Goal: Task Accomplishment & Management: Manage account settings

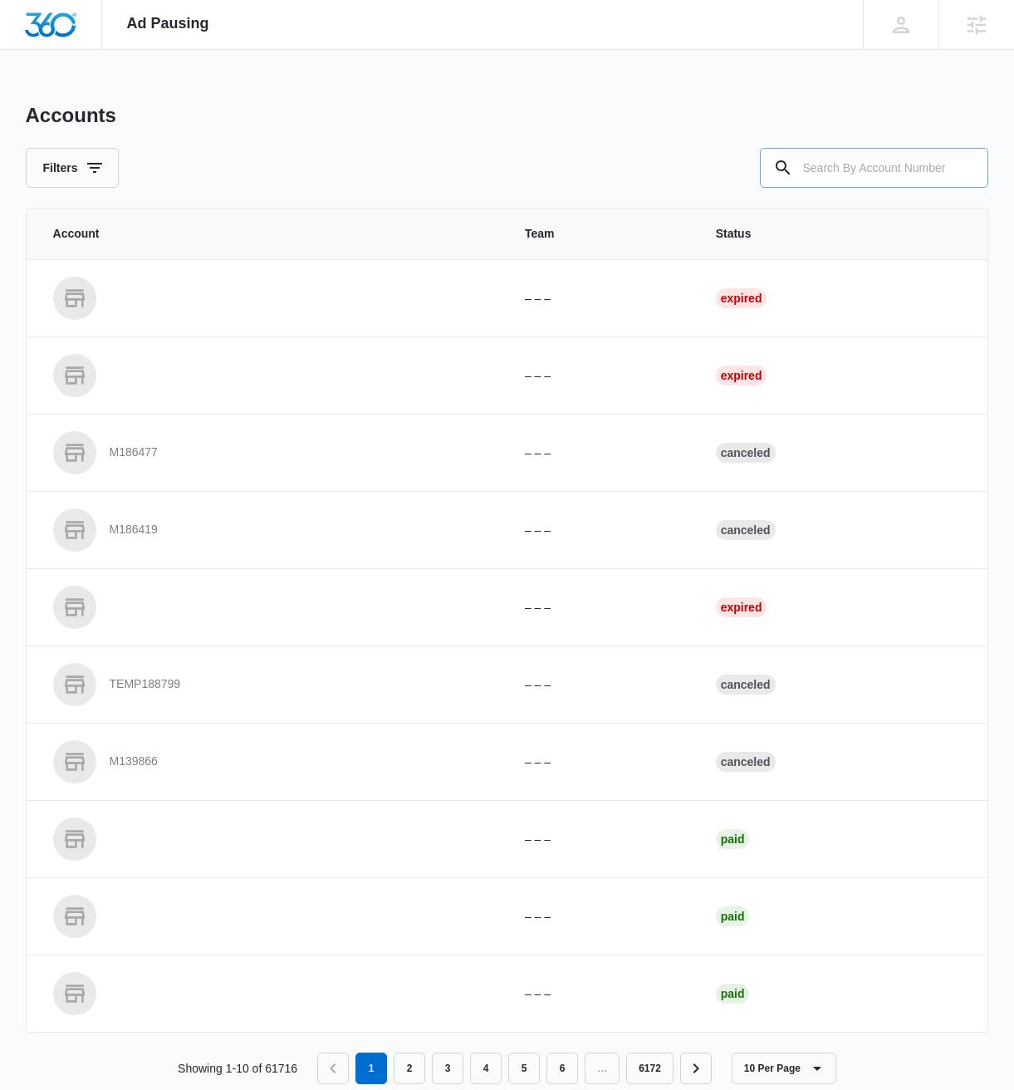
click at [832, 184] on input "text" at bounding box center [874, 168] width 228 height 40
paste input "M39125"
type input "M39125"
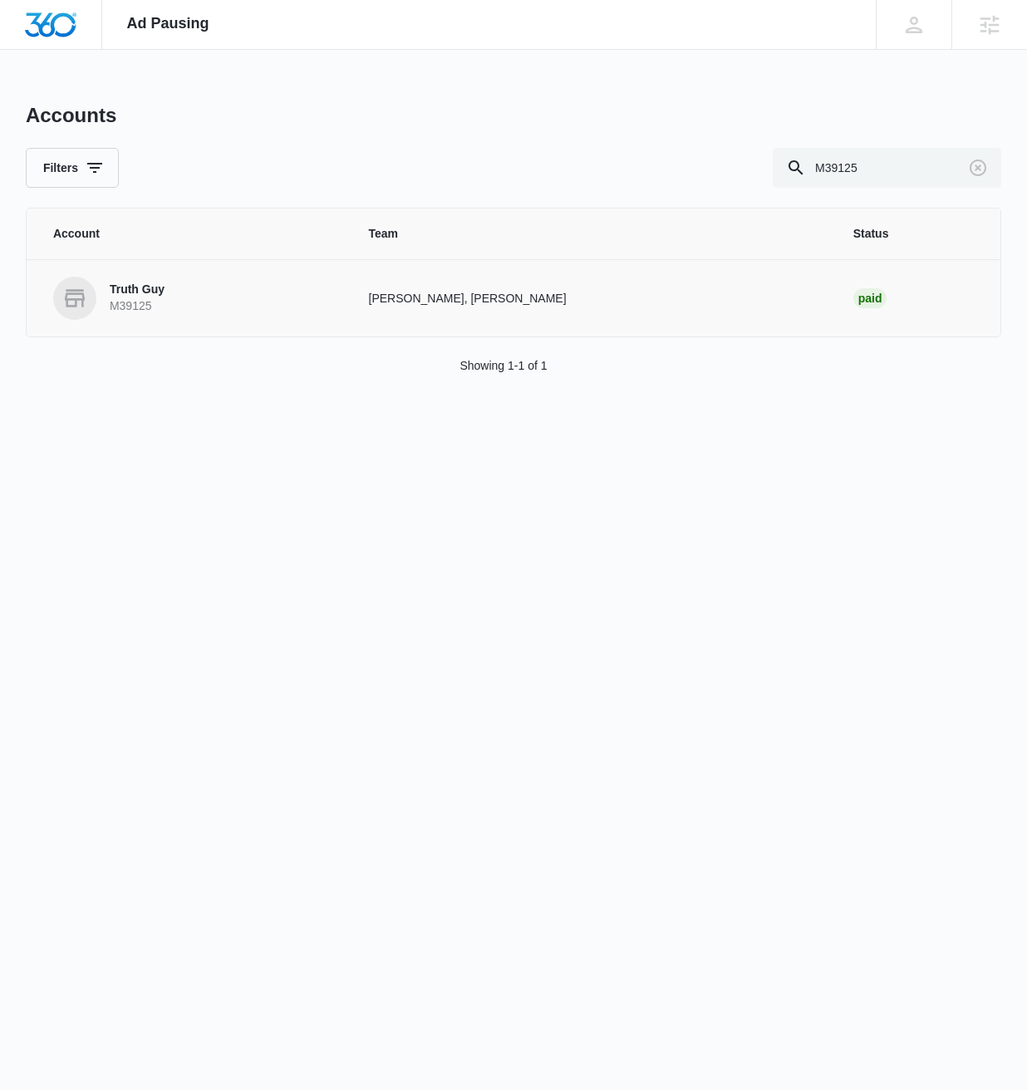
click at [140, 295] on p "Truth Guy" at bounding box center [137, 290] width 55 height 17
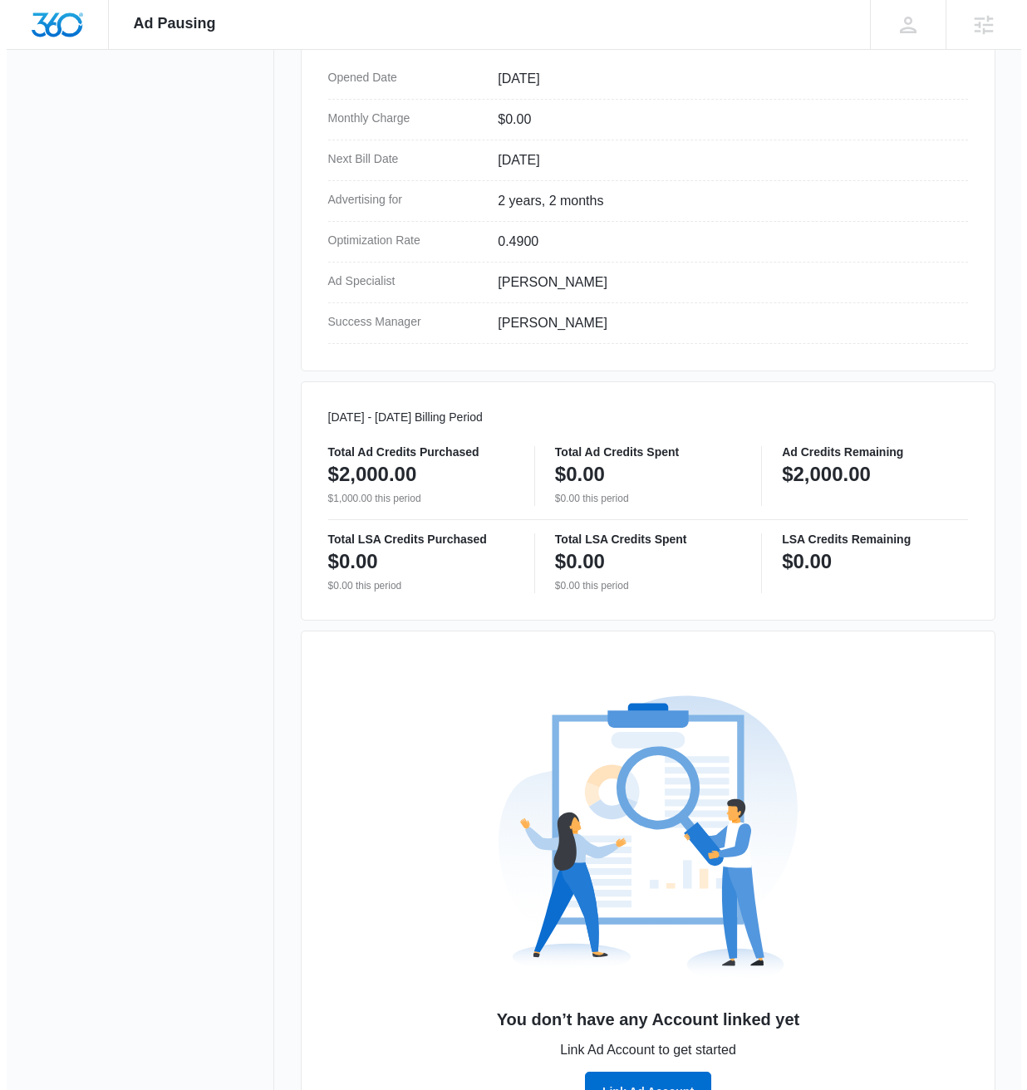
scroll to position [573, 0]
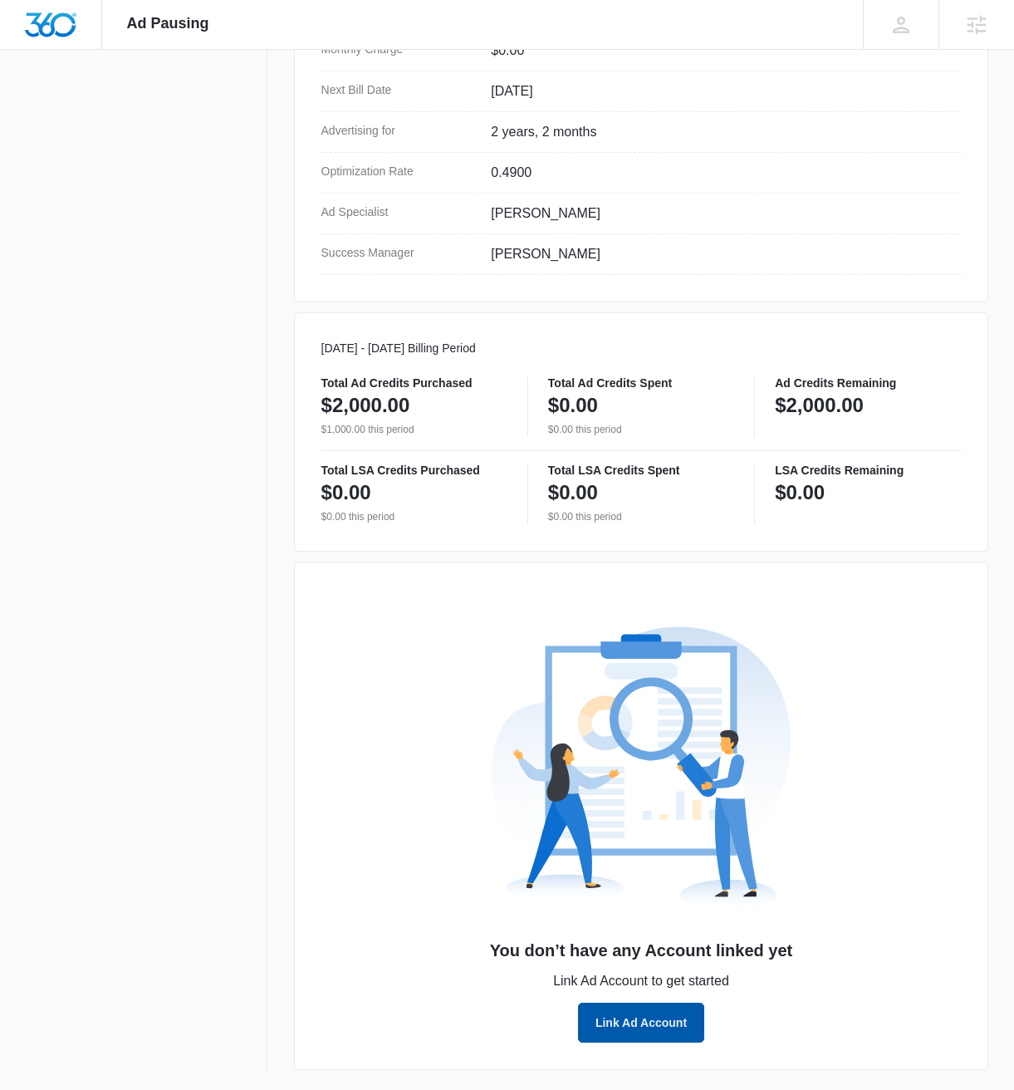
click at [633, 1027] on button "Link Ad Account" at bounding box center [641, 1023] width 126 height 40
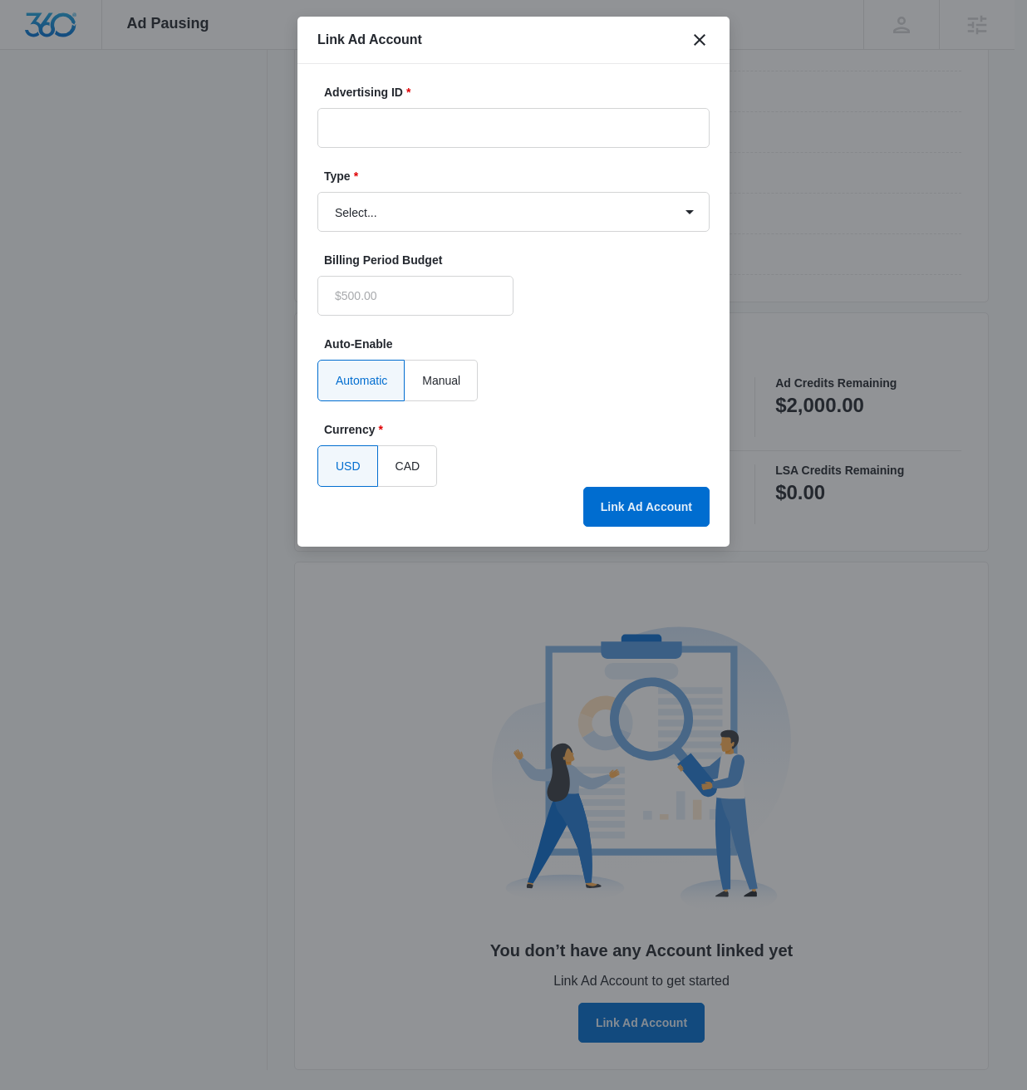
type input "$0.00"
click at [462, 132] on input "Advertising ID *" at bounding box center [513, 128] width 392 height 40
paste input "947-907-8350"
type input "947-907-8350"
click at [568, 204] on select "Select... Bing Ads Facebook Ads Google Ads" at bounding box center [513, 212] width 392 height 40
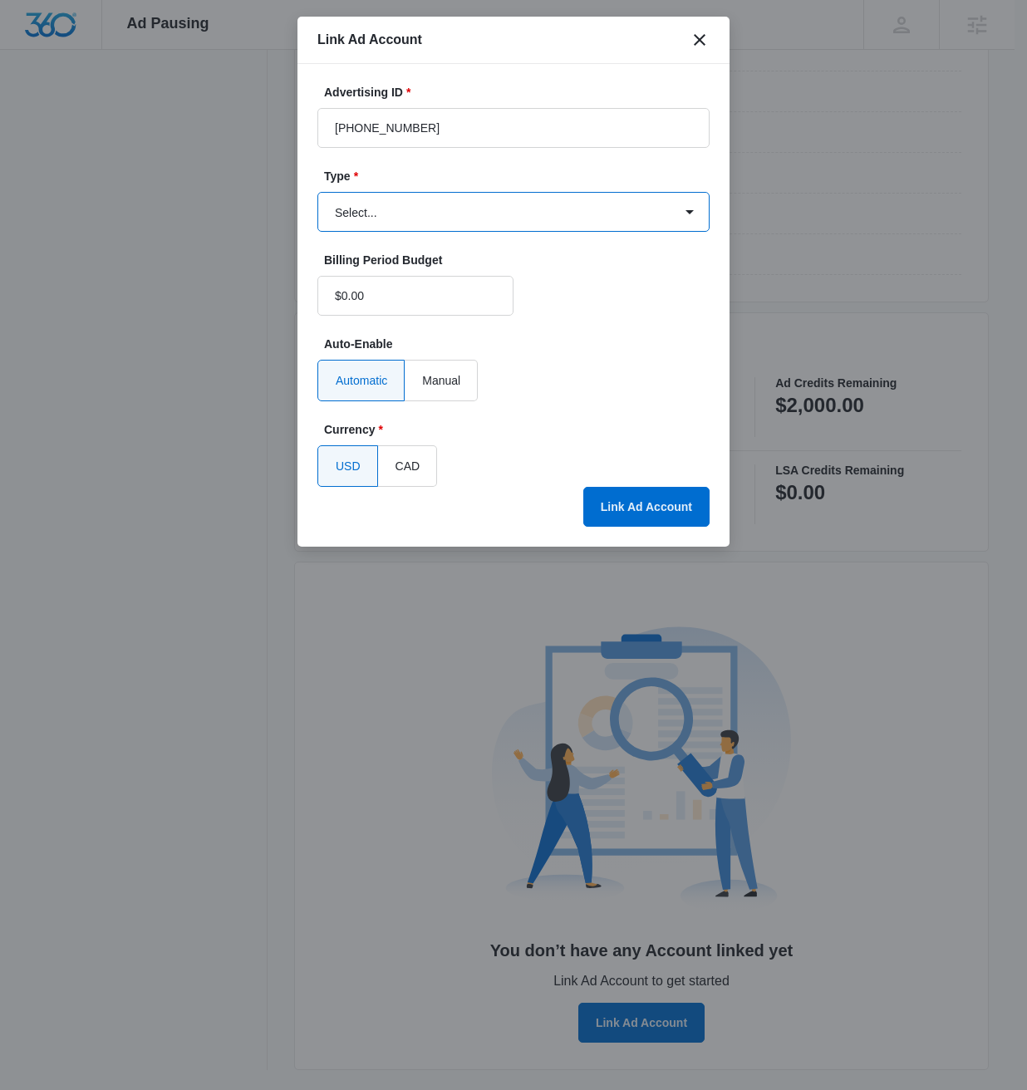
select select "google"
click at [317, 192] on select "Select... Bing Ads Facebook Ads Google Ads" at bounding box center [513, 212] width 392 height 40
click at [638, 500] on button "Link Ad Account" at bounding box center [646, 507] width 126 height 40
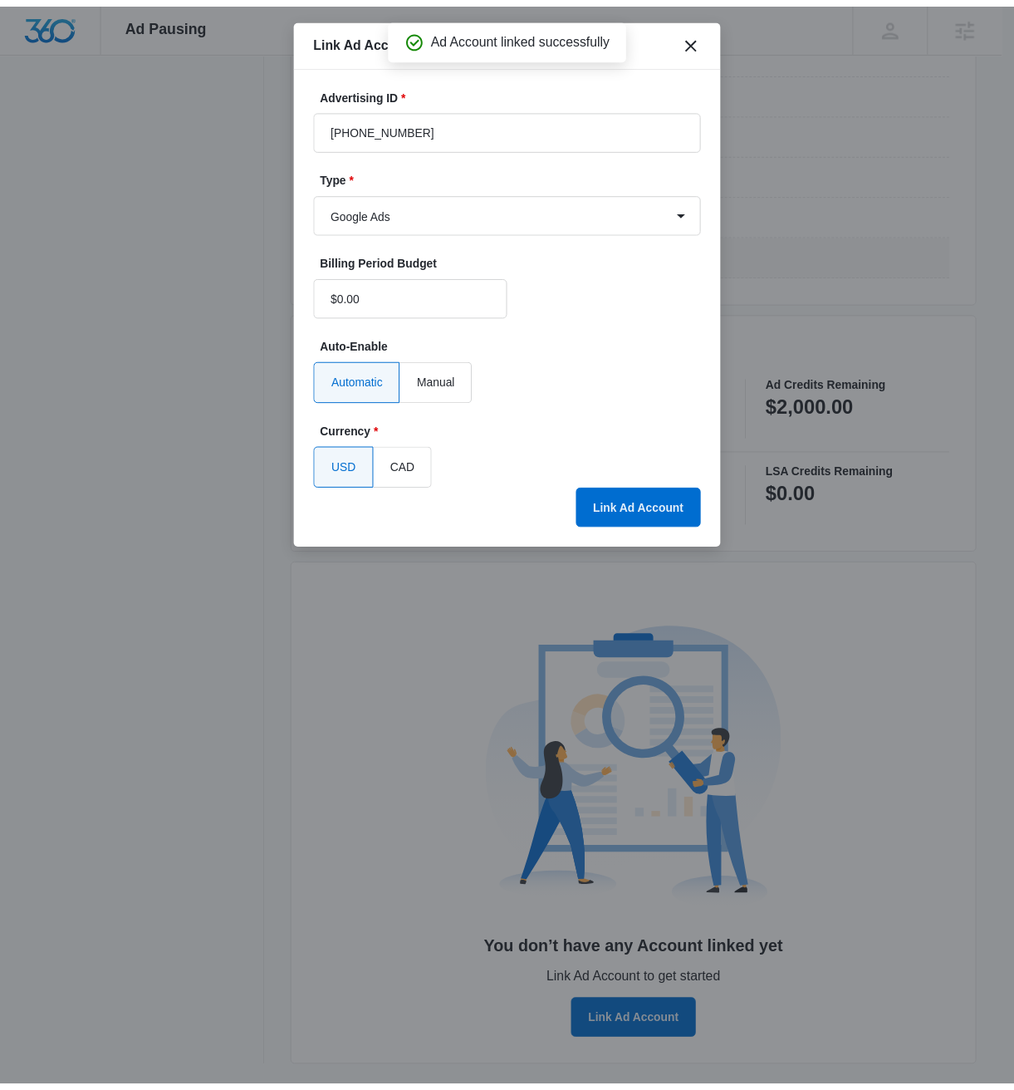
scroll to position [270, 0]
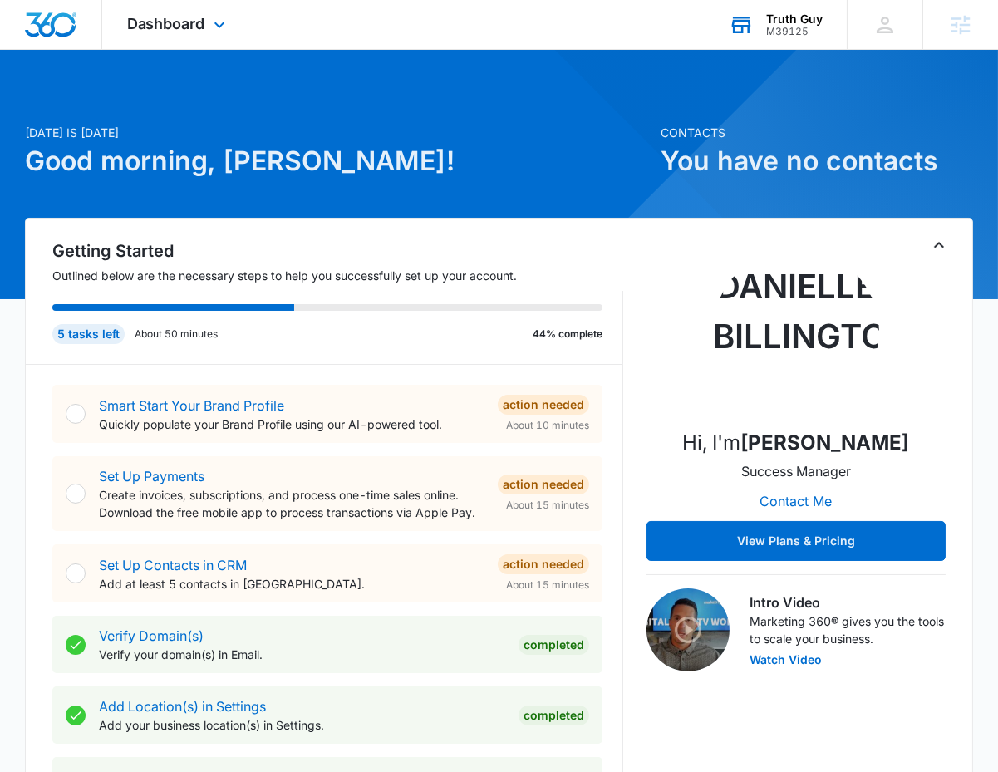
click at [766, 39] on div "Truth Guy M39125 Your Accounts View All" at bounding box center [775, 24] width 143 height 49
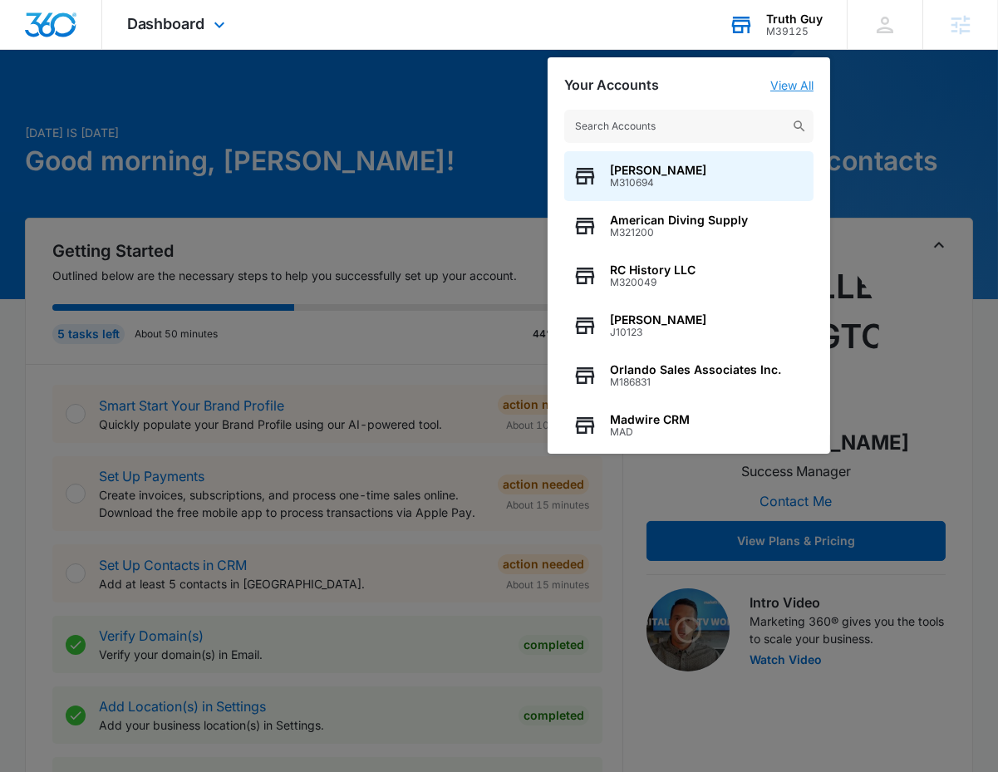
click at [786, 91] on link "View All" at bounding box center [791, 85] width 43 height 14
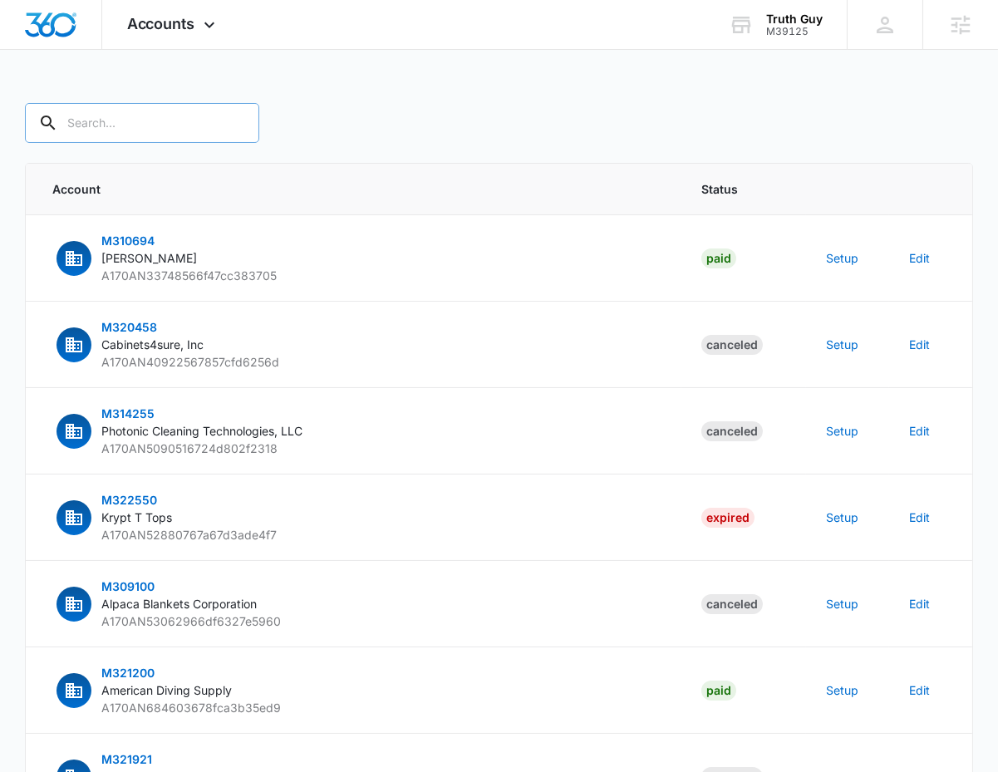
click at [150, 142] on input "text" at bounding box center [142, 123] width 234 height 40
paste input "M39125"
type input "M39125"
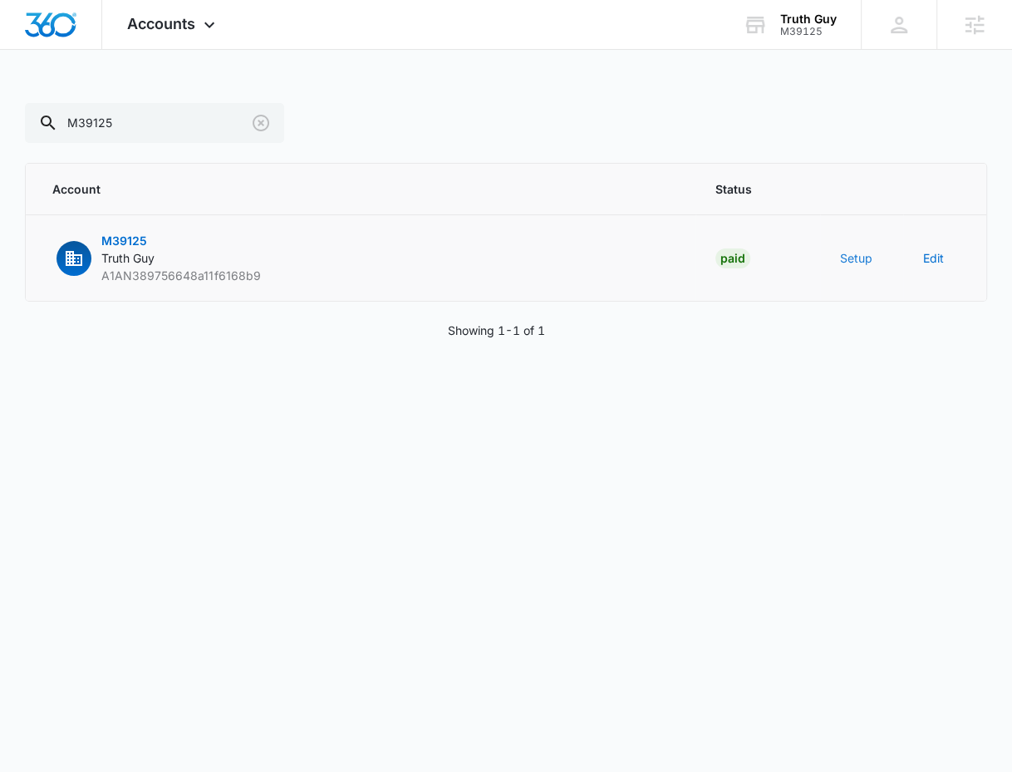
click at [853, 259] on button "Setup" at bounding box center [856, 257] width 32 height 17
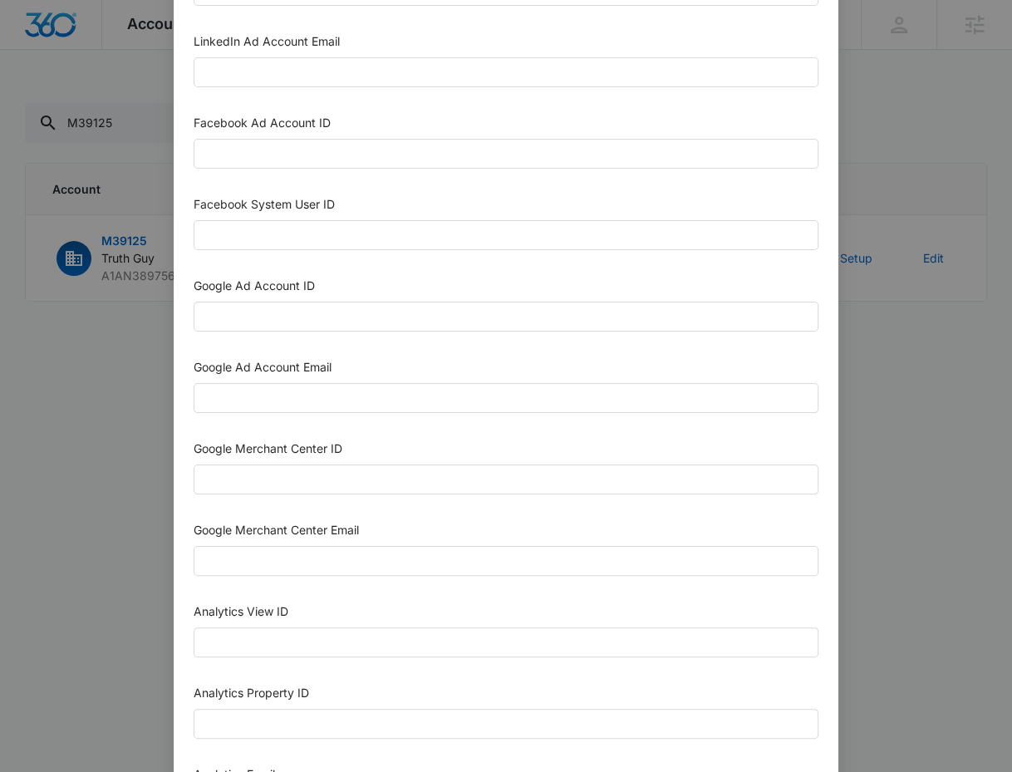
scroll to position [307, 0]
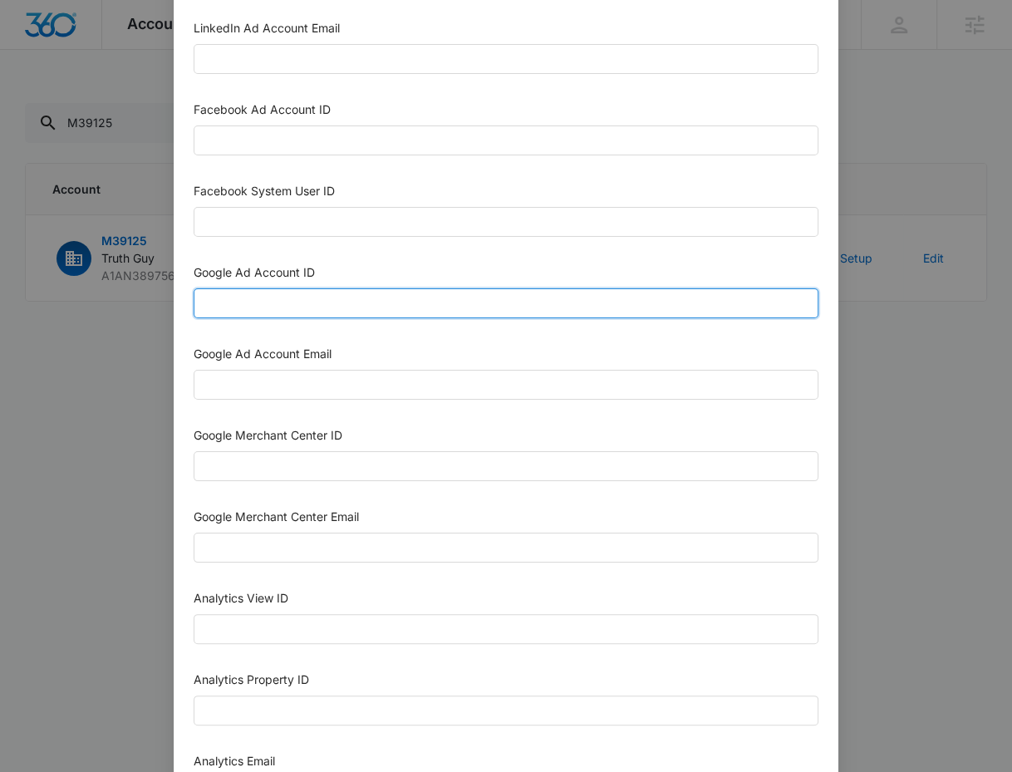
click at [276, 294] on input "Google Ad Account ID" at bounding box center [506, 303] width 625 height 30
paste input "947-907-8350"
type input "947-907-8350"
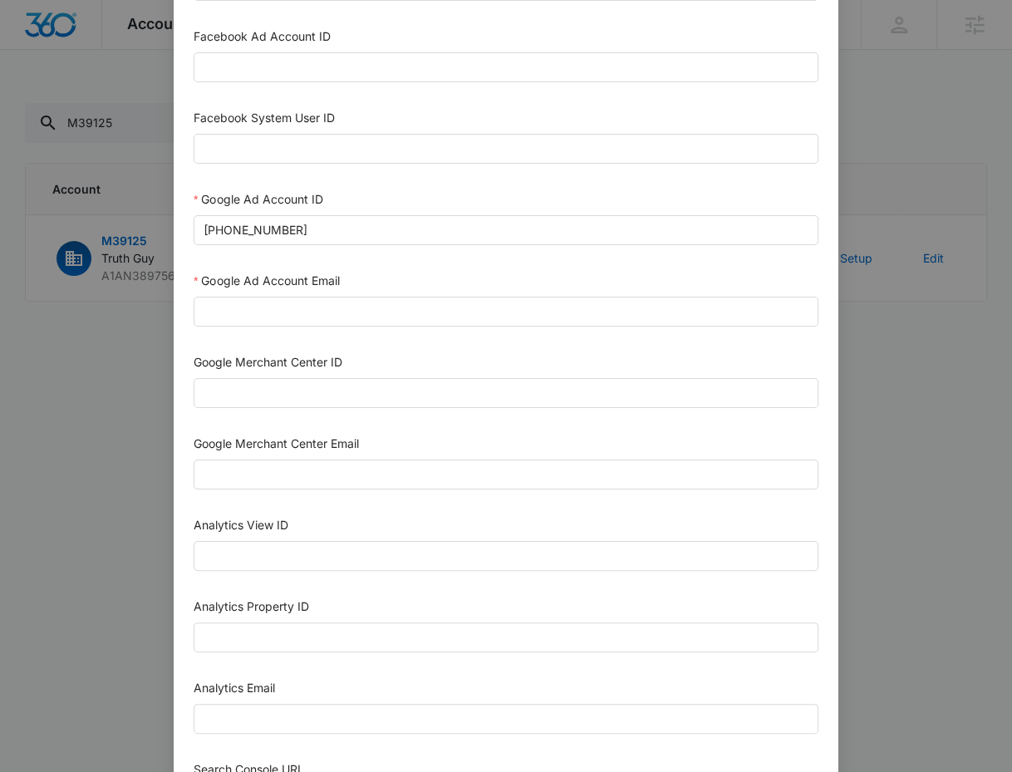
scroll to position [443, 0]
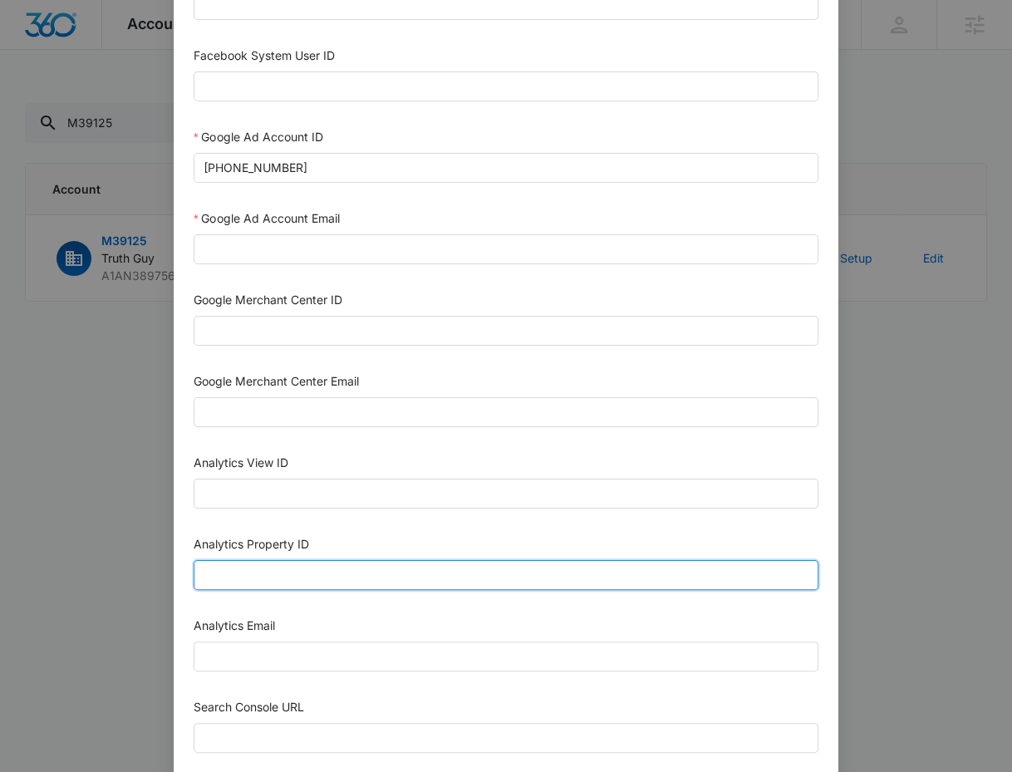
click at [293, 560] on input "Analytics Property ID" at bounding box center [506, 575] width 625 height 30
paste input "507746394"
type input "507746394"
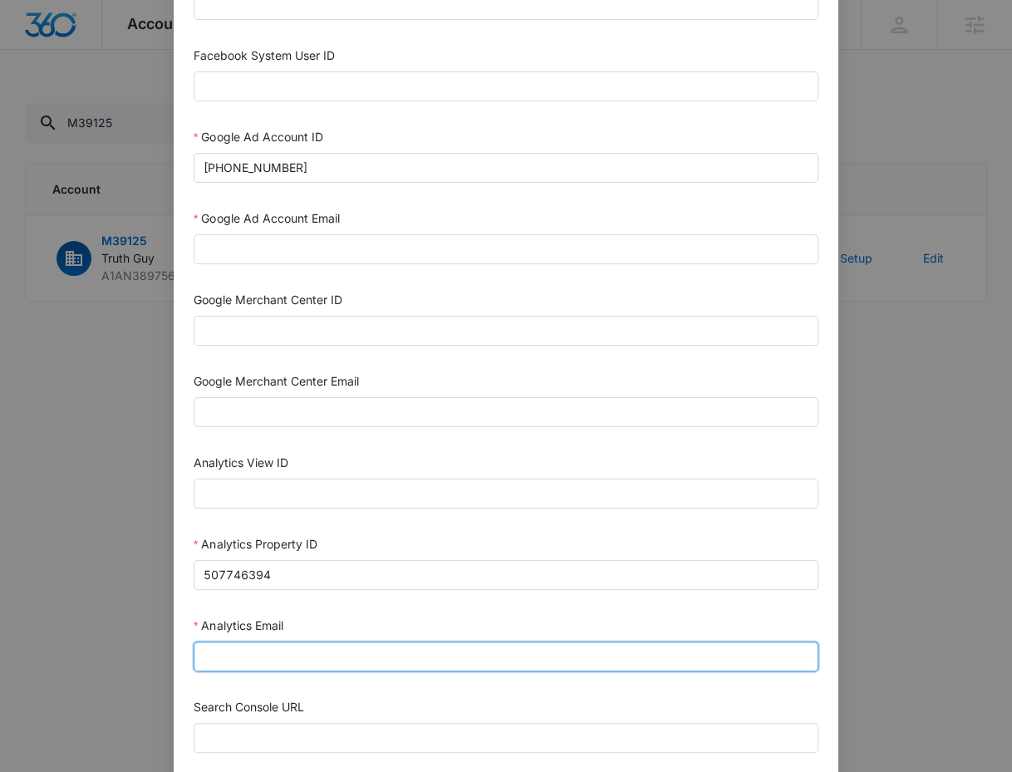
click at [271, 649] on input "Analytics Email" at bounding box center [506, 656] width 625 height 30
paste input "https://truthguy.com"
type input "https://truthguy.com"
drag, startPoint x: 334, startPoint y: 648, endPoint x: 142, endPoint y: 632, distance: 192.5
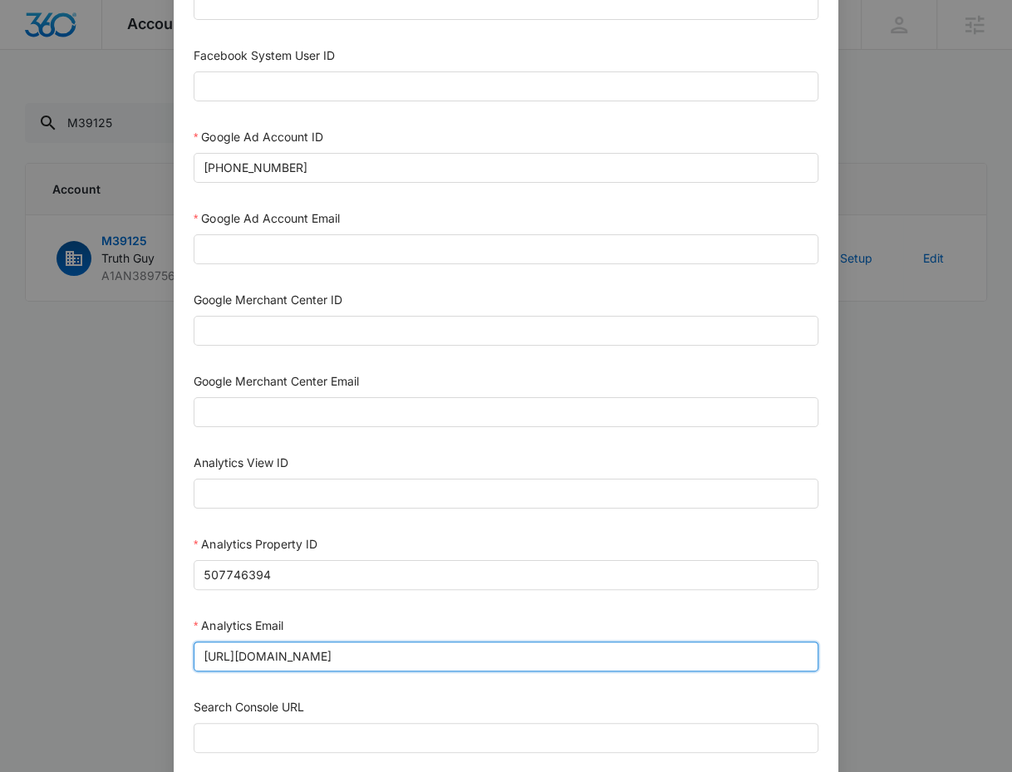
click at [142, 632] on div "Setup Account Bing Ad Account ID Bing Ad Account Email LinkedIn Ad Account ID L…" at bounding box center [506, 386] width 1012 height 772
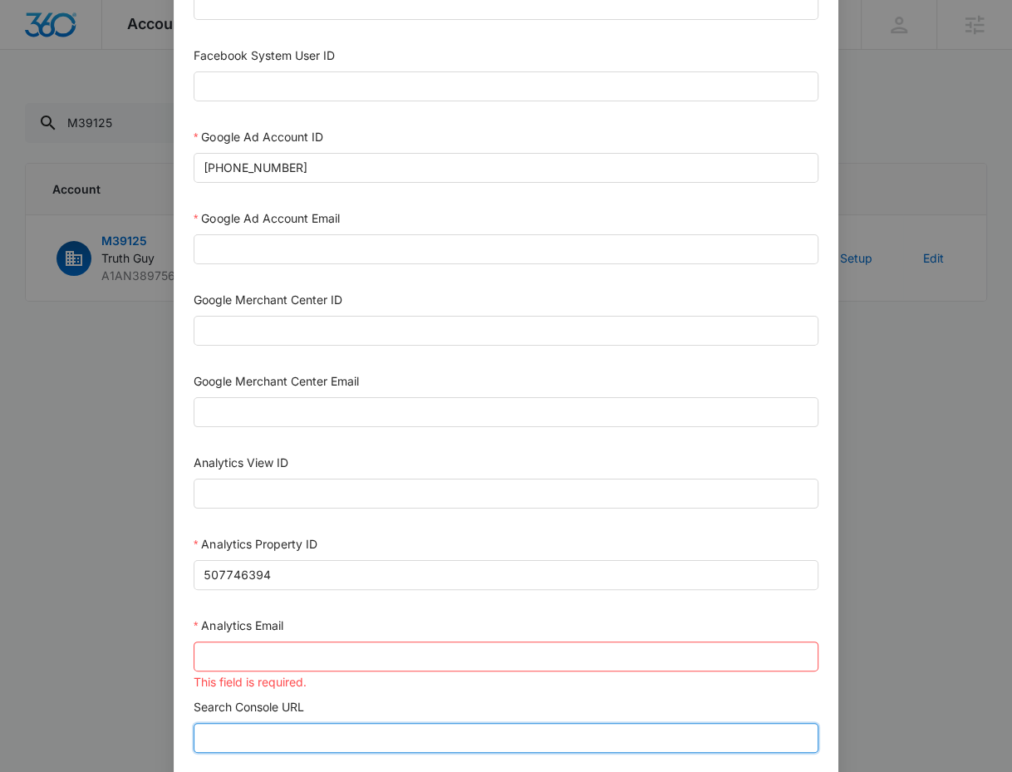
click at [261, 697] on input "Search Console URL" at bounding box center [506, 738] width 625 height 30
paste input "https://truthguy.com"
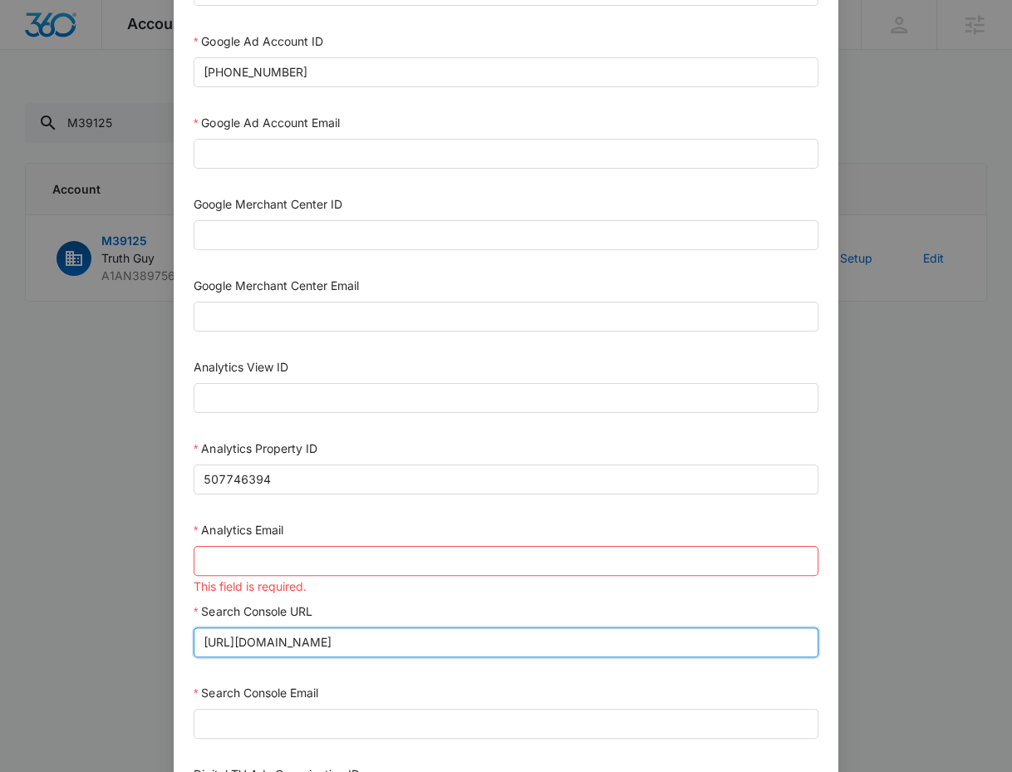
scroll to position [537, 0]
type input "https://truthguy.com"
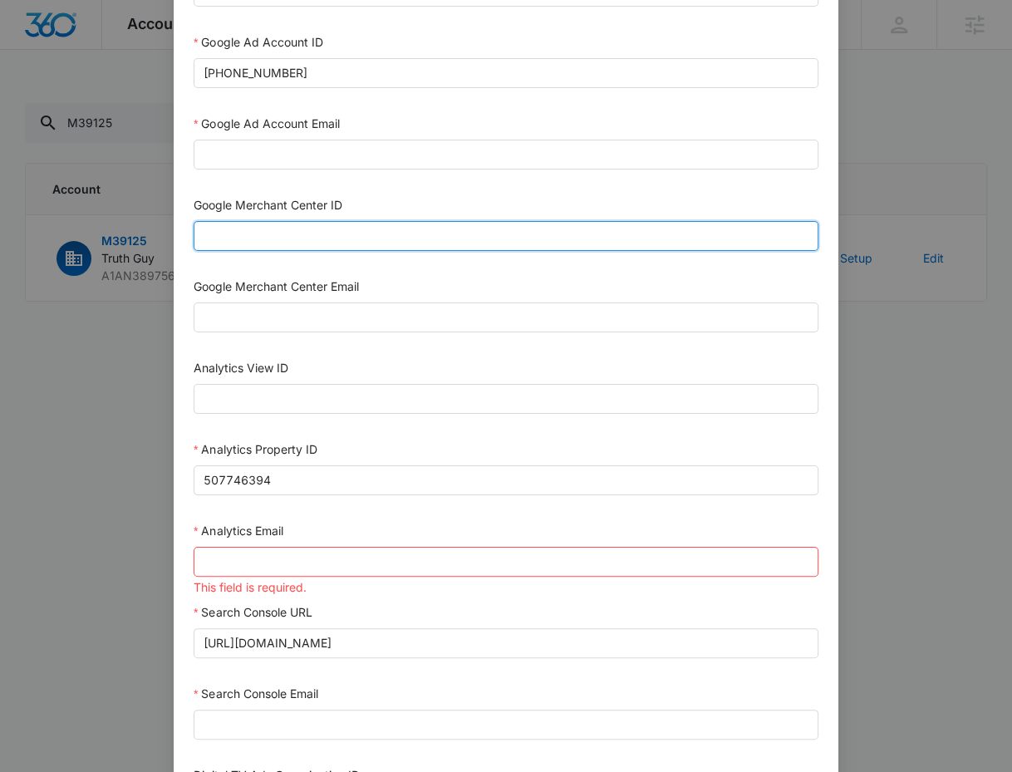
click at [256, 234] on input "Google Merchant Center ID" at bounding box center [506, 236] width 625 height 30
paste input "5666281761"
type input "5666281761"
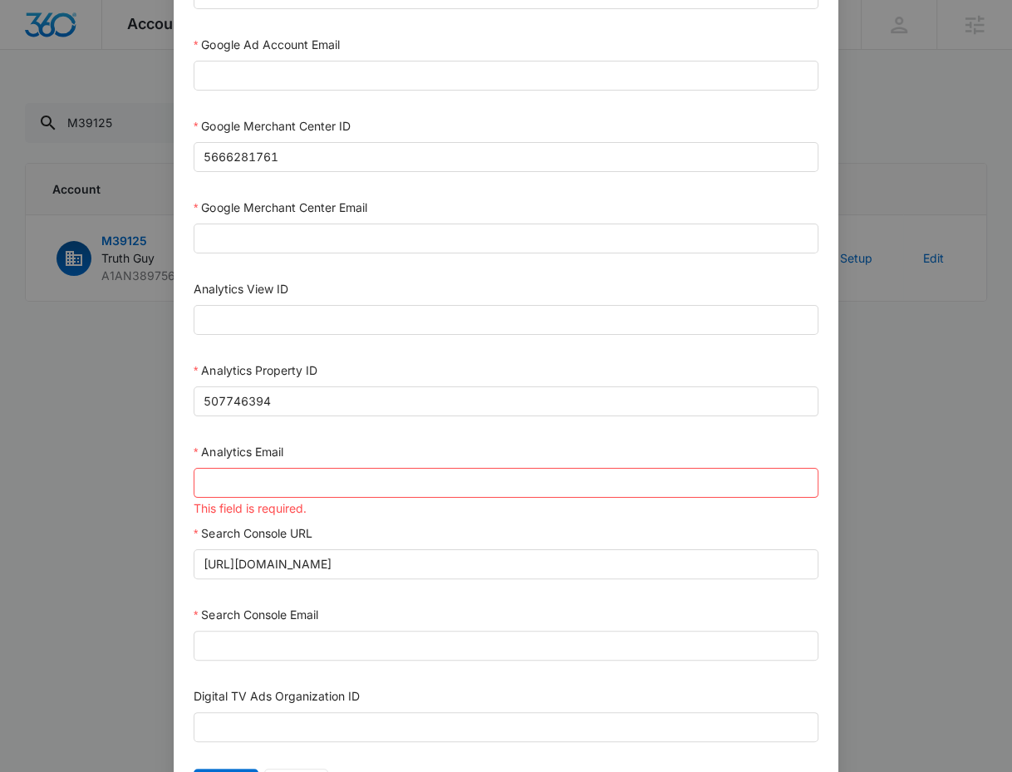
scroll to position [696, 0]
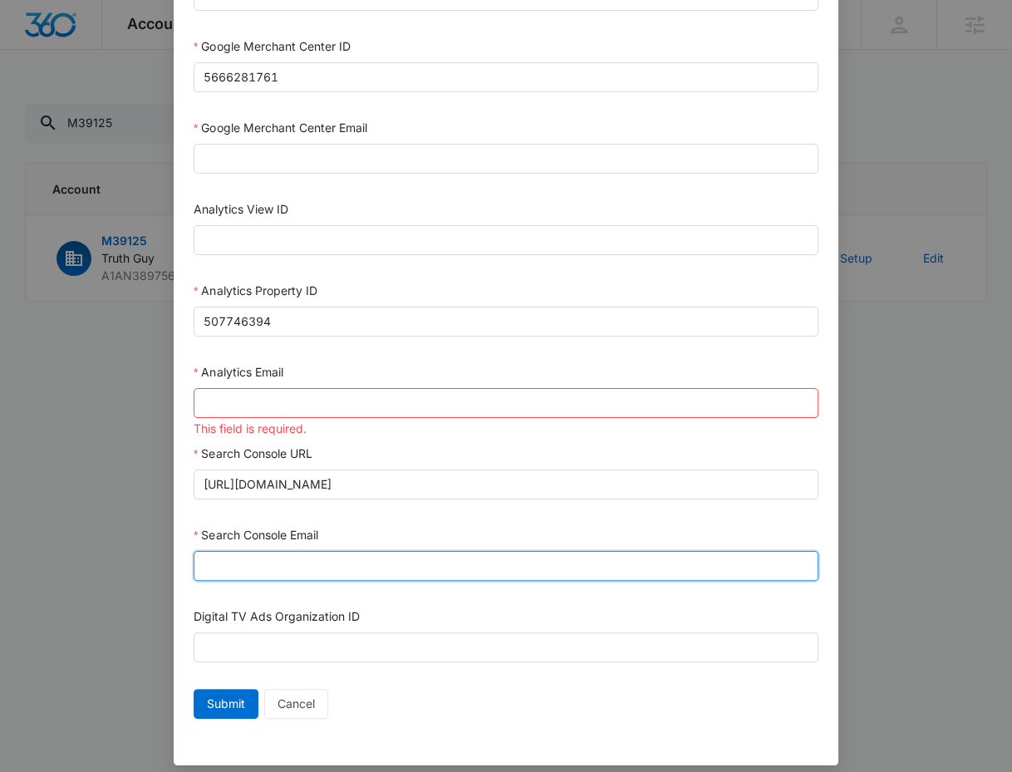
click at [262, 551] on input "Search Console Email" at bounding box center [506, 566] width 625 height 30
paste input "[EMAIL_ADDRESS][DOMAIN_NAME]"
type input "[EMAIL_ADDRESS][DOMAIN_NAME]"
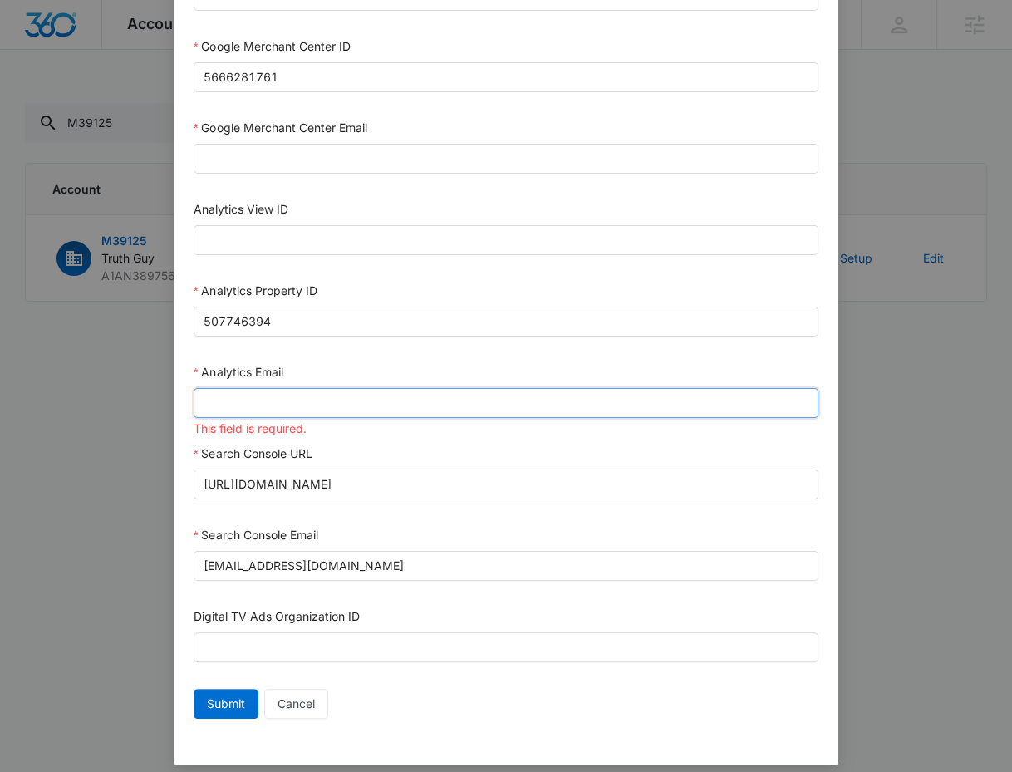
click at [223, 388] on input "Analytics Email" at bounding box center [506, 403] width 625 height 30
paste input "[EMAIL_ADDRESS][DOMAIN_NAME]"
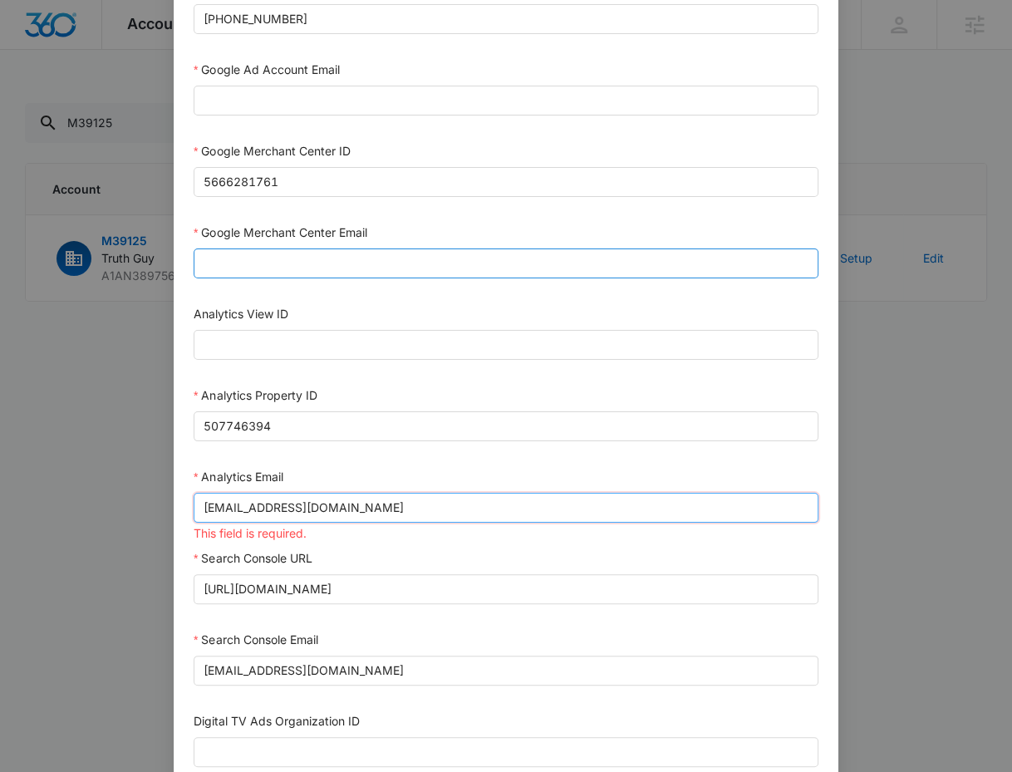
type input "[EMAIL_ADDRESS][DOMAIN_NAME]"
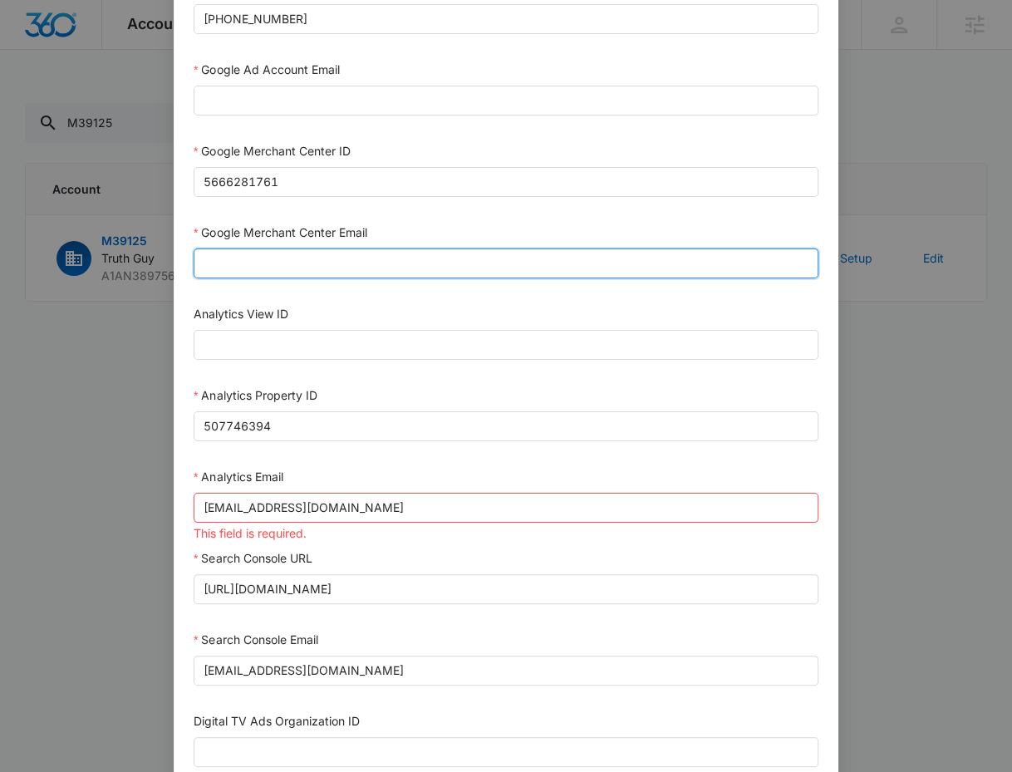
click at [247, 250] on input "Google Merchant Center Email" at bounding box center [506, 263] width 625 height 30
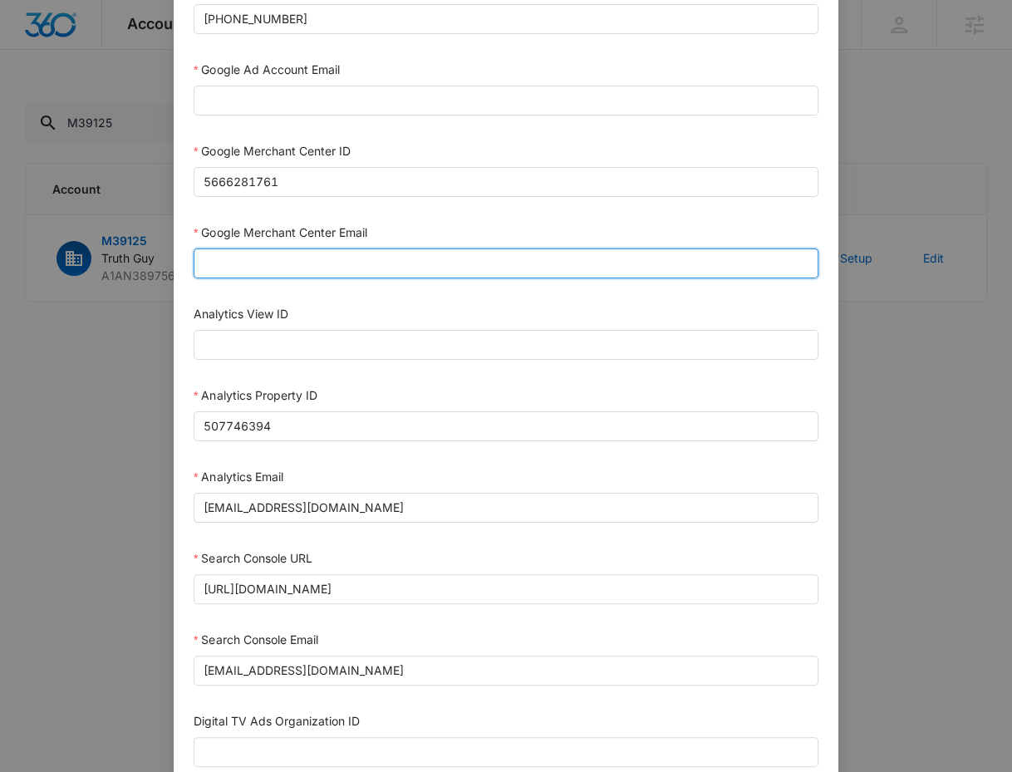
paste input "[EMAIL_ADDRESS][DOMAIN_NAME]"
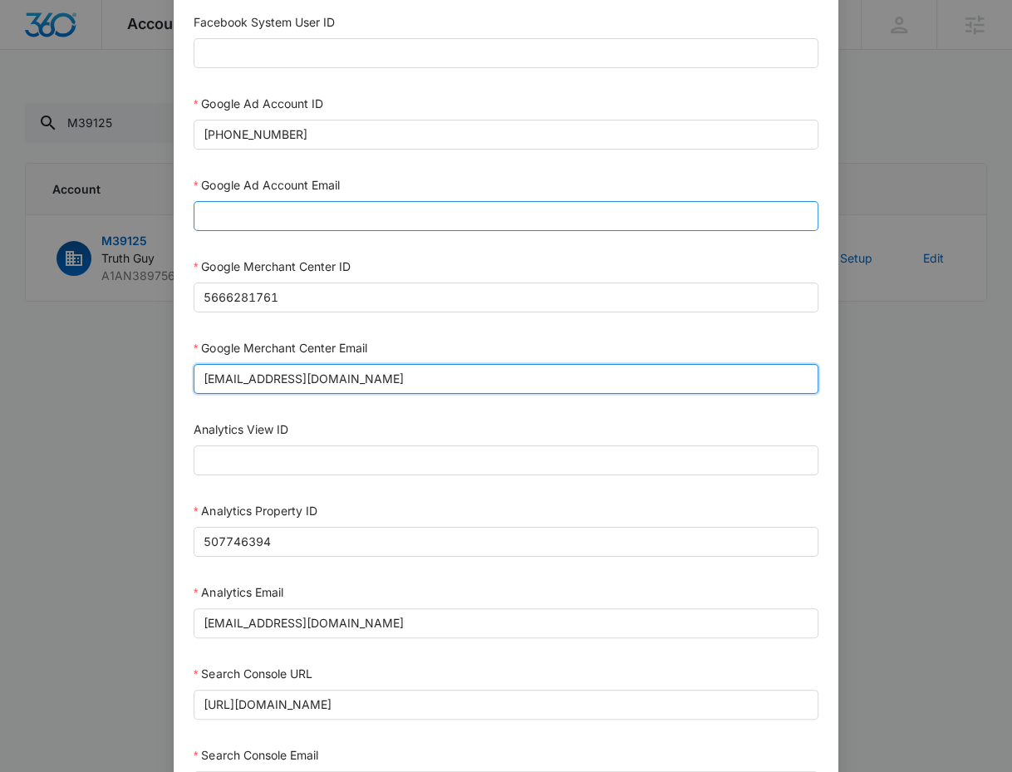
type input "[EMAIL_ADDRESS][DOMAIN_NAME]"
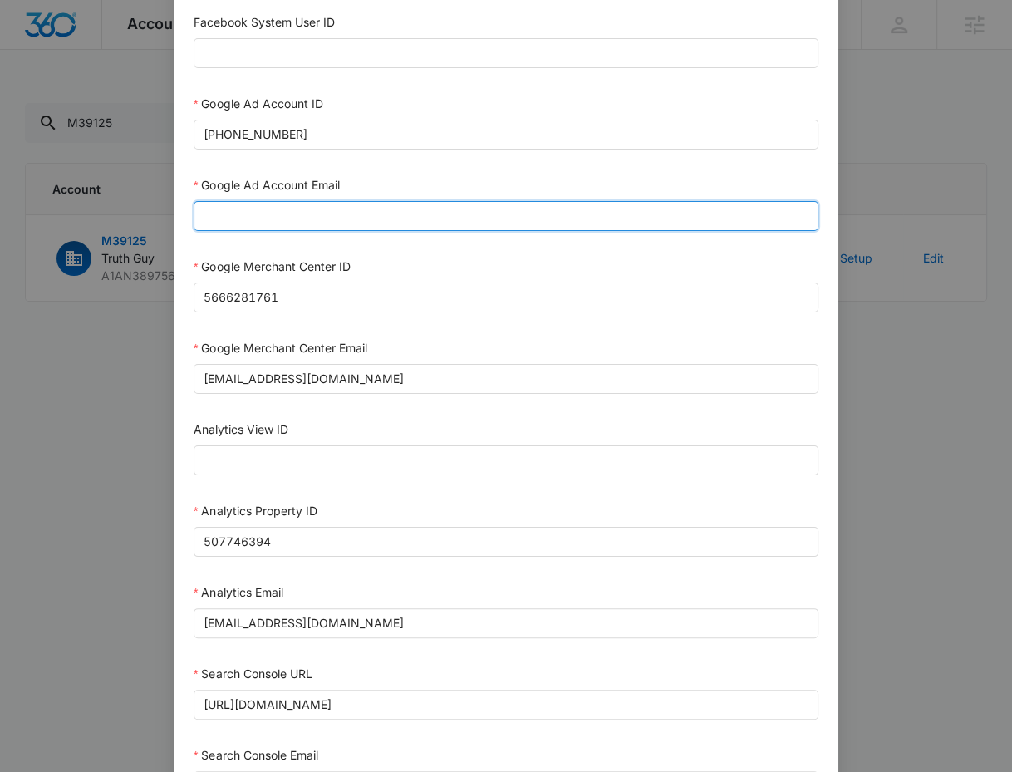
click at [243, 211] on input "Google Ad Account Email" at bounding box center [506, 216] width 625 height 30
paste input "M360+Accounts1023@madwiremedia.com"
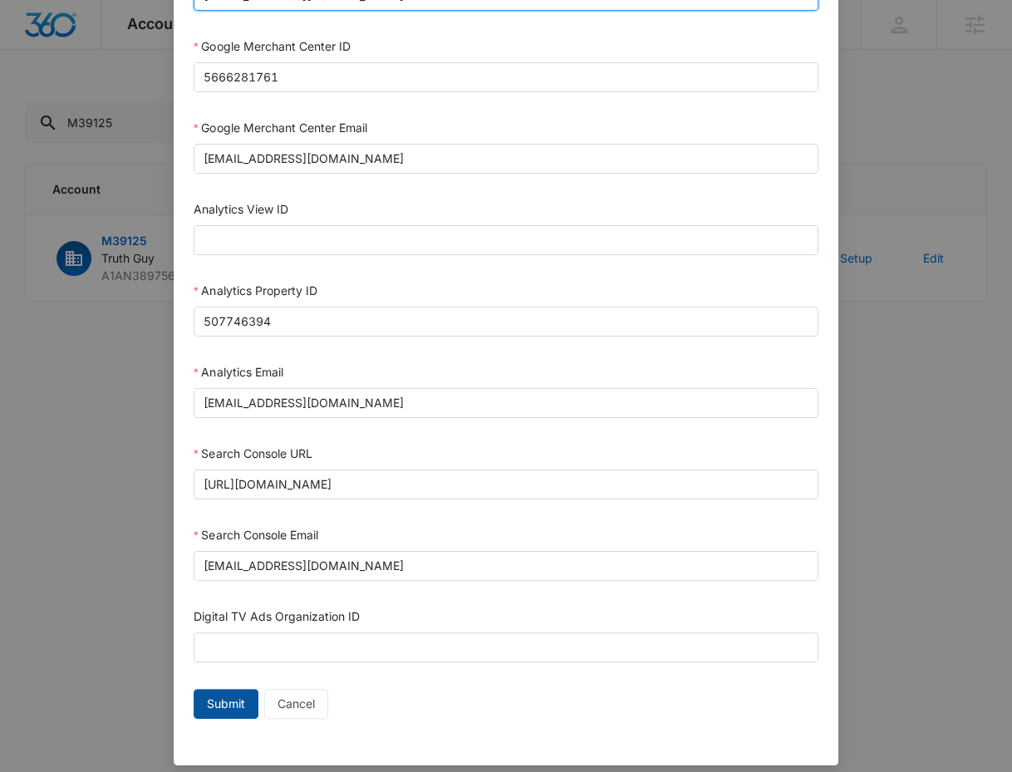
type input "M360+Accounts1023@madwiremedia.com"
click at [196, 689] on button "Submit" at bounding box center [226, 704] width 65 height 30
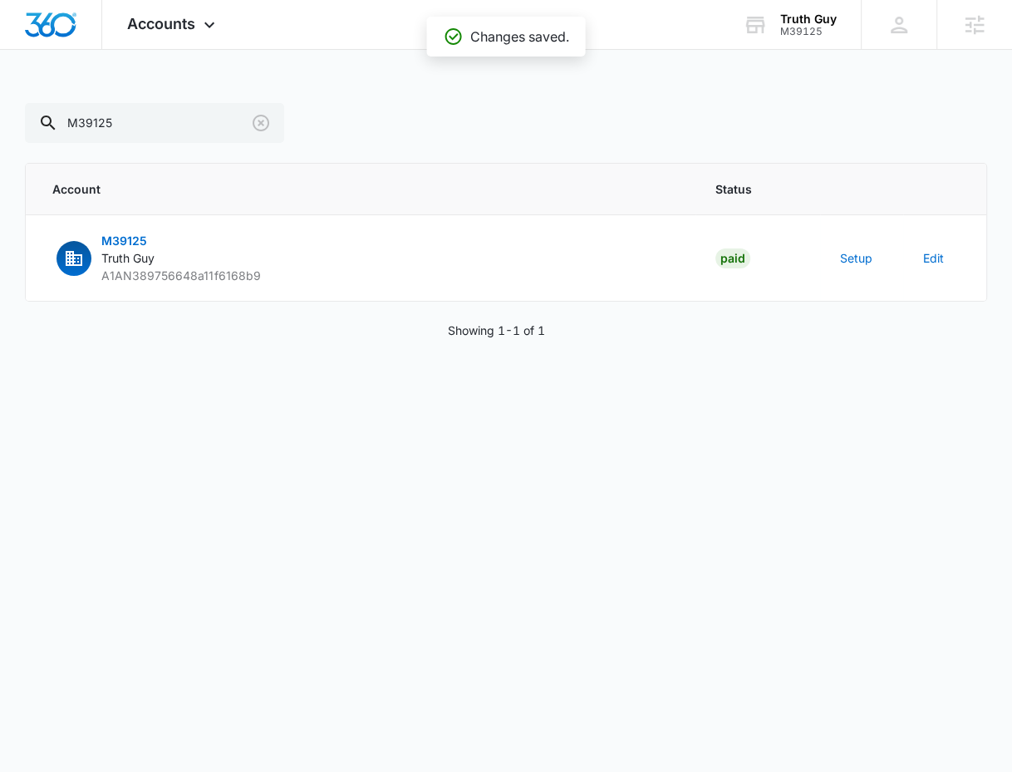
scroll to position [680, 0]
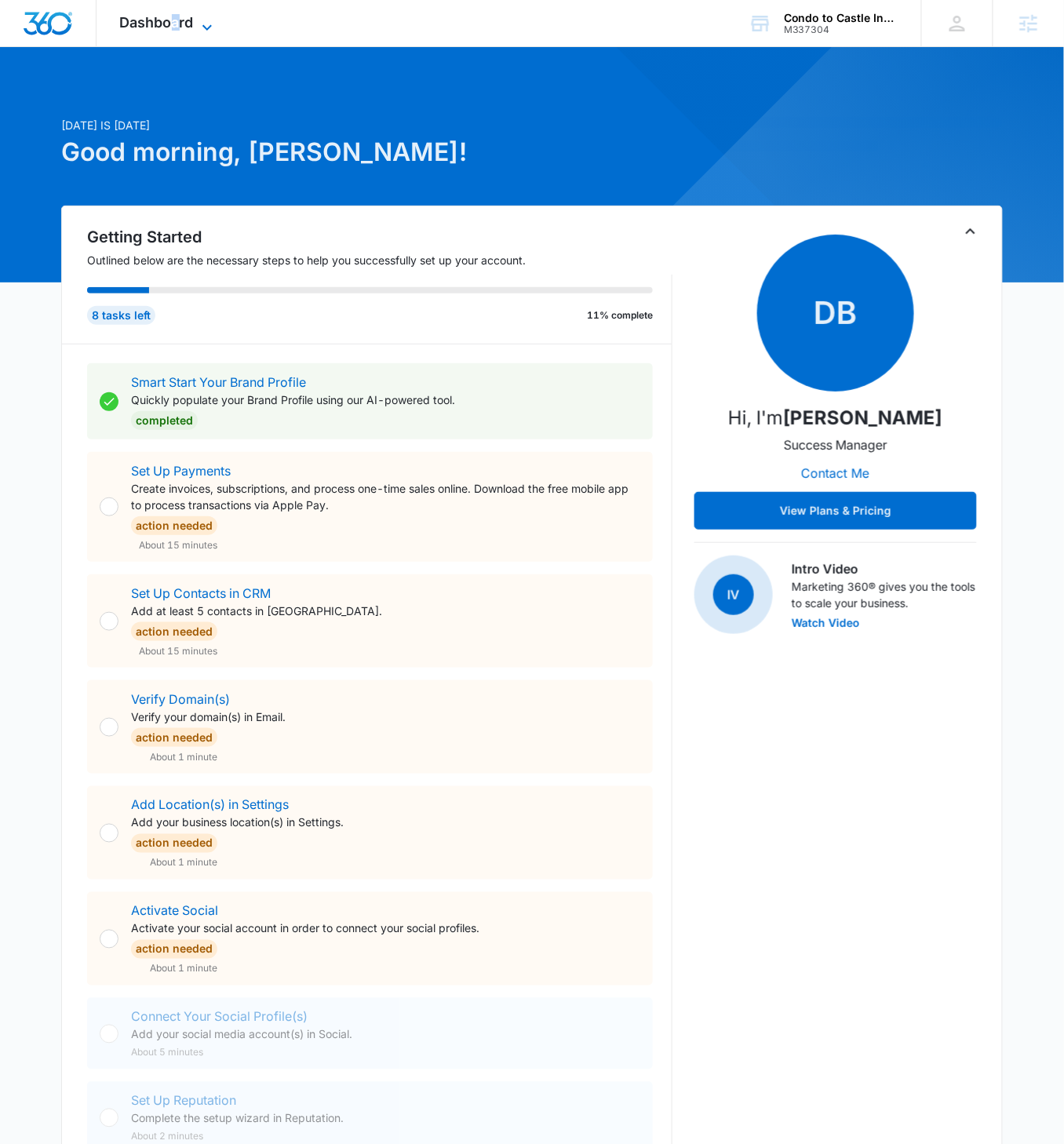
drag, startPoint x: 175, startPoint y: 26, endPoint x: 198, endPoint y: 33, distance: 24.0
click at [176, 26] on span "Dashboard" at bounding box center [157, 22] width 74 height 16
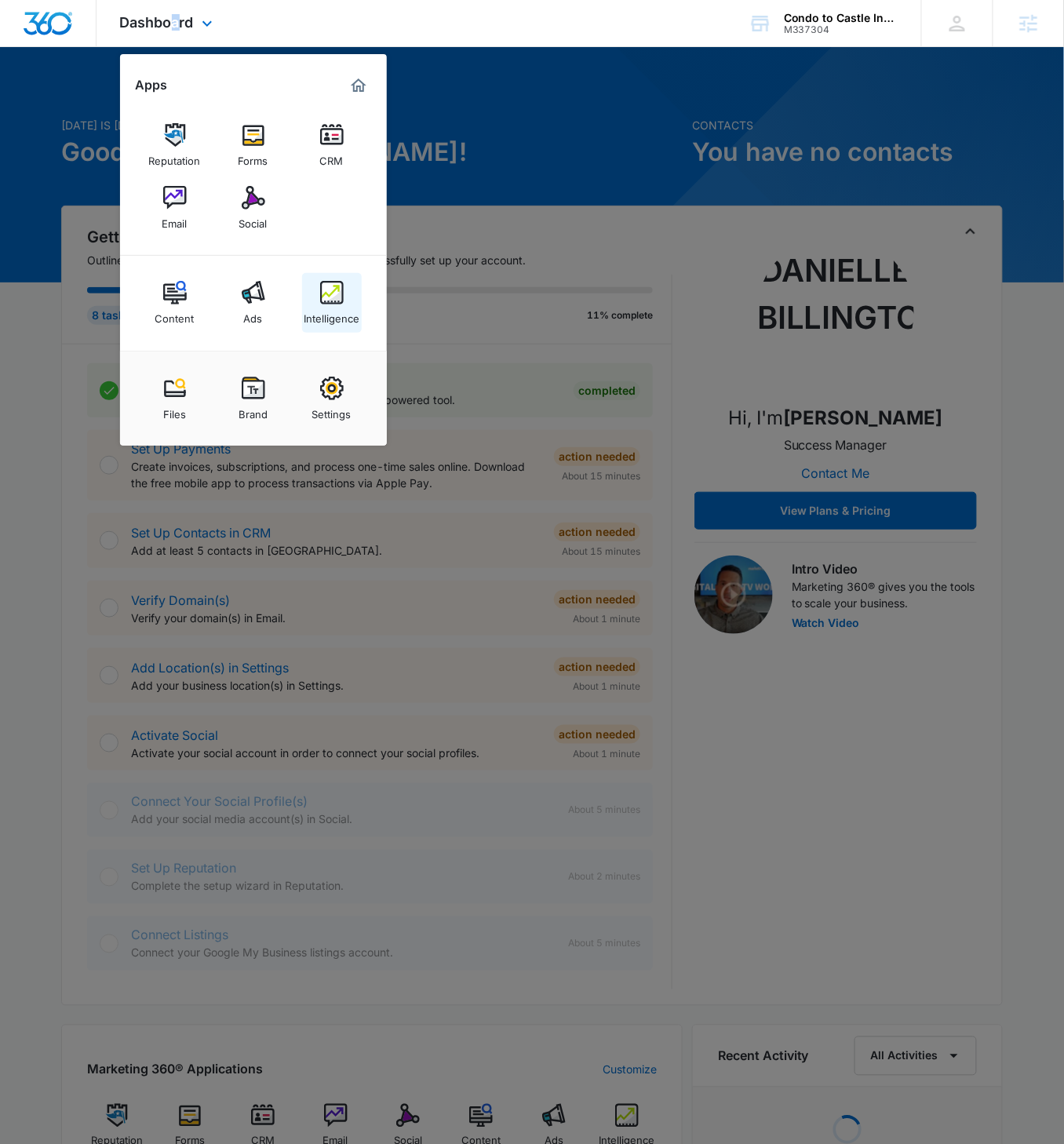
click at [331, 300] on img at bounding box center [332, 292] width 24 height 24
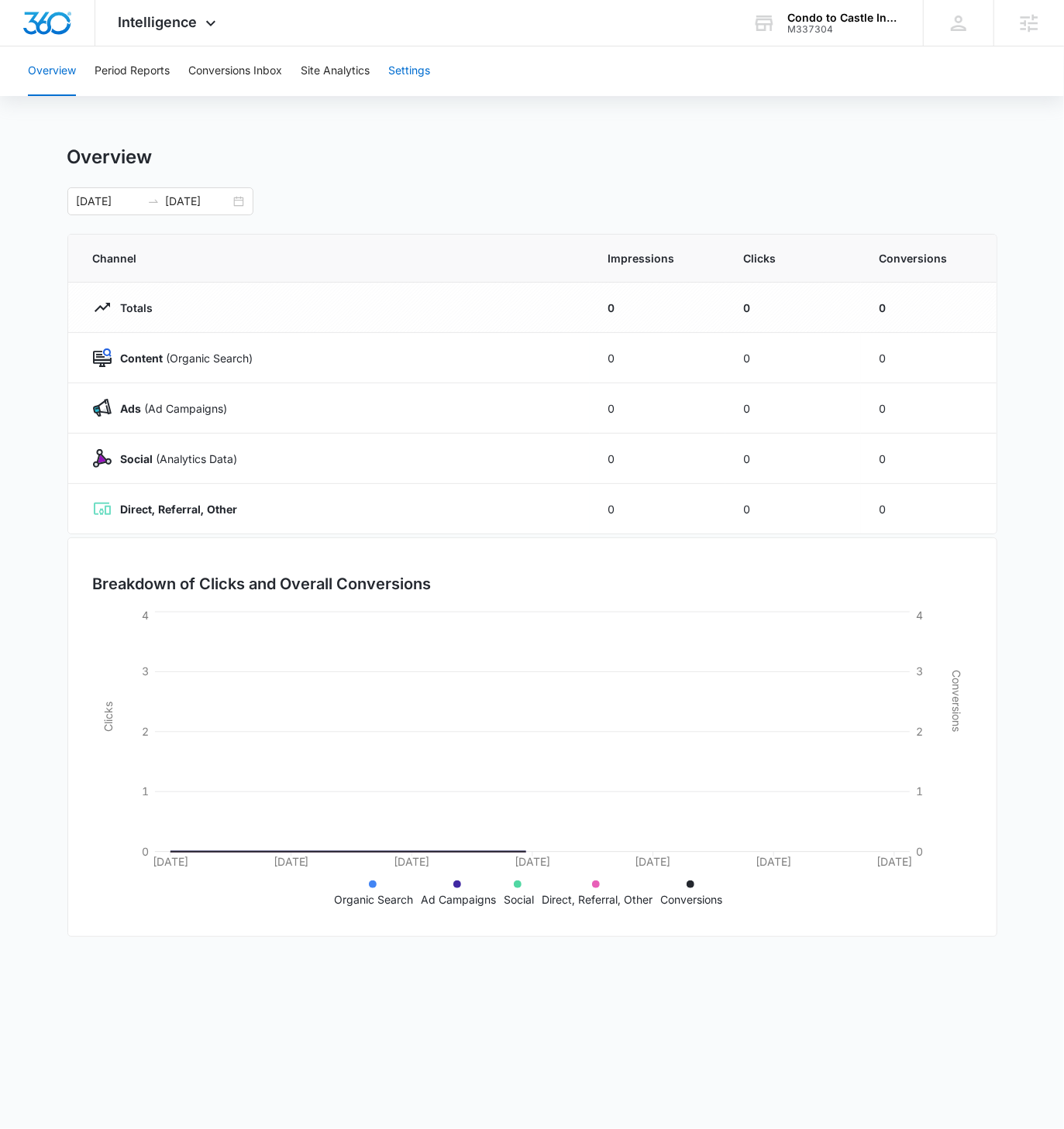
click at [429, 72] on button "Settings" at bounding box center [408, 71] width 42 height 49
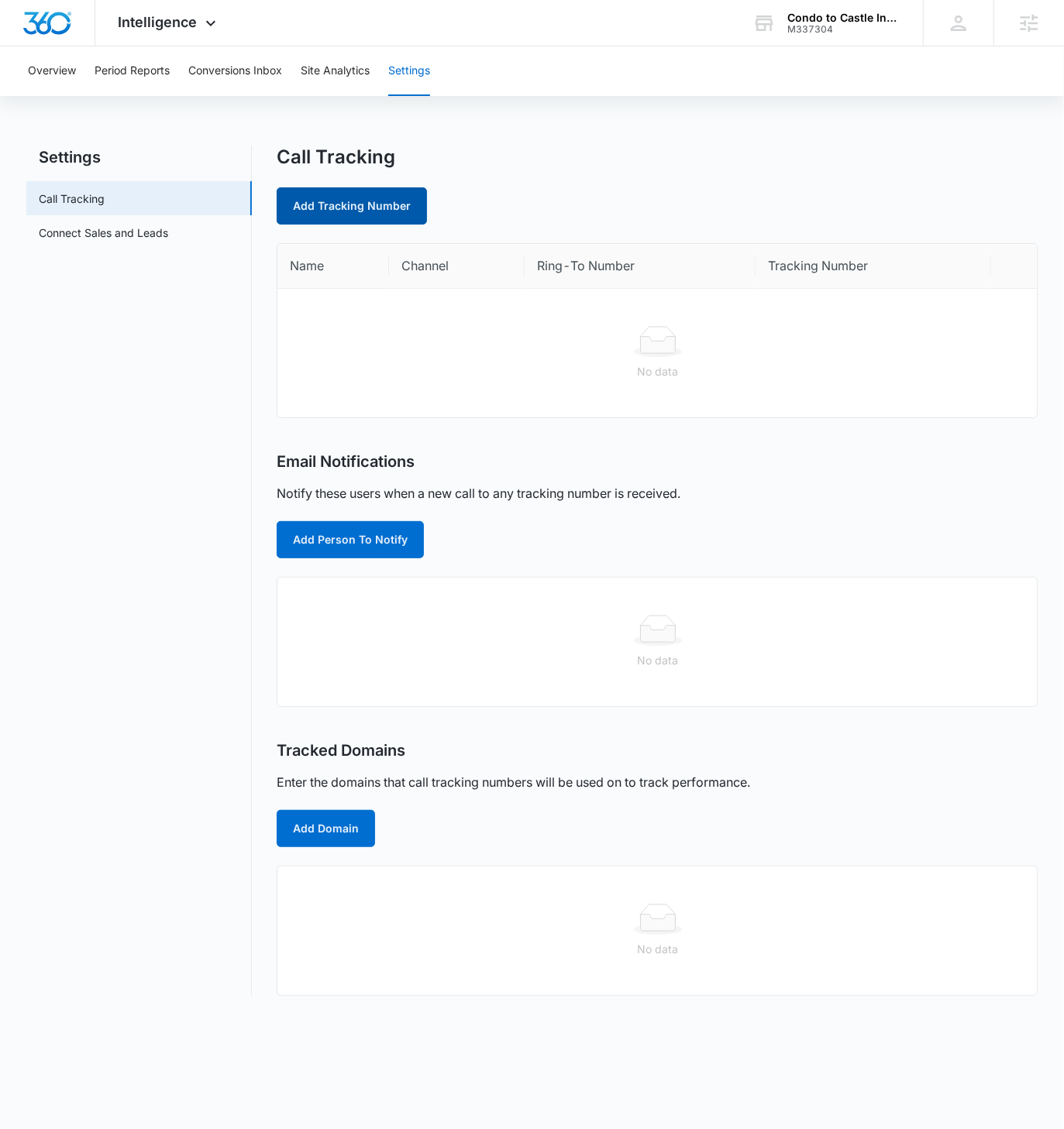
click at [342, 213] on link "Add Tracking Number" at bounding box center [352, 206] width 150 height 37
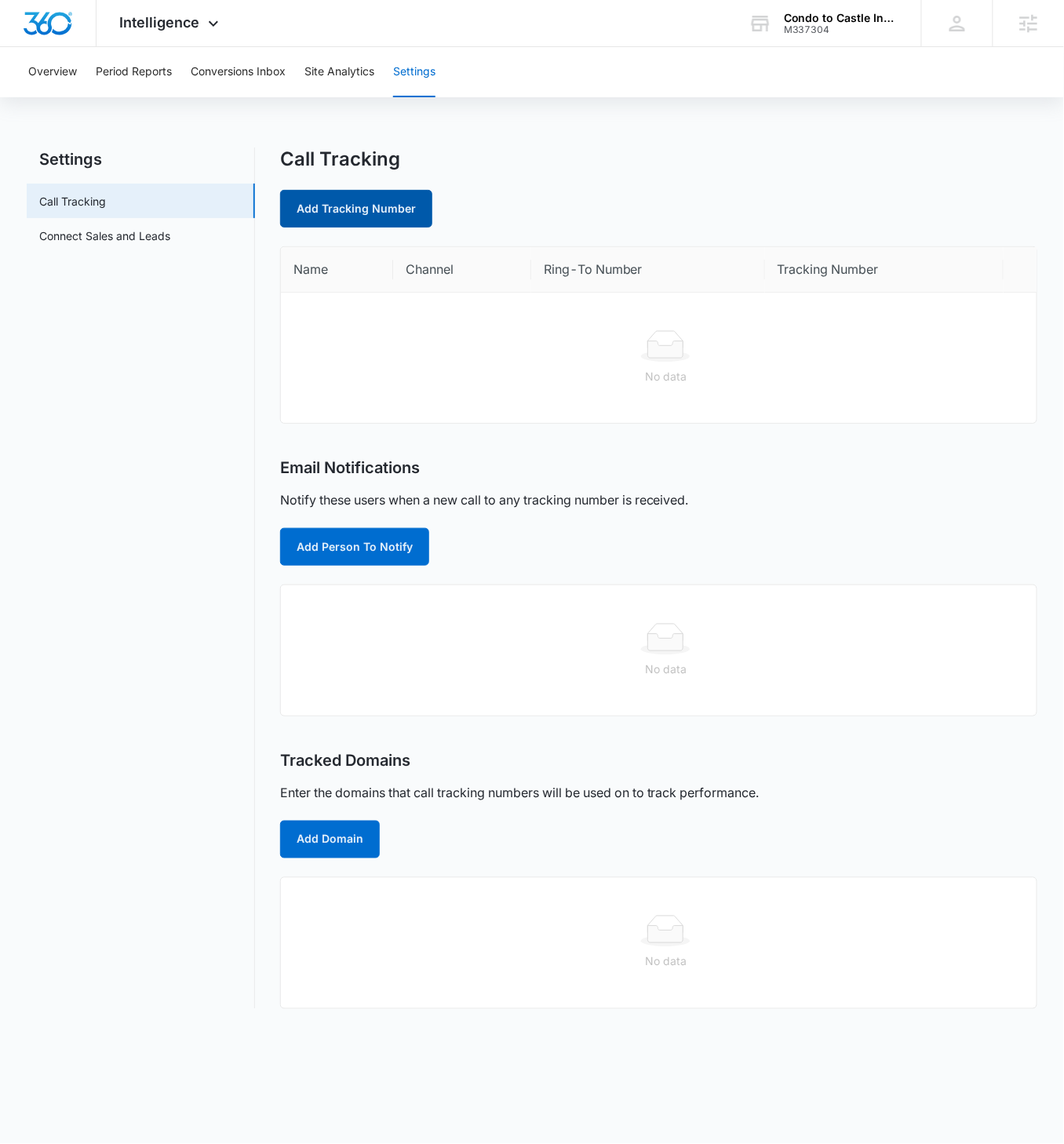
select select "by_area_code"
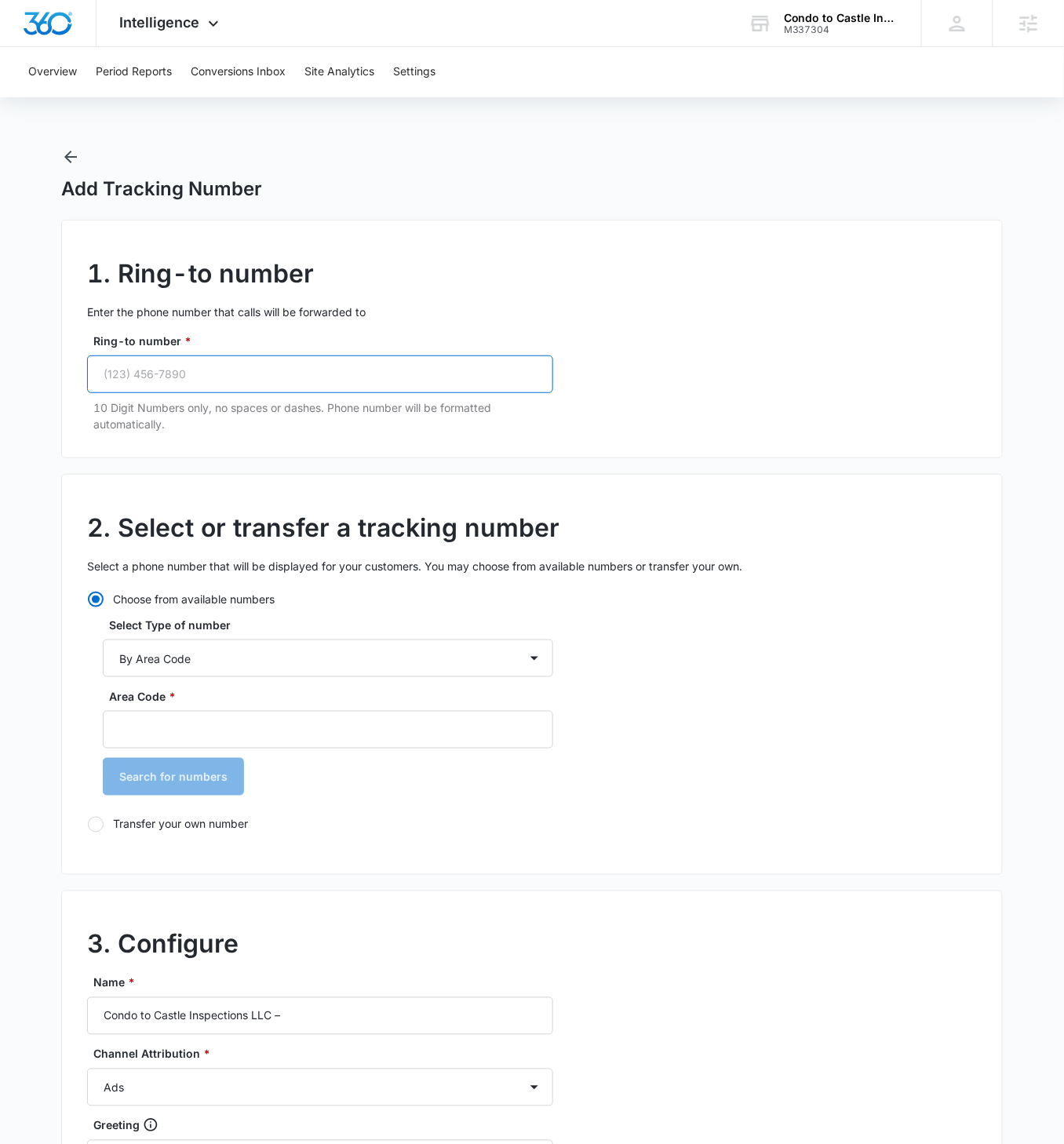
click at [318, 360] on input "Ring-to number *" at bounding box center [319, 374] width 466 height 38
paste input "(949) 615-7773"
type input "(949) 615-7773"
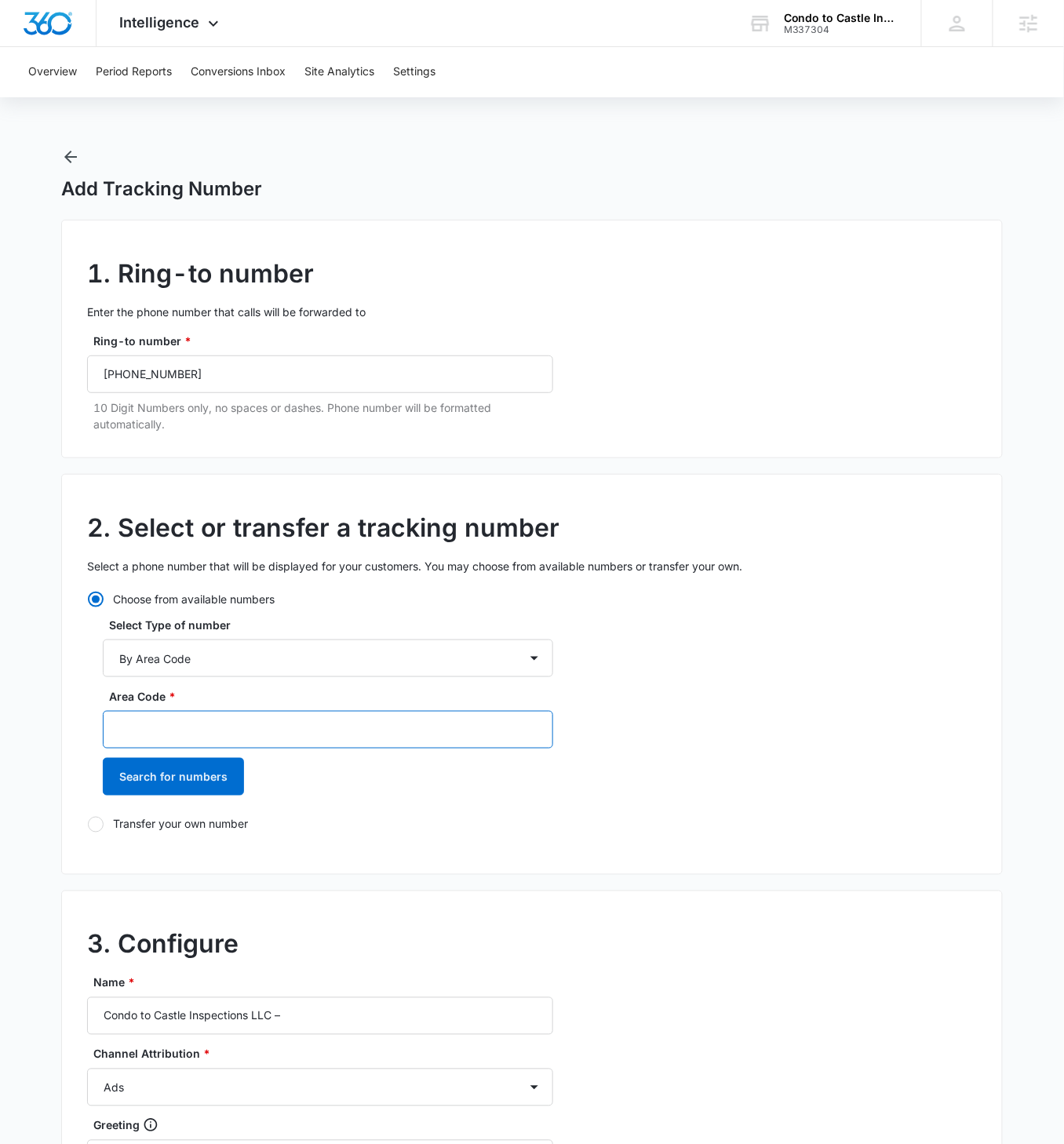
drag, startPoint x: 215, startPoint y: 732, endPoint x: 252, endPoint y: 725, distance: 37.7
click at [215, 426] on input "Area Code *" at bounding box center [328, 730] width 451 height 38
type input "949"
click at [103, 426] on button "Search for numbers" at bounding box center [174, 777] width 142 height 38
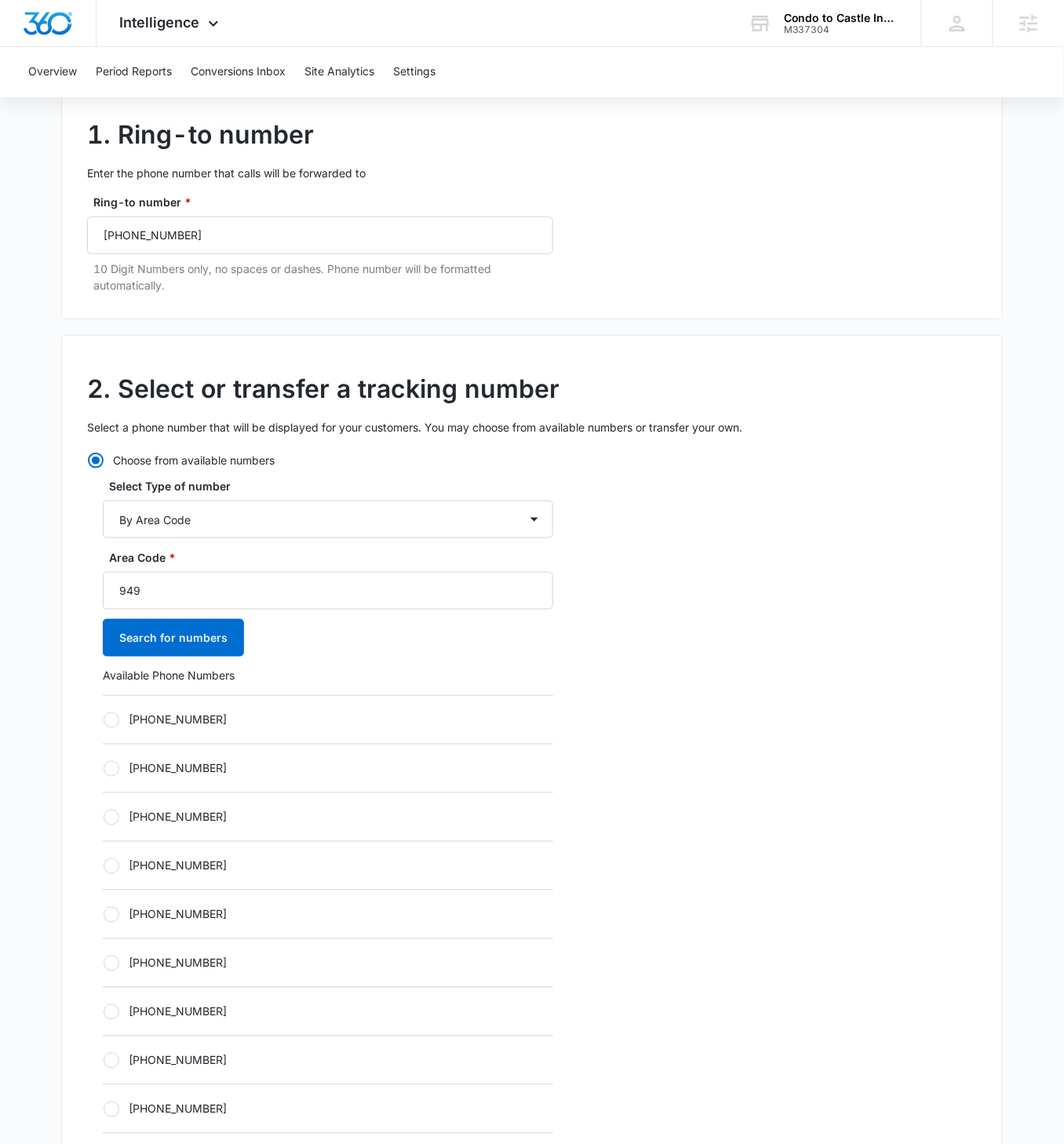
click at [119, 426] on label "+19492452110" at bounding box center [328, 719] width 451 height 16
click at [104, 426] on input "+19492452110" at bounding box center [103, 720] width 1 height 1
radio input "true"
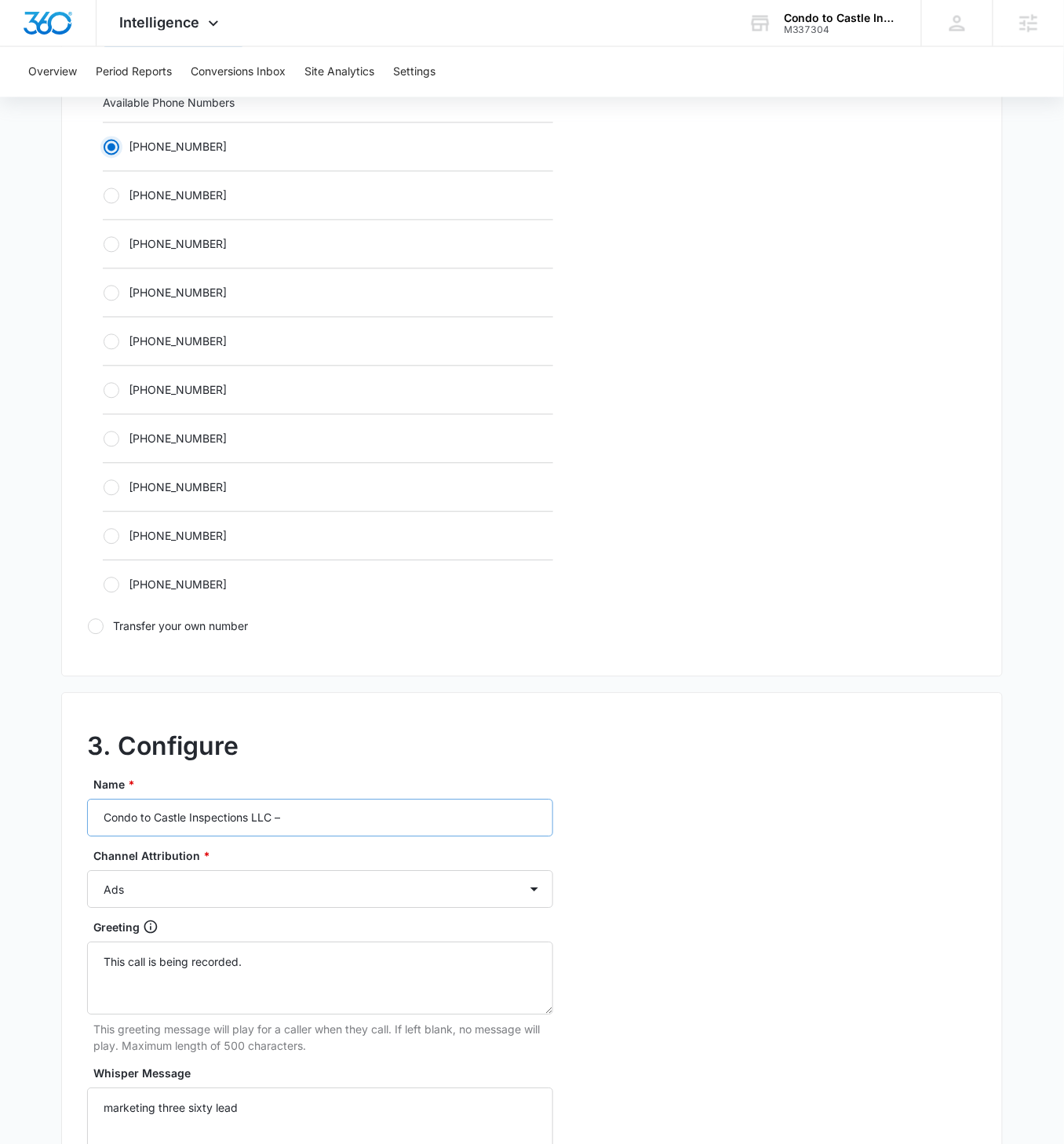
scroll to position [720, 0]
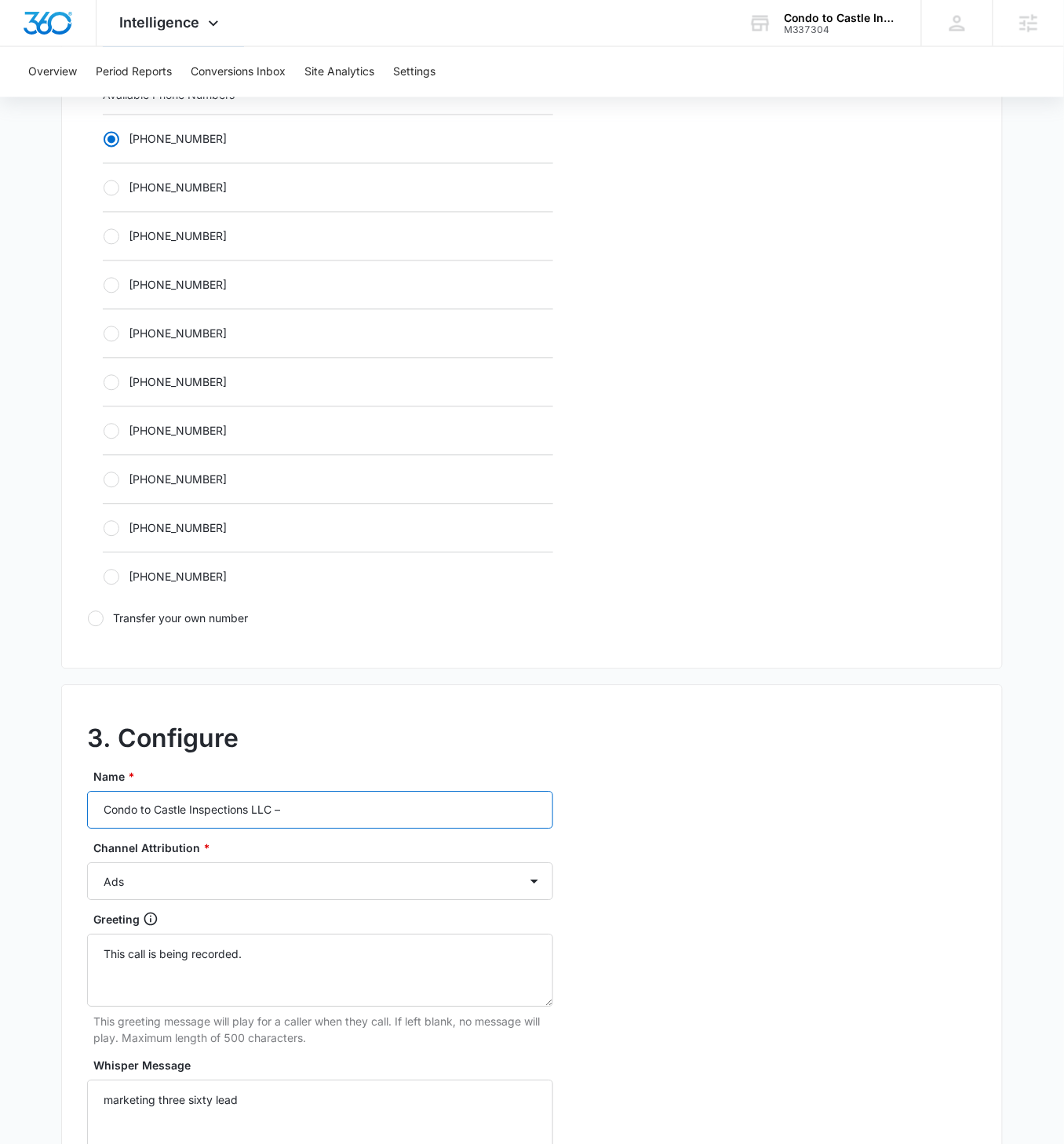
click at [352, 426] on input "Condo to Castle Inspections LLC –" at bounding box center [319, 811] width 466 height 38
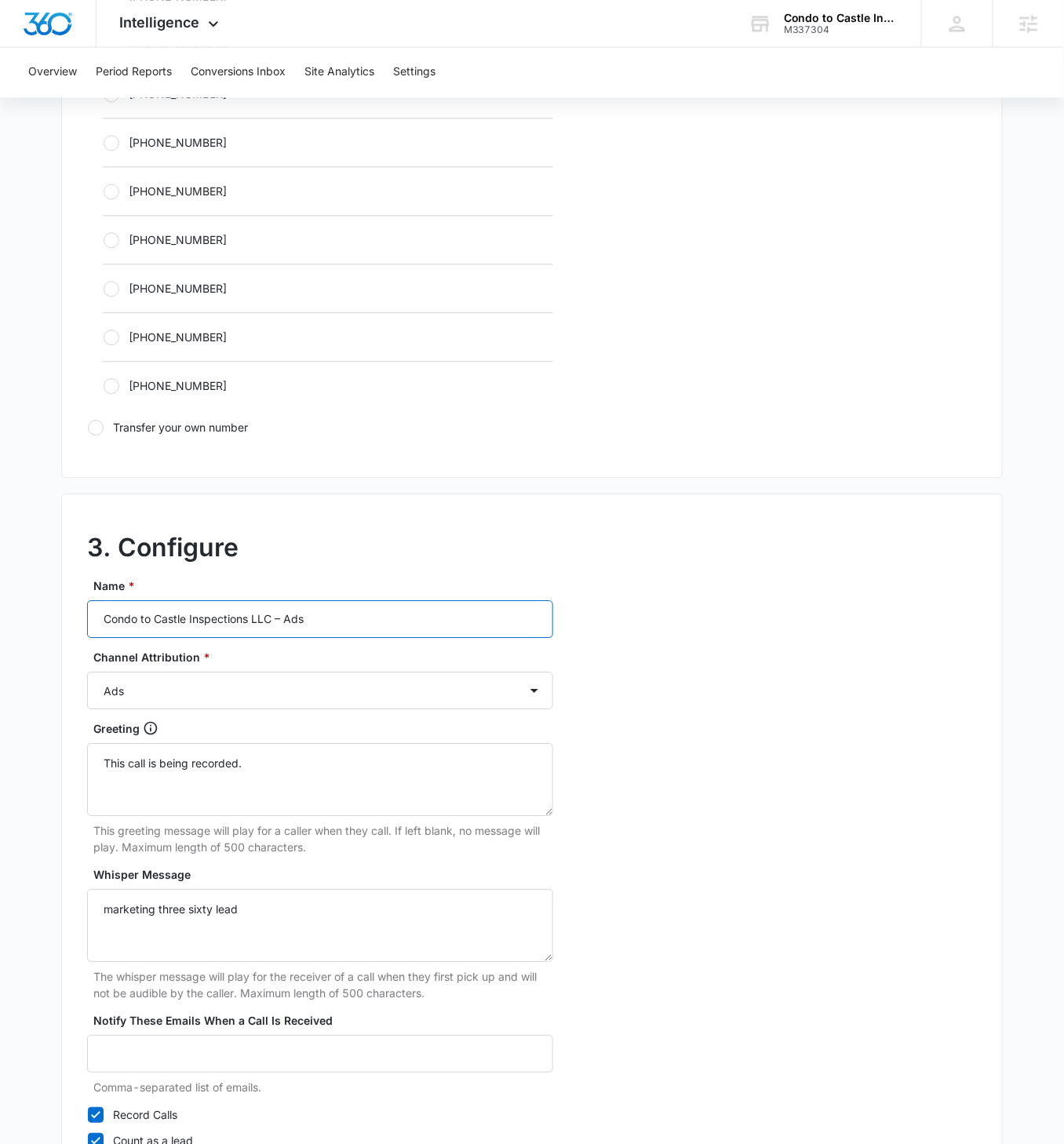
scroll to position [1033, 0]
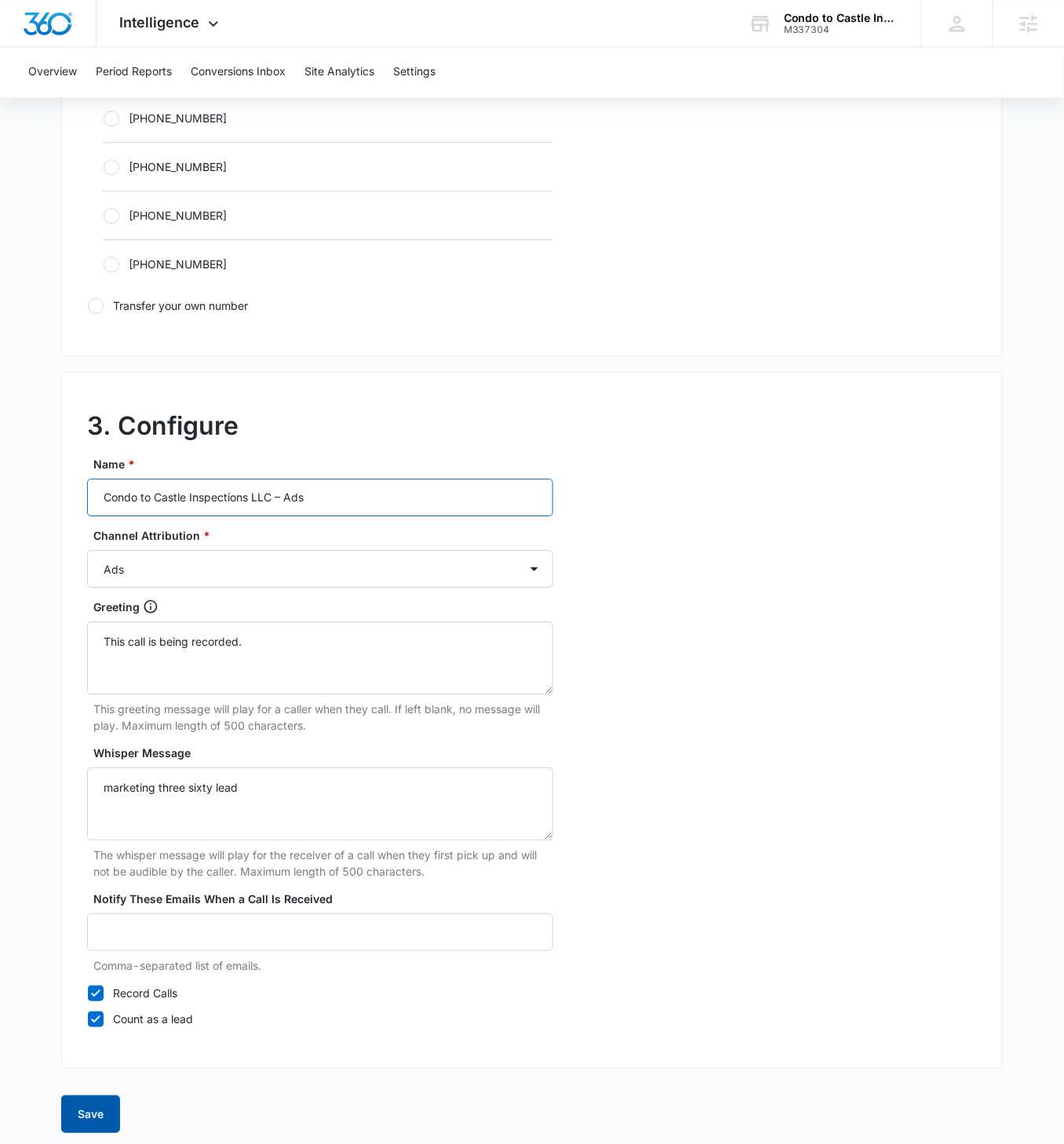
type input "Condo to Castle Inspections LLC – Ads"
click at [98, 426] on button "Save" at bounding box center [91, 1115] width 59 height 38
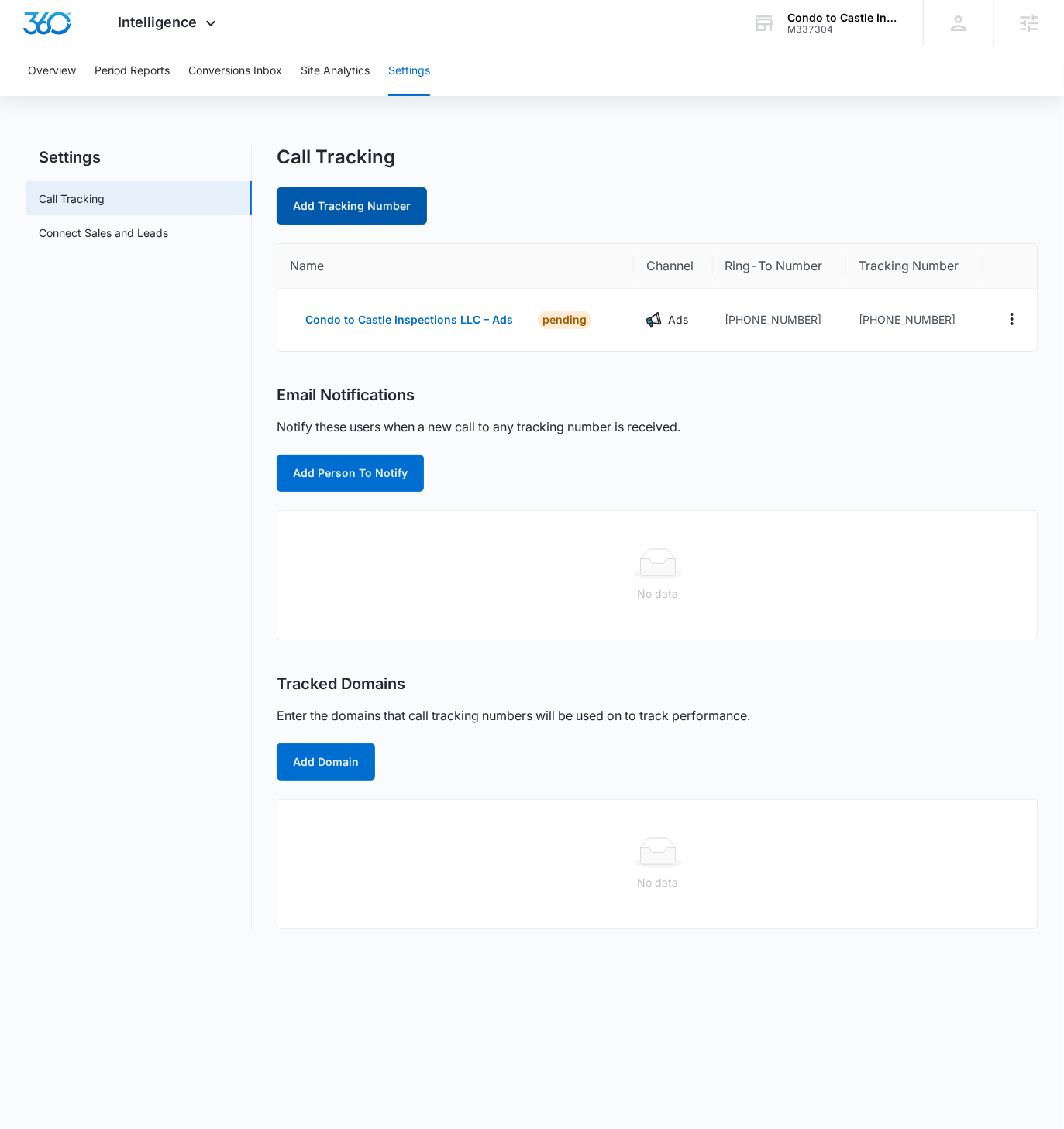
click at [343, 218] on link "Add Tracking Number" at bounding box center [352, 206] width 150 height 37
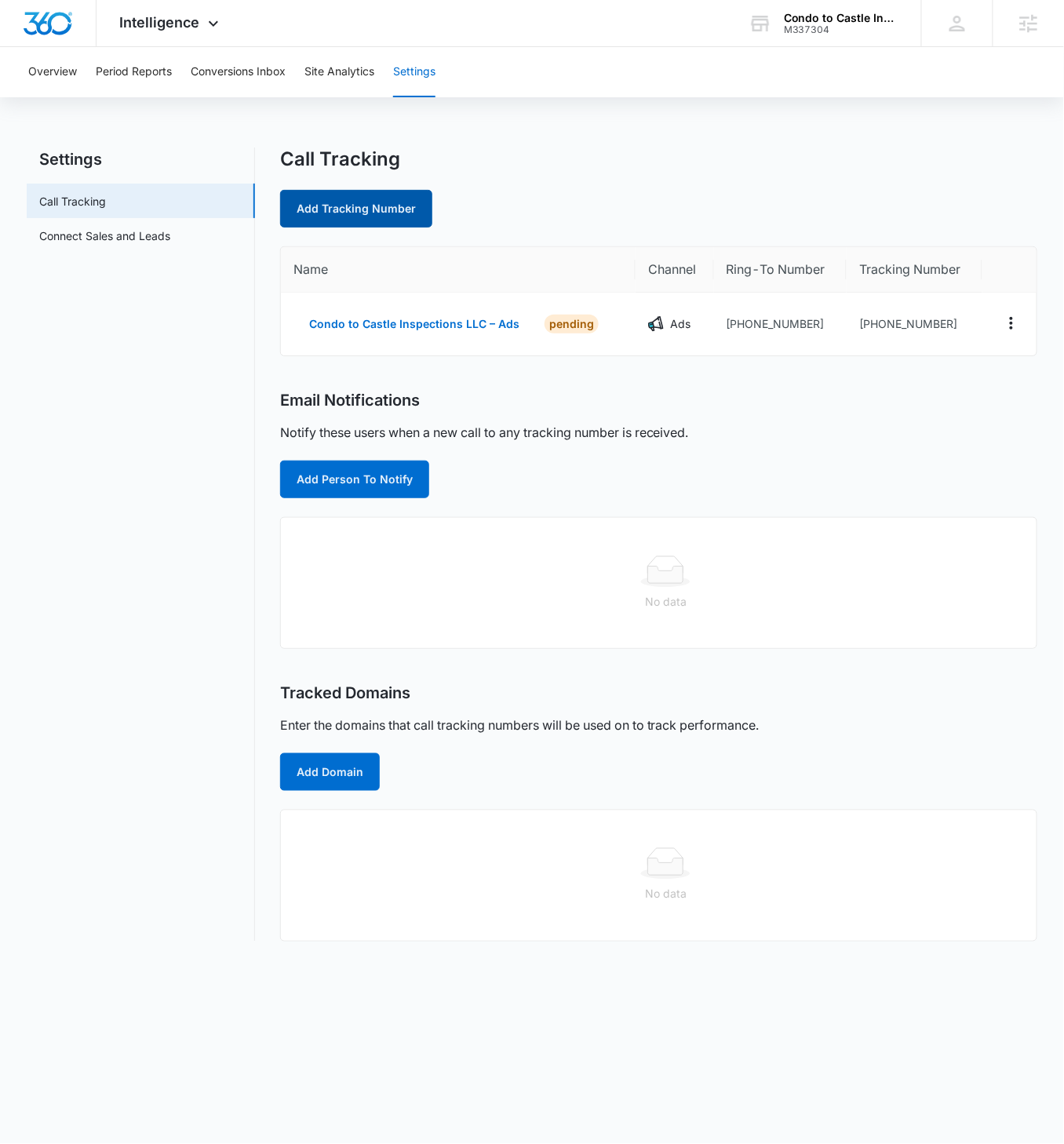
select select "by_area_code"
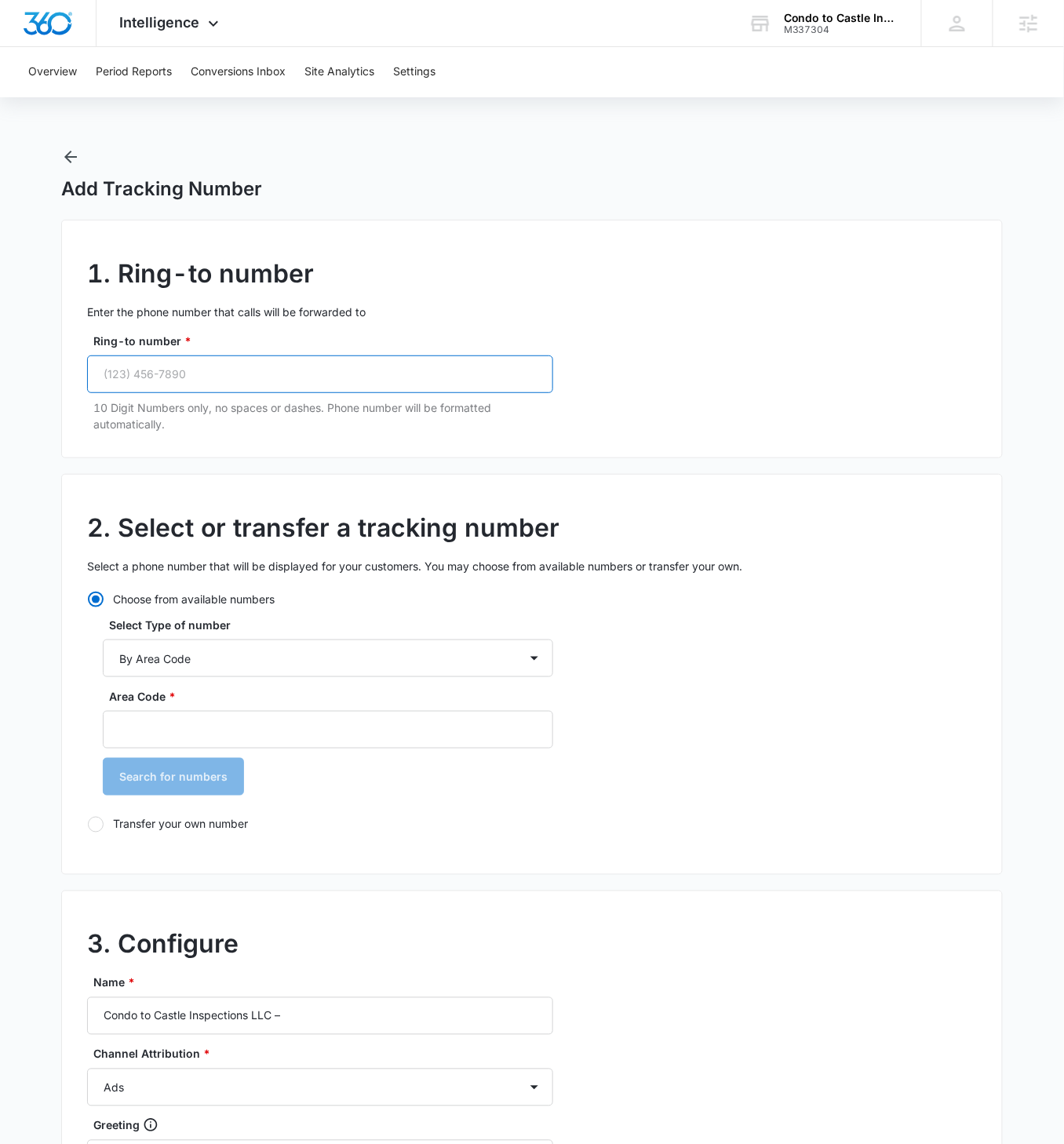
click at [311, 373] on input "Ring-to number *" at bounding box center [319, 374] width 466 height 38
paste input "(949) 615-7773"
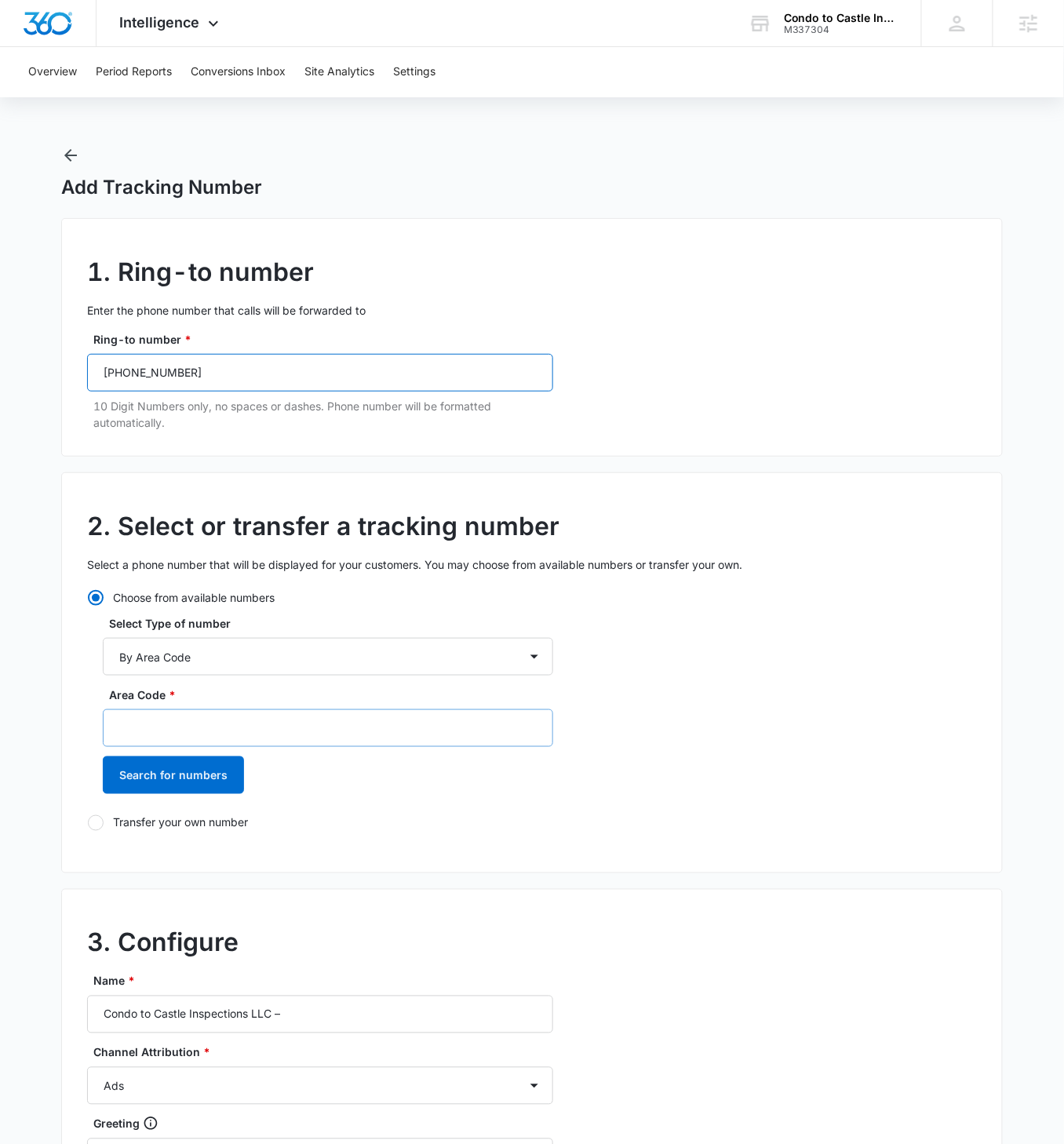
type input "(949) 615-7773"
click at [160, 426] on input "Area Code *" at bounding box center [328, 728] width 451 height 38
type input "4"
type input "949"
click at [103, 426] on button "Search for numbers" at bounding box center [174, 776] width 142 height 38
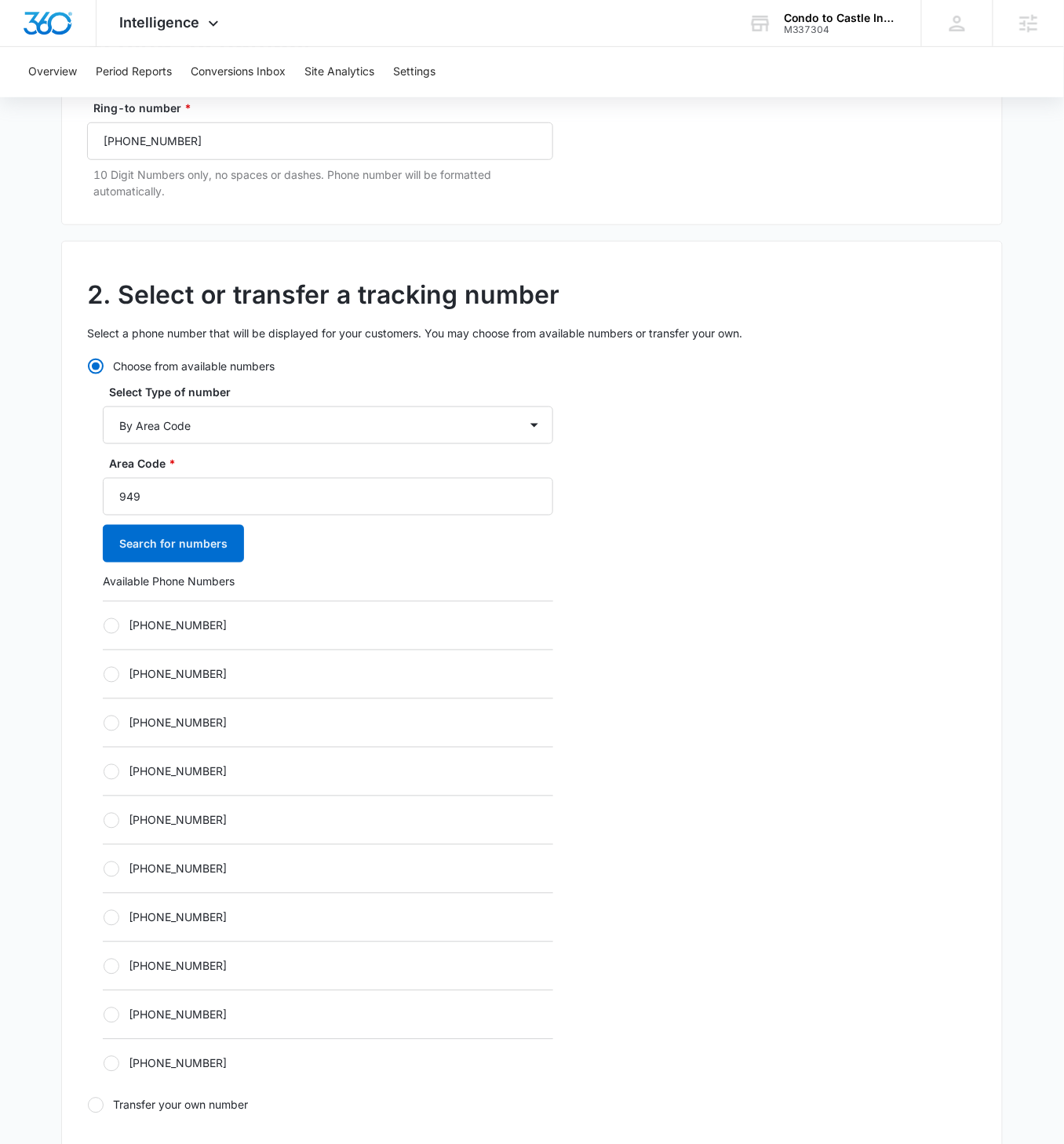
scroll to position [211, 0]
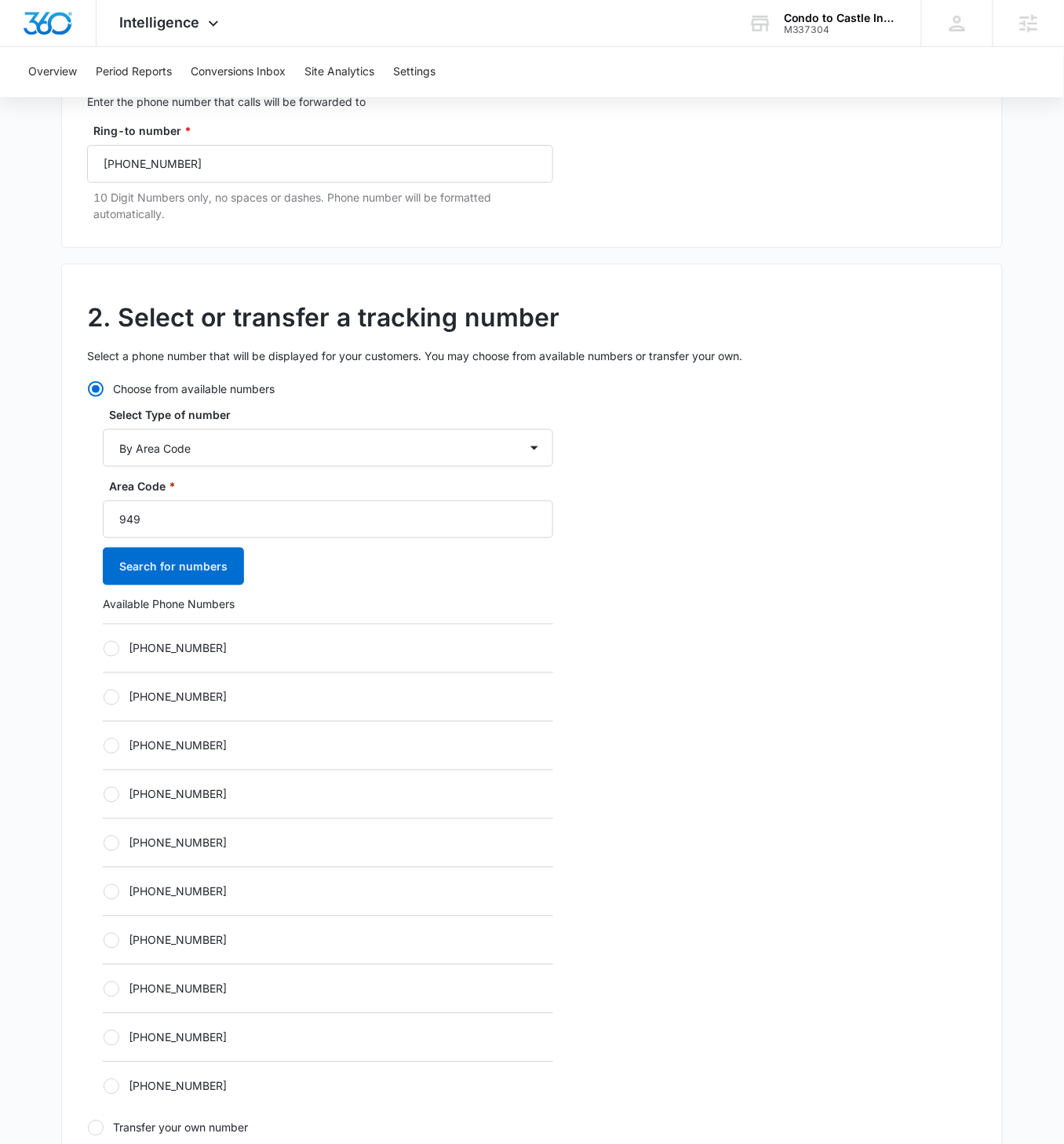
click at [203, 426] on div "+19492452587" at bounding box center [328, 648] width 451 height 49
drag, startPoint x: 118, startPoint y: 643, endPoint x: 211, endPoint y: 703, distance: 110.7
click at [118, 426] on div at bounding box center [112, 649] width 16 height 16
click at [104, 426] on input "+19492452587" at bounding box center [103, 648] width 1 height 1
radio input "true"
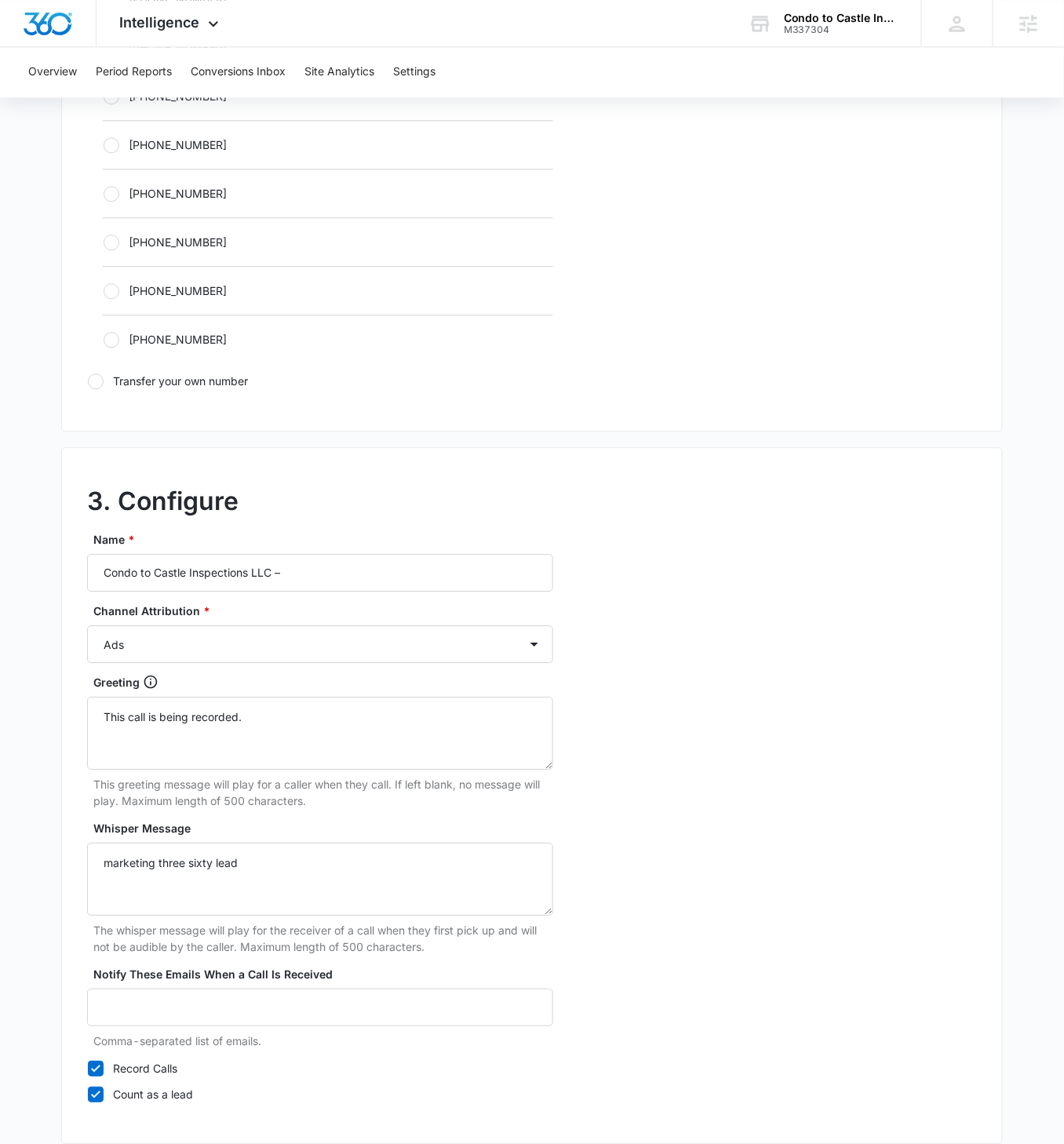
scroll to position [1033, 0]
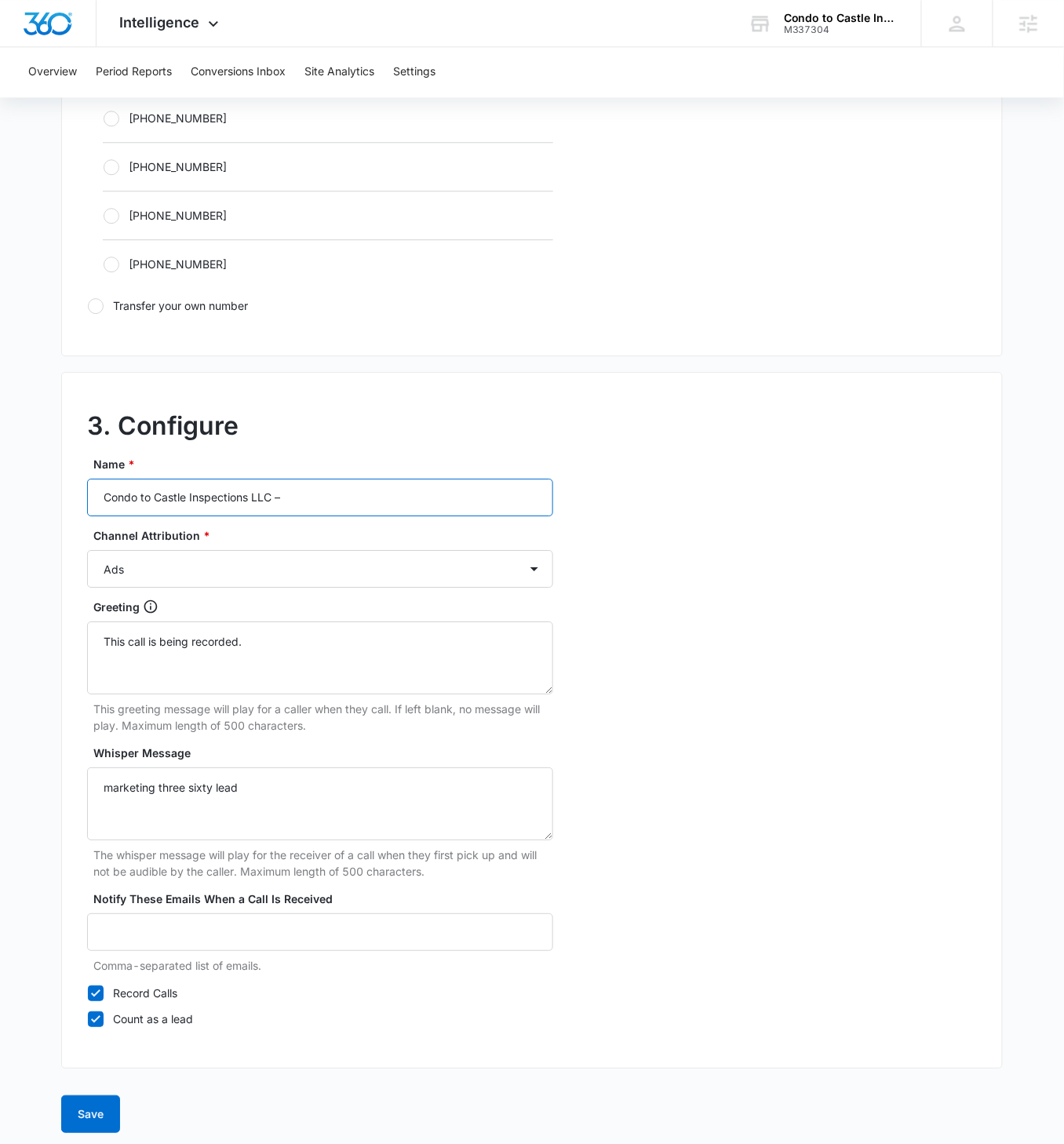
click at [369, 426] on input "Condo to Castle Inspections LLC –" at bounding box center [319, 498] width 466 height 38
type input "Condo to Castle Inspections LLC – Content"
click at [442, 426] on select "Ads Local Service Ads Content Social Other" at bounding box center [319, 569] width 466 height 38
select select "CONTENT"
click at [87, 426] on select "Ads Local Service Ads Content Social Other" at bounding box center [319, 569] width 466 height 38
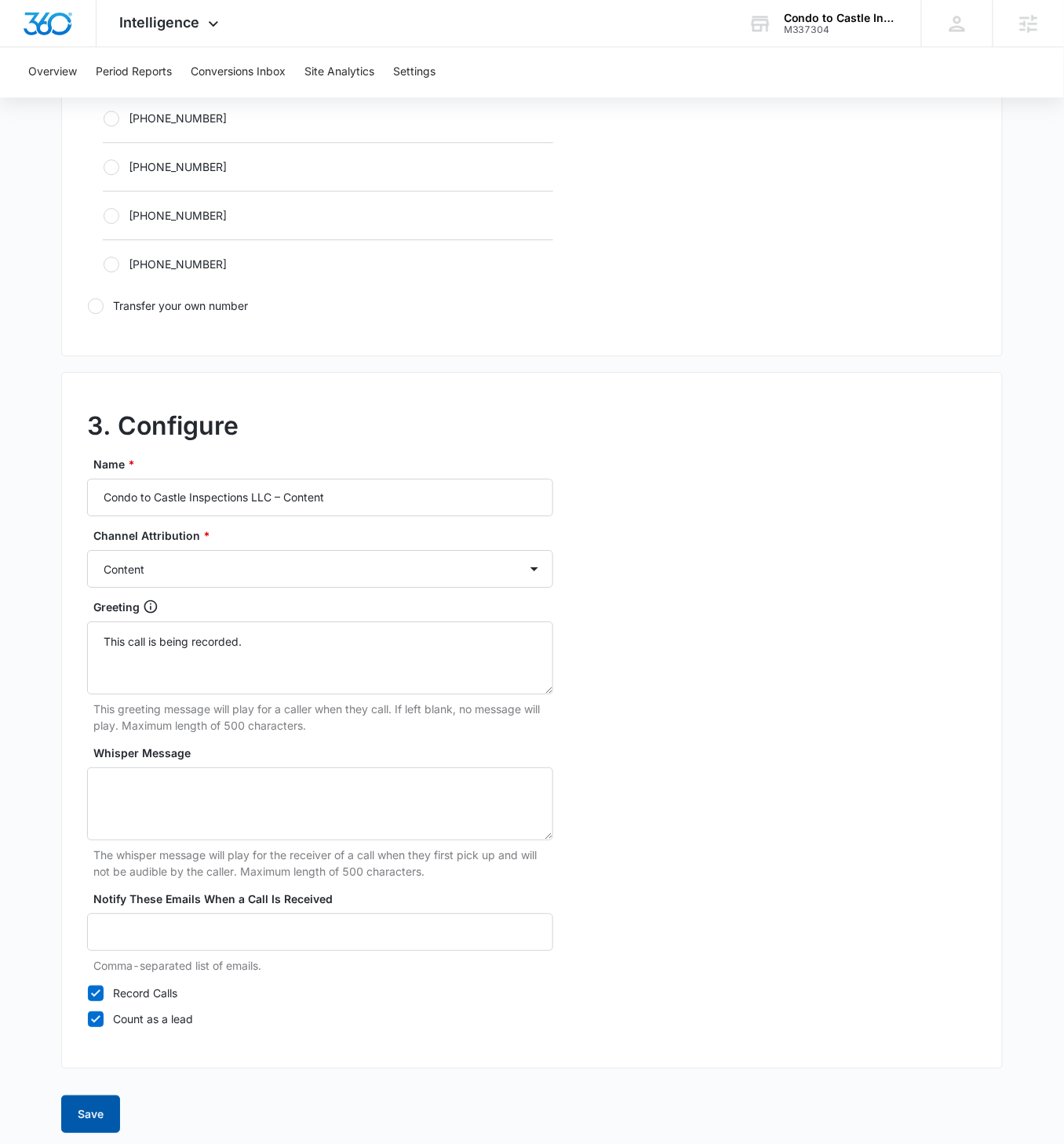
click at [95, 426] on button "Save" at bounding box center [91, 1115] width 59 height 38
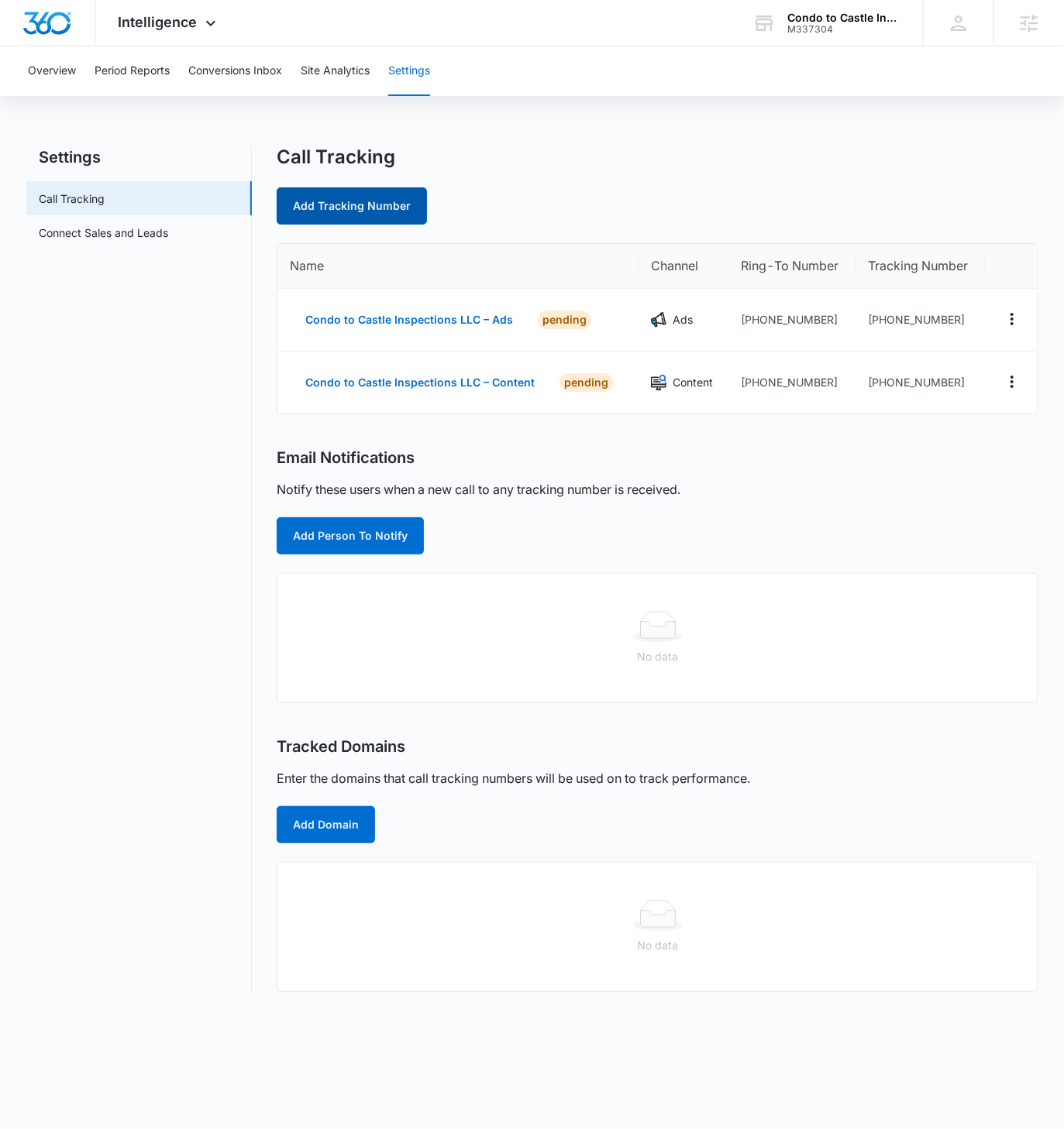
click at [368, 203] on link "Add Tracking Number" at bounding box center [352, 206] width 150 height 37
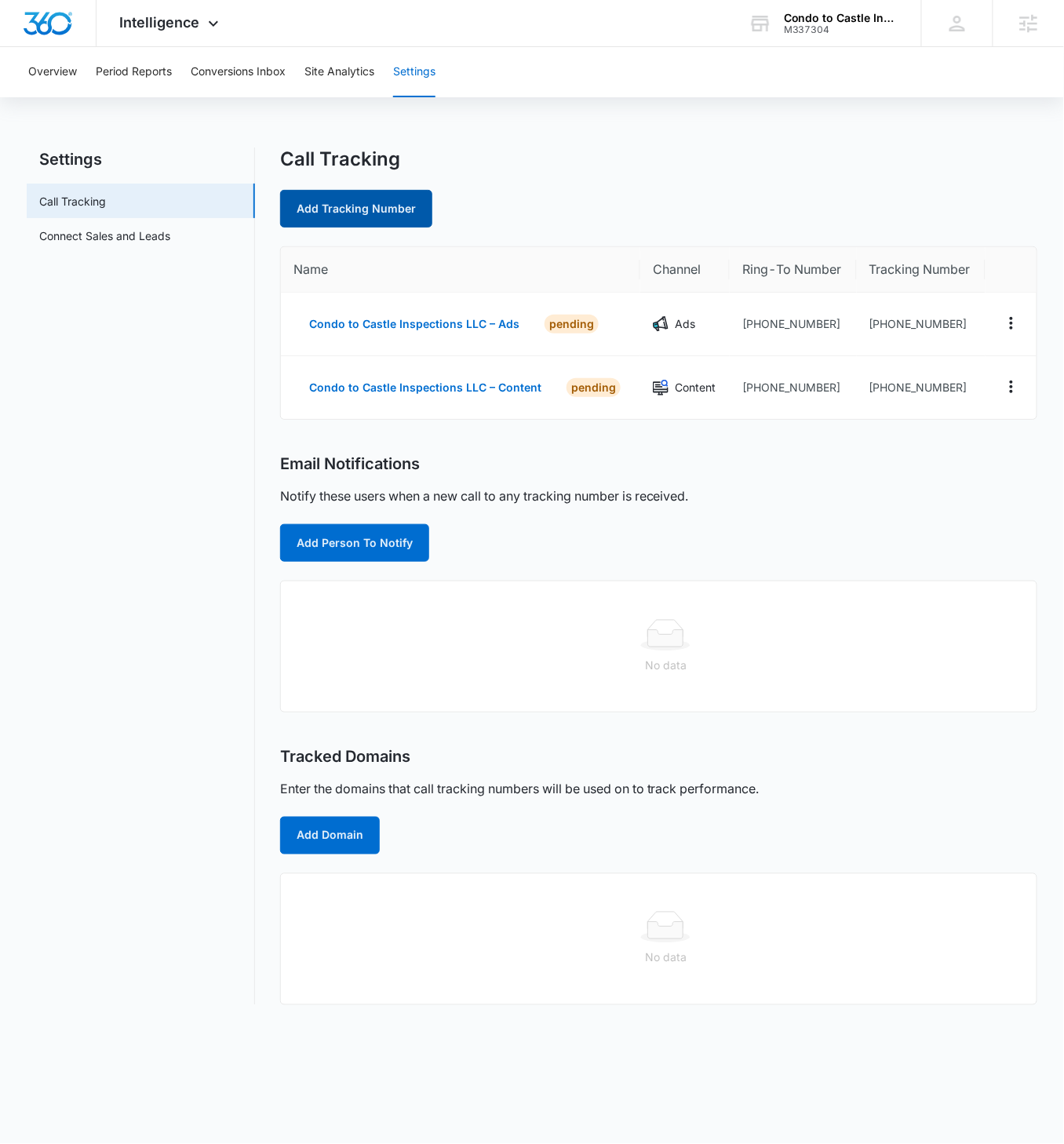
select select "by_area_code"
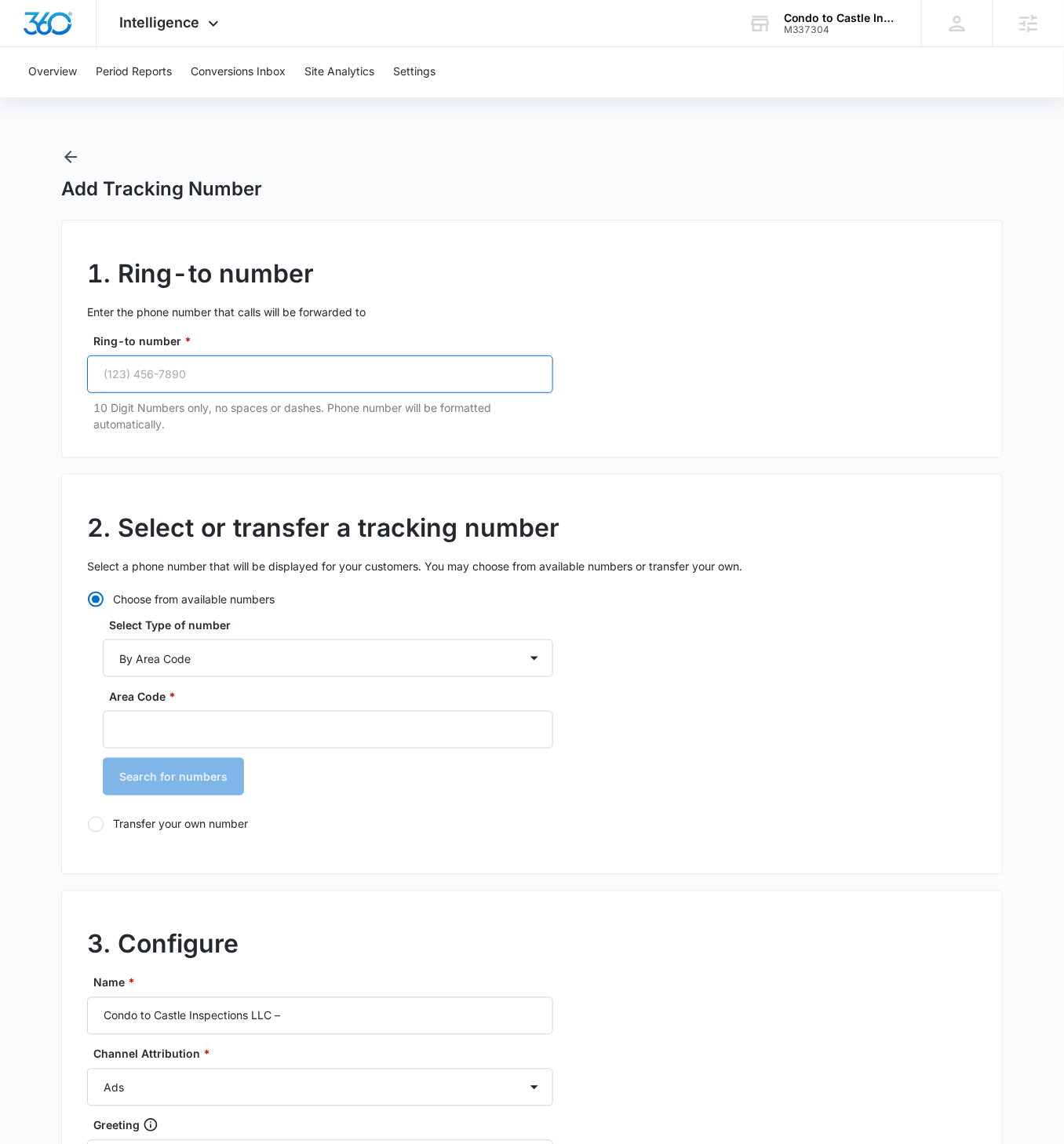
click at [190, 386] on input "Ring-to number *" at bounding box center [319, 374] width 466 height 38
paste input "(949) 615-7773"
type input "(949) 615-7773"
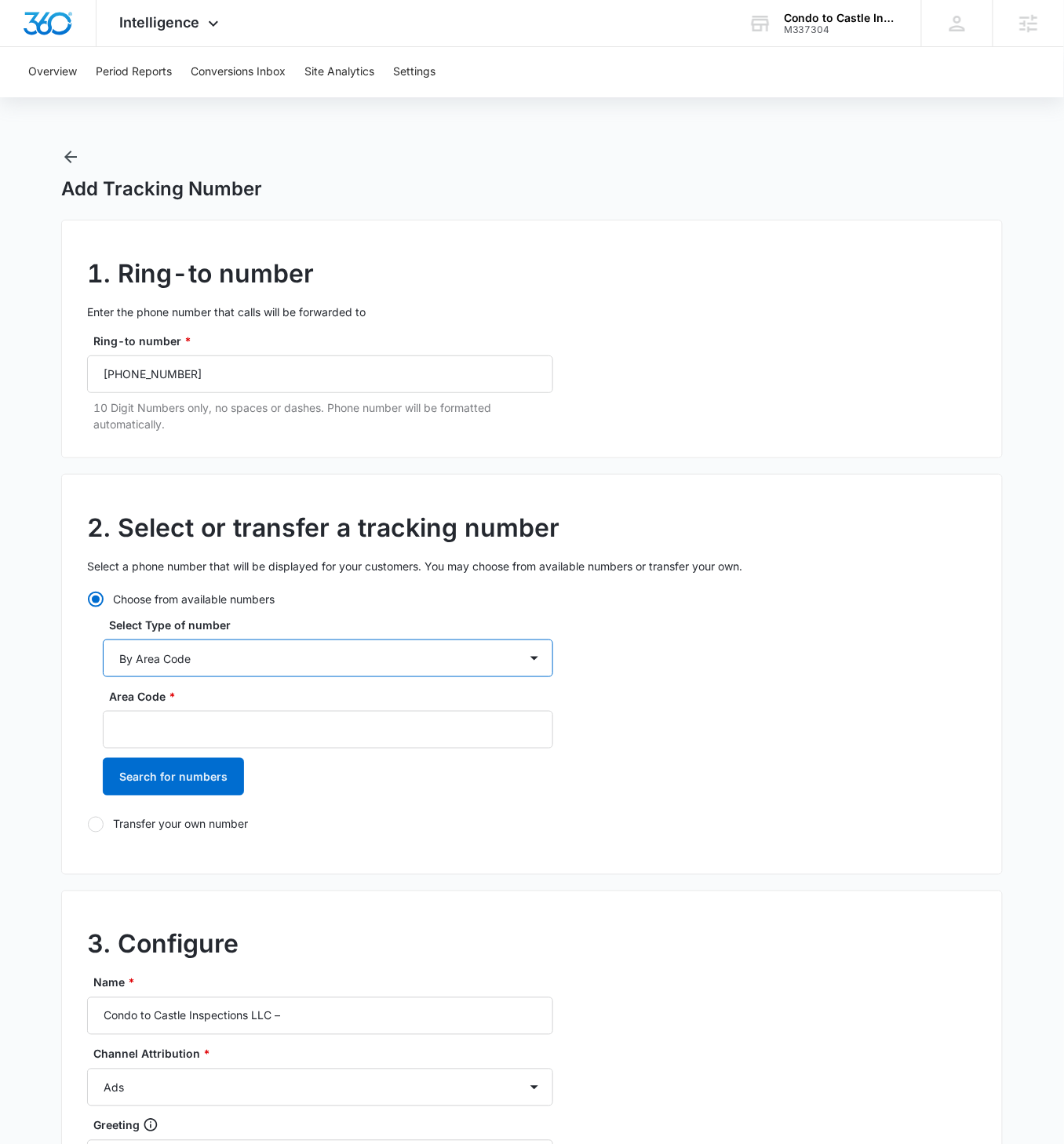
click at [233, 426] on select "By City & State By State Only By Zip Code By Area Code Toll Free Numbers" at bounding box center [328, 658] width 451 height 38
click at [166, 426] on input "Area Code *" at bounding box center [328, 730] width 451 height 38
type input "949"
click at [103, 426] on button "Search for numbers" at bounding box center [174, 777] width 142 height 38
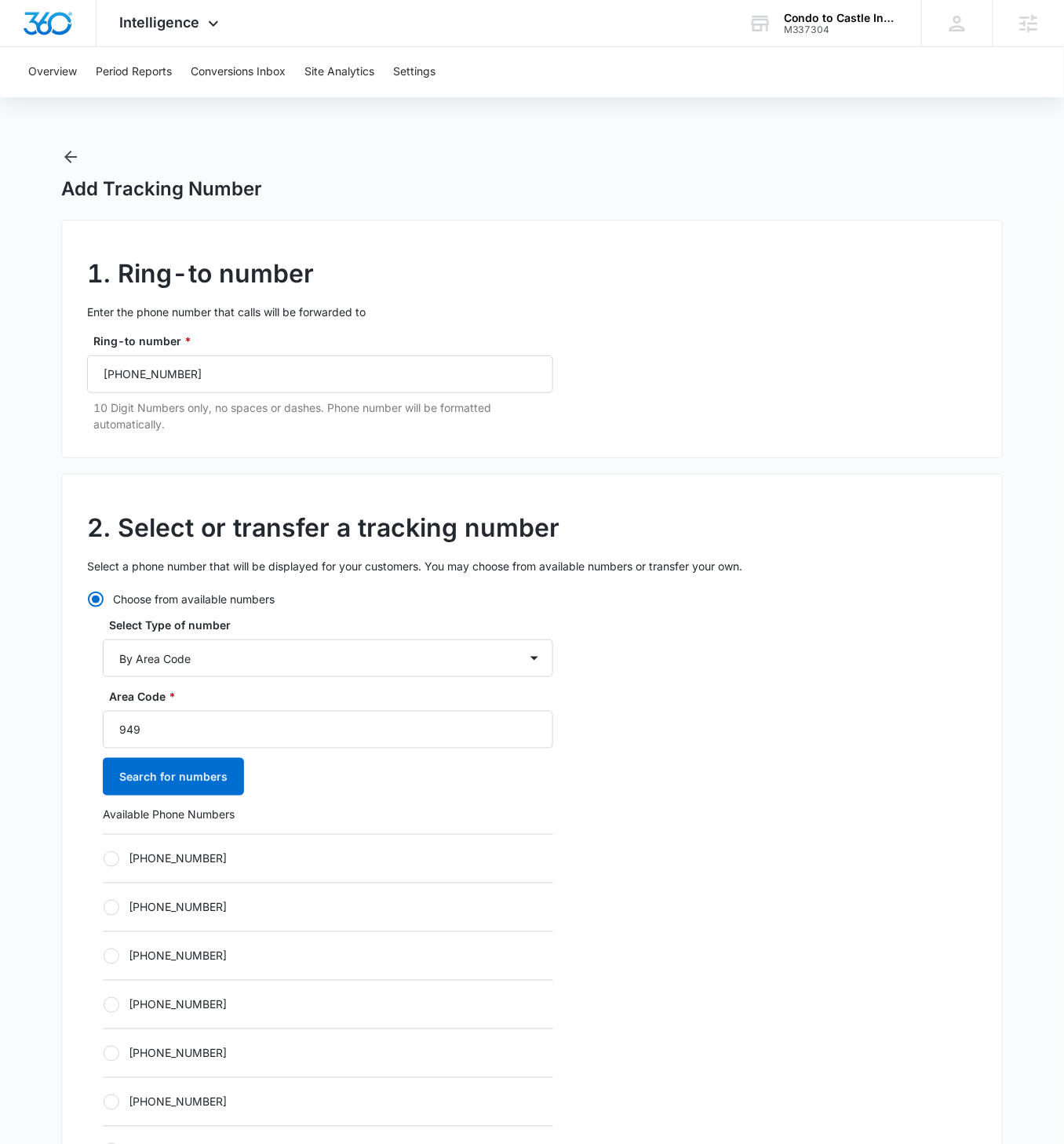
click at [126, 426] on label "+19492452819" at bounding box center [328, 858] width 451 height 16
click at [104, 426] on input "+19492452819" at bounding box center [103, 859] width 1 height 1
radio input "true"
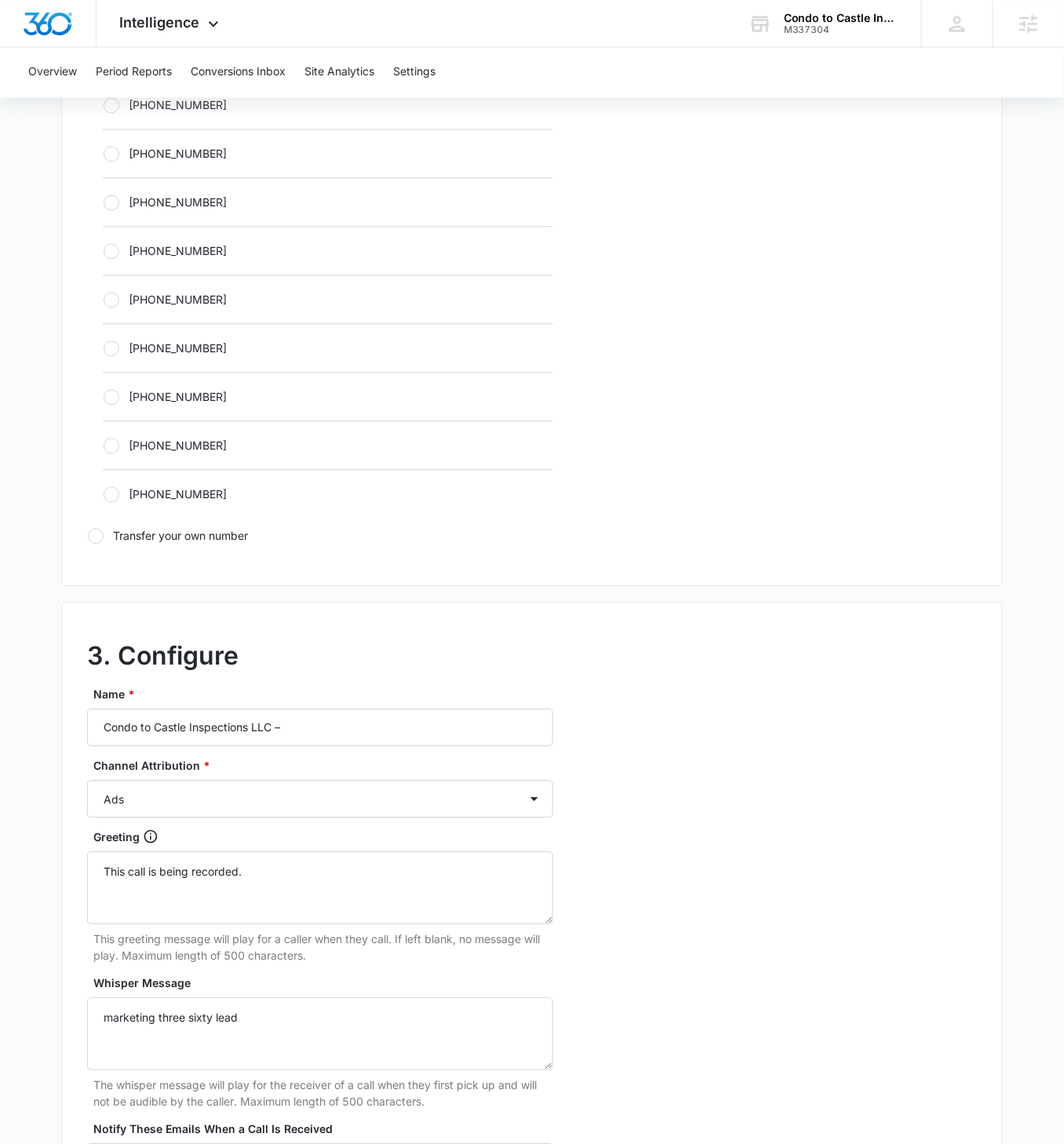
scroll to position [800, 0]
click at [376, 426] on input "Condo to Castle Inspections LLC –" at bounding box center [319, 730] width 466 height 38
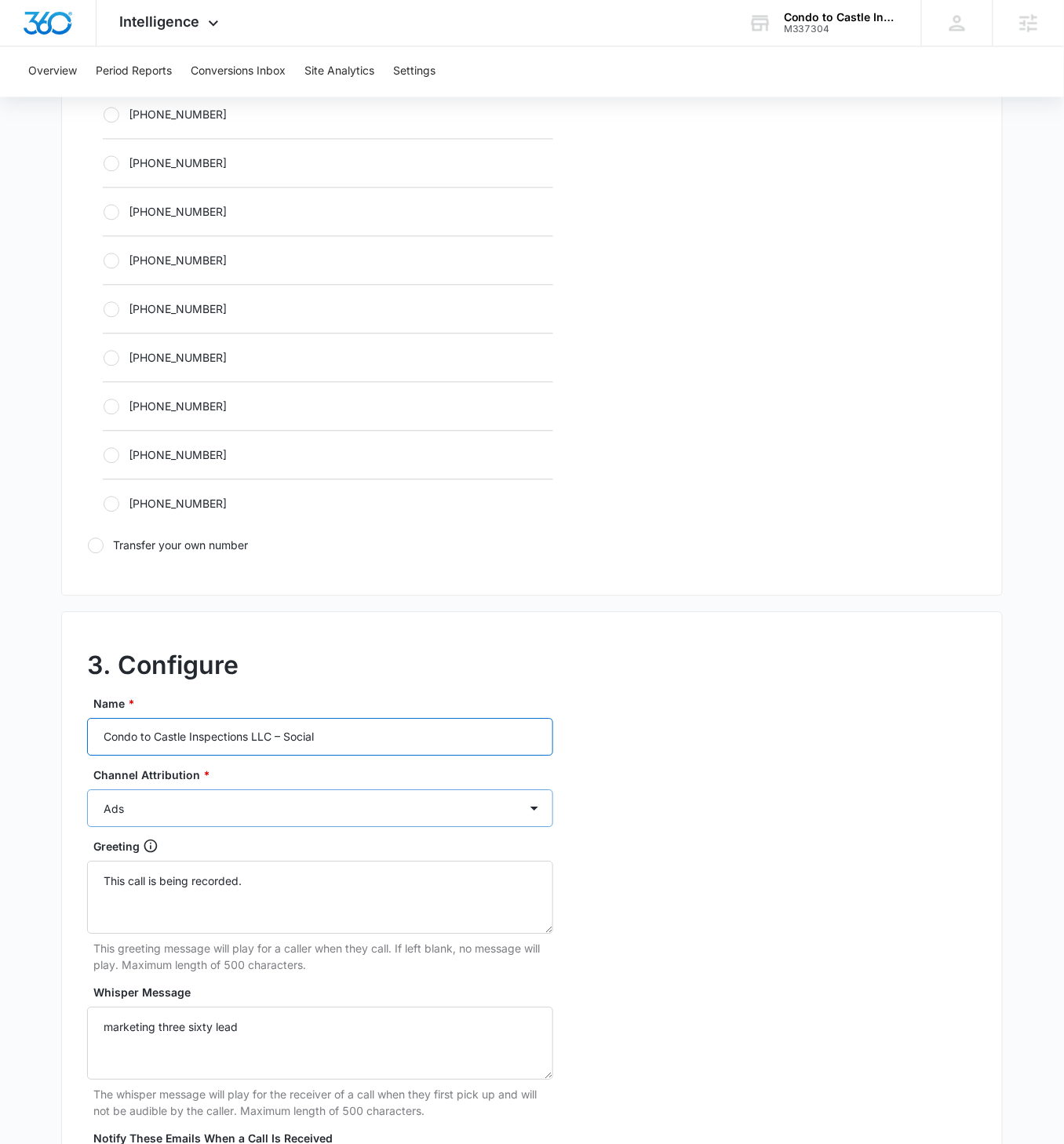
type input "Condo to Castle Inspections LLC – Social"
click at [468, 426] on select "Ads Local Service Ads Content Social Other" at bounding box center [319, 810] width 466 height 38
select select "SOCIAL"
click at [87, 426] on select "Ads Local Service Ads Content Social Other" at bounding box center [319, 810] width 466 height 38
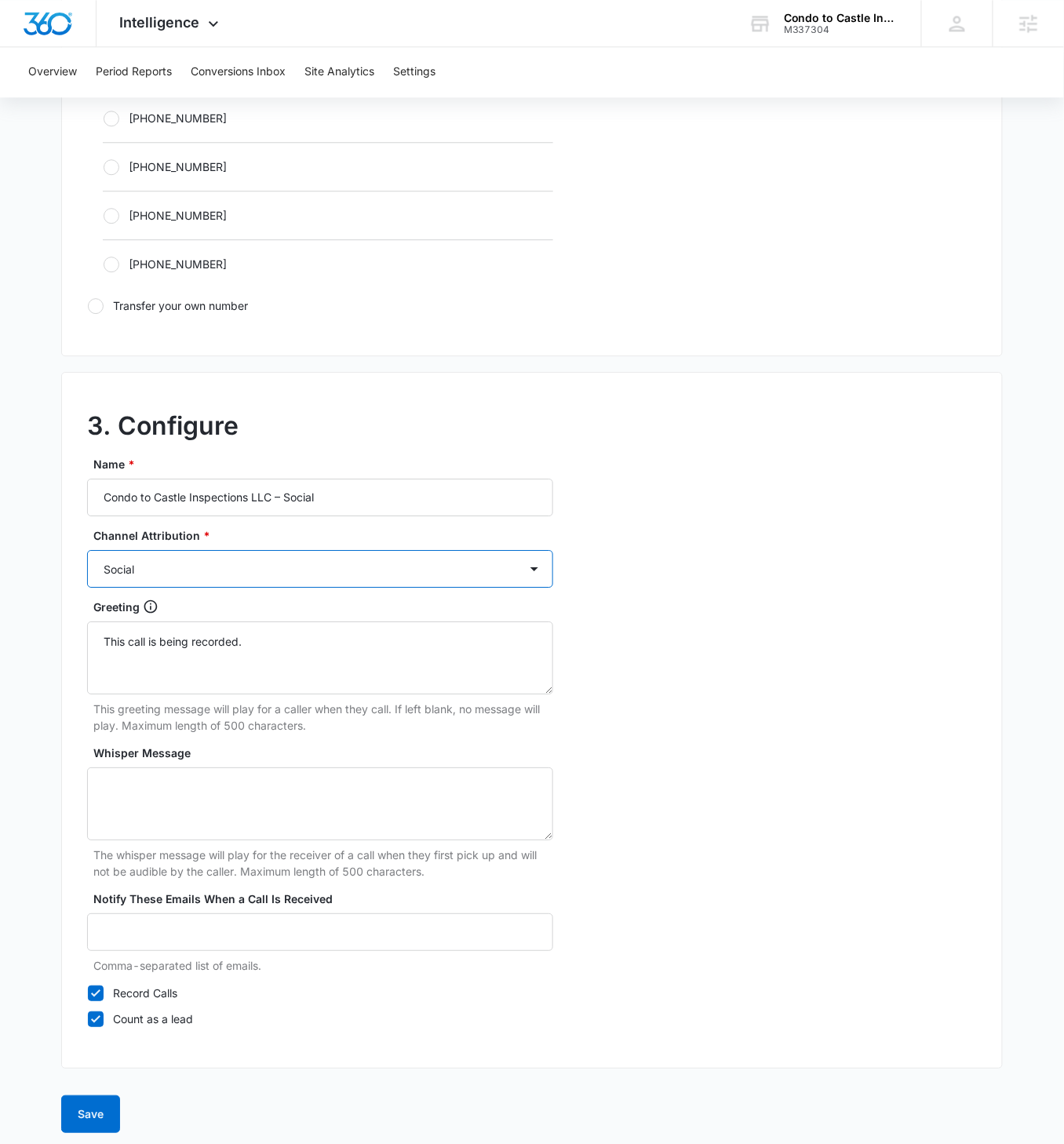
scroll to position [1028, 0]
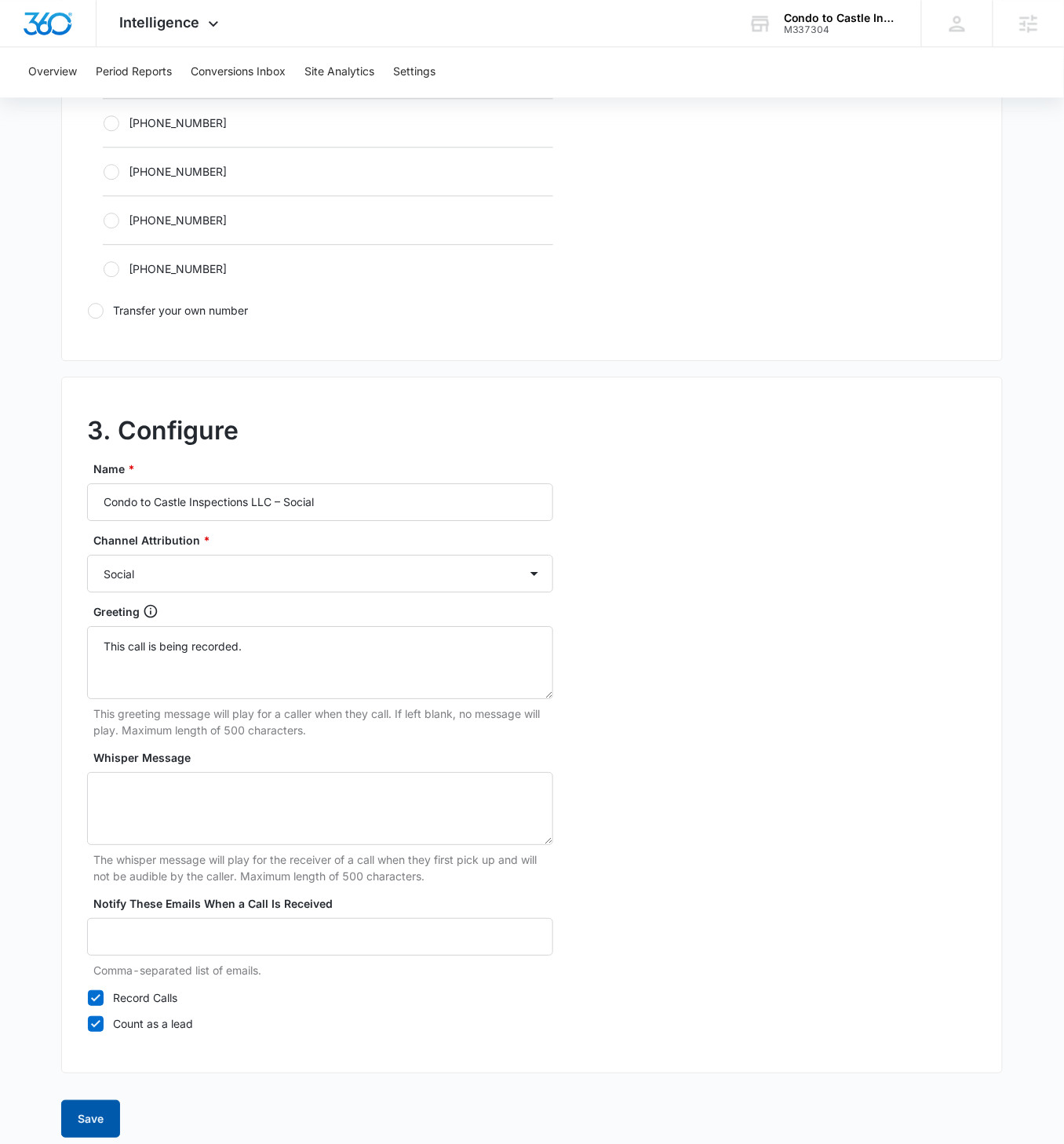
click at [96, 426] on button "Save" at bounding box center [91, 1119] width 59 height 38
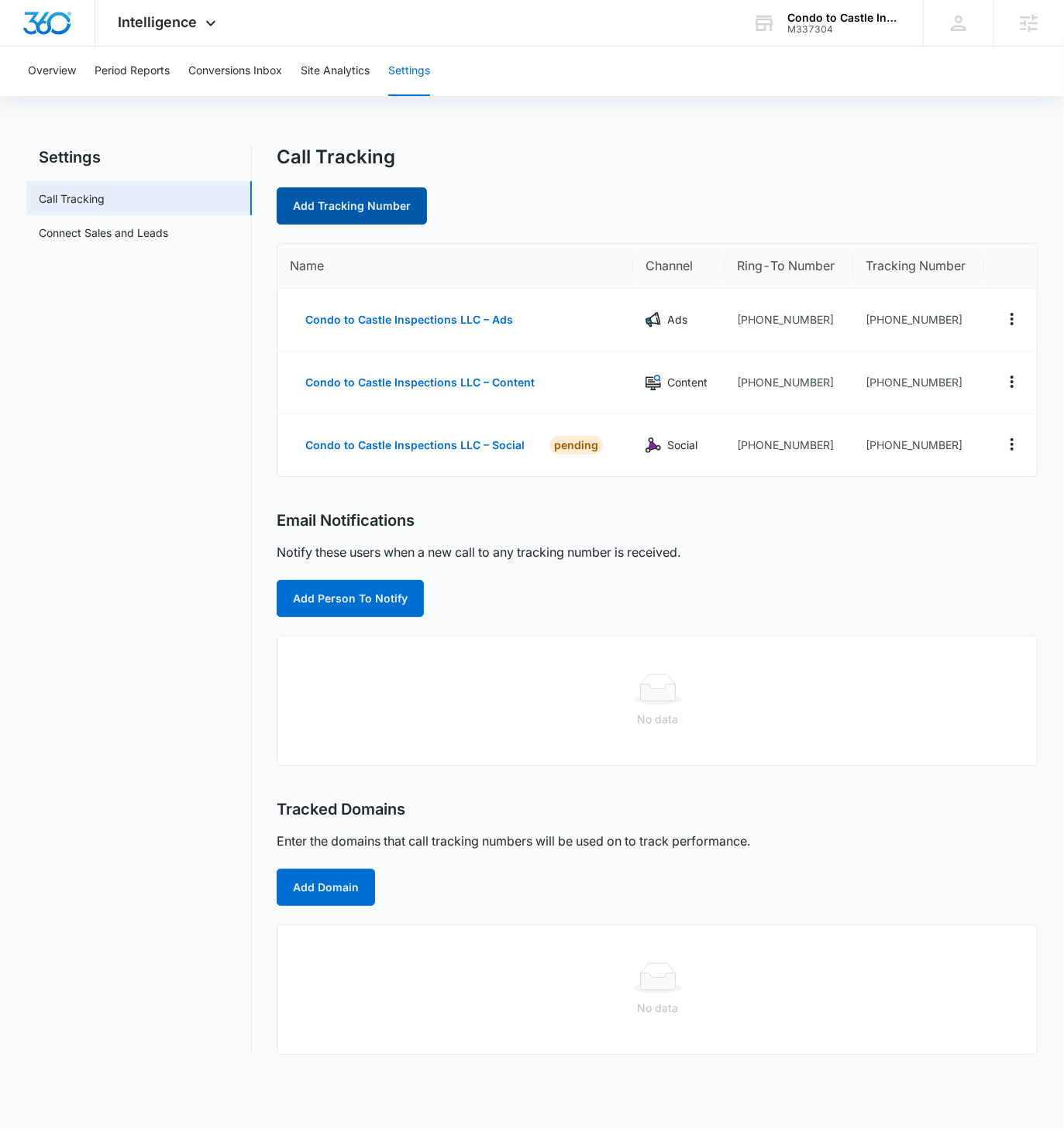
click at [349, 217] on link "Add Tracking Number" at bounding box center [352, 206] width 150 height 37
select select "by_area_code"
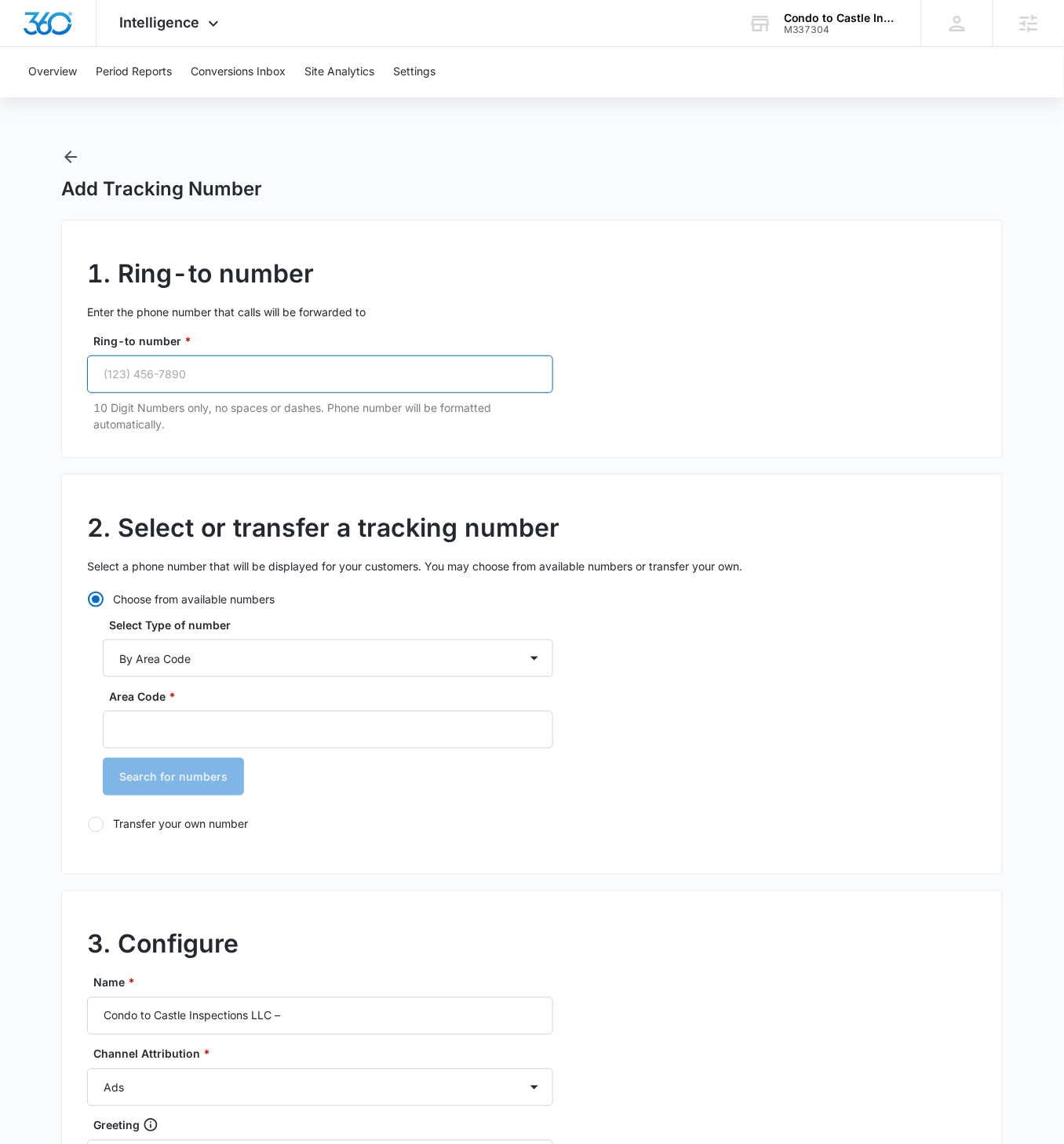
click at [213, 382] on input "Ring-to number *" at bounding box center [319, 374] width 466 height 38
paste input "(949) 615-7773"
type input "(949) 615-7773"
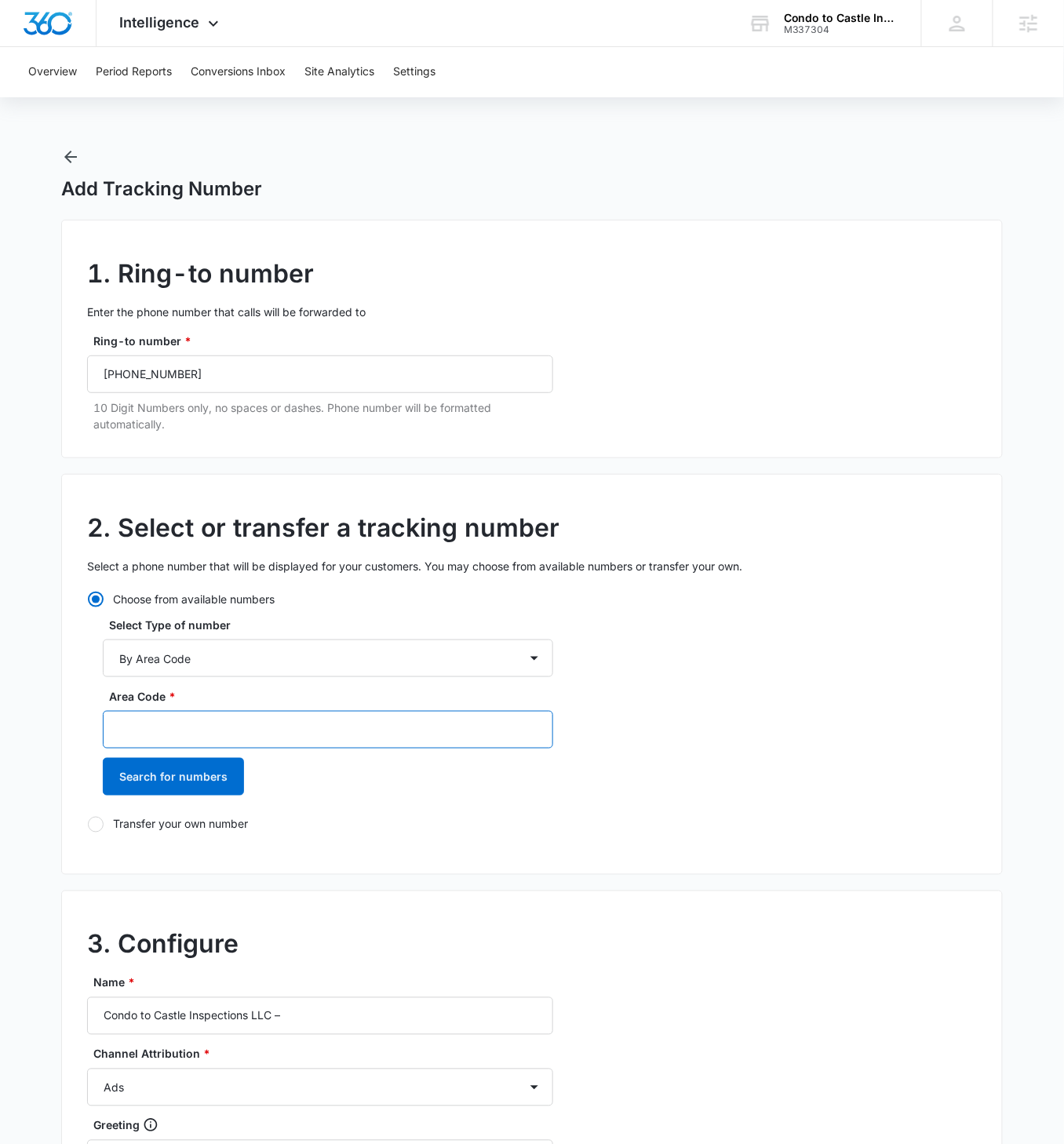
click at [195, 426] on input "Area Code *" at bounding box center [328, 730] width 451 height 38
type input "949"
click at [103, 426] on button "Search for numbers" at bounding box center [174, 777] width 142 height 38
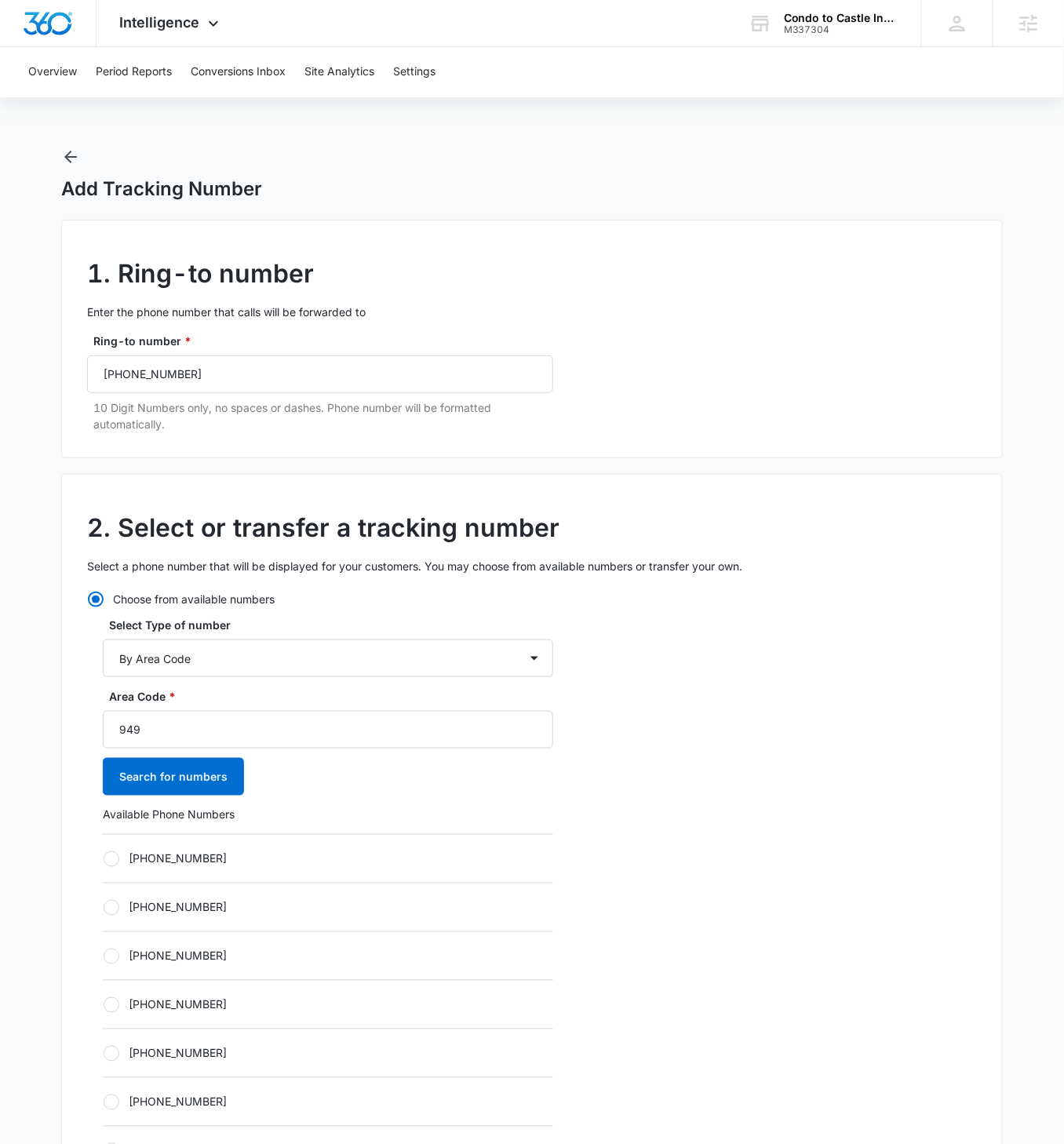
drag, startPoint x: 112, startPoint y: 845, endPoint x: 153, endPoint y: 859, distance: 43.3
click at [112, 426] on div "+19492457036" at bounding box center [328, 859] width 451 height 49
click at [115, 426] on div at bounding box center [112, 859] width 16 height 16
click at [104, 426] on input "+19492457036" at bounding box center [103, 859] width 1 height 1
radio input "true"
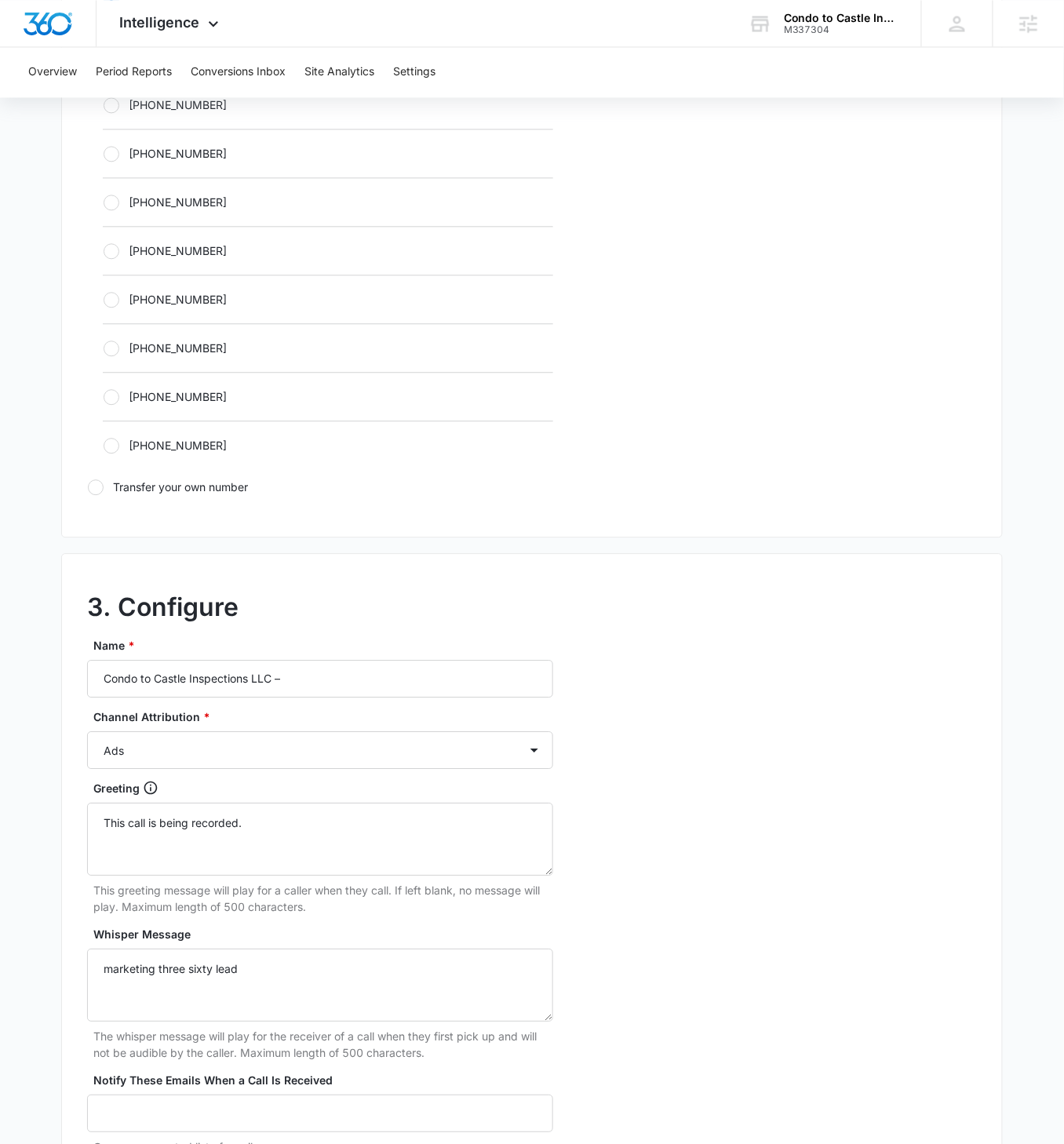
scroll to position [887, 0]
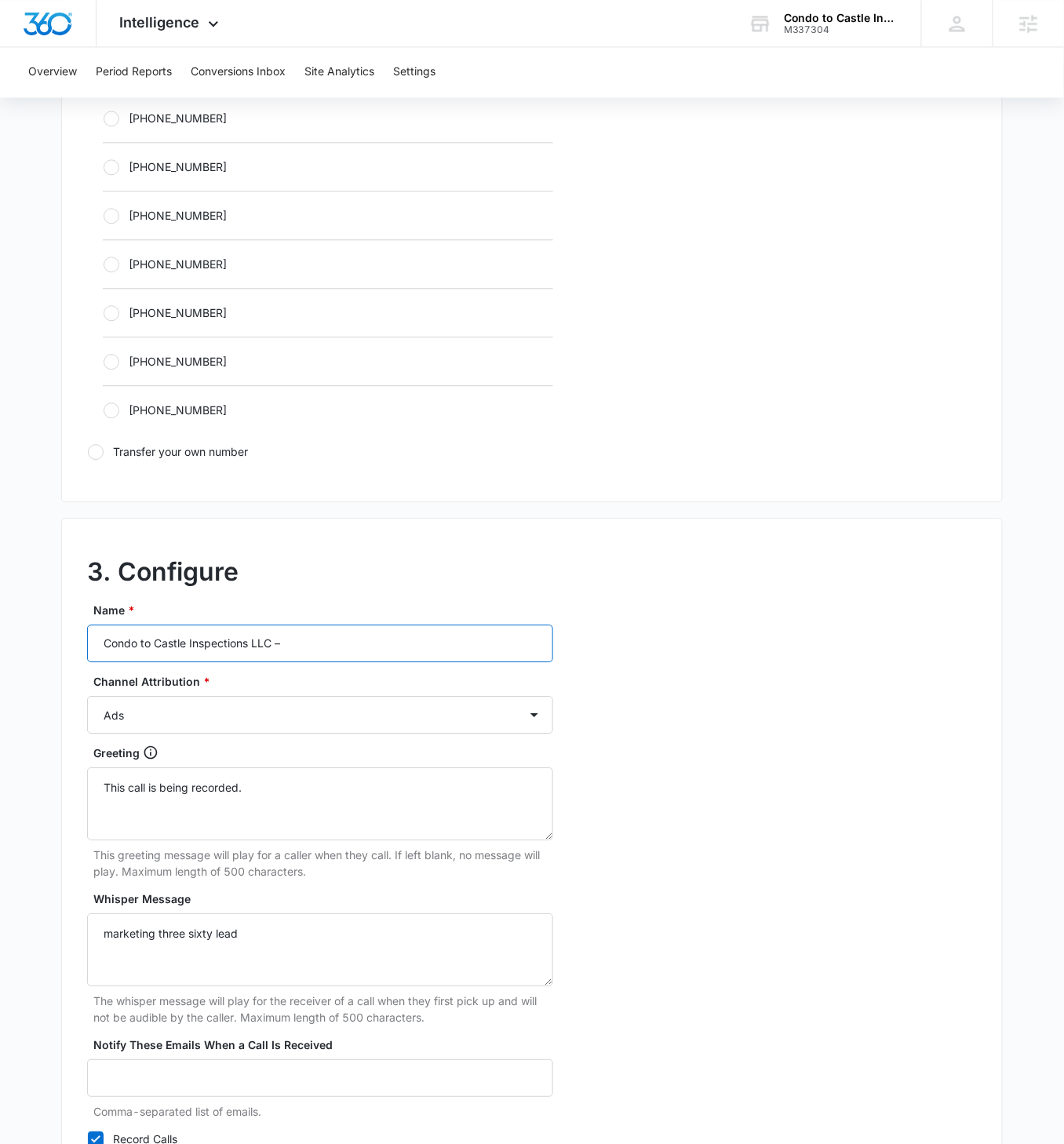
click at [350, 426] on input "Condo to Castle Inspections LLC –" at bounding box center [319, 643] width 466 height 38
type input "Condo to Castle Inspections LLC – Other"
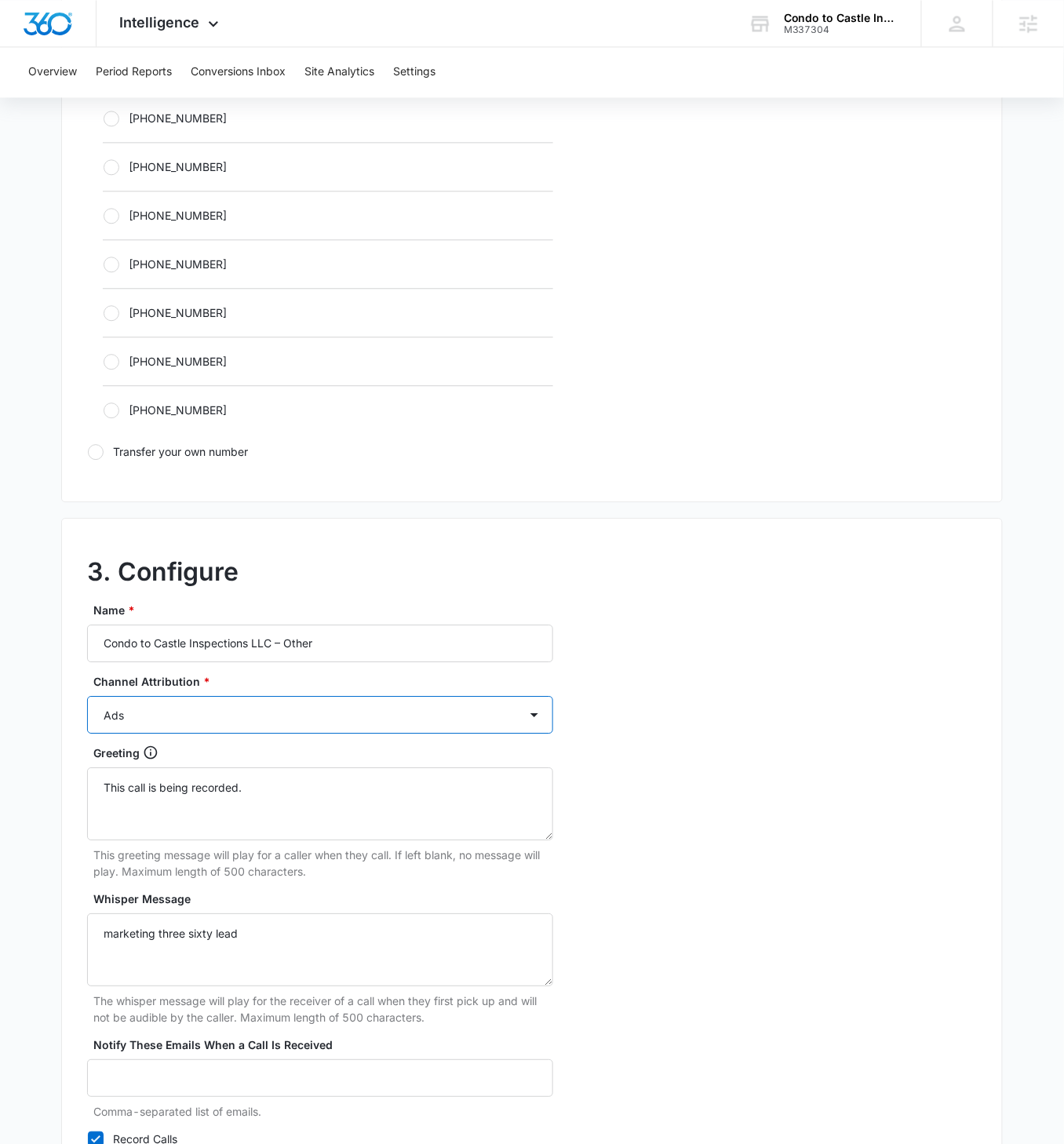
click at [404, 426] on select "Ads Local Service Ads Content Social Other" at bounding box center [319, 715] width 466 height 38
select select "OTHER"
click at [87, 426] on select "Ads Local Service Ads Content Social Other" at bounding box center [319, 715] width 466 height 38
click at [688, 426] on div "3. Configure Name * Condo to Castle Inspections LLC – Other Channel Attribution…" at bounding box center [532, 866] width 942 height 697
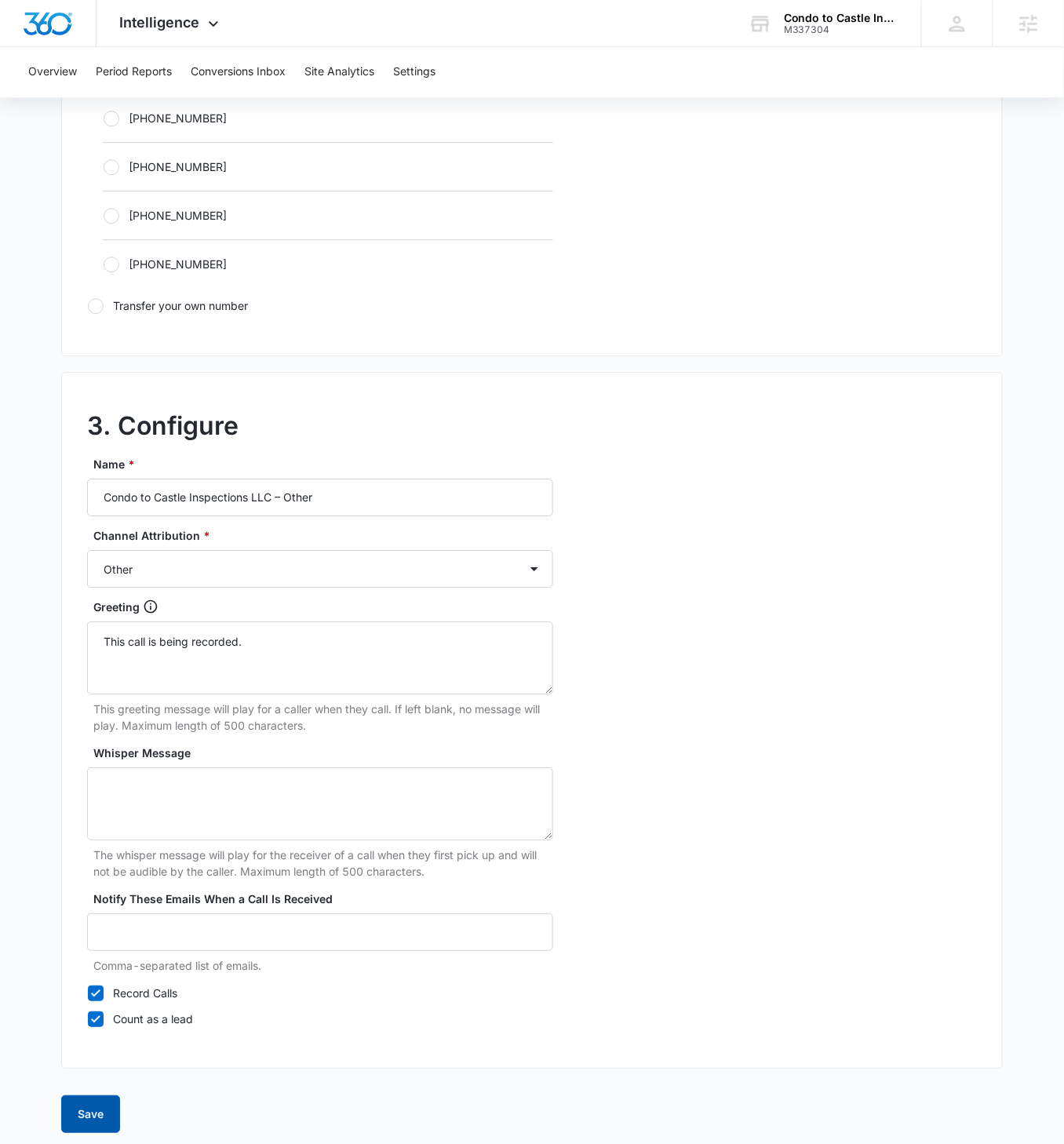
click at [89, 426] on button "Save" at bounding box center [91, 1115] width 59 height 38
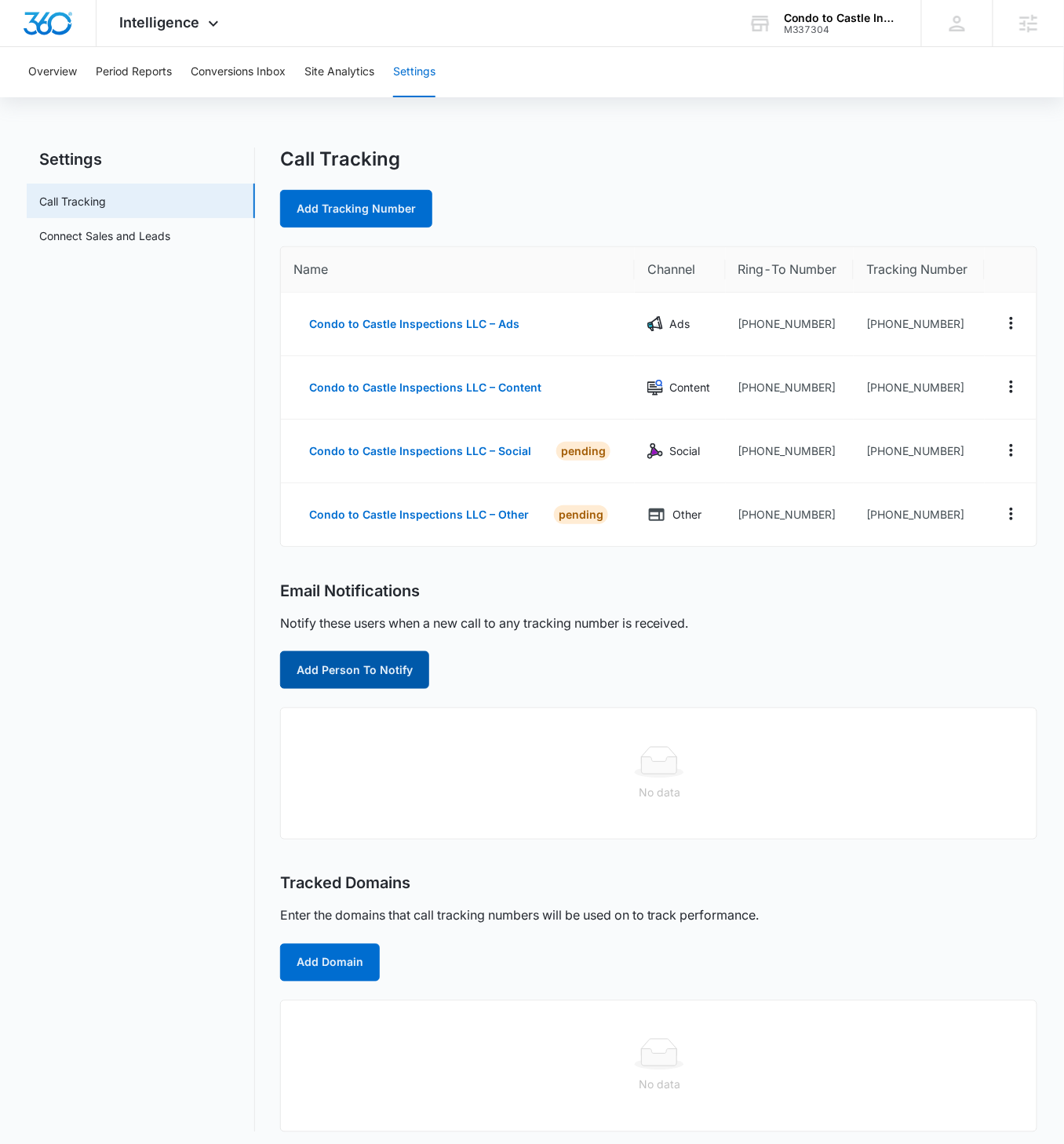
click at [380, 426] on button "Add Person To Notify" at bounding box center [355, 670] width 149 height 38
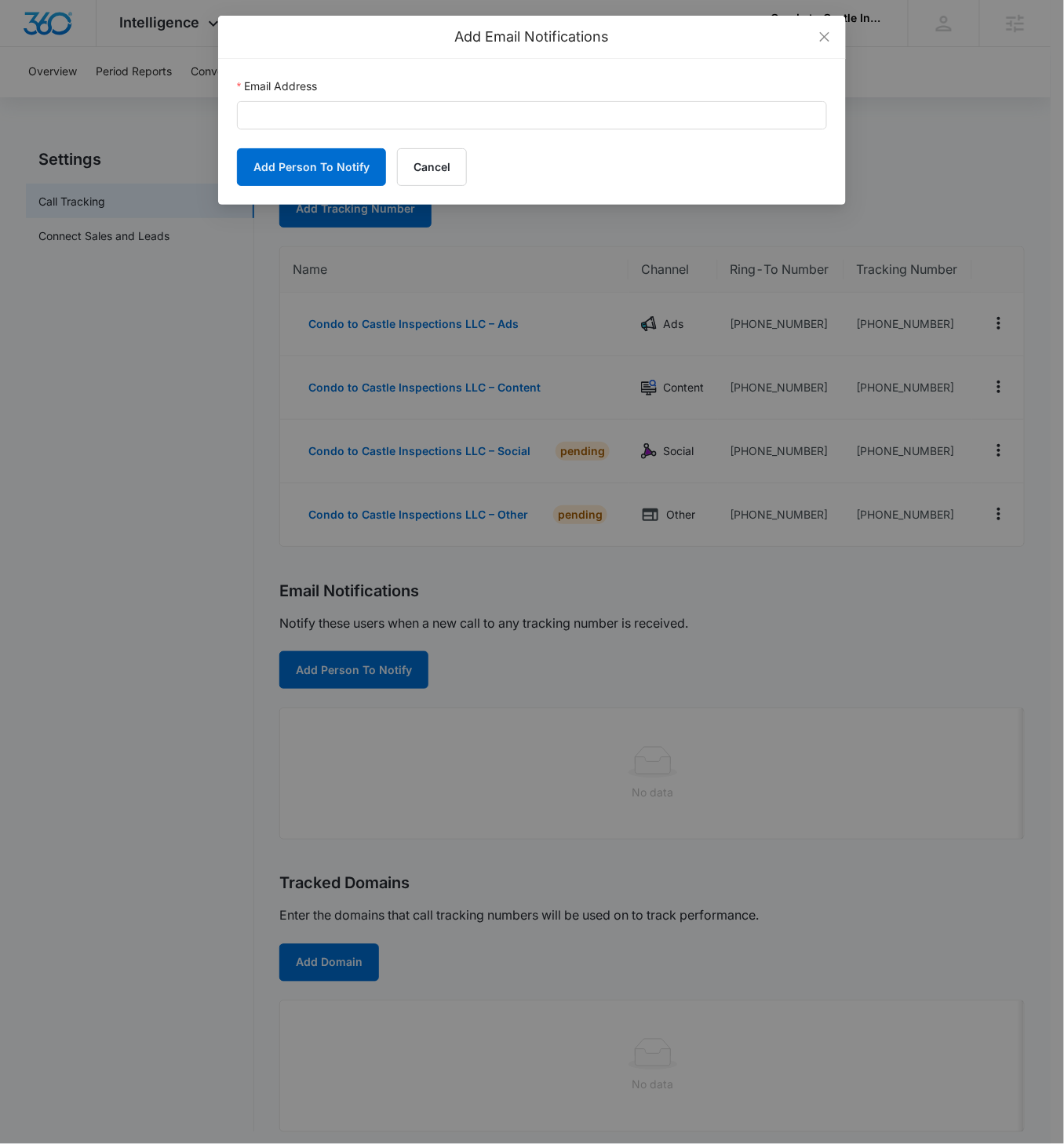
scroll to position [1, 0]
click at [317, 118] on input "Email Address" at bounding box center [532, 115] width 591 height 28
paste input "john@condotocastle.biz"
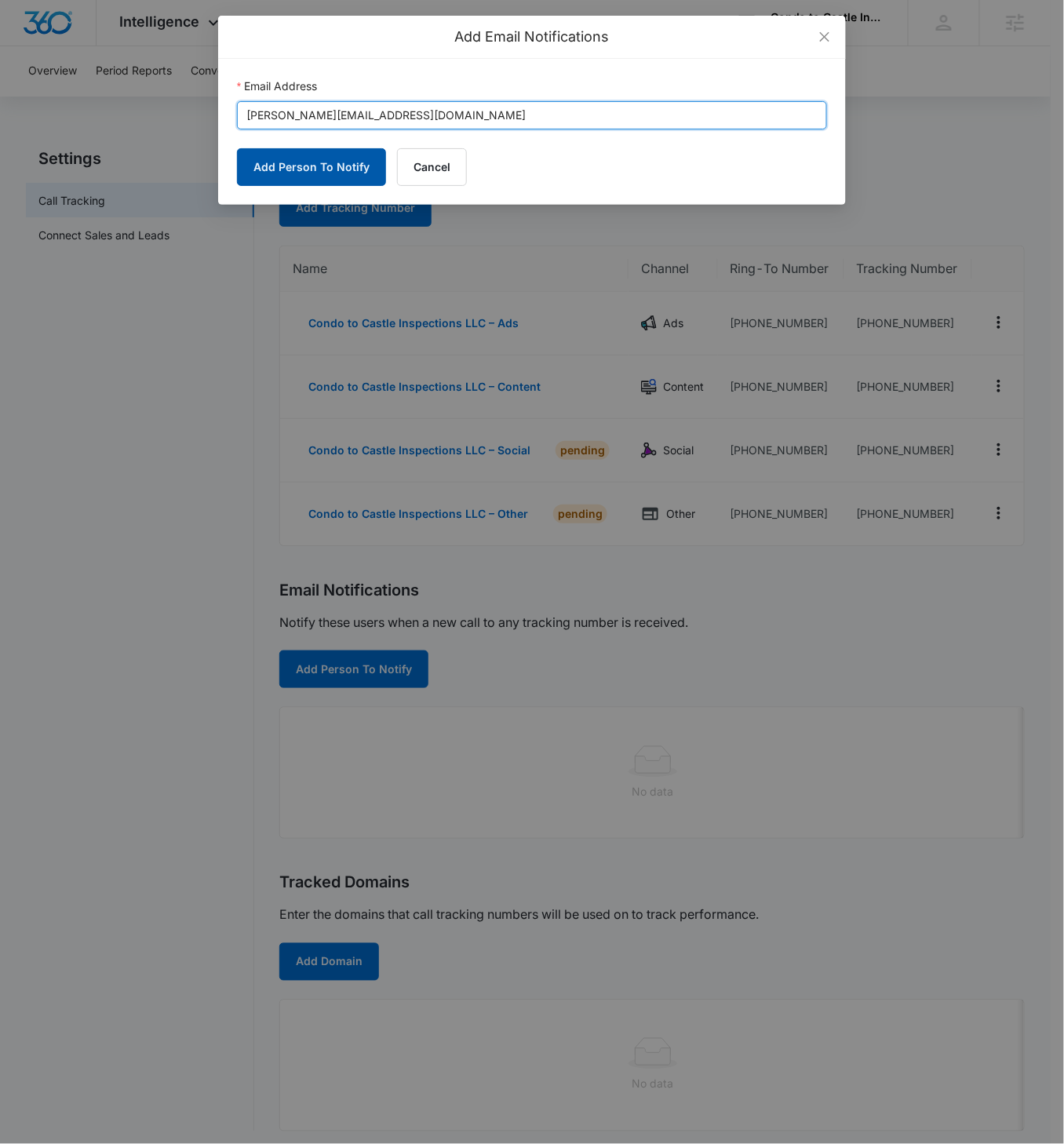
type input "john@condotocastle.biz"
click at [305, 160] on button "Add Person To Notify" at bounding box center [312, 167] width 149 height 38
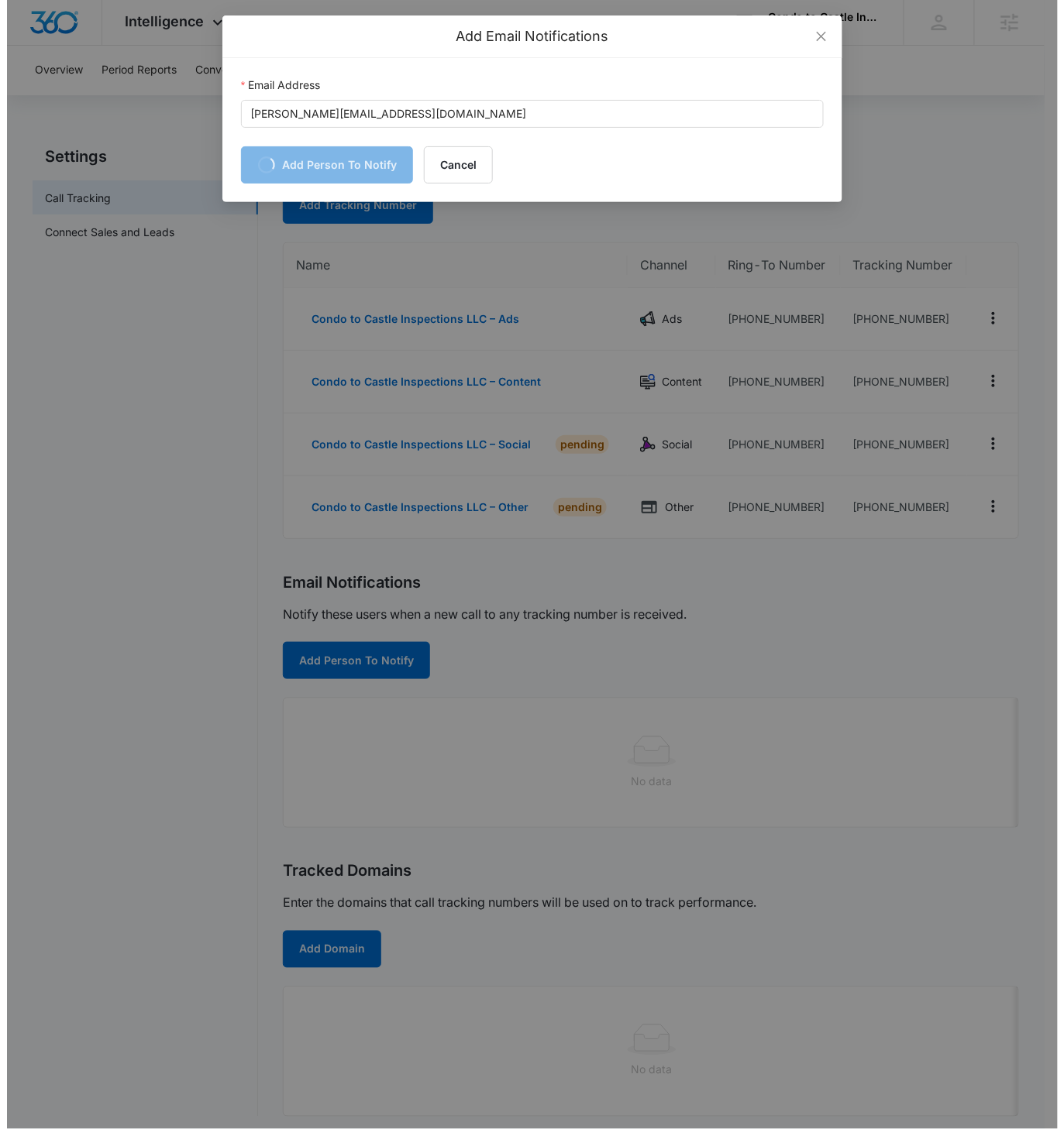
scroll to position [0, 0]
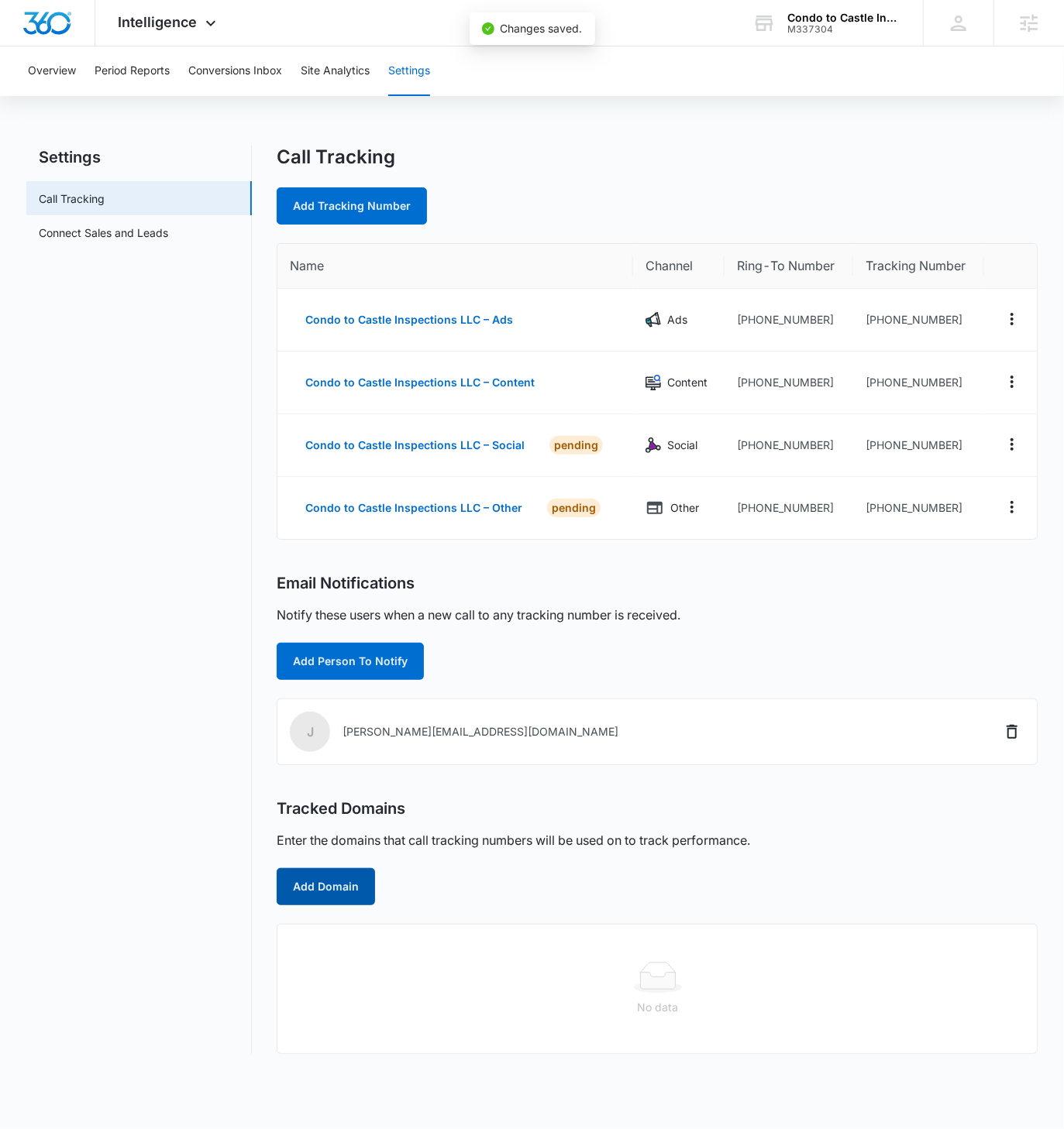
click at [328, 420] on button "Add Domain" at bounding box center [326, 887] width 99 height 37
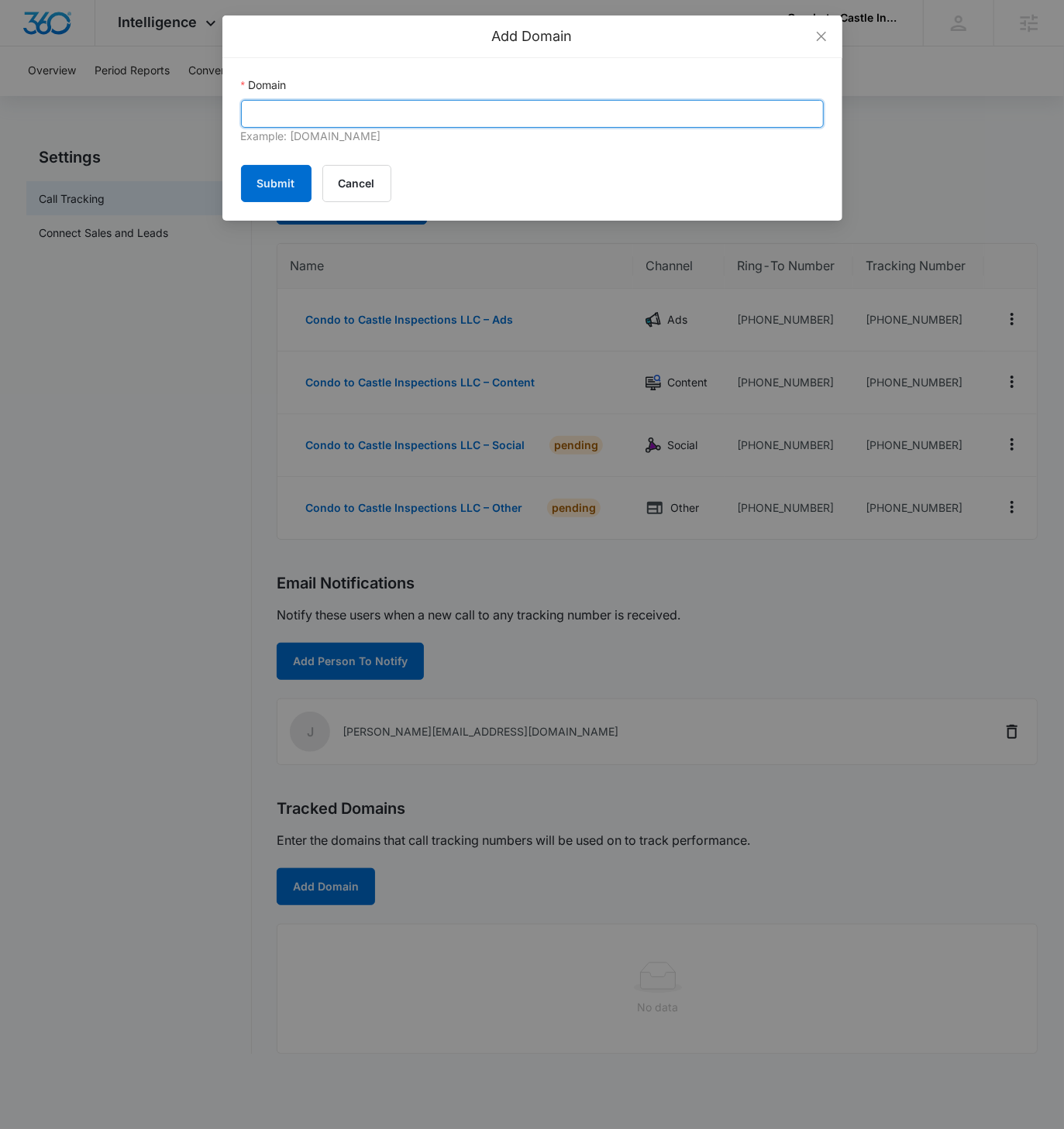
click at [435, 115] on input "Domain" at bounding box center [532, 114] width 583 height 28
paste input "condotocastle.biz"
type input "condotocastle.biz"
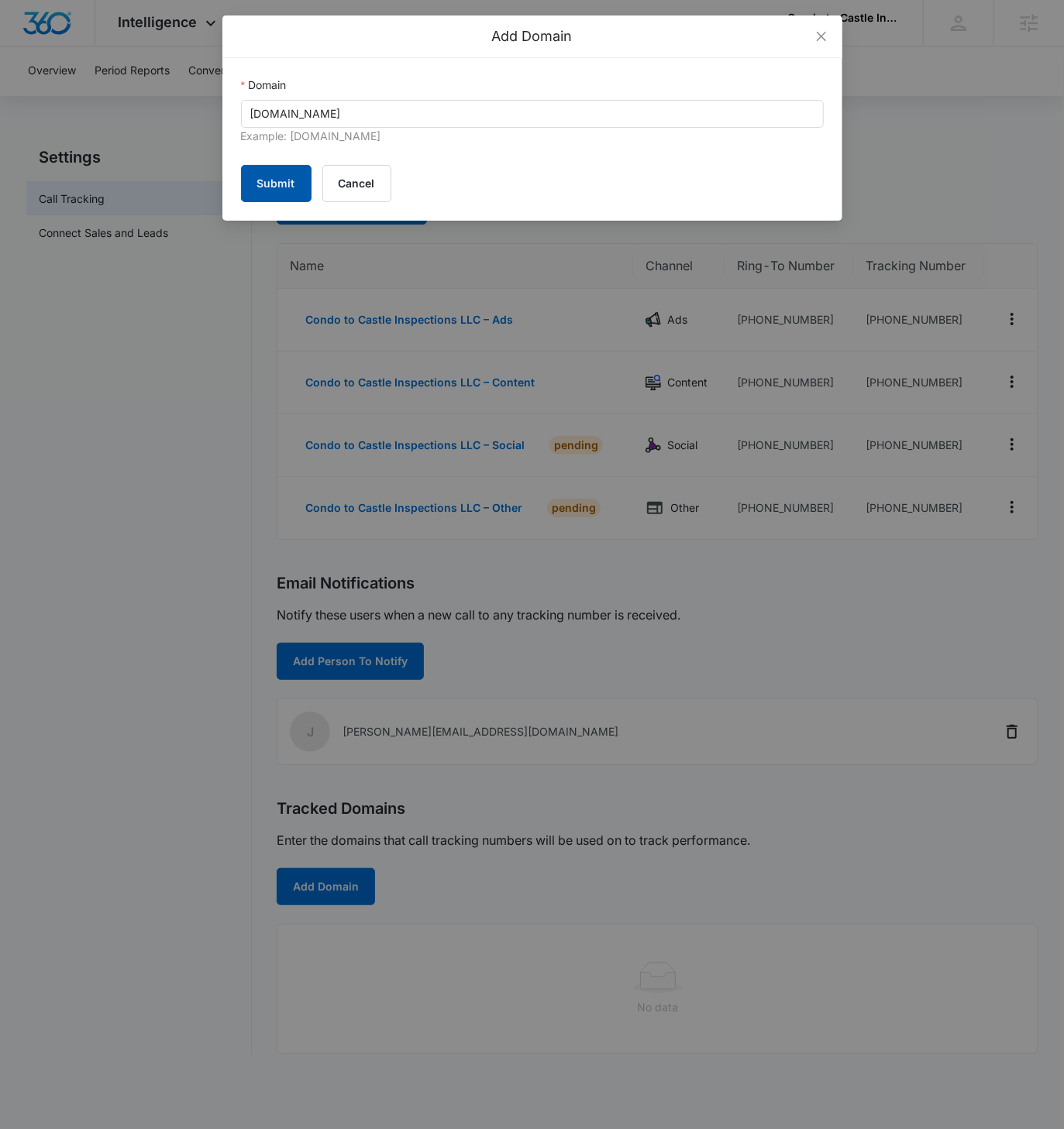
click at [276, 176] on button "Submit" at bounding box center [276, 184] width 71 height 37
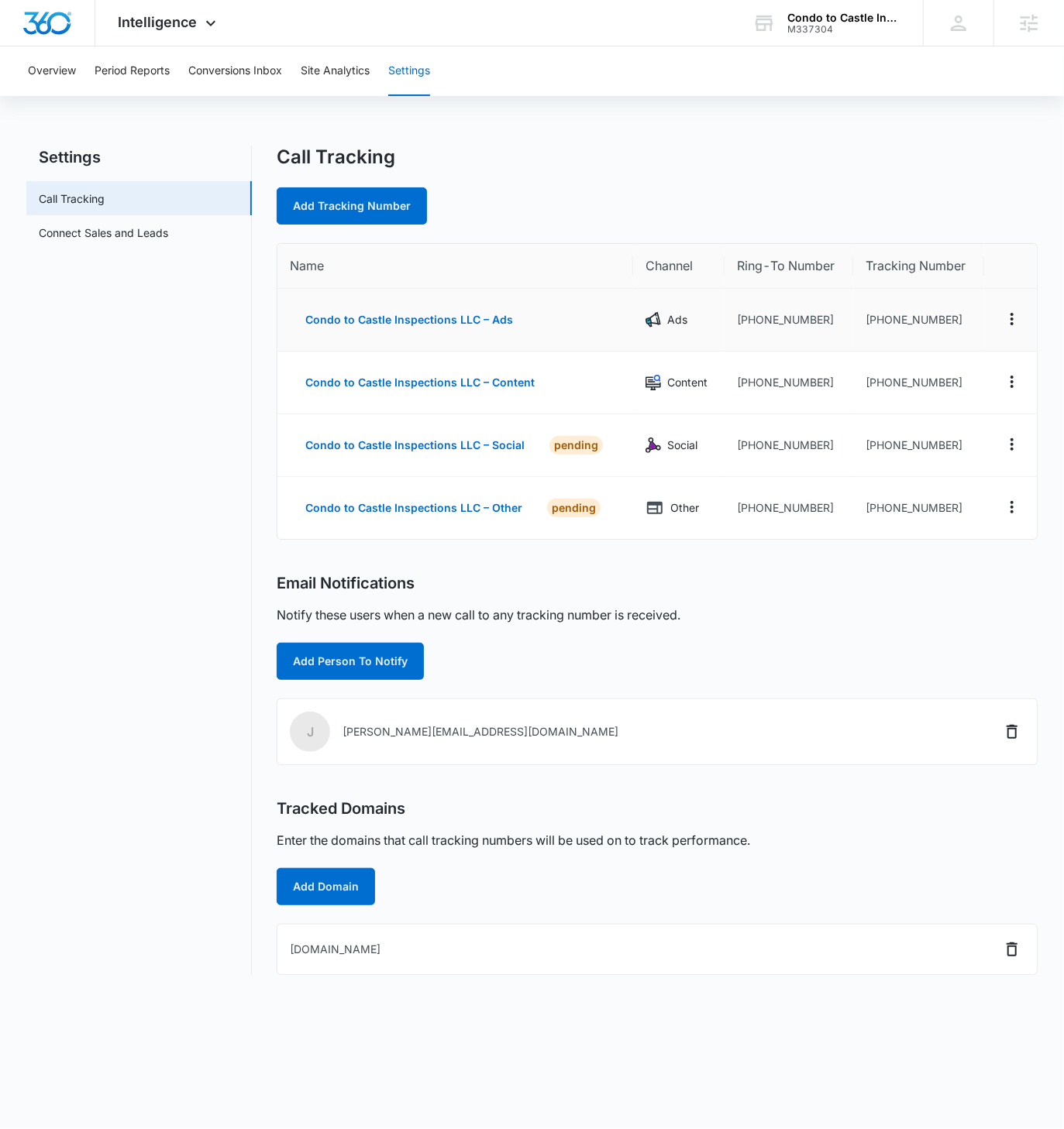
click at [949, 335] on td "[PHONE_NUMBER]" at bounding box center [919, 320] width 131 height 62
drag, startPoint x: 950, startPoint y: 323, endPoint x: 874, endPoint y: 322, distance: 76.0
click at [874, 322] on td "[PHONE_NUMBER]" at bounding box center [919, 320] width 131 height 62
copy td "9492452110"
drag, startPoint x: 945, startPoint y: 378, endPoint x: 876, endPoint y: 384, distance: 69.3
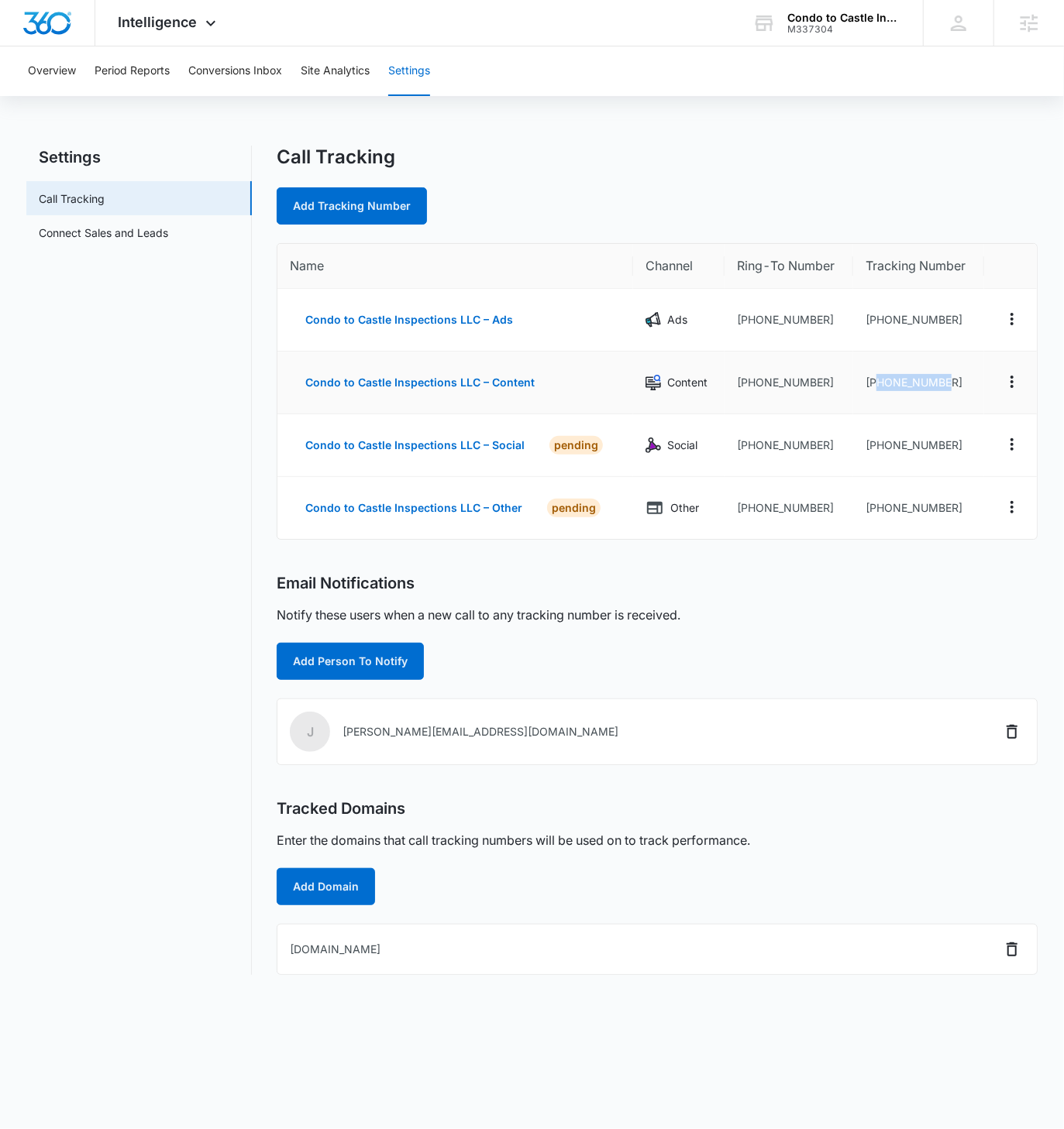
click at [876, 384] on td "[PHONE_NUMBER]" at bounding box center [919, 382] width 131 height 62
copy td "9492452587"
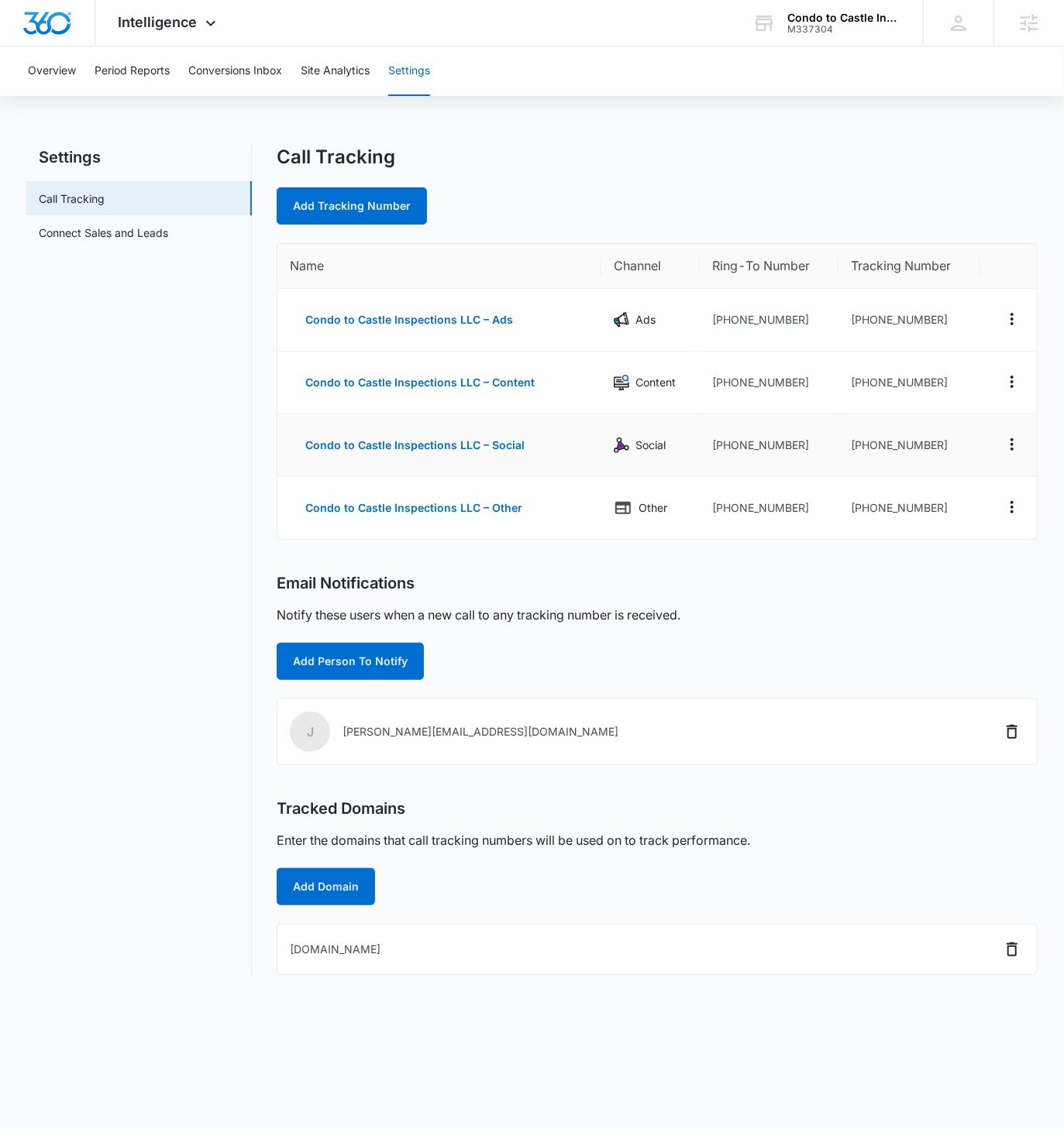
click at [954, 453] on td "[PHONE_NUMBER]" at bounding box center [909, 445] width 142 height 62
drag, startPoint x: 940, startPoint y: 446, endPoint x: 863, endPoint y: 447, distance: 77.0
click at [863, 447] on td "[PHONE_NUMBER]" at bounding box center [909, 445] width 142 height 62
copy td "9492452819"
drag, startPoint x: 933, startPoint y: 504, endPoint x: 861, endPoint y: 505, distance: 72.0
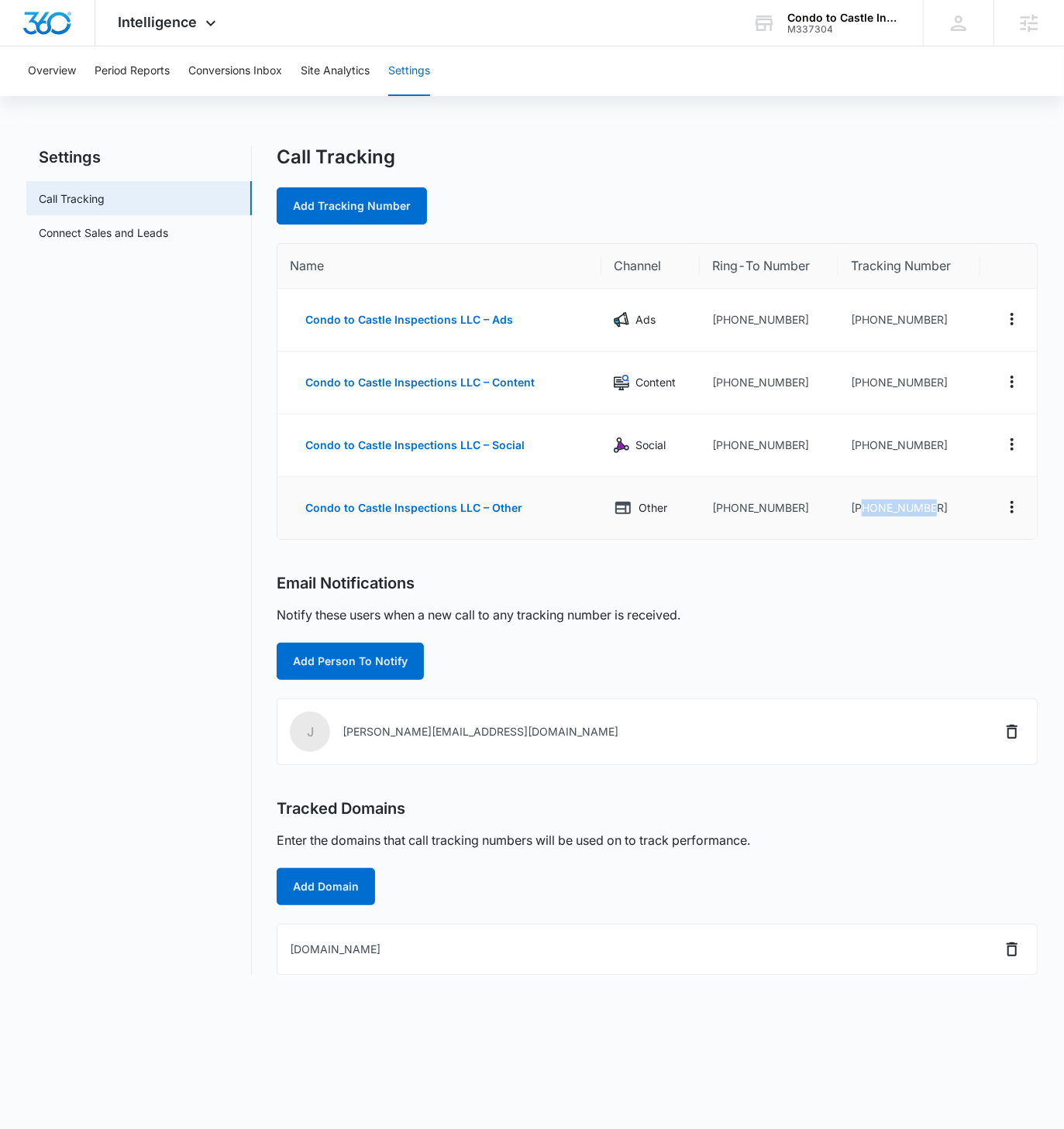
click at [861, 505] on td "[PHONE_NUMBER]" at bounding box center [909, 508] width 142 height 62
copy td "9492457036"
click at [805, 19] on div "Condo to Castle Inspections LLC" at bounding box center [843, 17] width 113 height 12
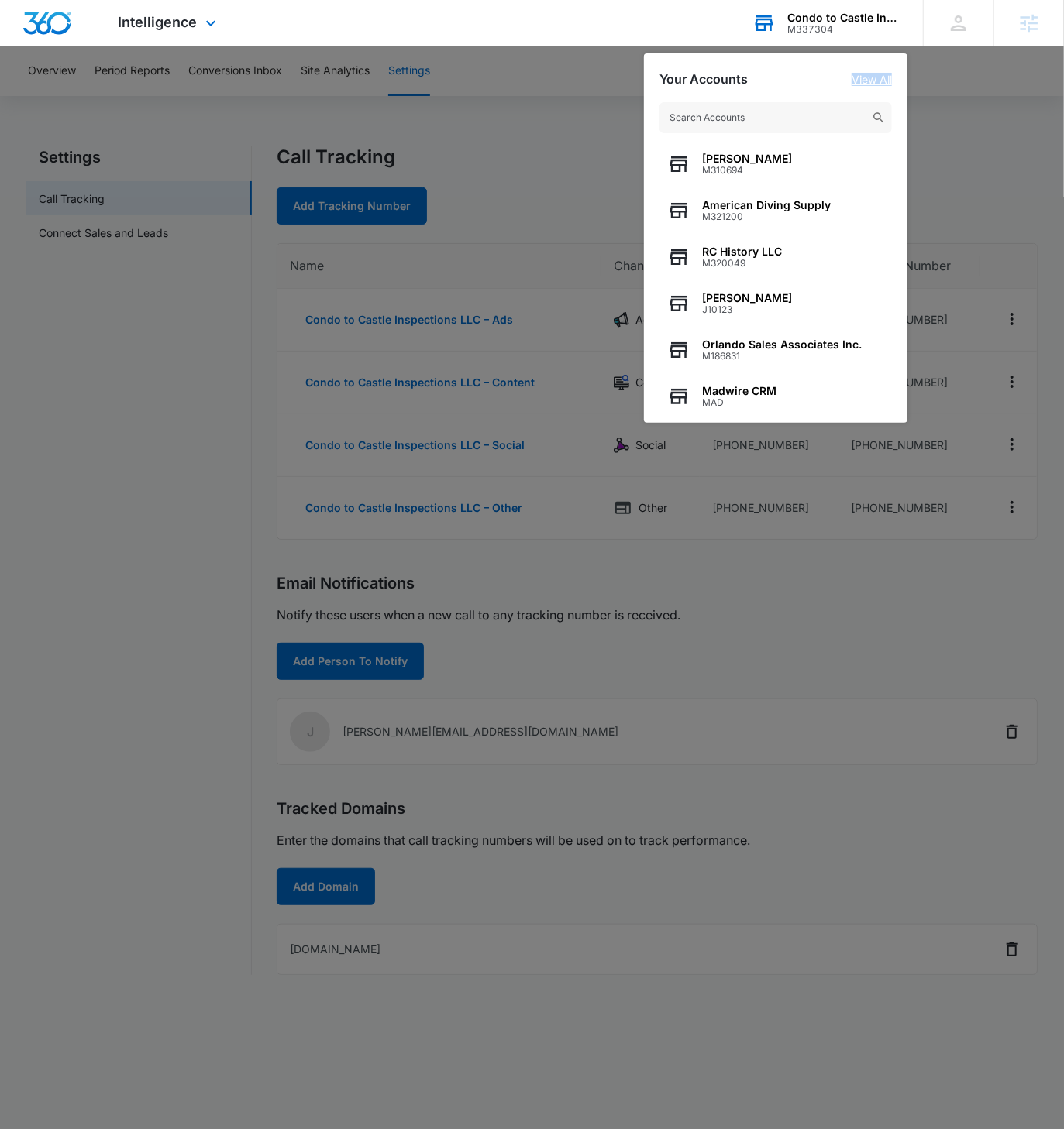
click at [876, 84] on link "View All" at bounding box center [871, 79] width 40 height 13
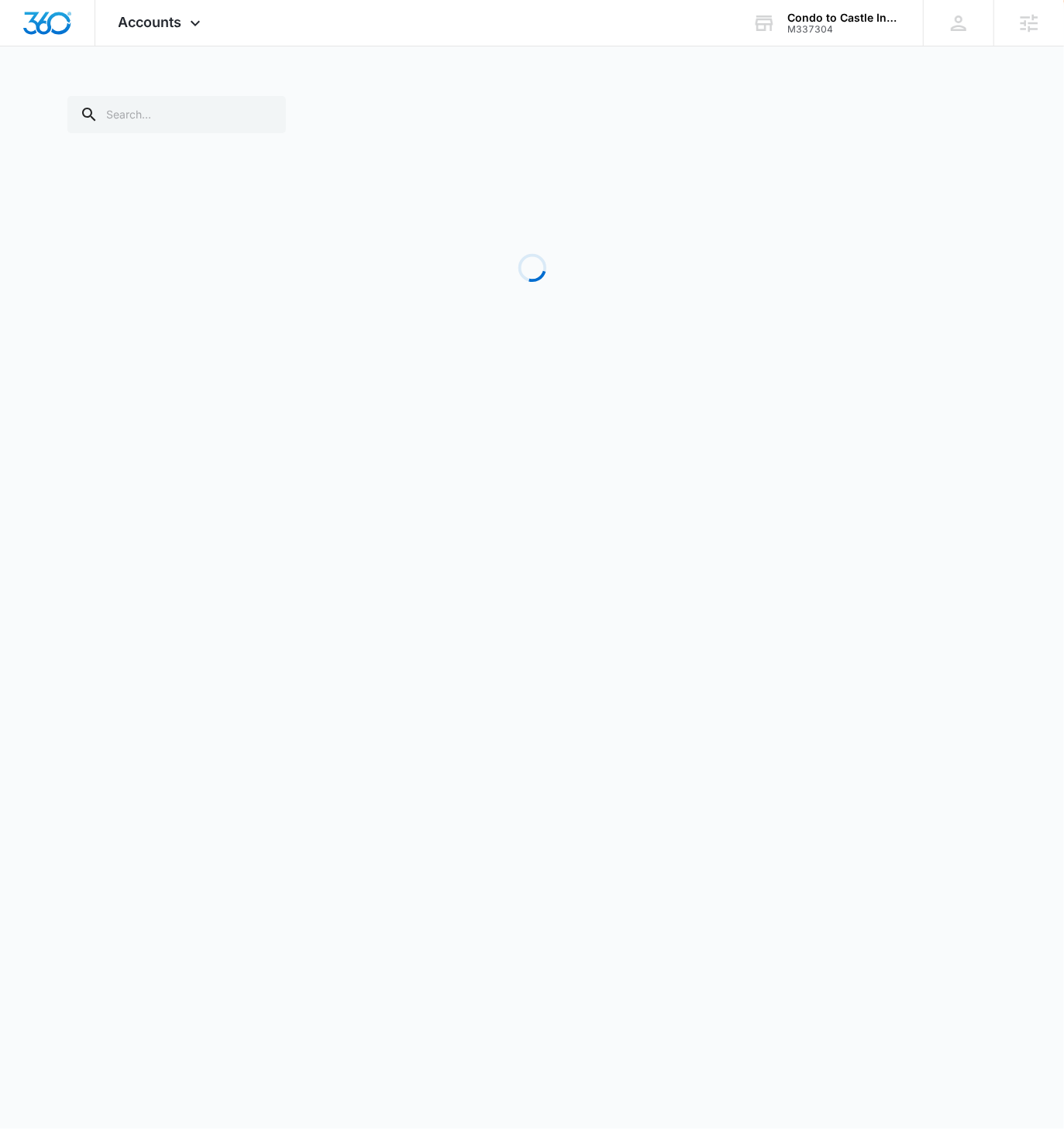
click at [876, 81] on div "Accounts Apps Reputation Forms CRM Email Social Content Ads Intelligence Files …" at bounding box center [532, 201] width 1064 height 403
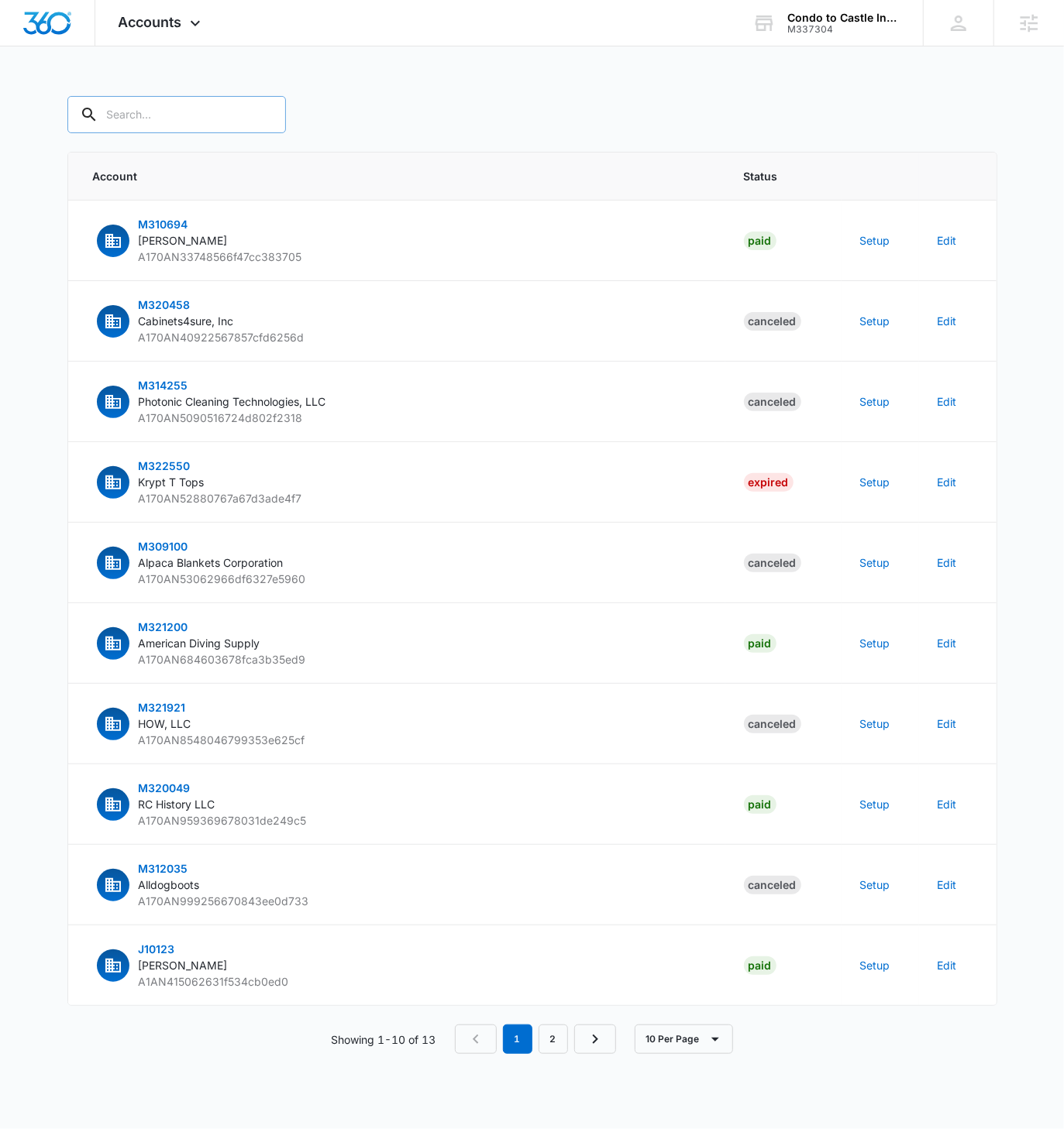
click at [151, 107] on input "text" at bounding box center [176, 115] width 218 height 37
paste input "M337304"
type input "M337304"
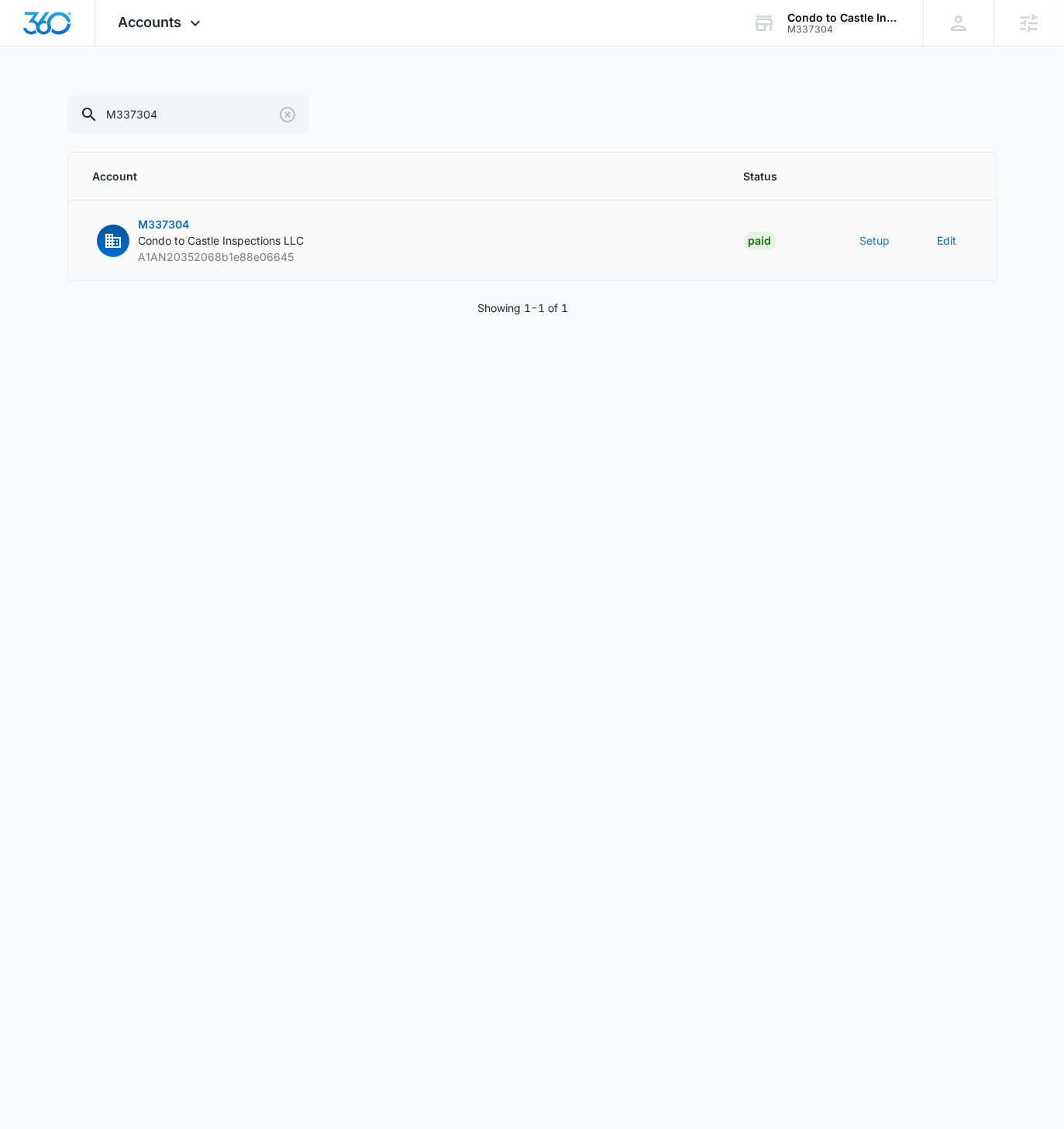
click at [867, 238] on button "Setup" at bounding box center [875, 240] width 30 height 16
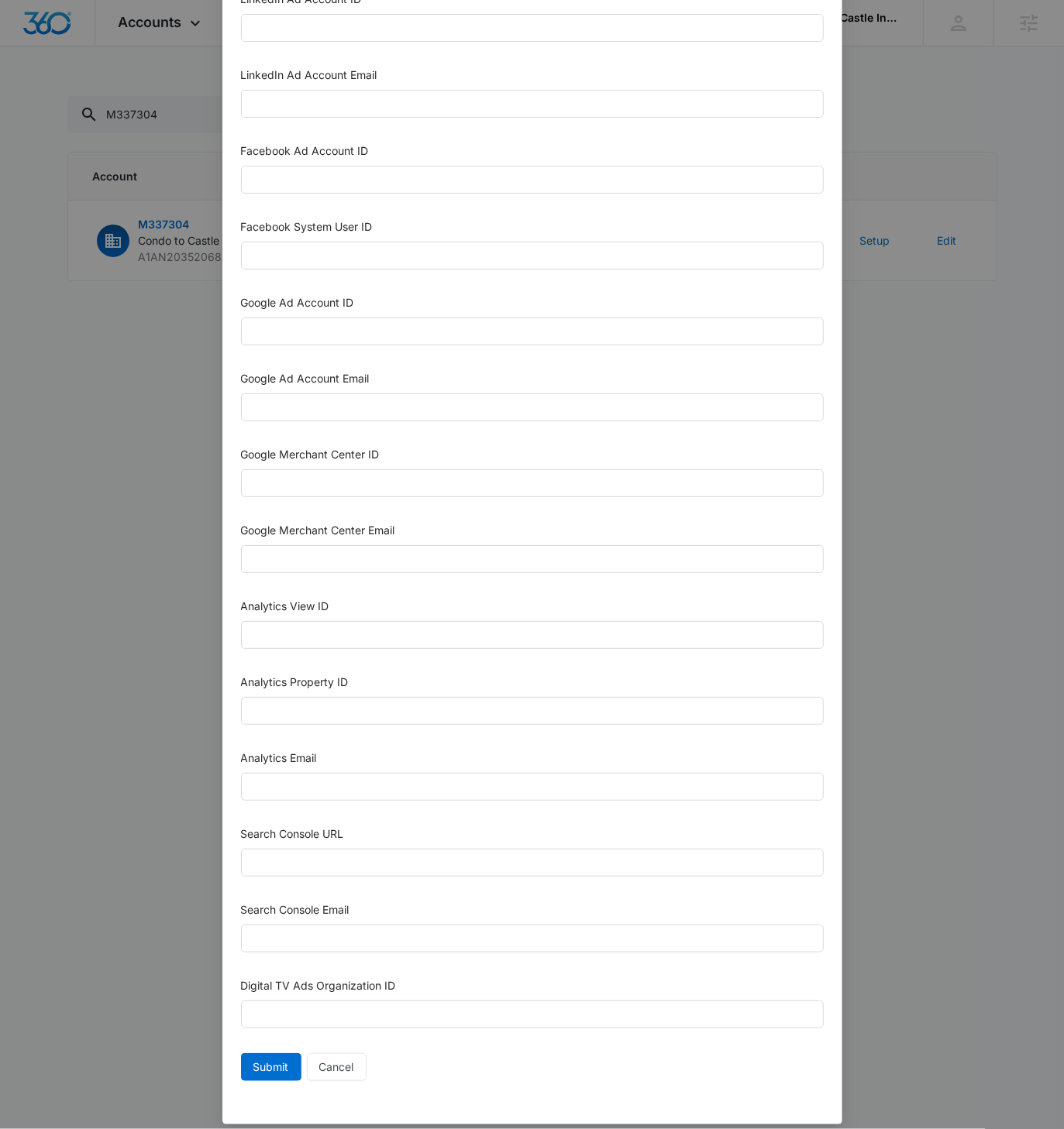
scroll to position [241, 0]
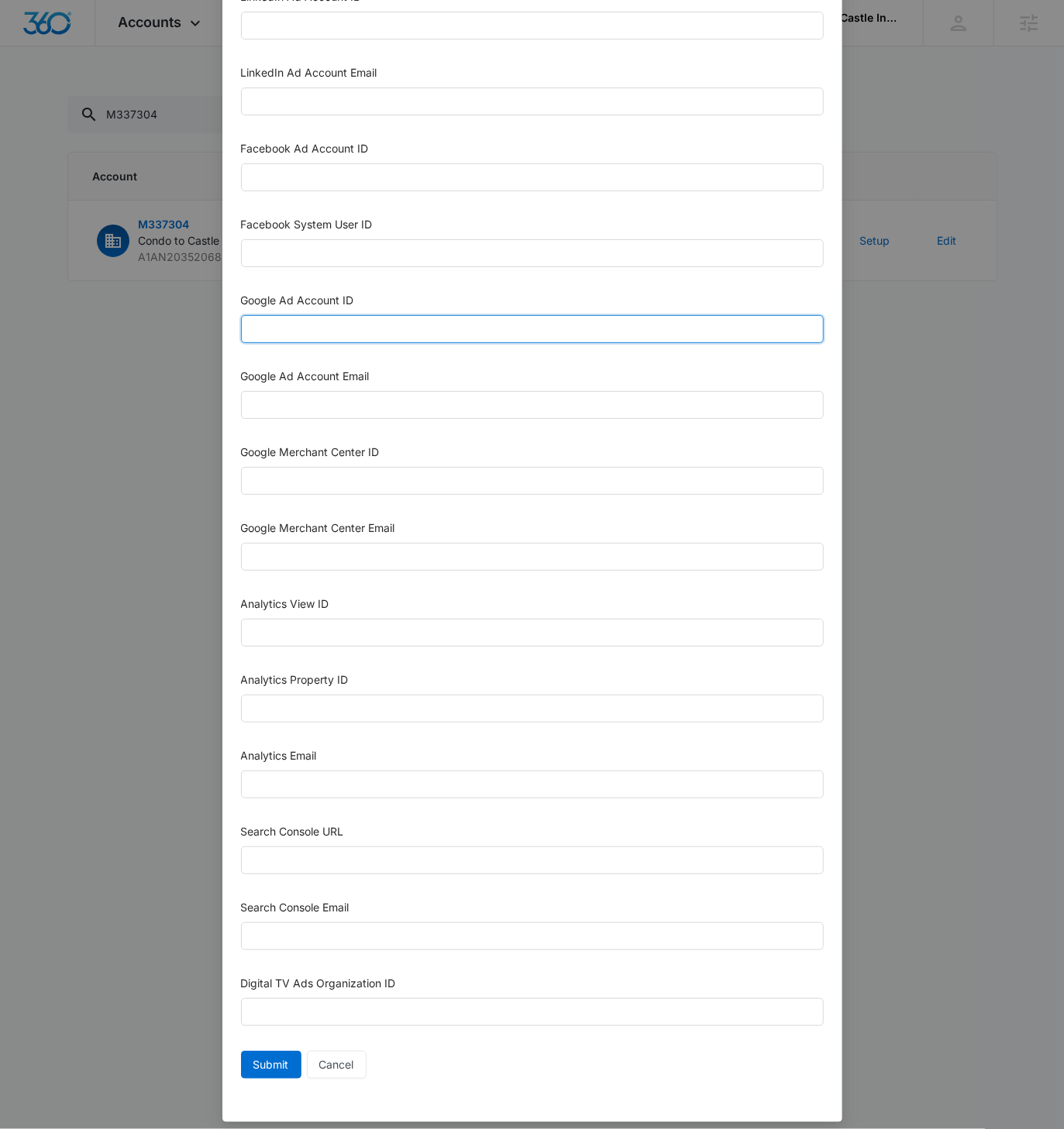
click at [321, 322] on input "Google Ad Account ID" at bounding box center [532, 329] width 583 height 28
paste input "790-732-6949"
type input "790-732-6949"
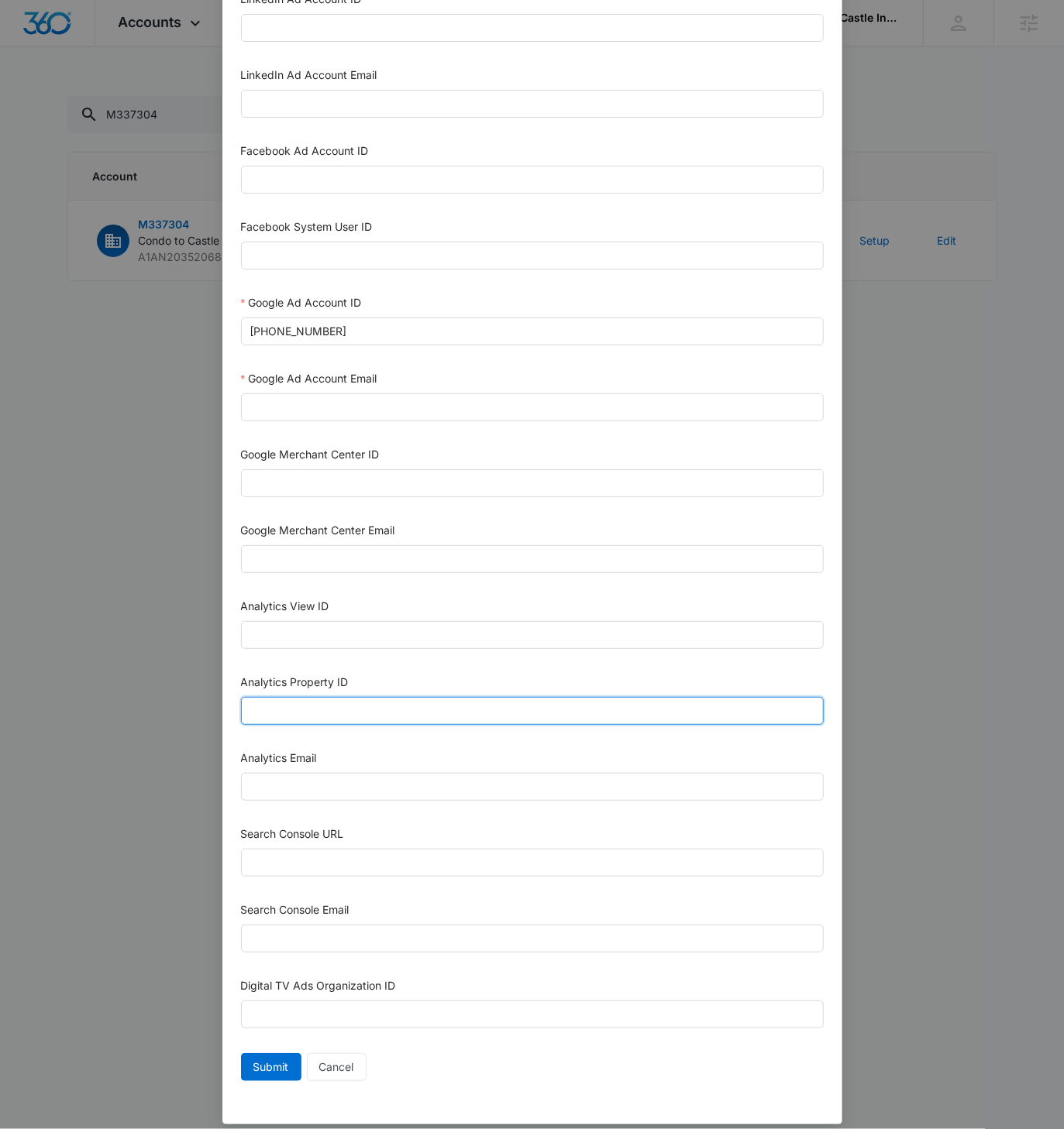
click at [334, 697] on input "Analytics Property ID" at bounding box center [532, 711] width 583 height 28
paste input "507746115"
type input "507746115"
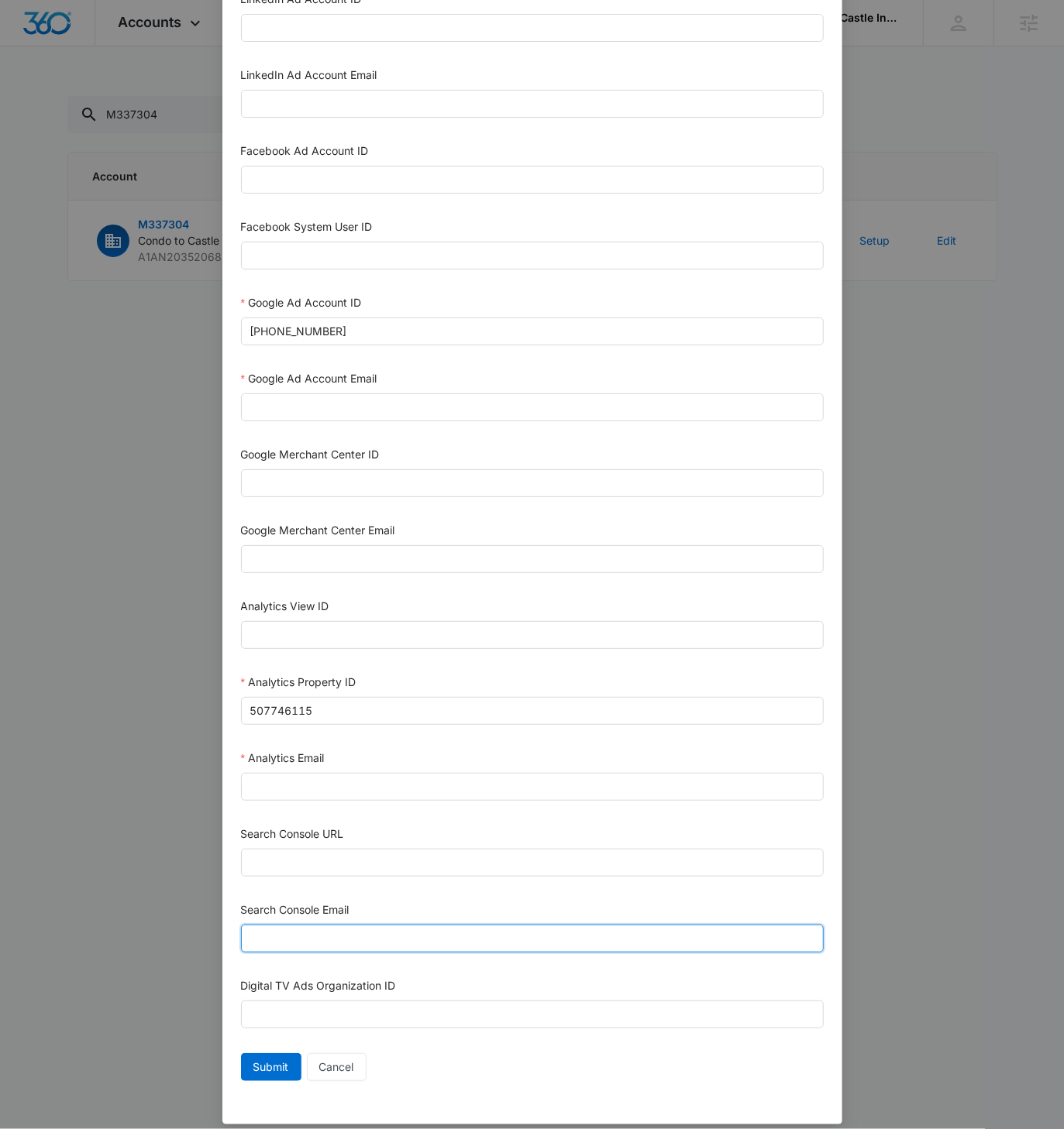
click at [352, 925] on input "Search Console Email" at bounding box center [532, 939] width 583 height 28
paste input "https://www.condotocastle.biz"
type input "https://www.condotocastle.biz"
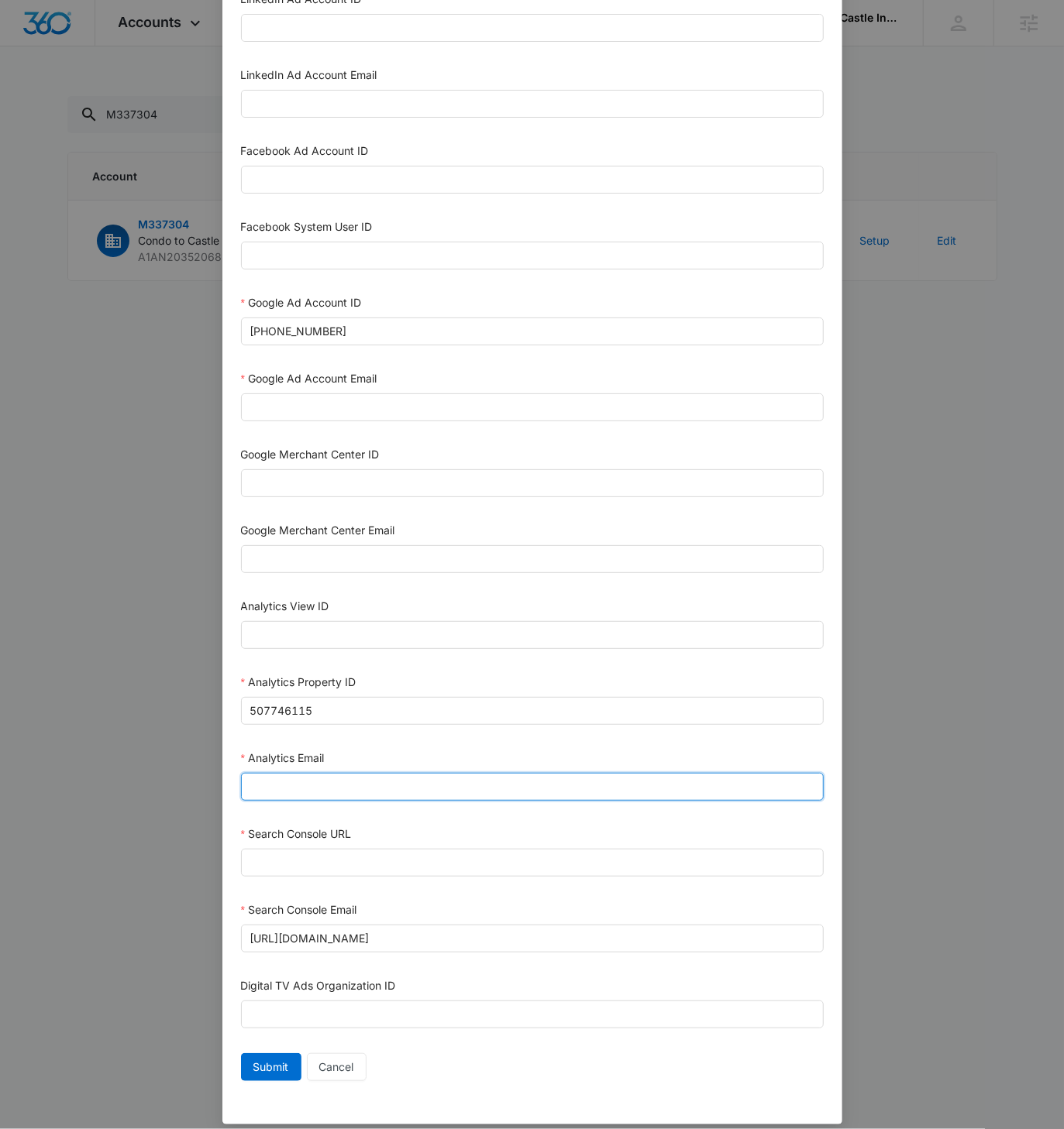
click at [304, 773] on input "Analytics Email" at bounding box center [532, 787] width 583 height 28
paste input "M360+Accounts1023@madwiremedia.com"
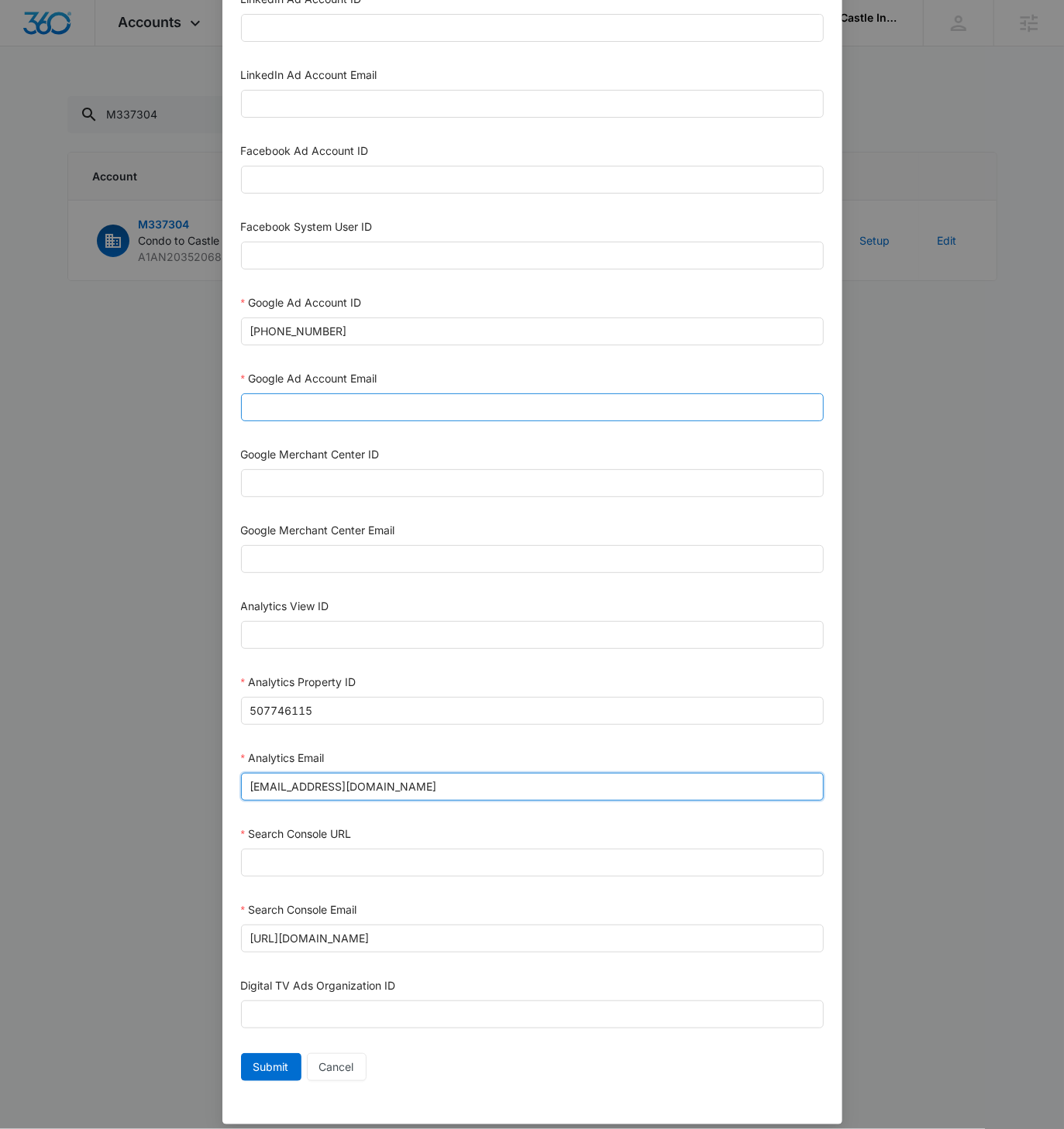
type input "M360+Accounts1023@madwiremedia.com"
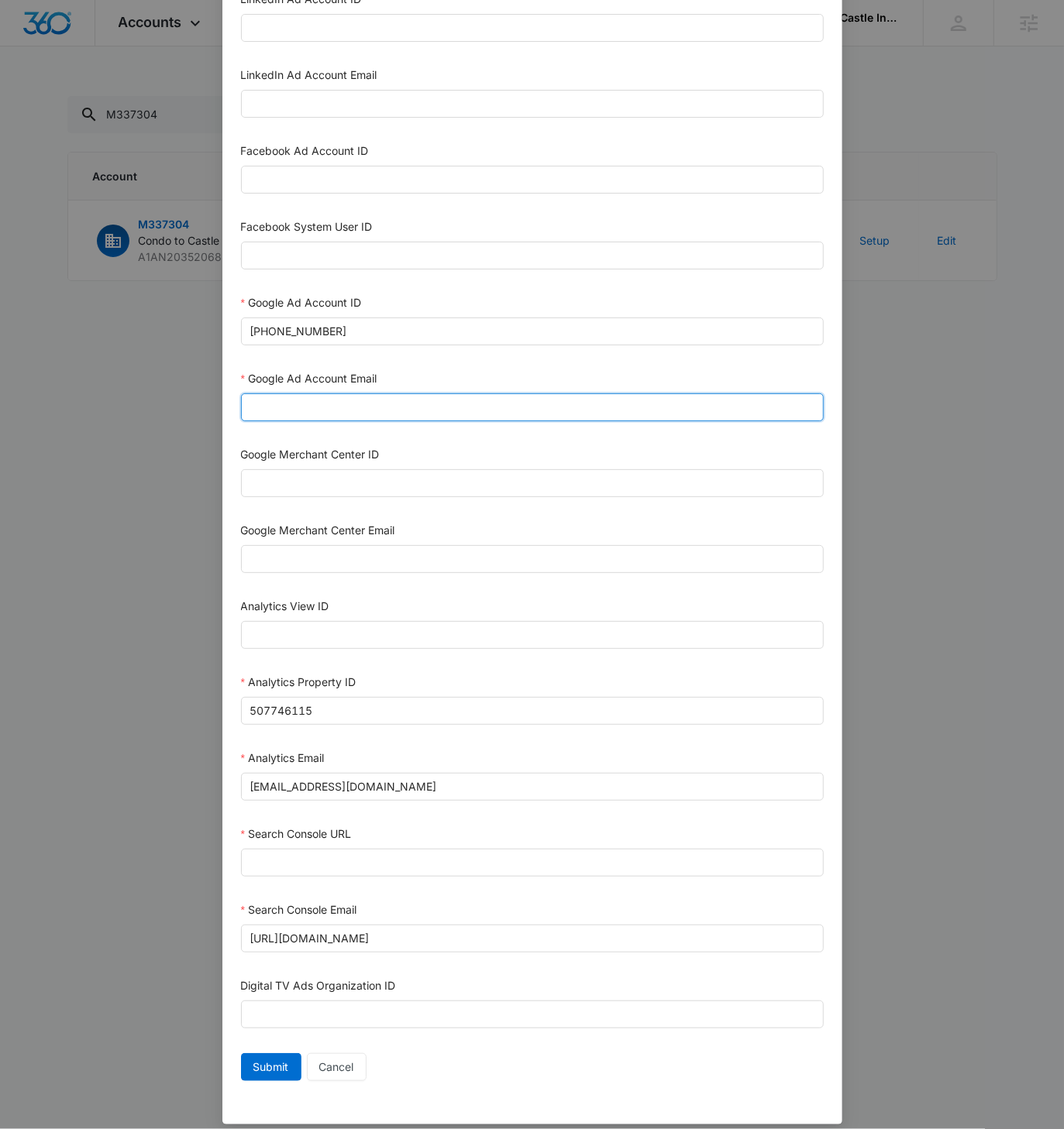
click at [296, 402] on input "Google Ad Account Email" at bounding box center [532, 407] width 583 height 28
paste input "M360+Accounts1023@madwiremedia.com"
type input "M360+Accounts1023@madwiremedia.com"
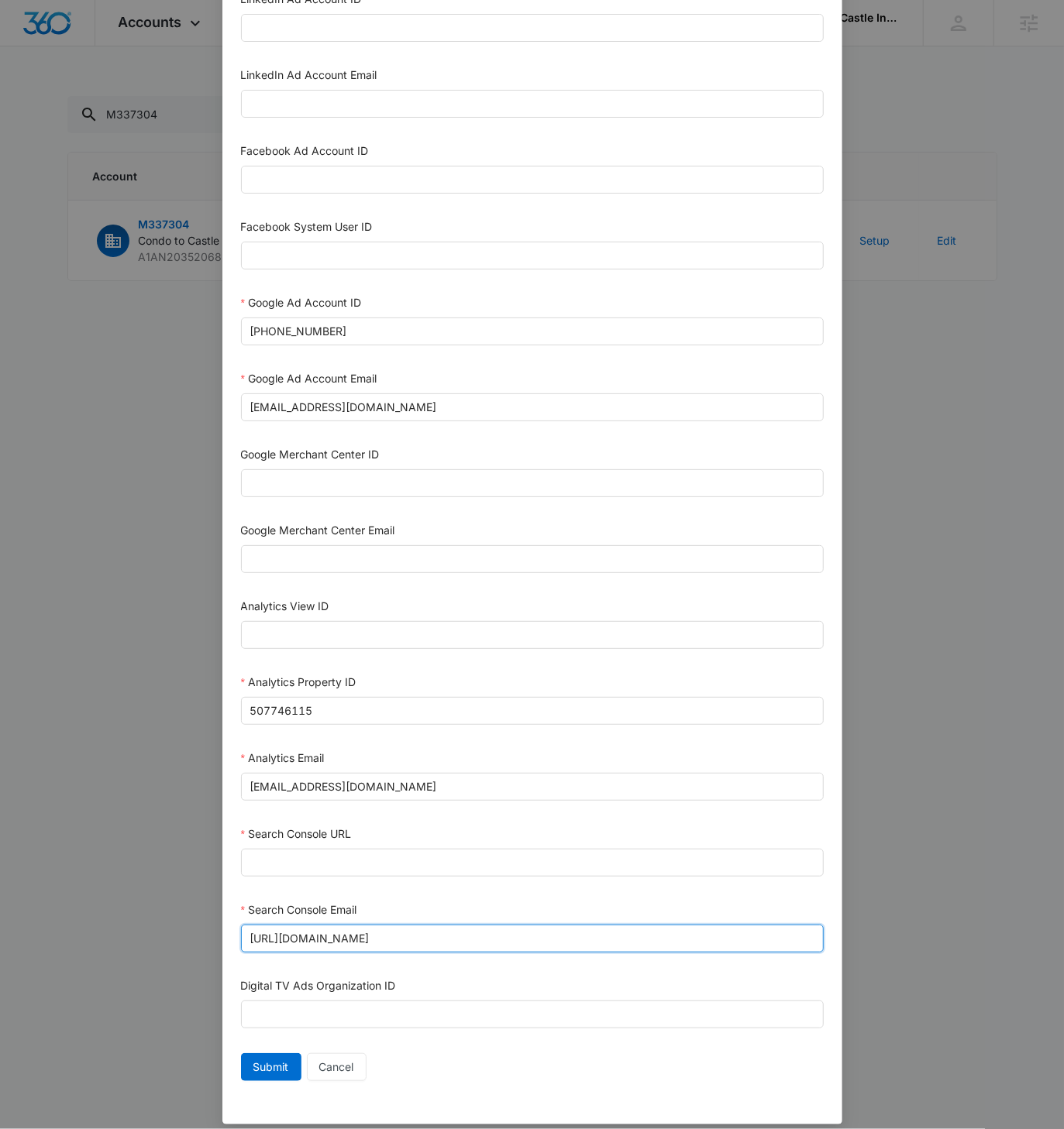
click at [446, 940] on input "https://www.condotocastle.biz" at bounding box center [532, 939] width 583 height 28
click at [445, 937] on input "https://www.condotocastle.biz" at bounding box center [532, 939] width 583 height 28
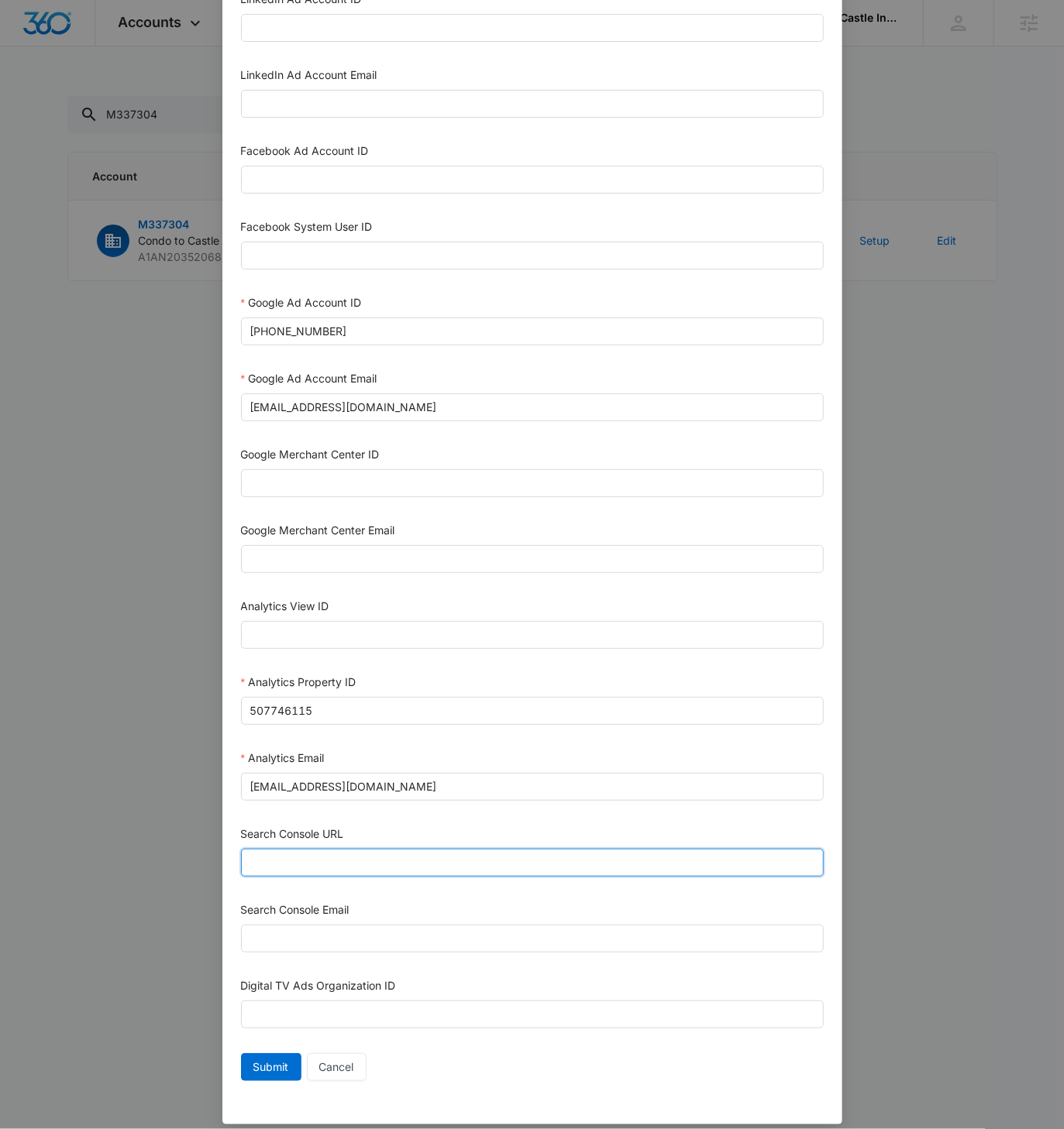
click at [380, 853] on input "Search Console URL" at bounding box center [532, 862] width 583 height 28
paste input "https://www.condotocastle.biz"
type input "https://www.condotocastle.biz"
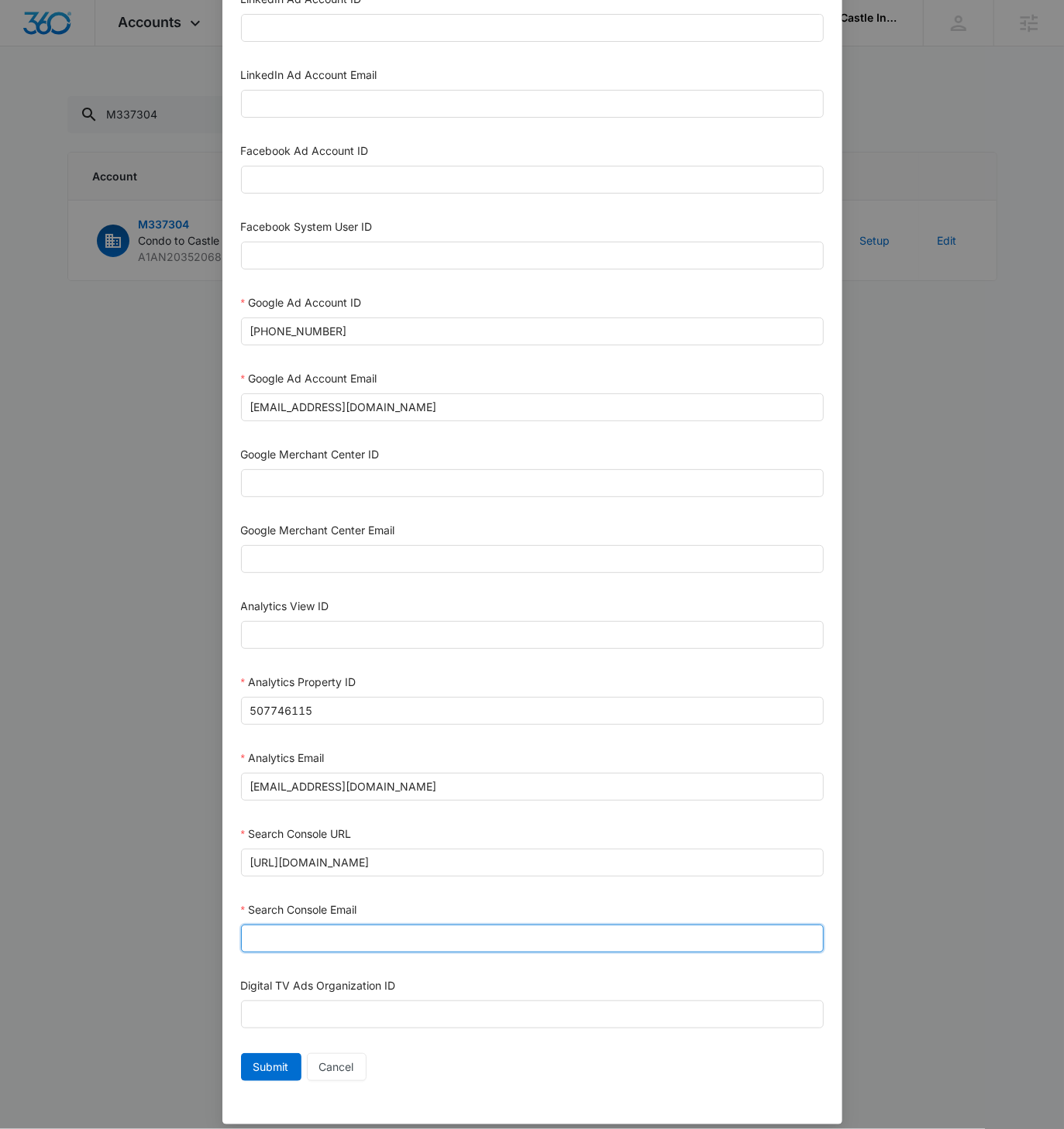
click at [309, 927] on input "Search Console Email" at bounding box center [532, 939] width 583 height 28
paste input "M360+Accounts1023@madwiremedia.com"
type input "M360+Accounts1023@madwiremedia.com"
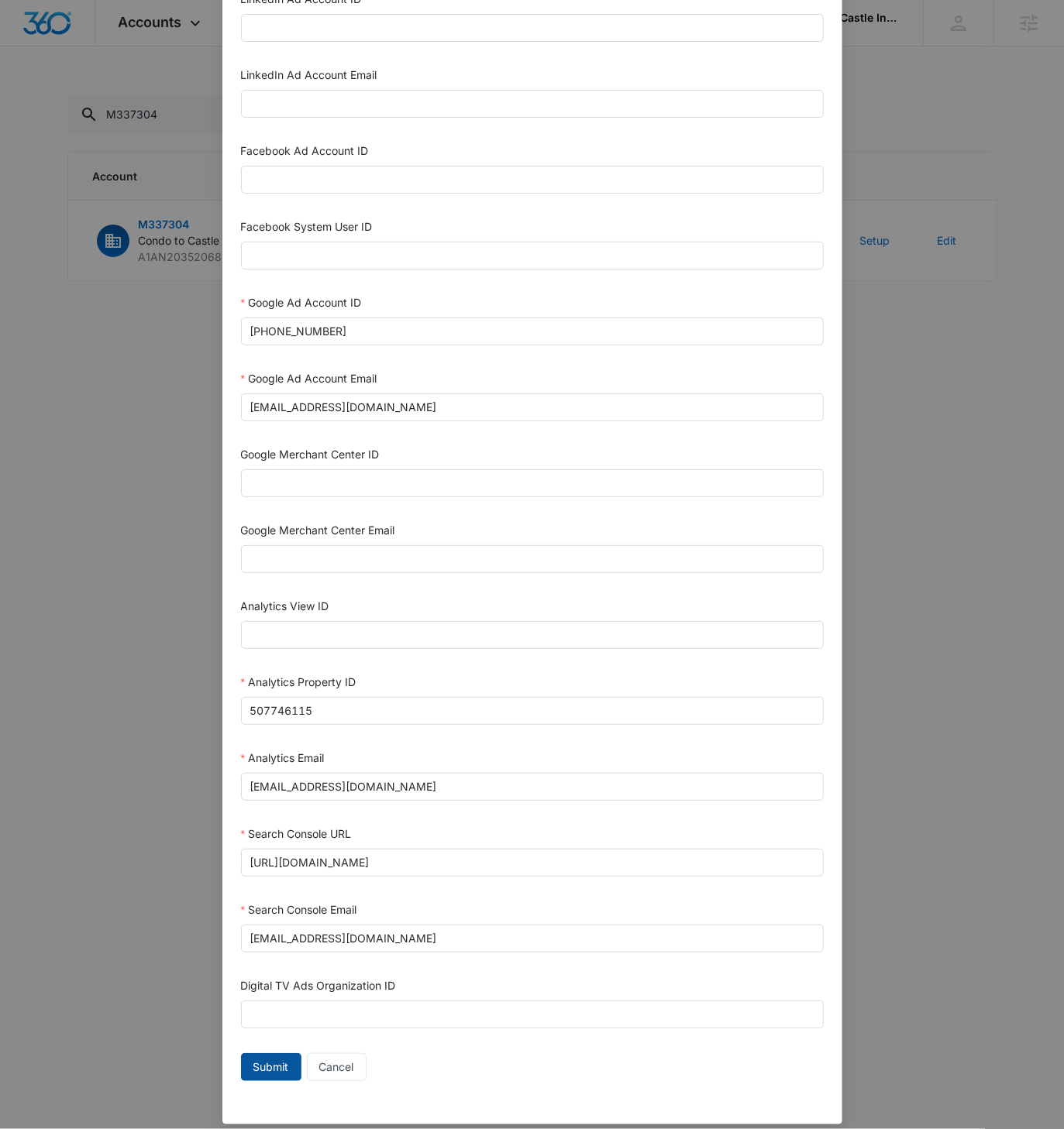
click at [276, 1059] on span "Submit" at bounding box center [271, 1067] width 35 height 17
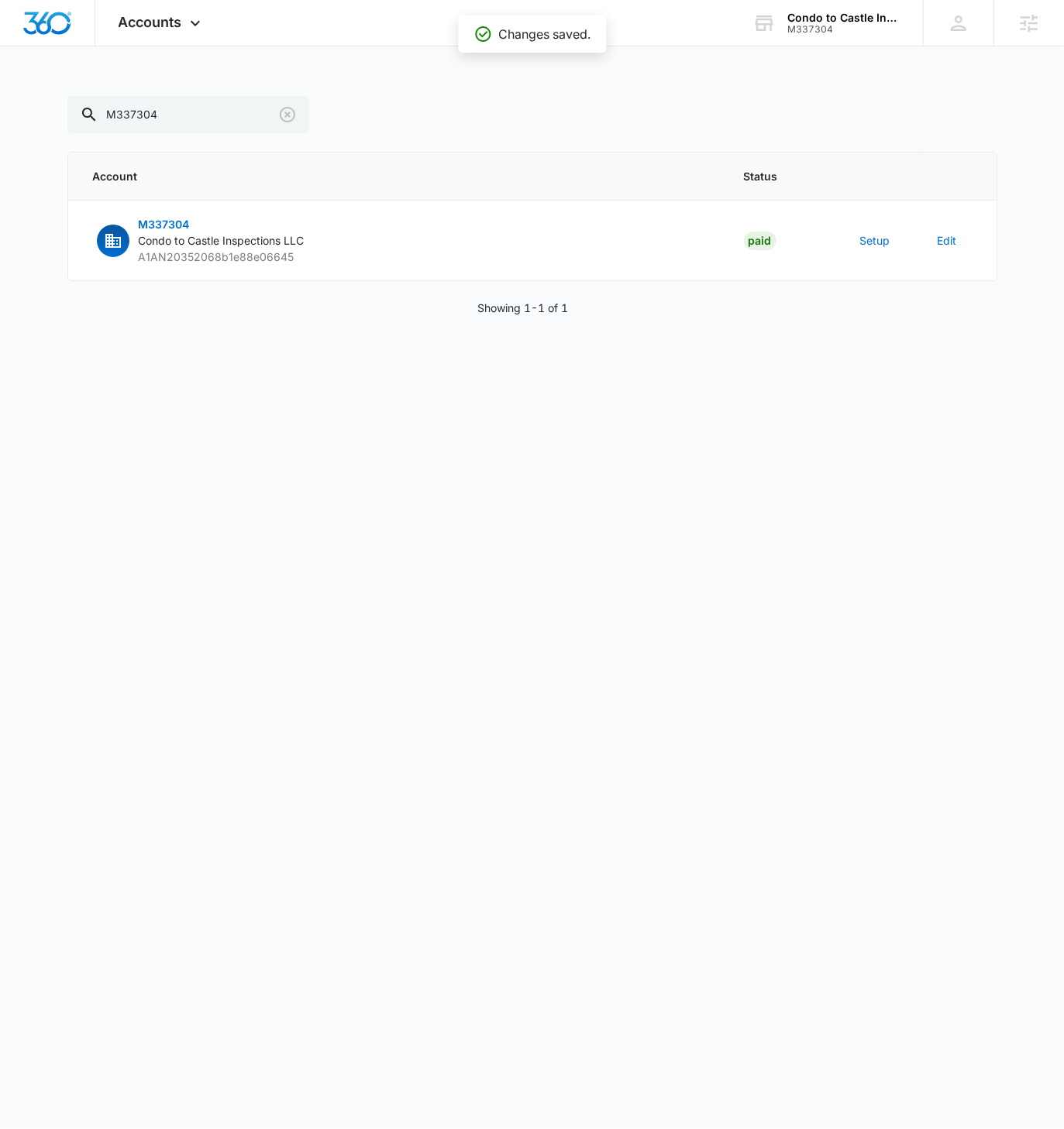
scroll to position [225, 0]
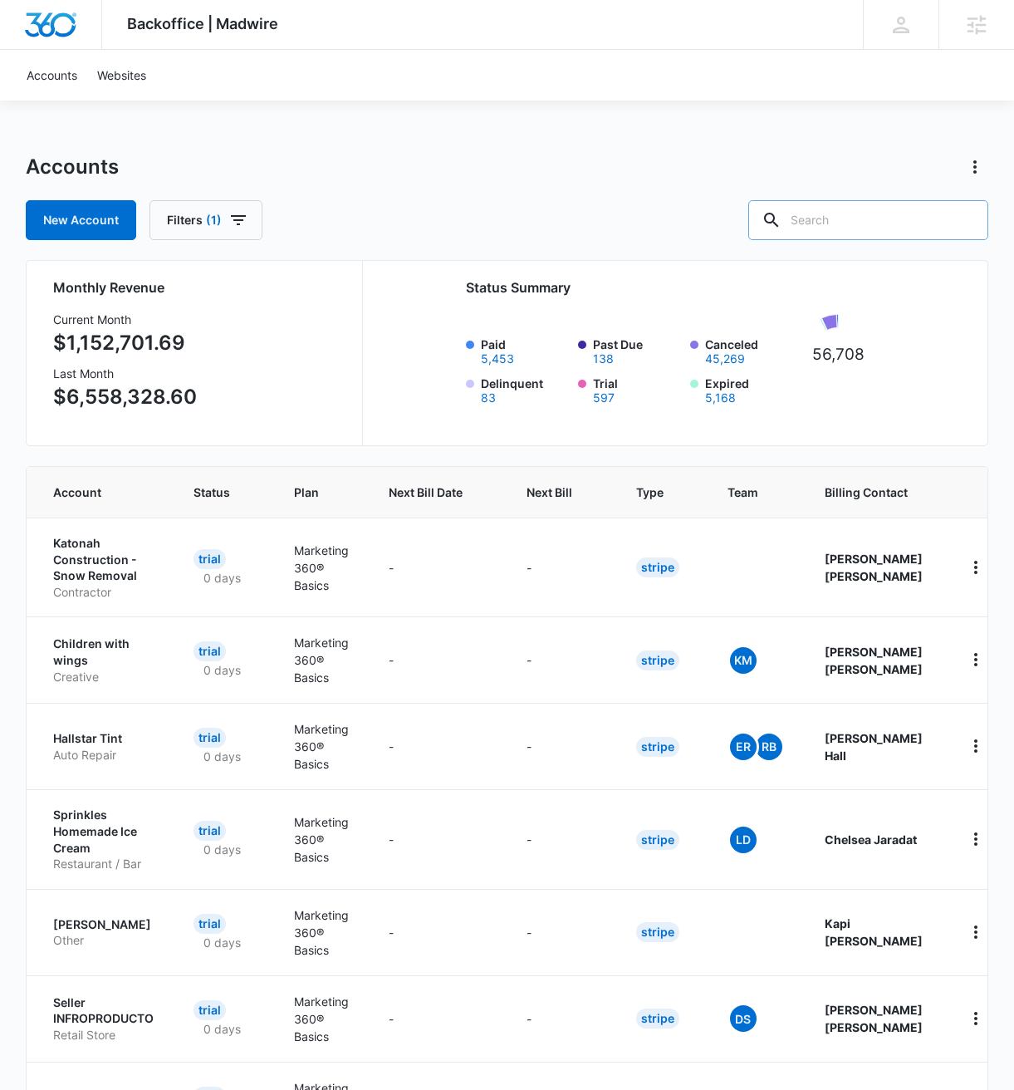
click at [865, 220] on input "text" at bounding box center [868, 220] width 240 height 40
paste input "M337304"
type input "M337304"
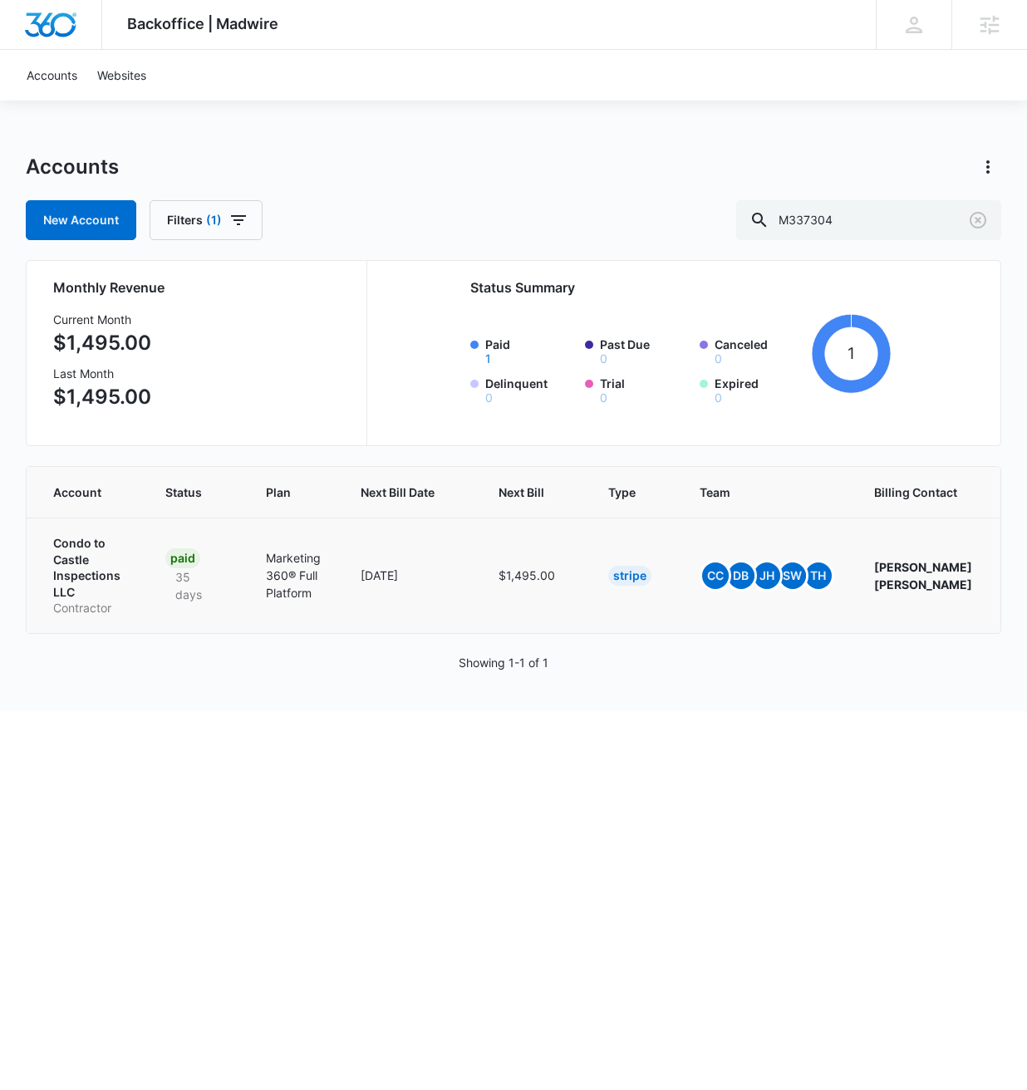
click at [77, 556] on p "Condo to Castle Inspections LLC" at bounding box center [89, 567] width 72 height 65
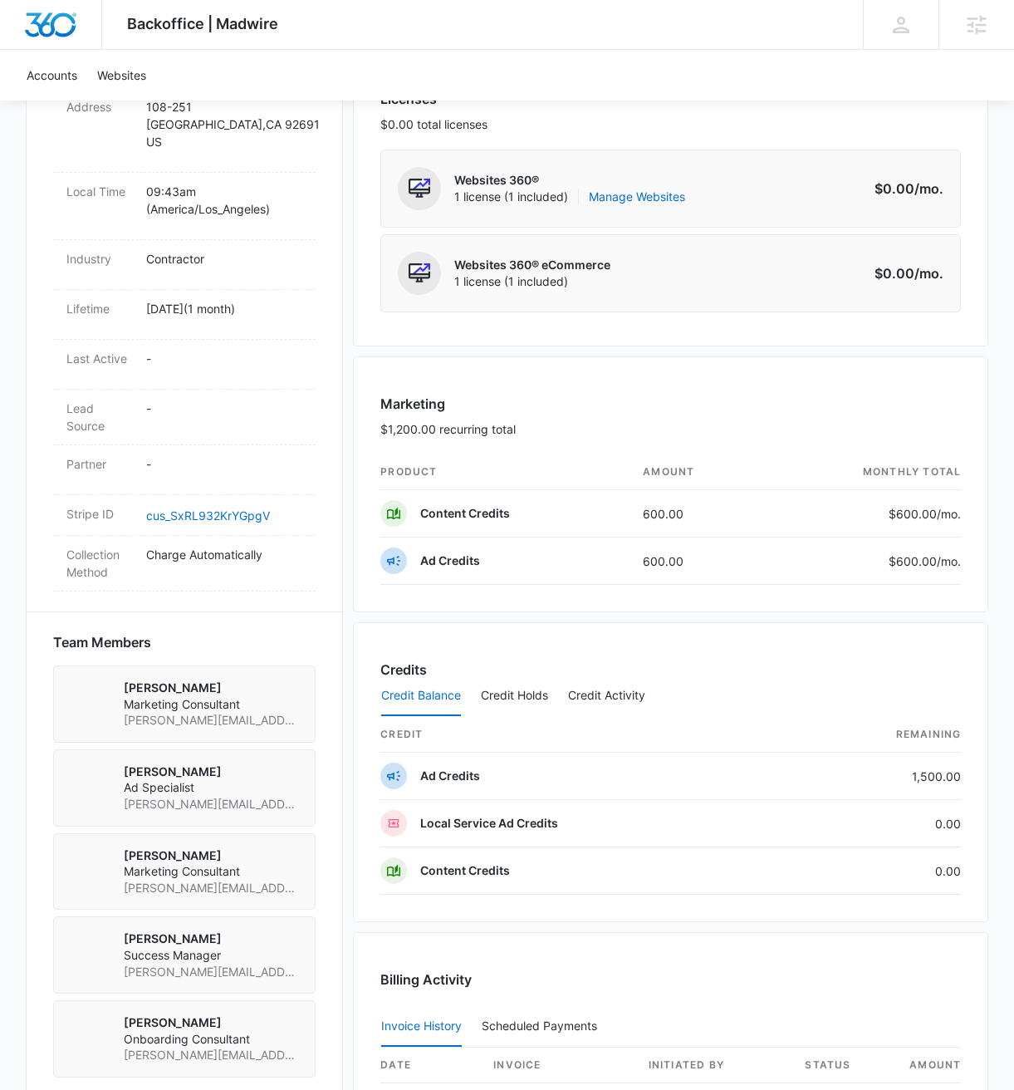
scroll to position [714, 0]
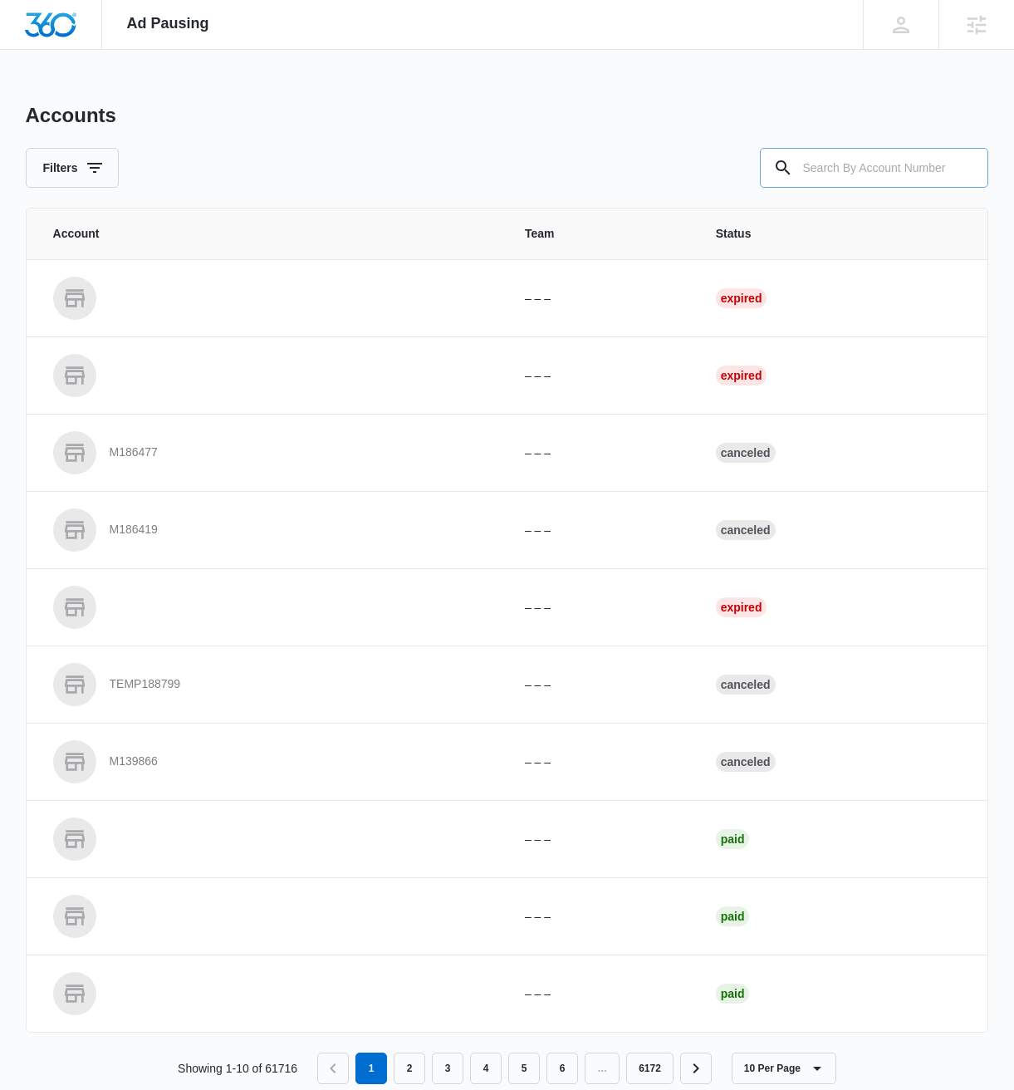
click at [891, 179] on input "text" at bounding box center [874, 168] width 228 height 40
paste input "M337304"
type input "M337304"
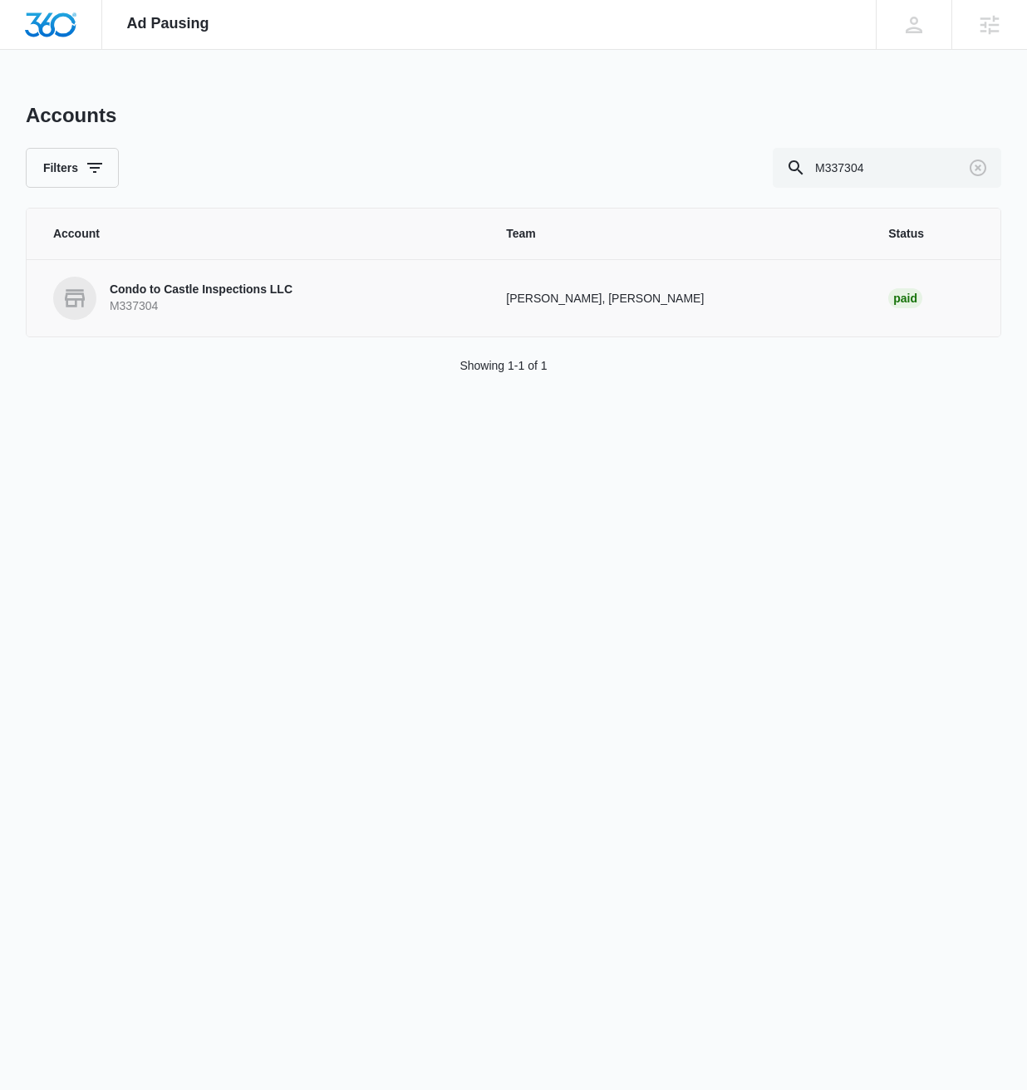
click at [146, 299] on p "M337304" at bounding box center [201, 306] width 183 height 17
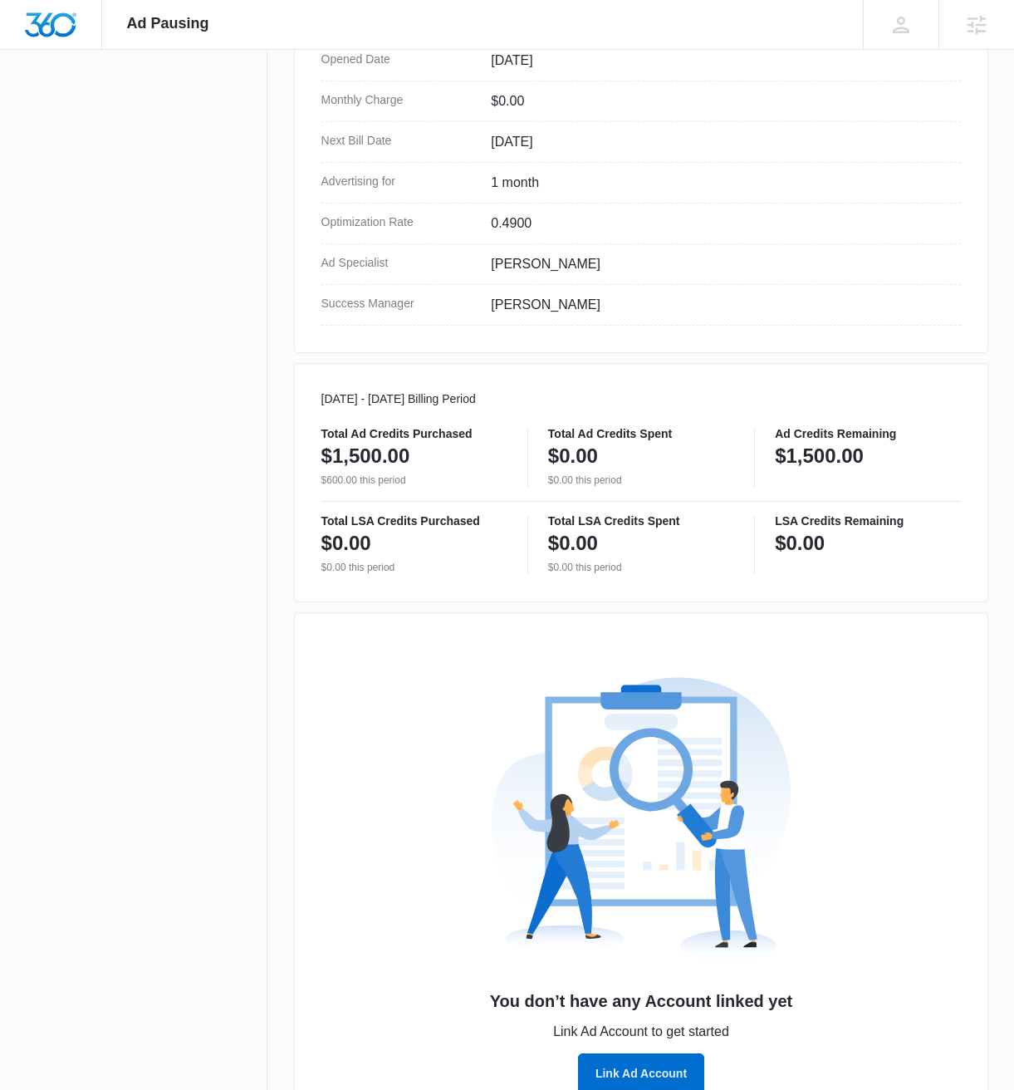
scroll to position [573, 0]
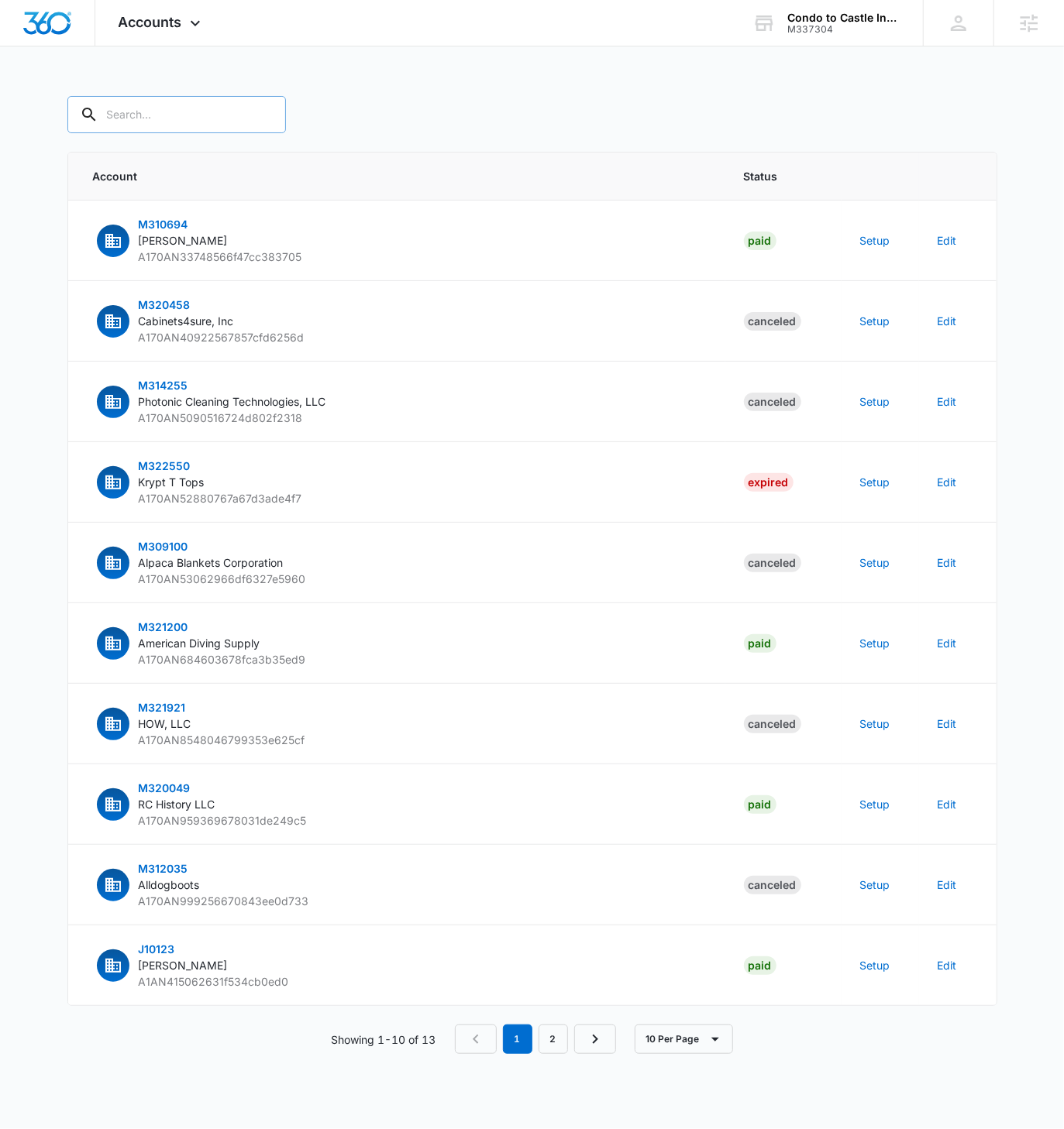
drag, startPoint x: 128, startPoint y: 82, endPoint x: 164, endPoint y: 128, distance: 58.4
click at [130, 83] on div "Accounts Apps Reputation Forms CRM Email Social Content Ads Intelligence Files …" at bounding box center [532, 545] width 1064 height 1091
click at [163, 126] on input "text" at bounding box center [176, 115] width 218 height 37
paste input "M337304"
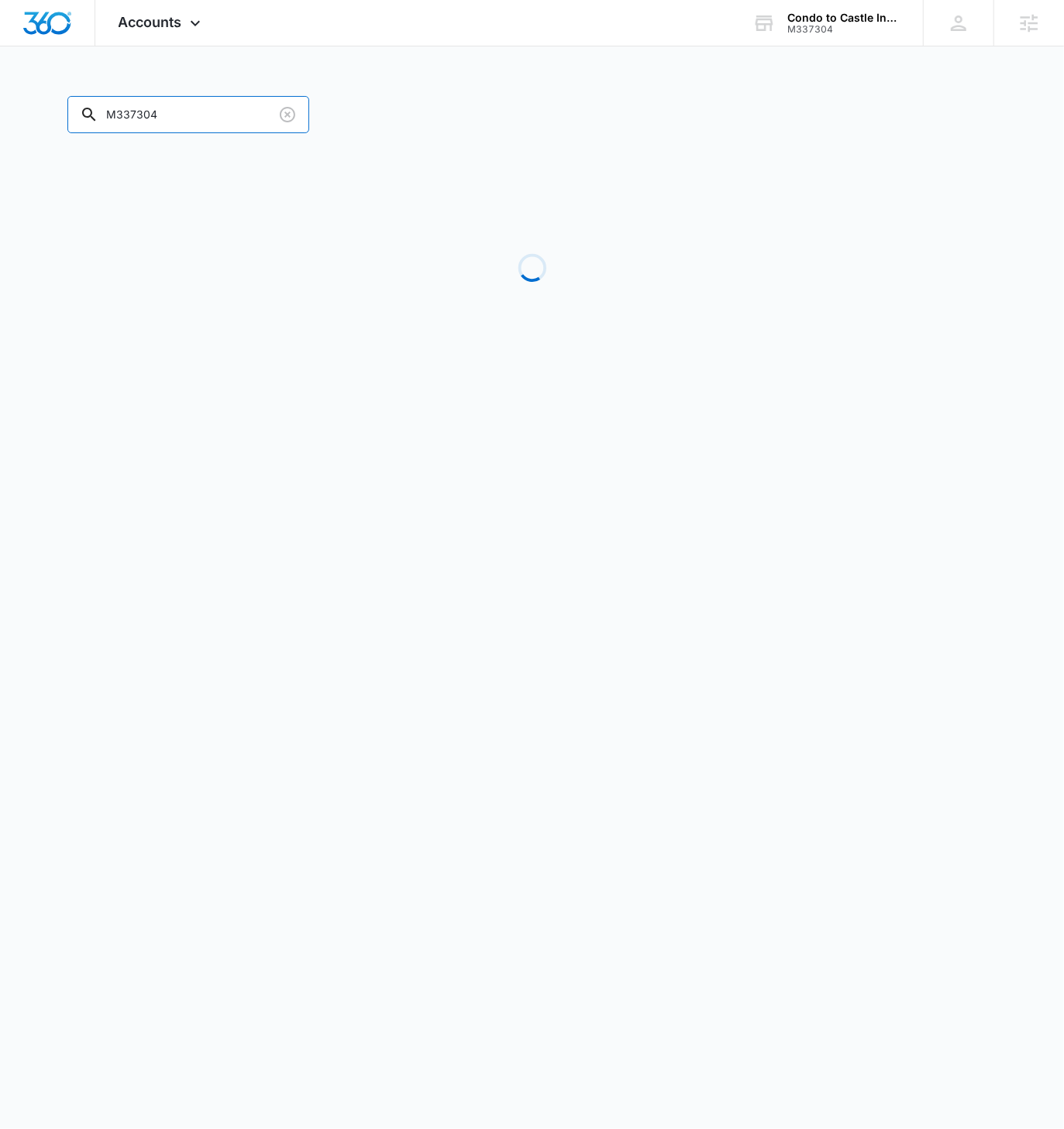
type input "M337304"
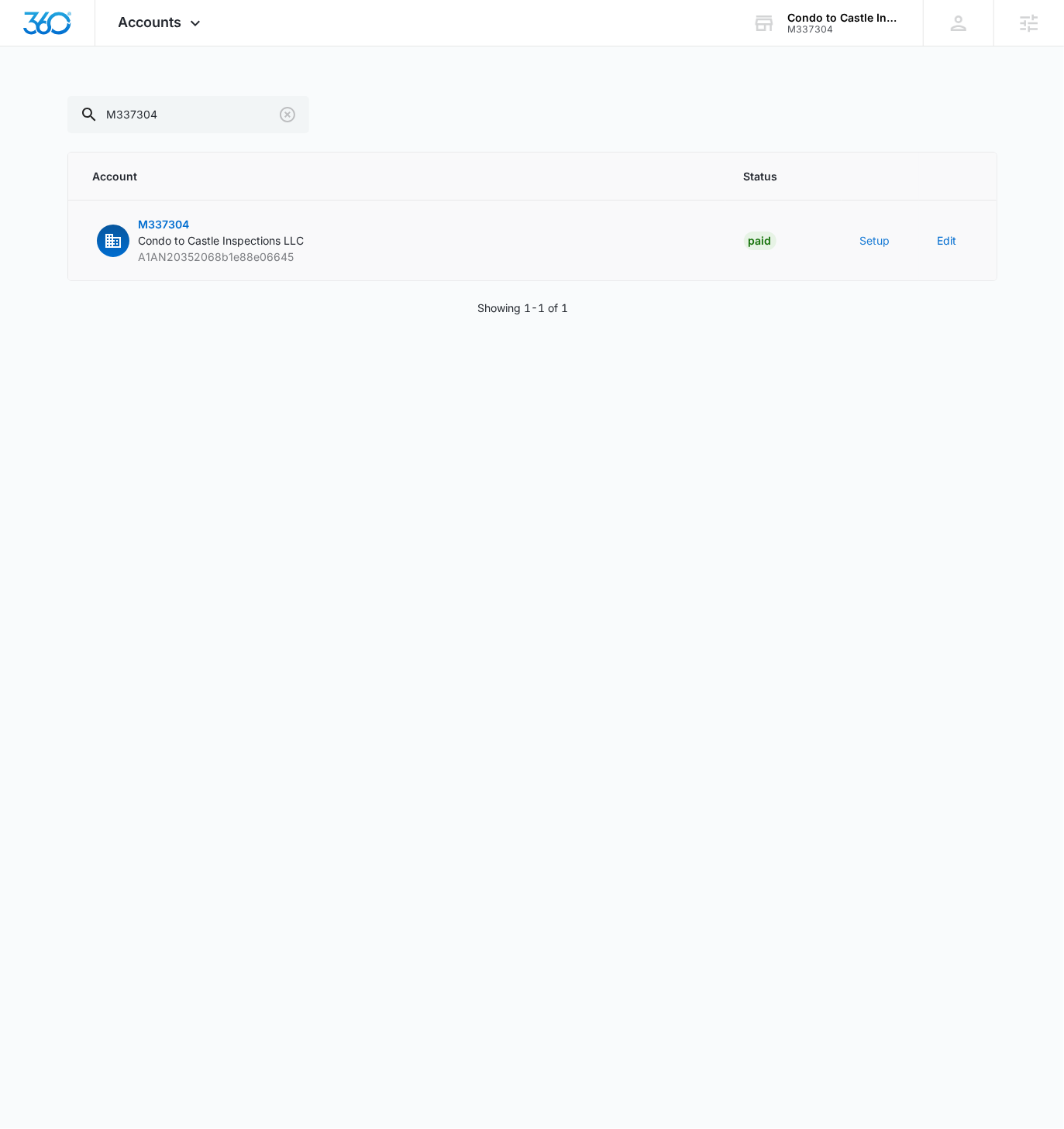
click at [870, 241] on button "Setup" at bounding box center [875, 240] width 30 height 16
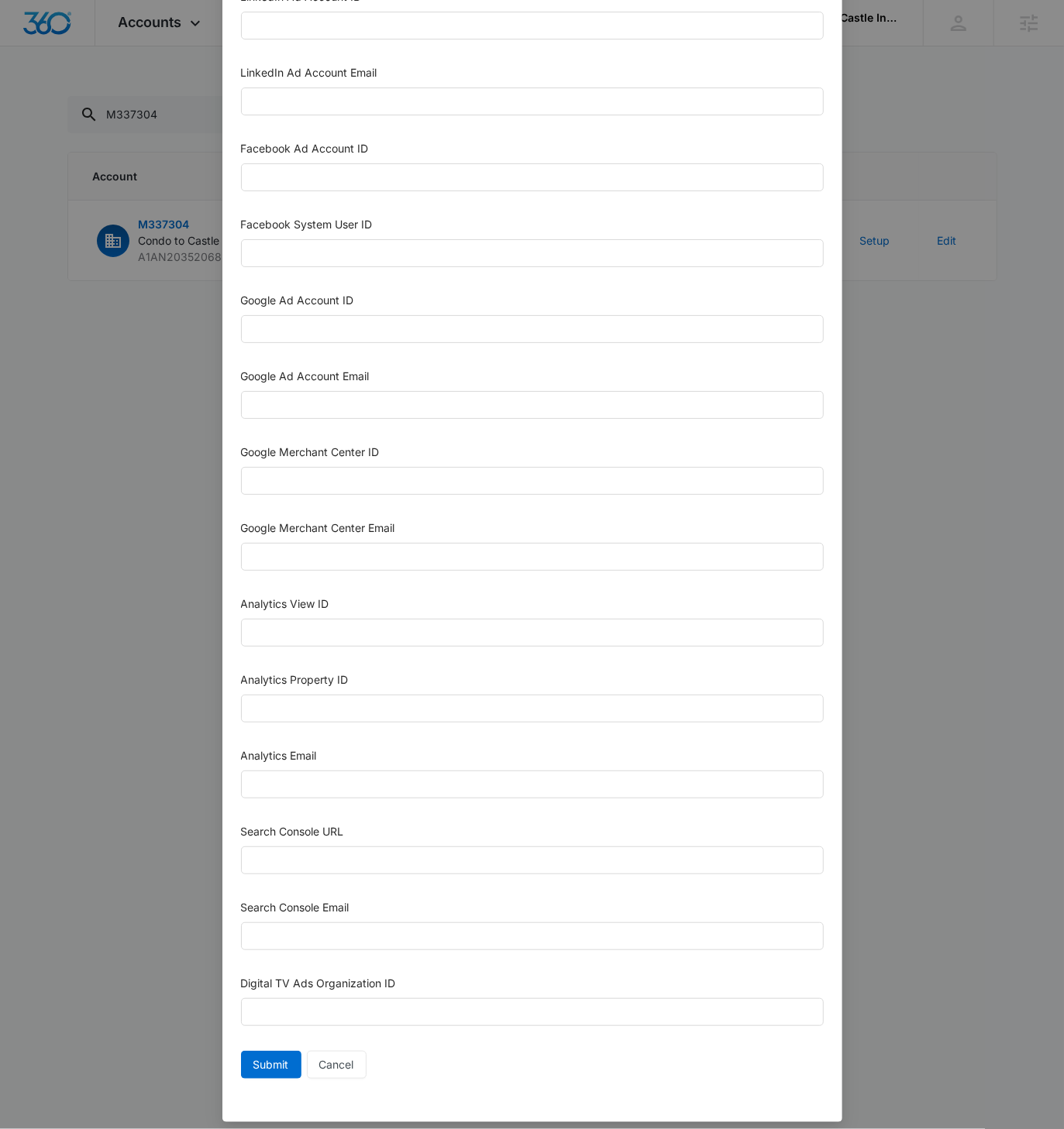
scroll to position [233, 0]
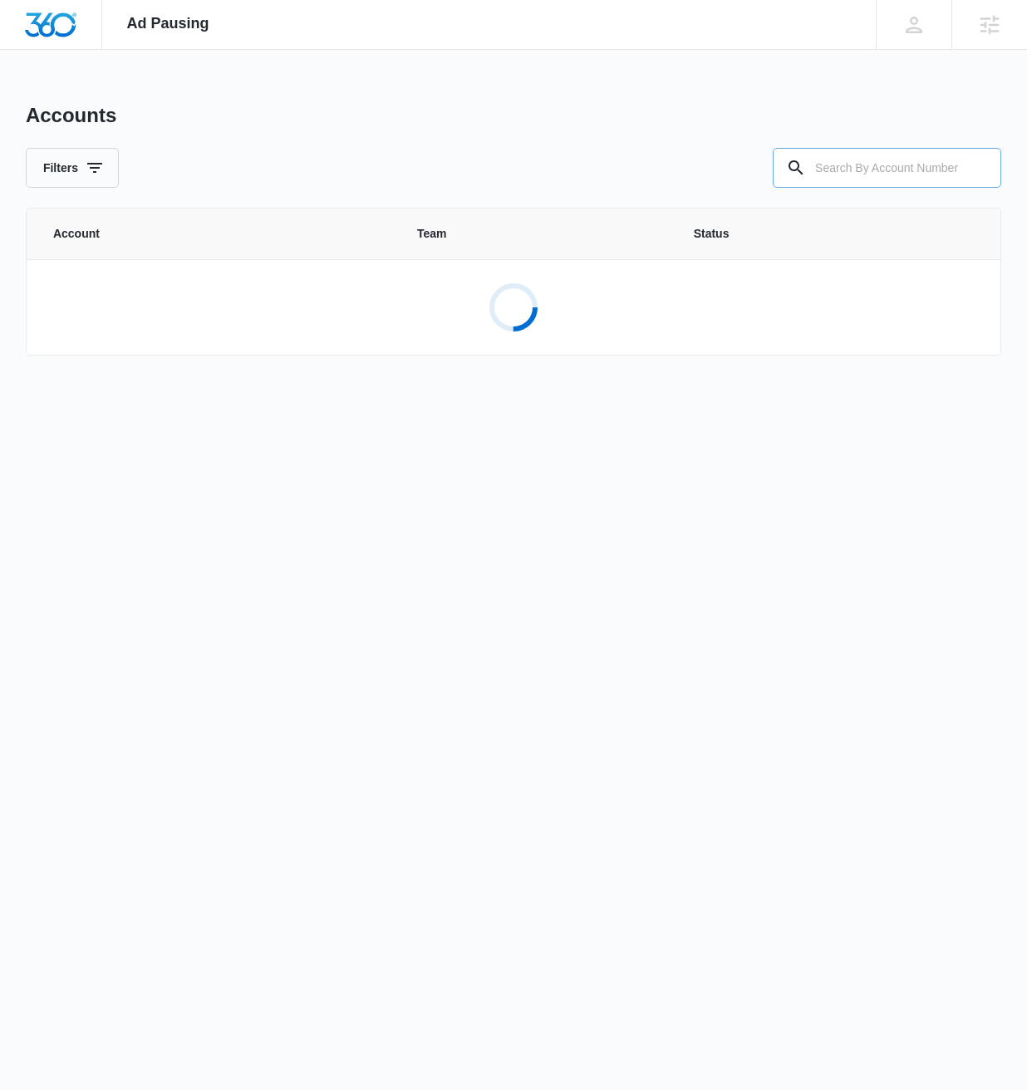
click at [900, 178] on input "text" at bounding box center [887, 168] width 228 height 40
paste input "M337304"
type input "M337304"
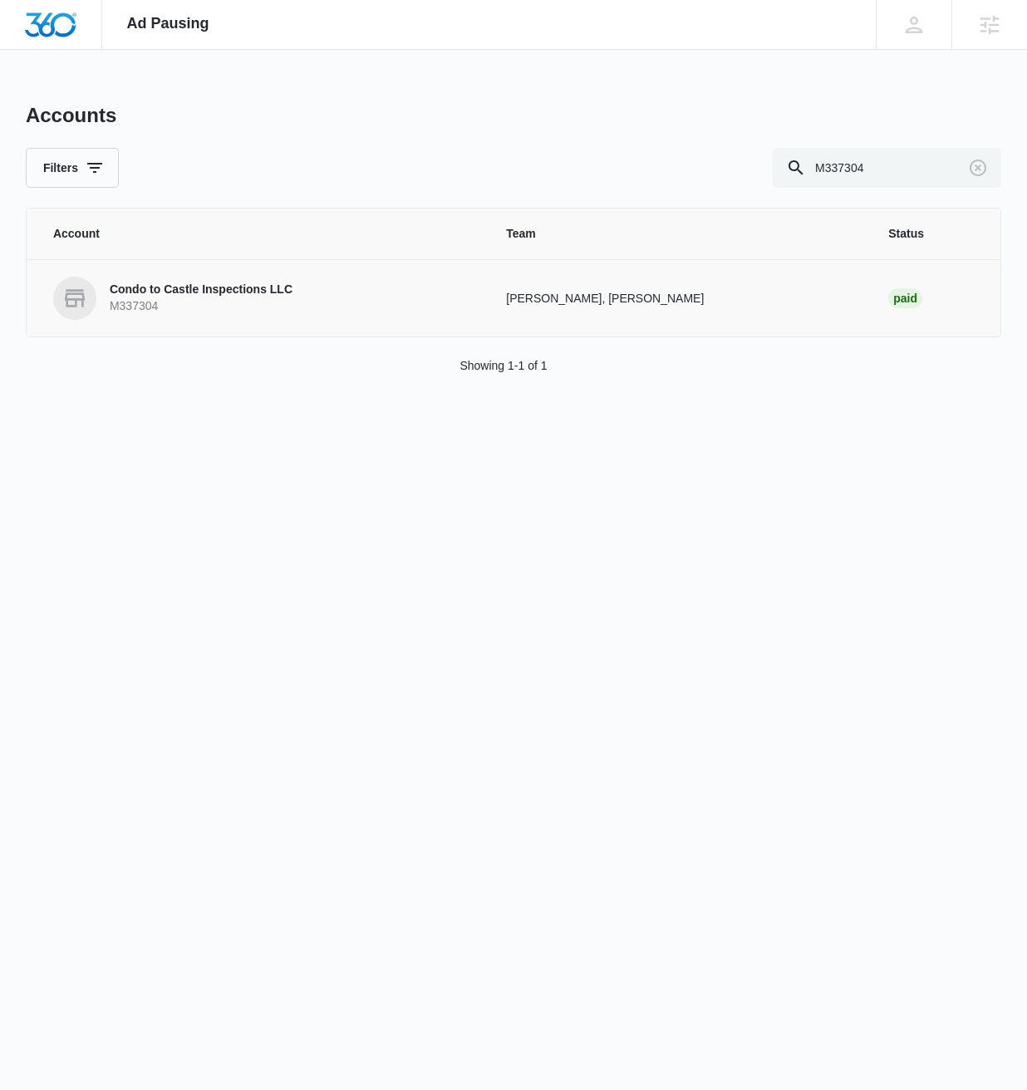
click at [248, 308] on p "M337304" at bounding box center [201, 306] width 183 height 17
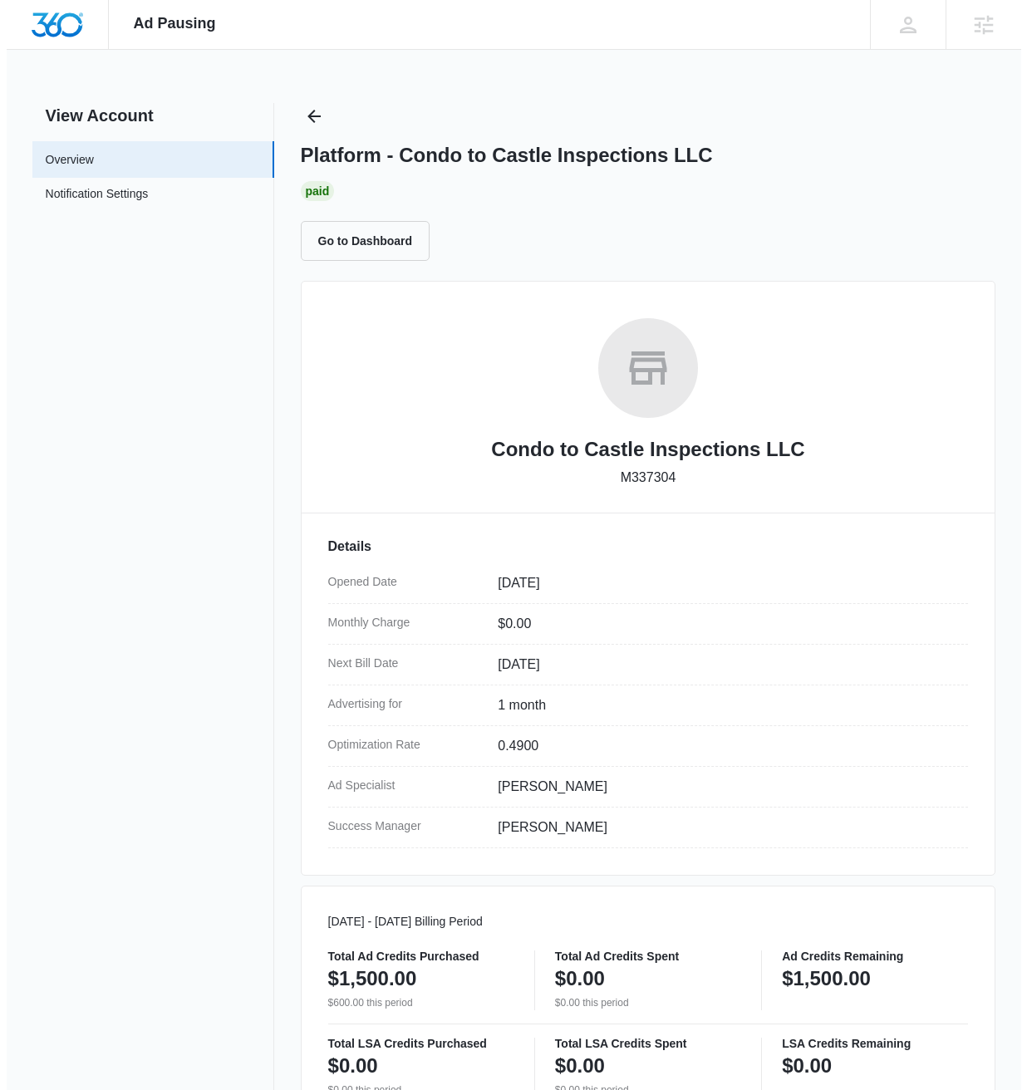
scroll to position [573, 0]
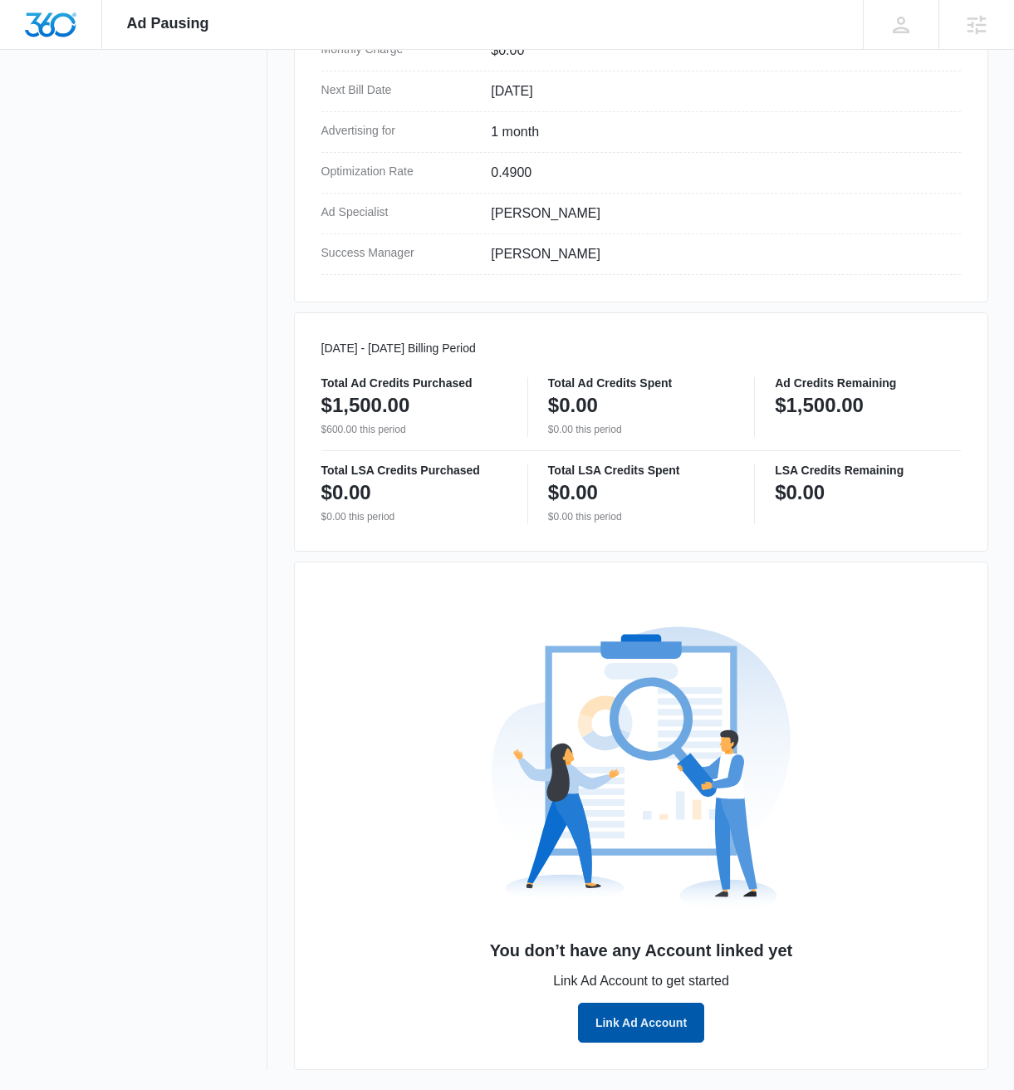
click at [666, 1006] on button "Link Ad Account" at bounding box center [641, 1023] width 126 height 40
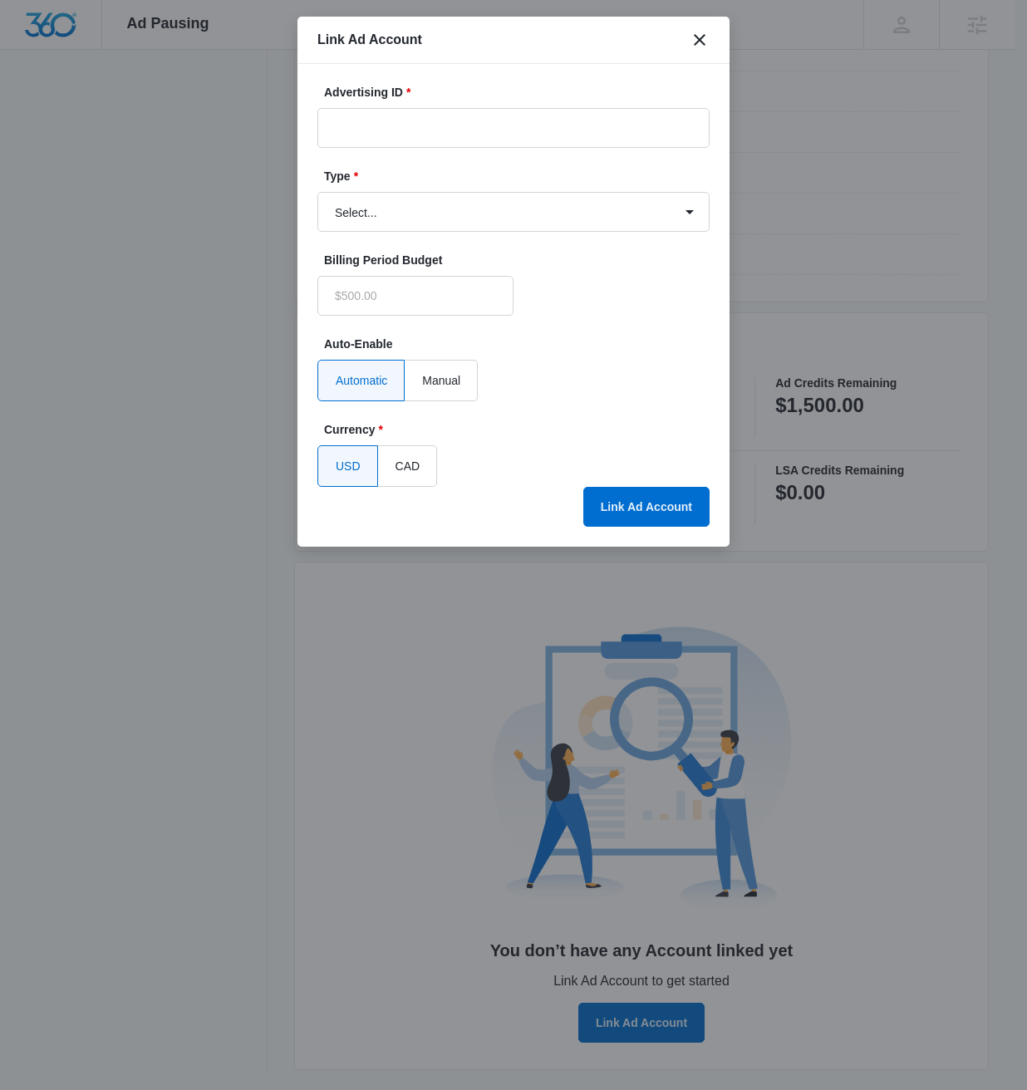
type input "$0.00"
click at [469, 125] on input "Advertising ID *" at bounding box center [513, 128] width 392 height 40
paste input "[PHONE_NUMBER]"
type input "[PHONE_NUMBER]"
click at [563, 206] on select "Select... Bing Ads Facebook Ads Google Ads" at bounding box center [513, 212] width 392 height 40
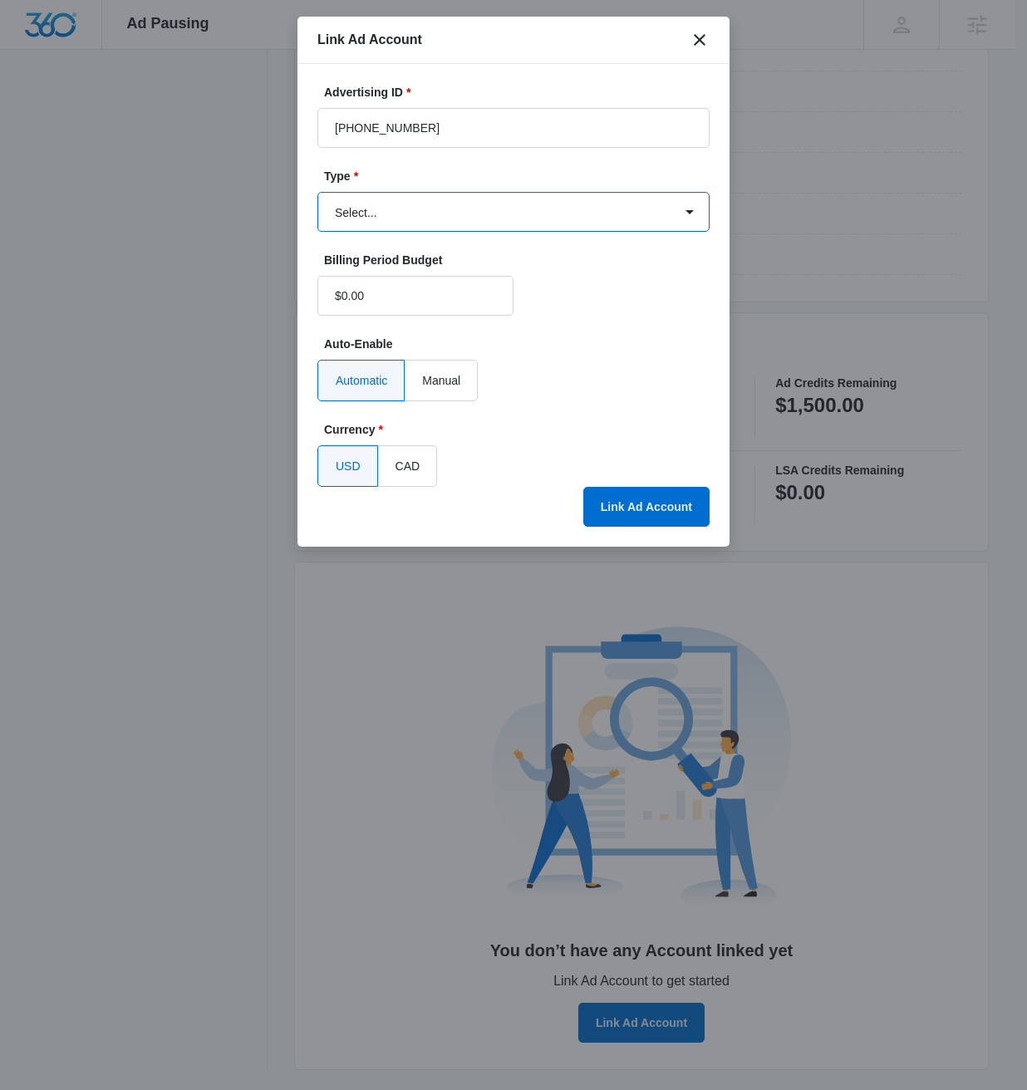
select select "google"
click at [317, 192] on select "Select... Bing Ads Facebook Ads Google Ads" at bounding box center [513, 212] width 392 height 40
click at [637, 501] on button "Link Ad Account" at bounding box center [646, 507] width 126 height 40
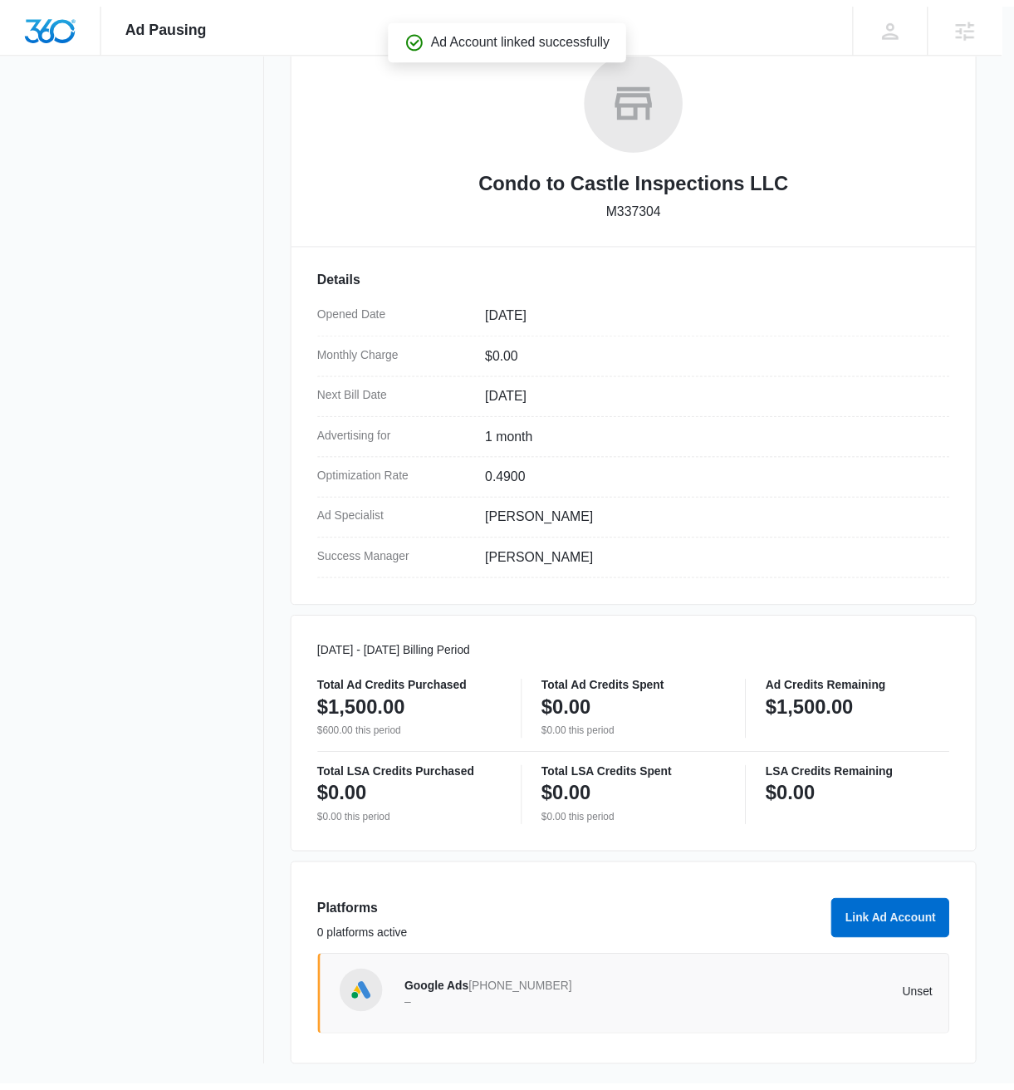
scroll to position [270, 0]
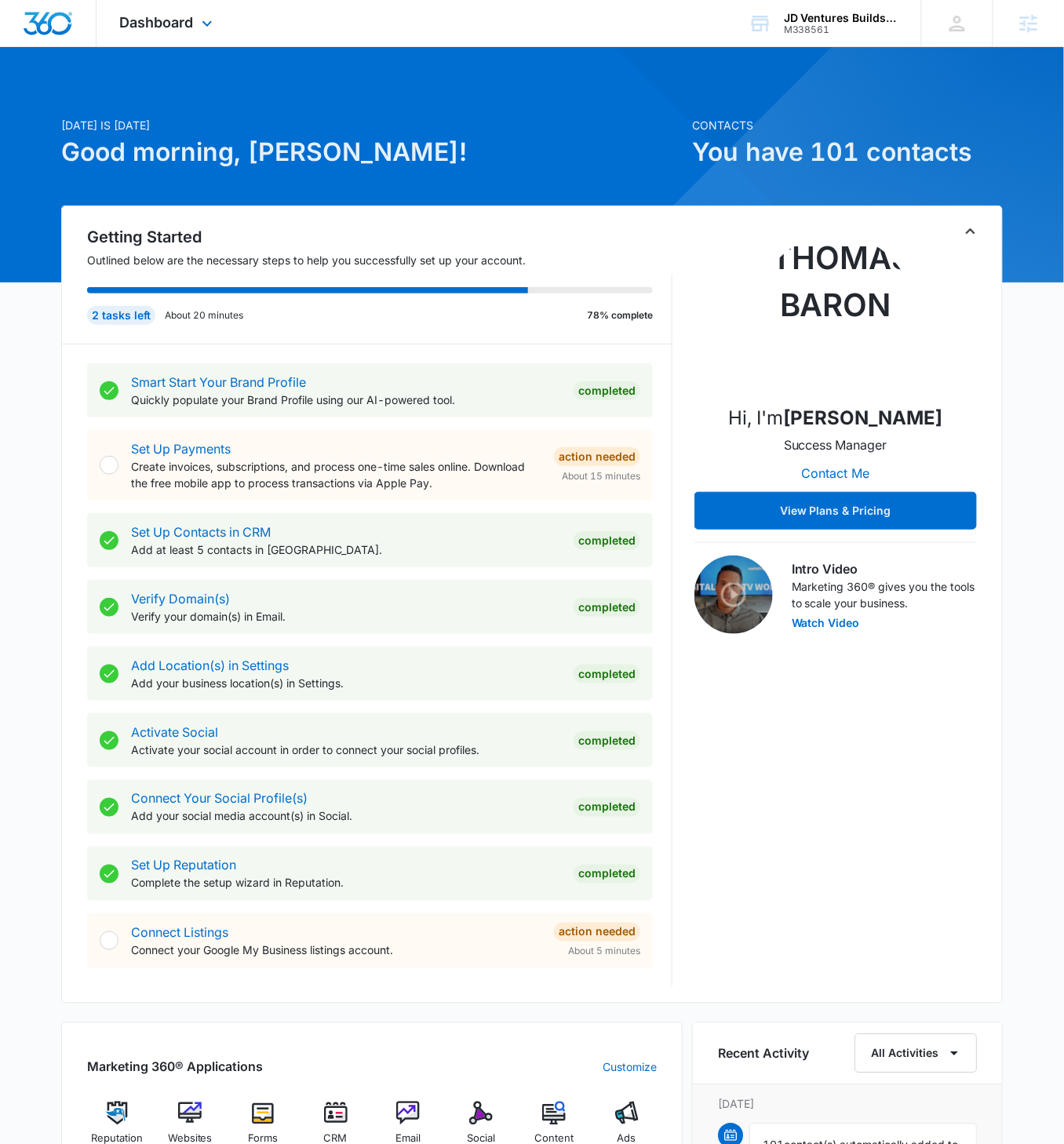
click at [211, 34] on div "Dashboard Apps Reputation Websites Forms CRM Email Social Content Ads Intellige…" at bounding box center [168, 23] width 144 height 46
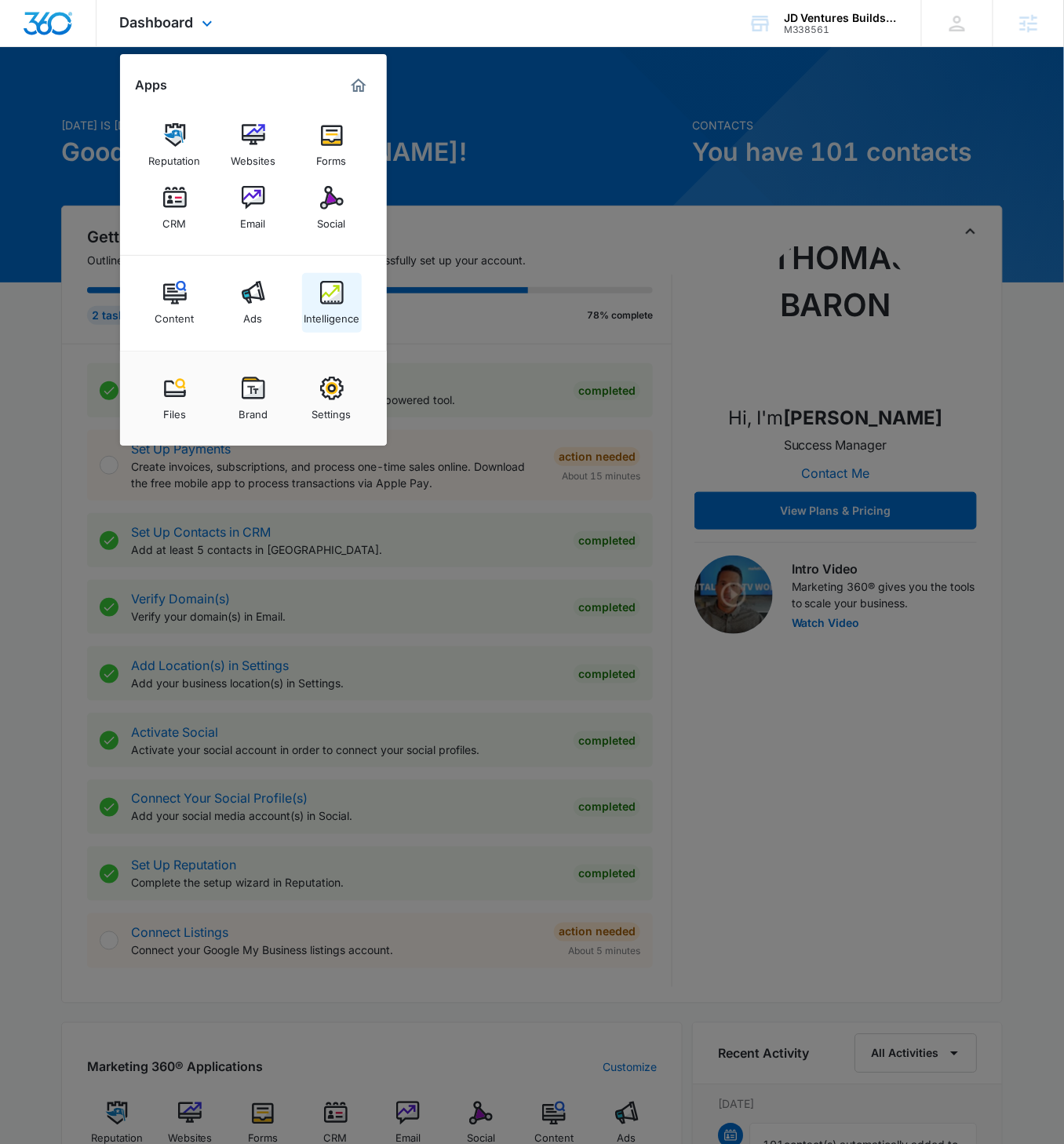
click at [336, 289] on img at bounding box center [332, 292] width 24 height 24
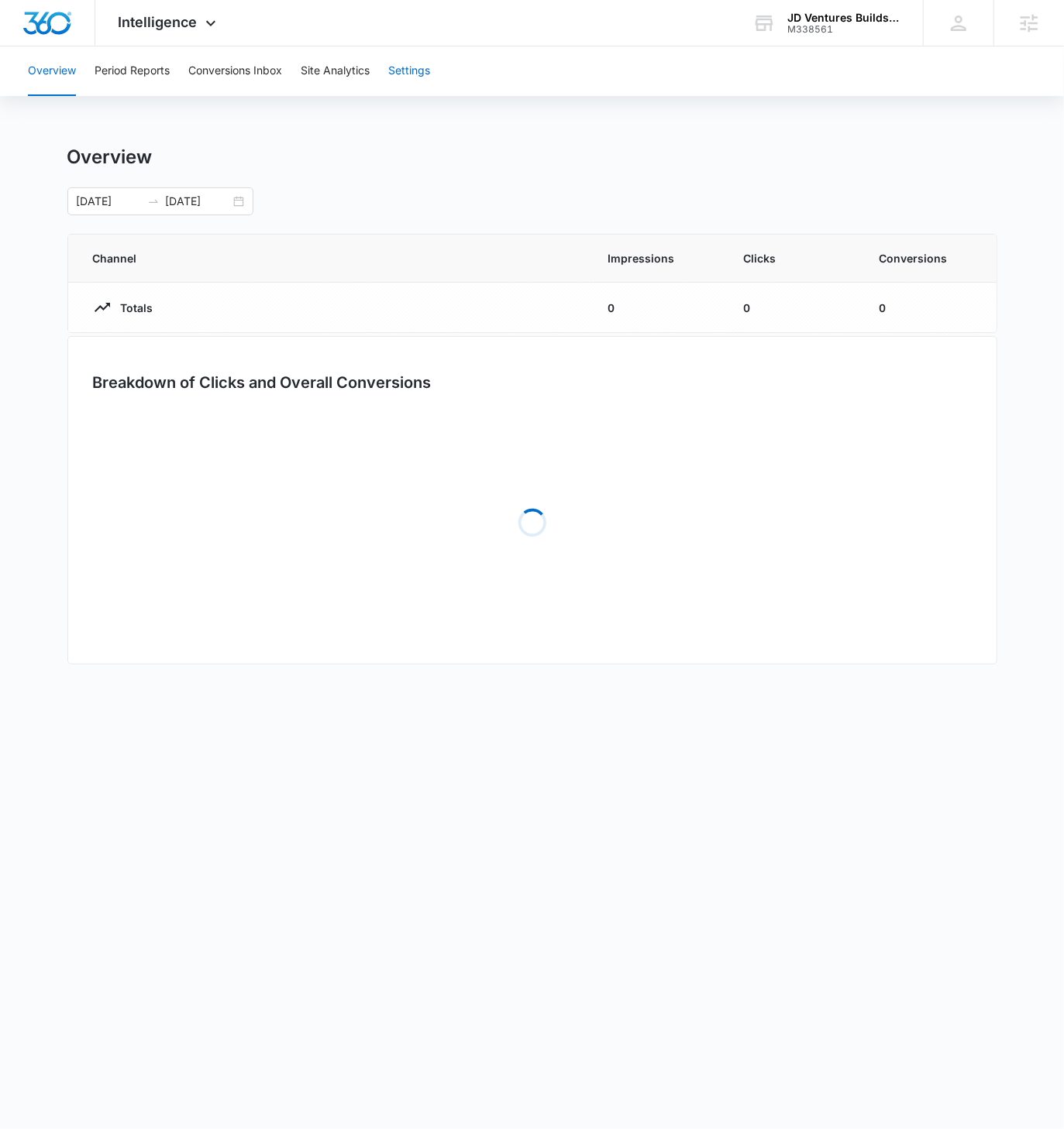
click at [408, 71] on button "Settings" at bounding box center [408, 71] width 42 height 49
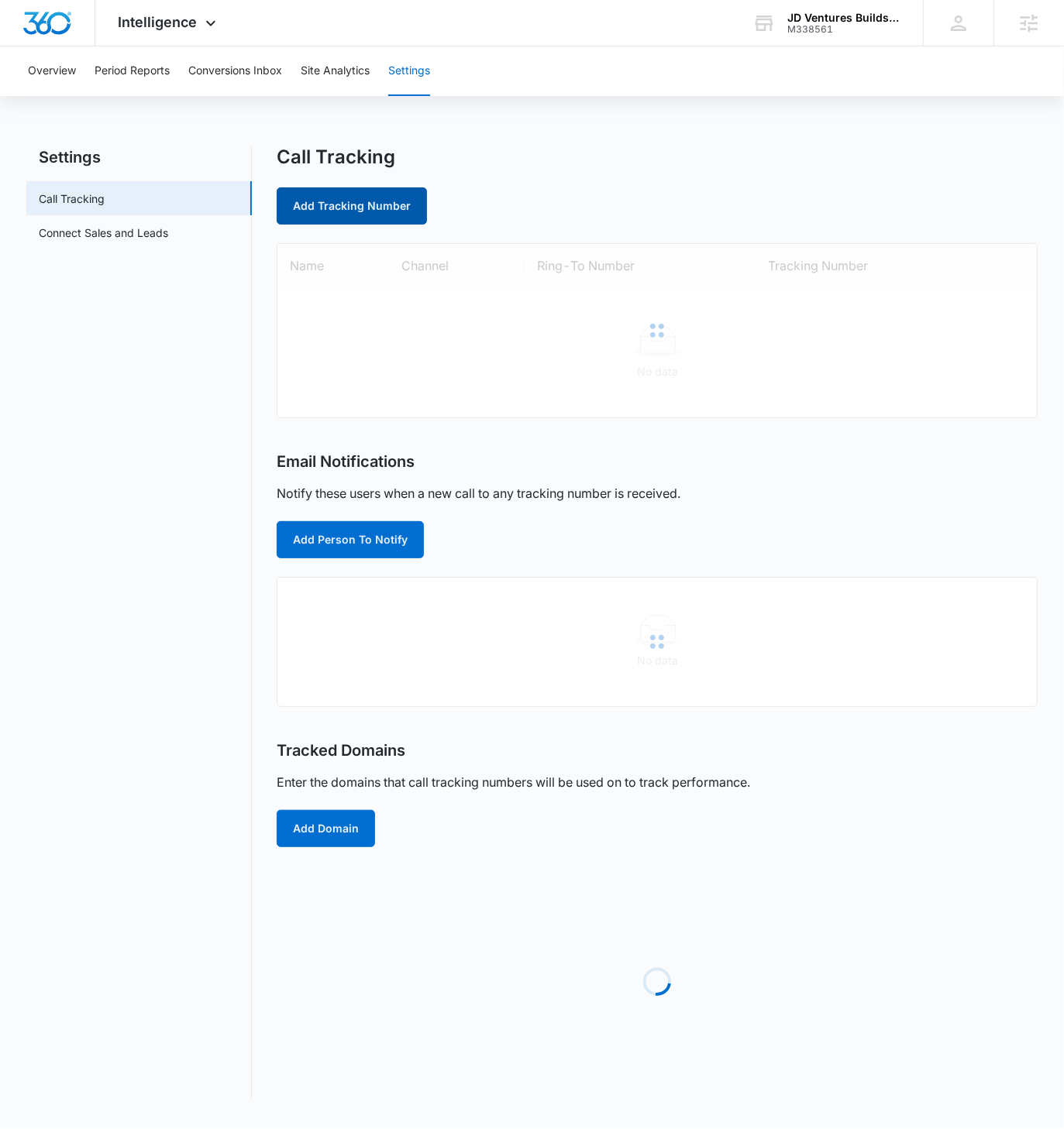
click at [331, 214] on link "Add Tracking Number" at bounding box center [352, 206] width 150 height 37
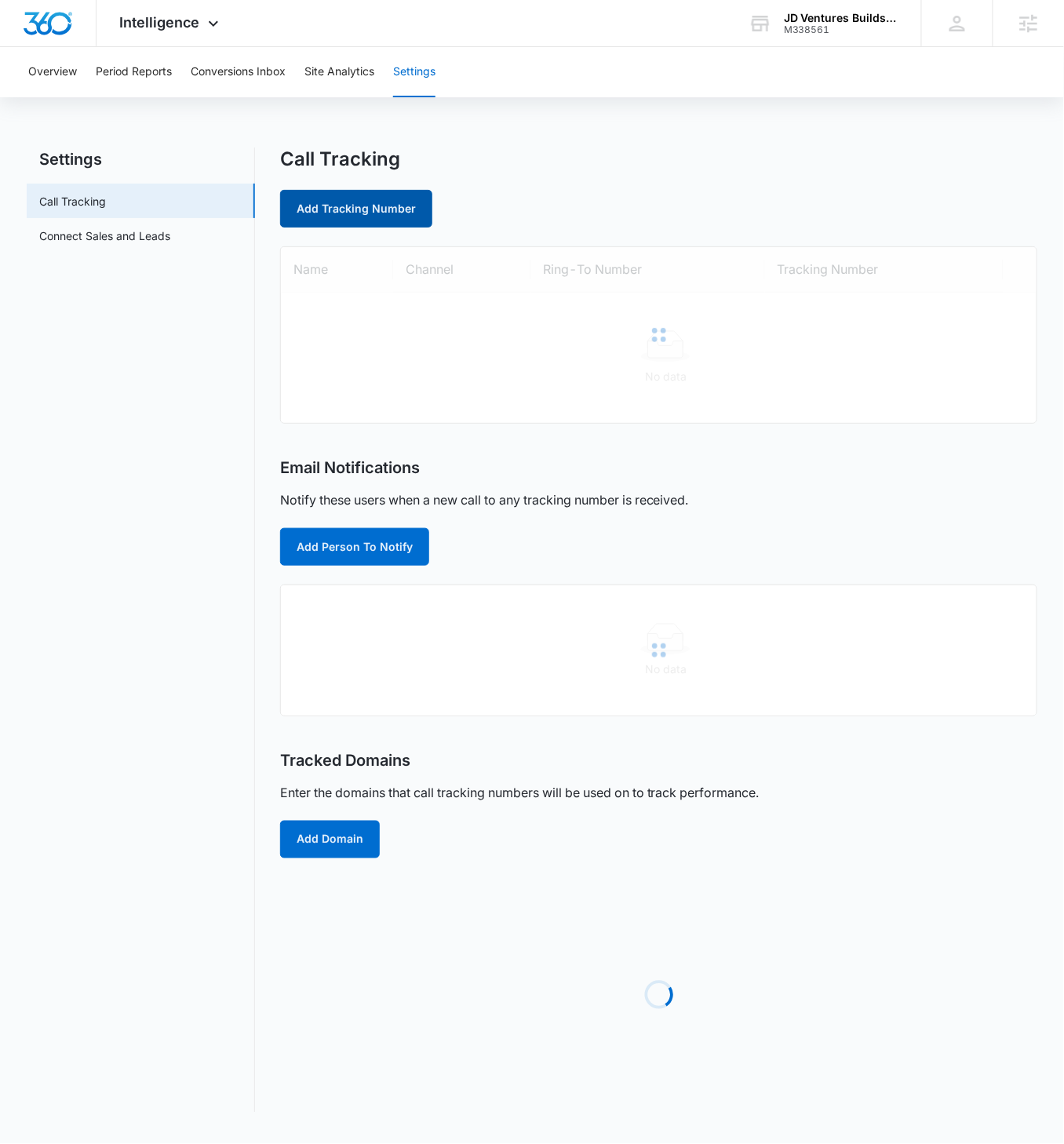
select select "by_area_code"
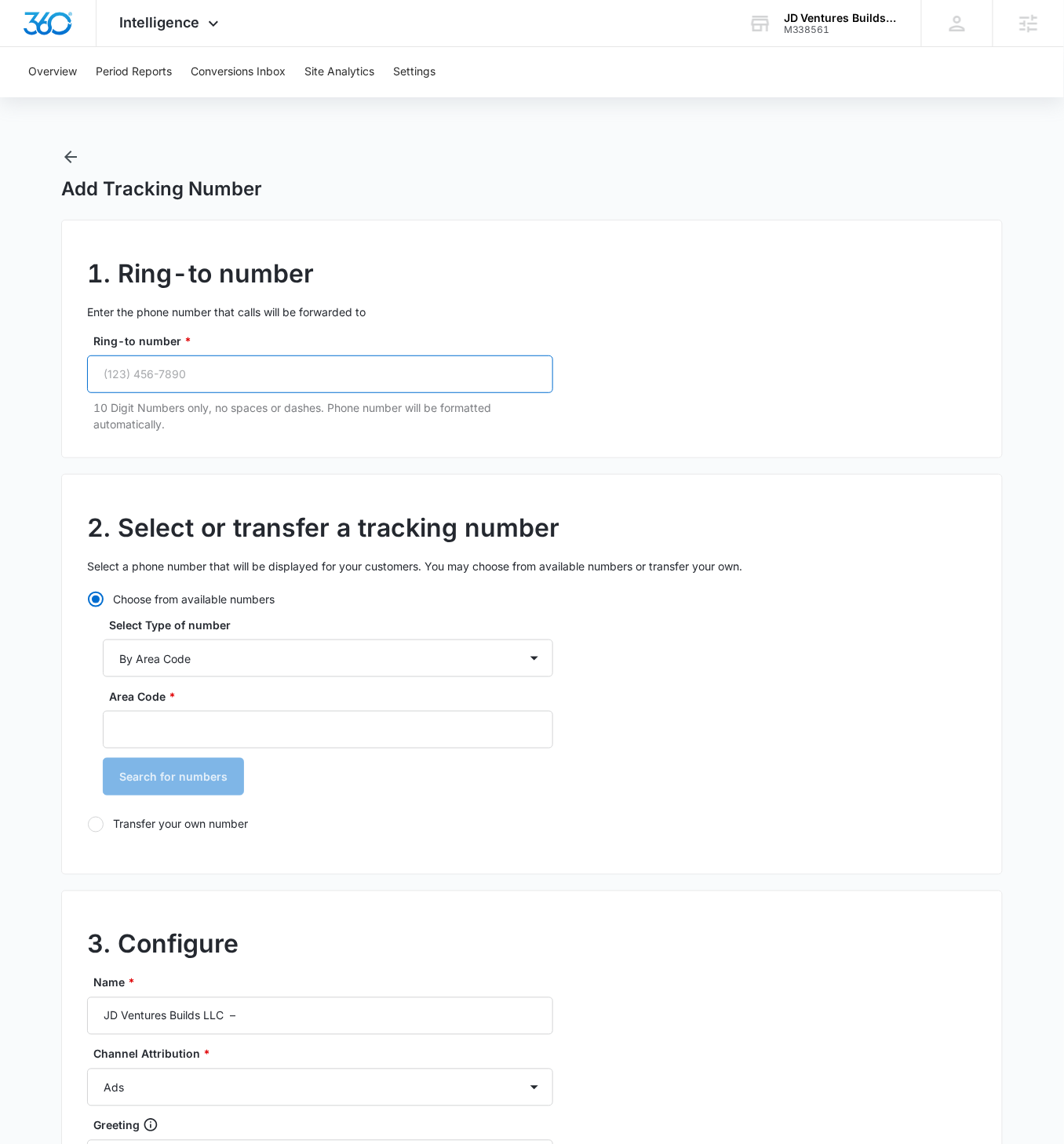
click at [223, 378] on input "Ring-to number *" at bounding box center [319, 374] width 466 height 38
paste input "(972) 741-9702"
type input "(972) 741-9702"
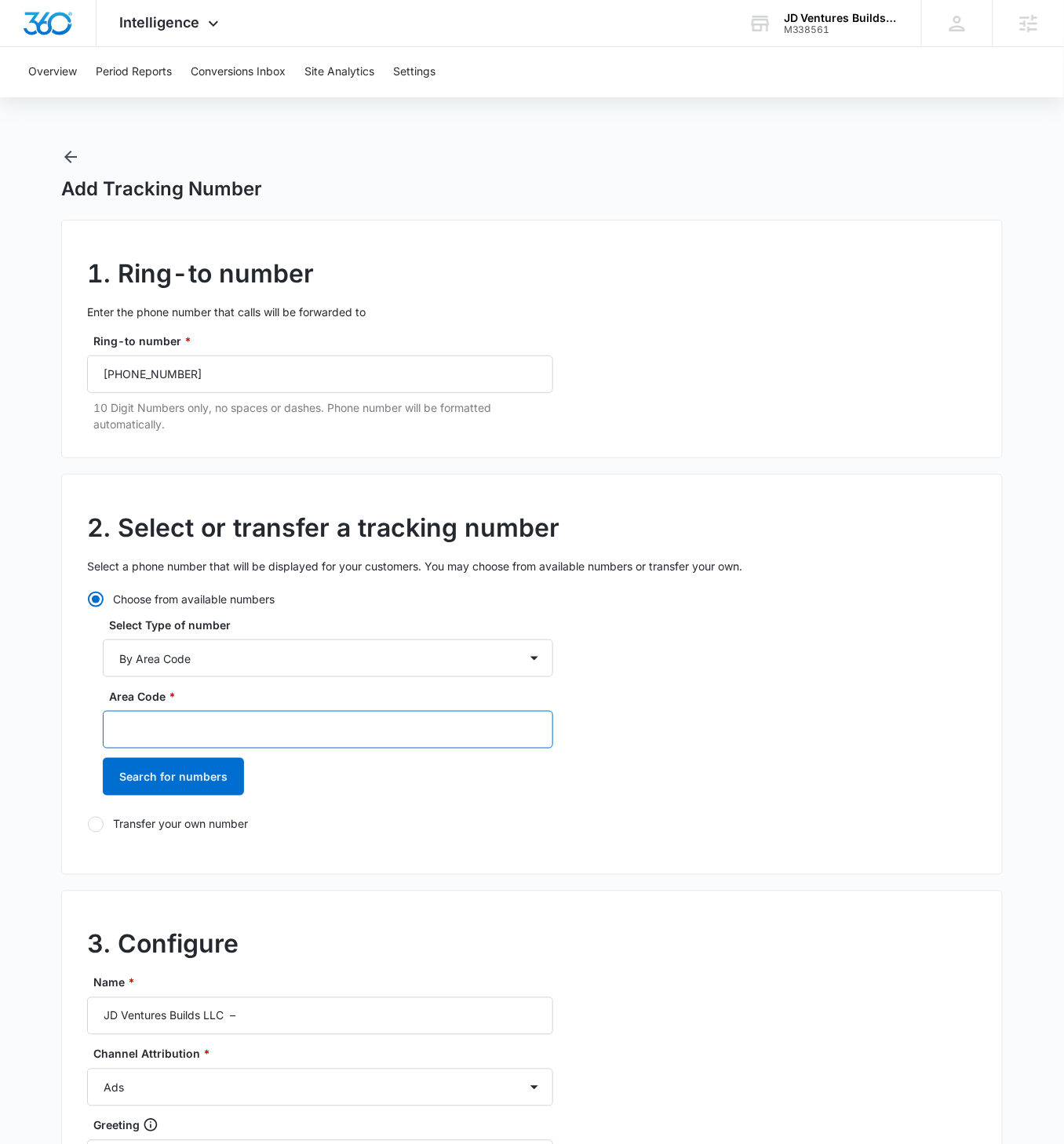
click at [180, 658] on input "Area Code *" at bounding box center [328, 730] width 451 height 38
type input "972"
click at [103, 658] on button "Search for numbers" at bounding box center [174, 777] width 142 height 38
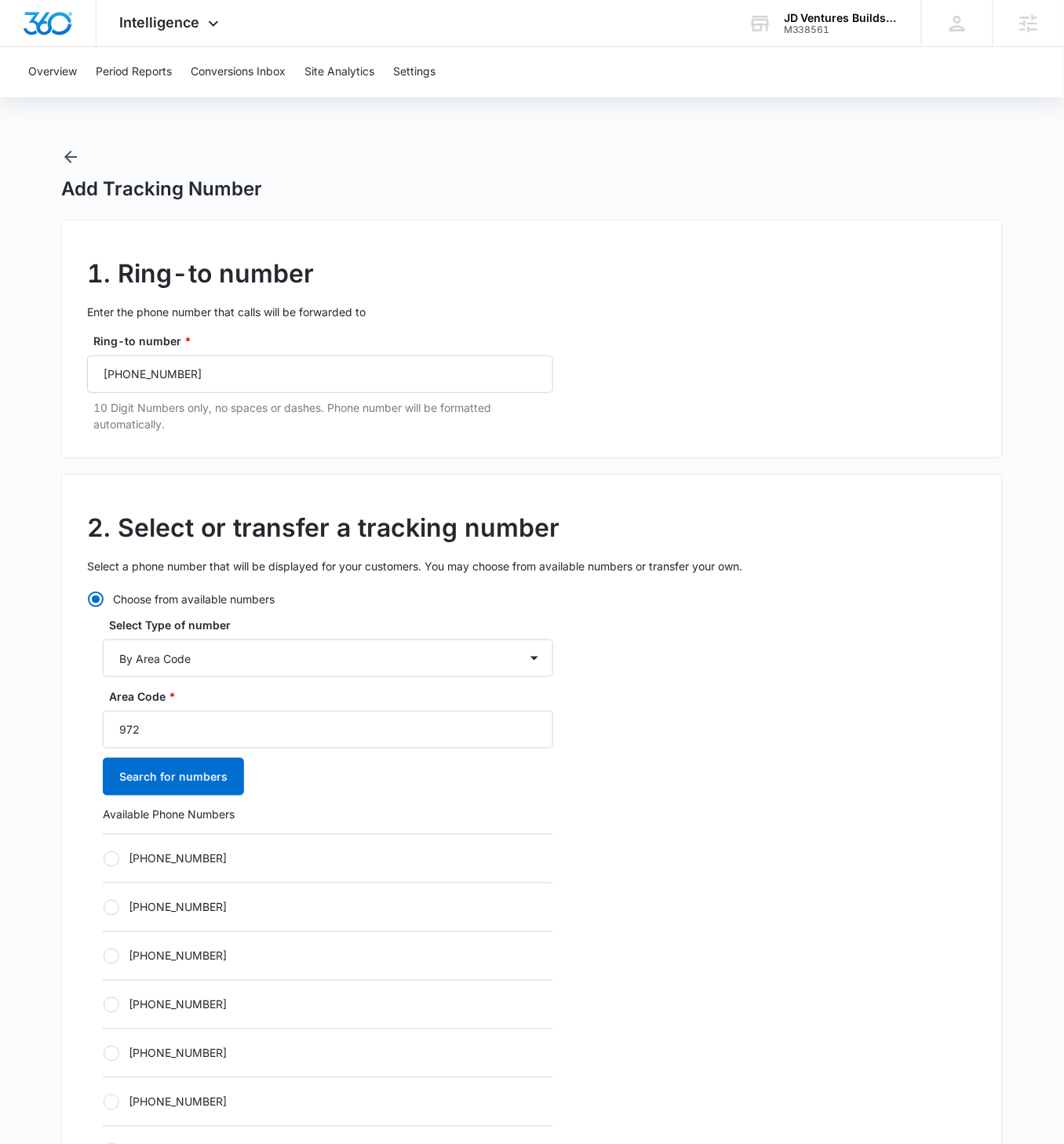
click at [115, 658] on div at bounding box center [112, 859] width 16 height 16
click at [104, 658] on input "[PHONE_NUMBER]" at bounding box center [103, 859] width 1 height 1
radio input "true"
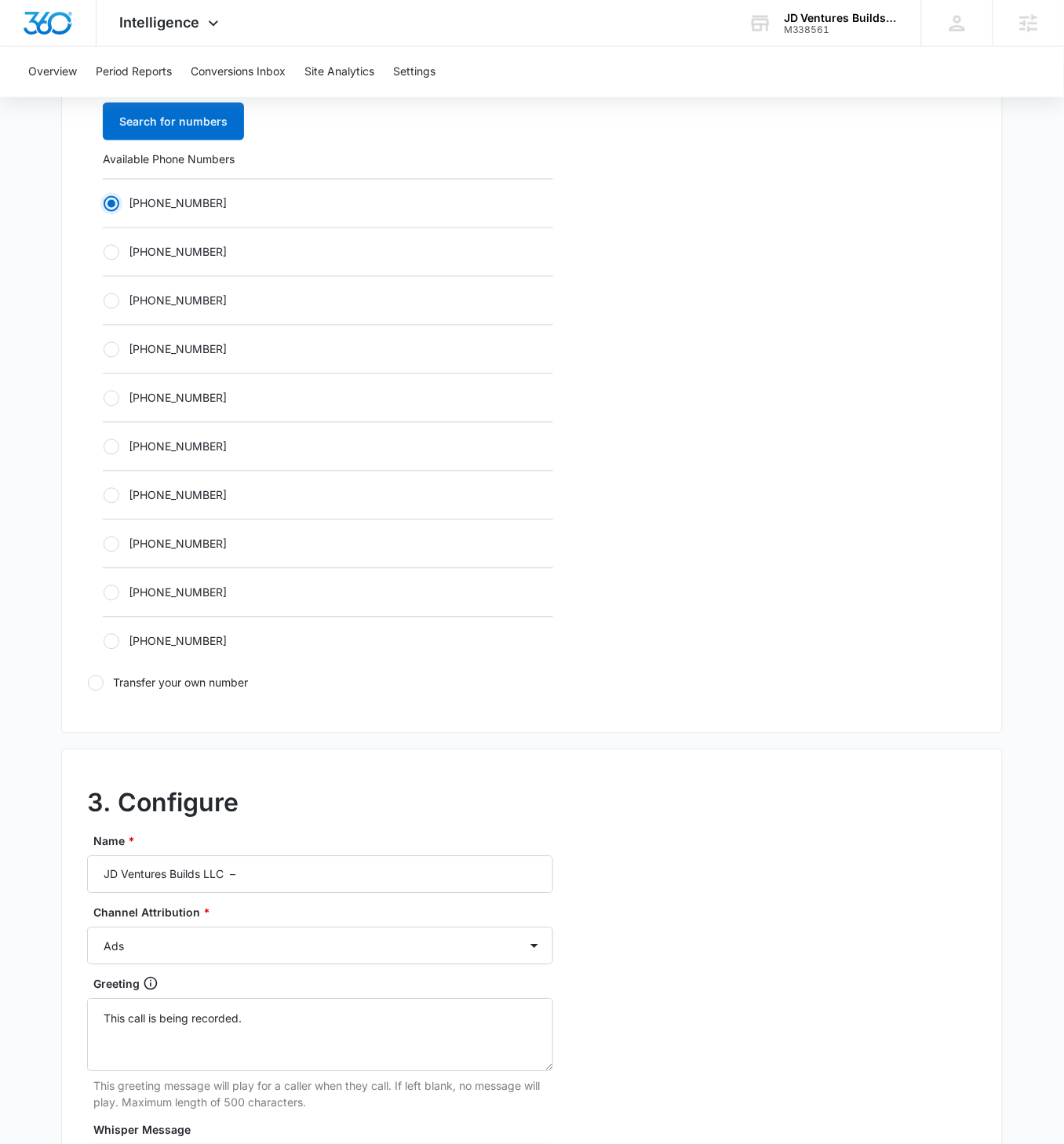
scroll to position [663, 0]
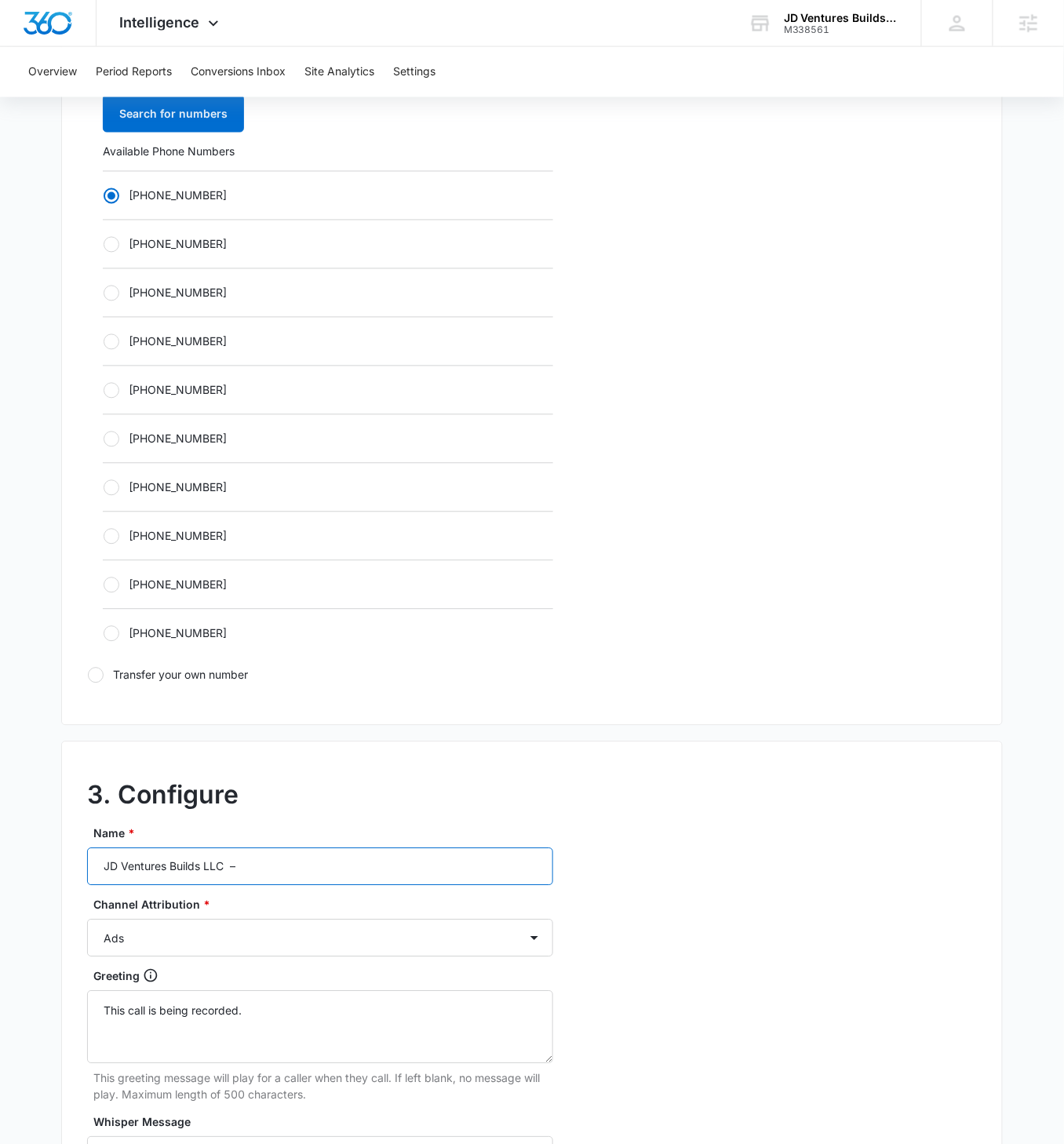
click at [292, 658] on input "JD Ventures Builds LLC –" at bounding box center [319, 867] width 466 height 38
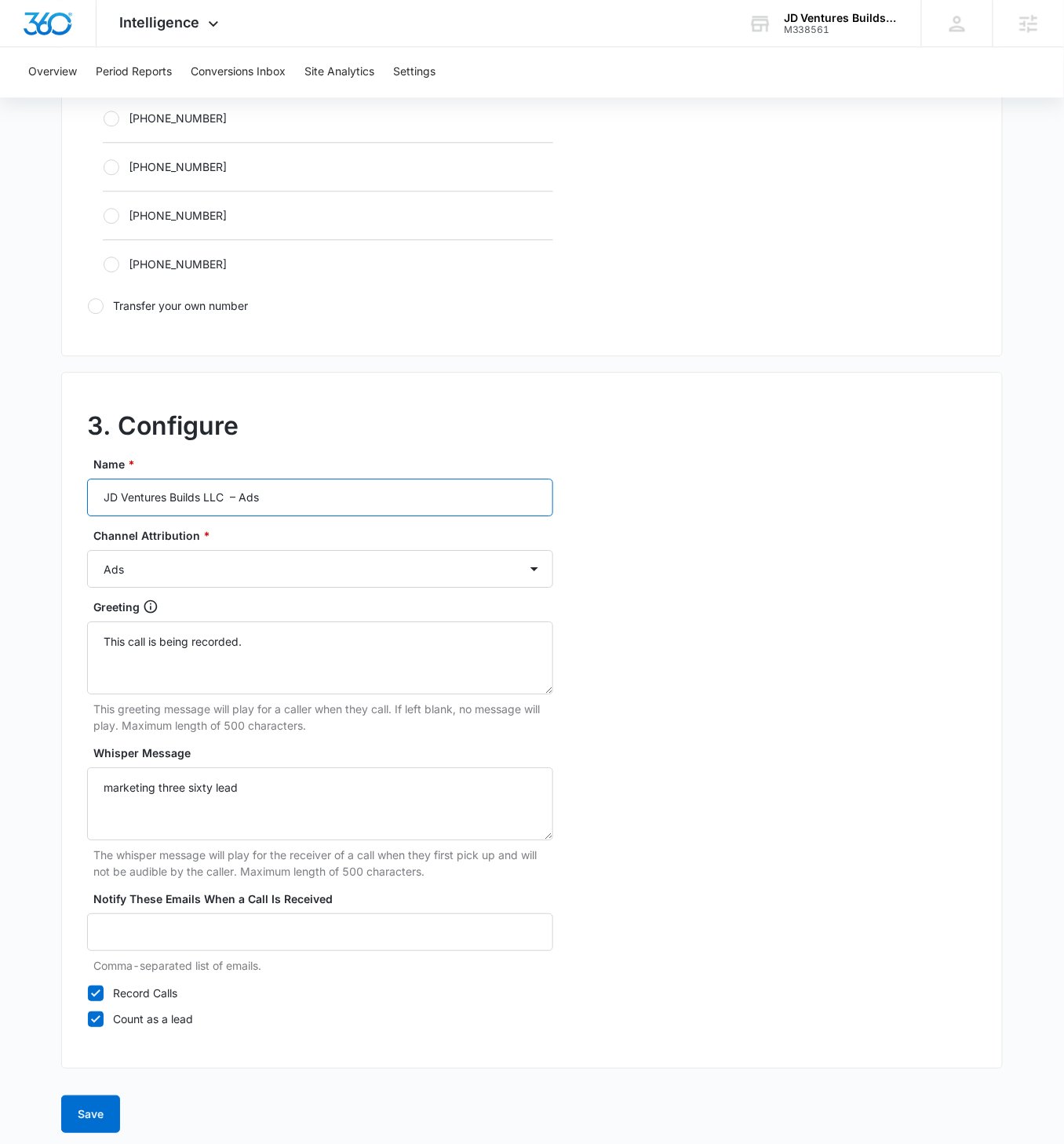
scroll to position [1029, 0]
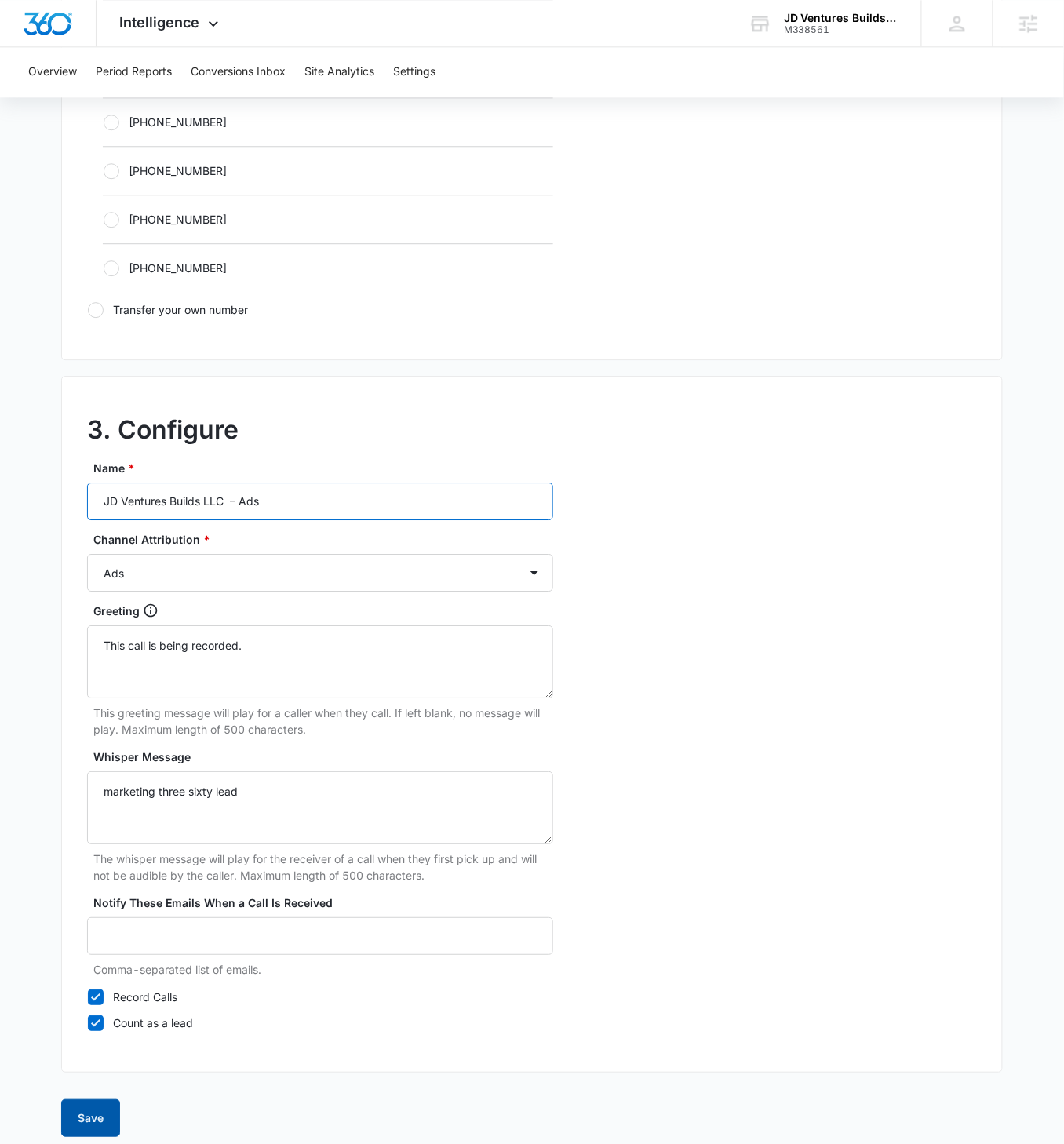
type input "JD Ventures Builds LLC – Ads"
click at [94, 658] on button "Save" at bounding box center [91, 1118] width 59 height 38
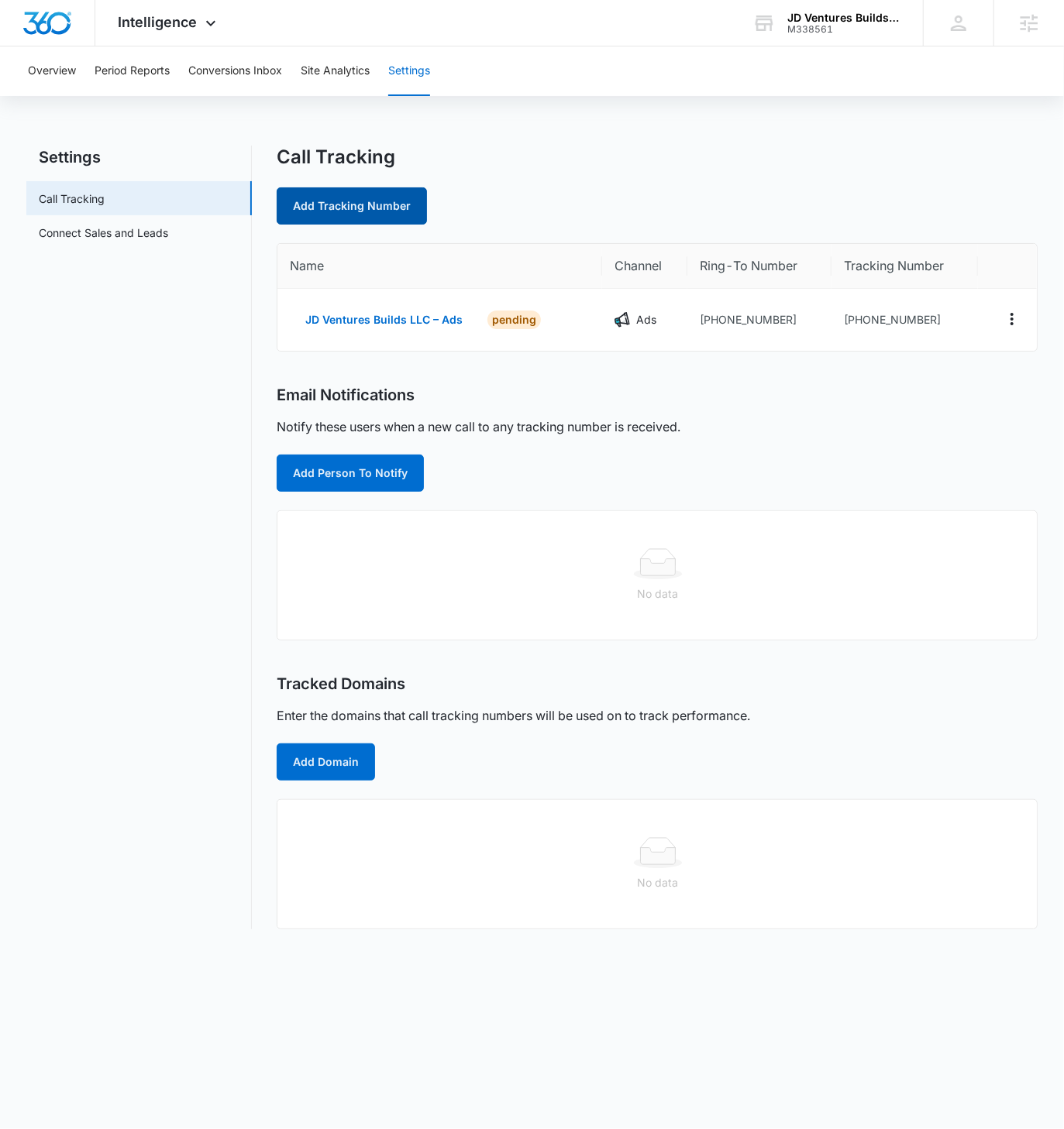
click at [386, 223] on link "Add Tracking Number" at bounding box center [352, 206] width 150 height 37
select select "by_area_code"
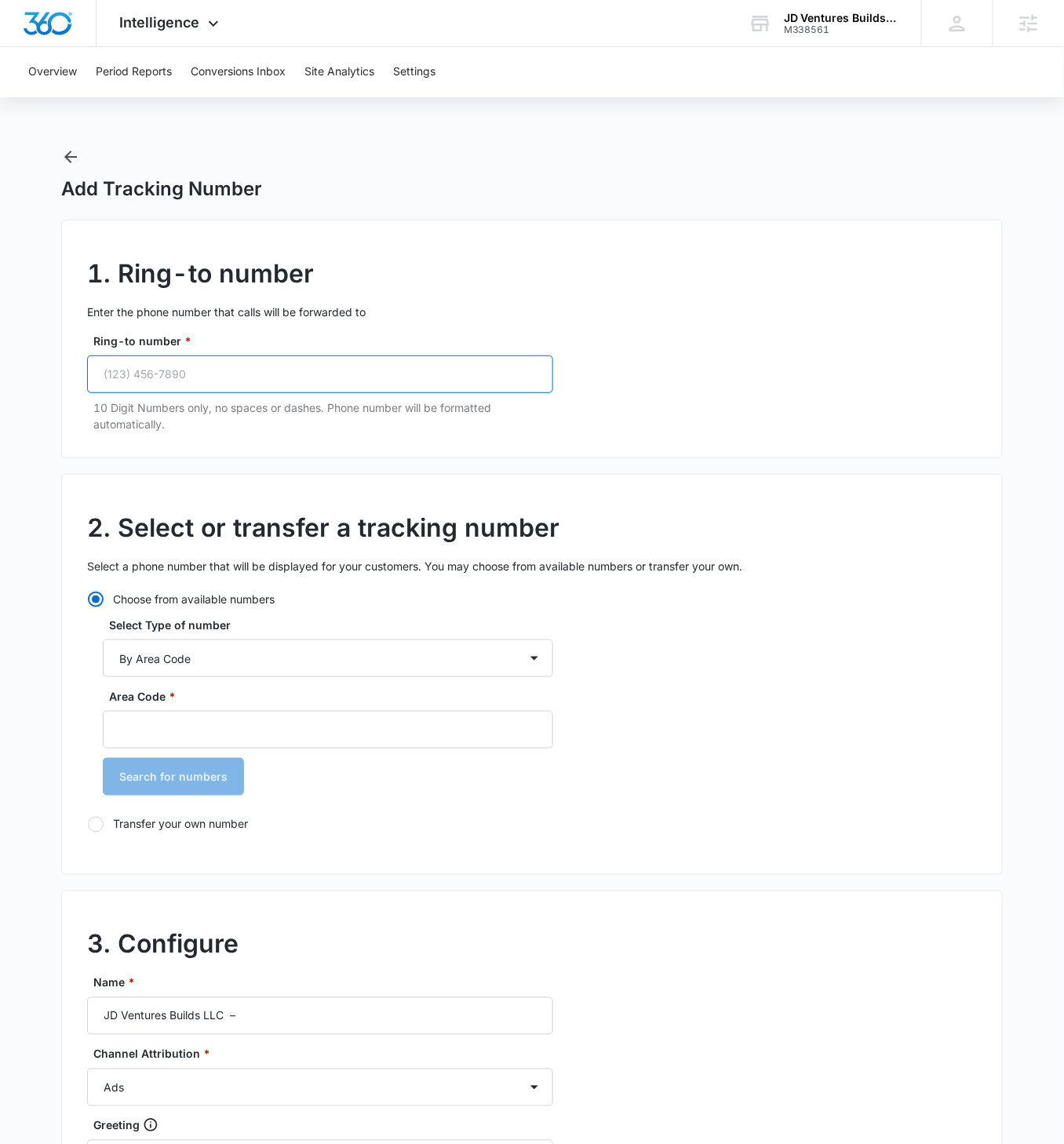
click at [225, 371] on input "Ring-to number *" at bounding box center [319, 374] width 466 height 38
paste input "(972) 741-9702"
type input "(972) 741-9702"
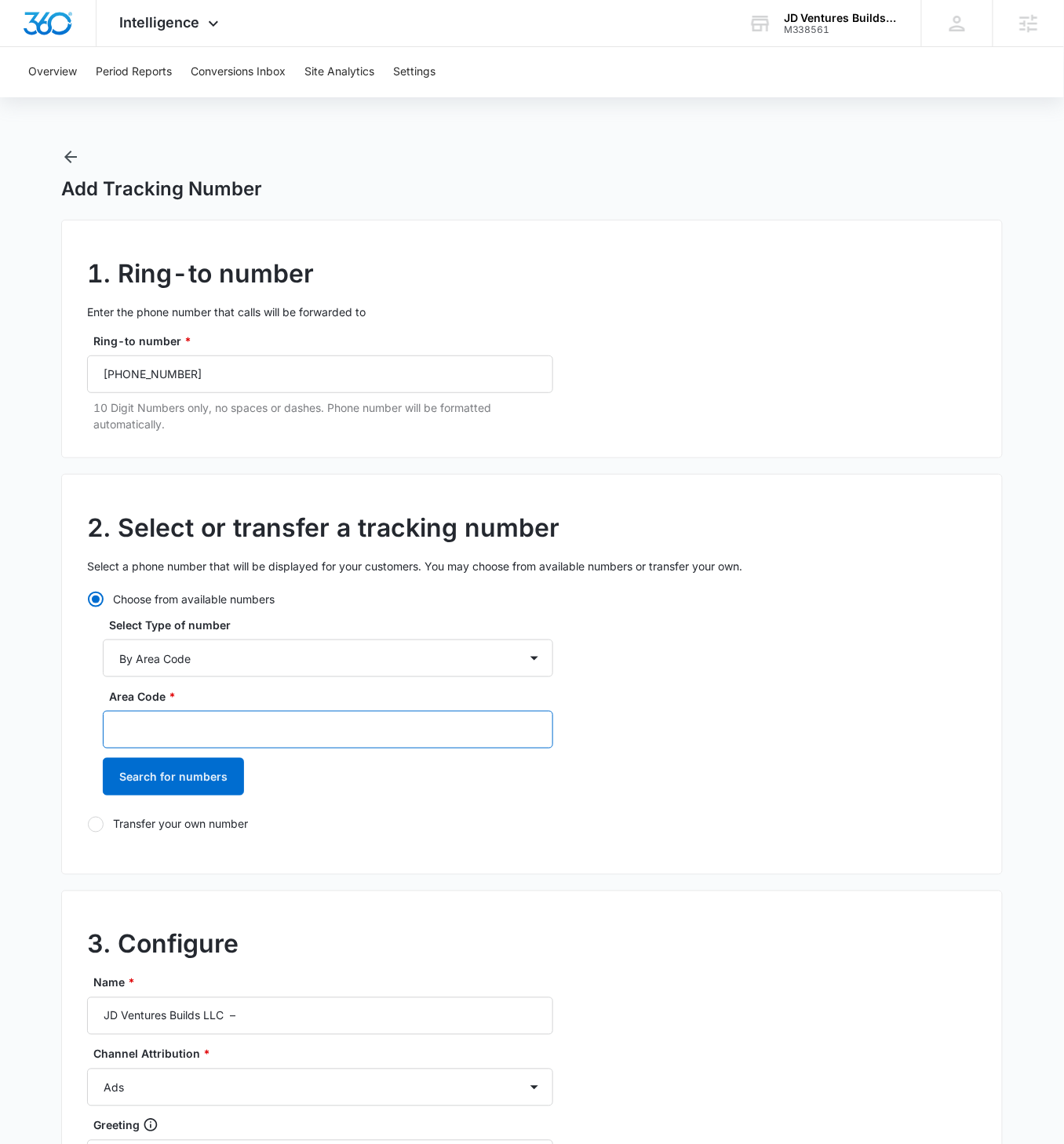
click at [211, 658] on input "Area Code *" at bounding box center [328, 730] width 451 height 38
type input "972"
click at [103, 658] on button "Search for numbers" at bounding box center [174, 777] width 142 height 38
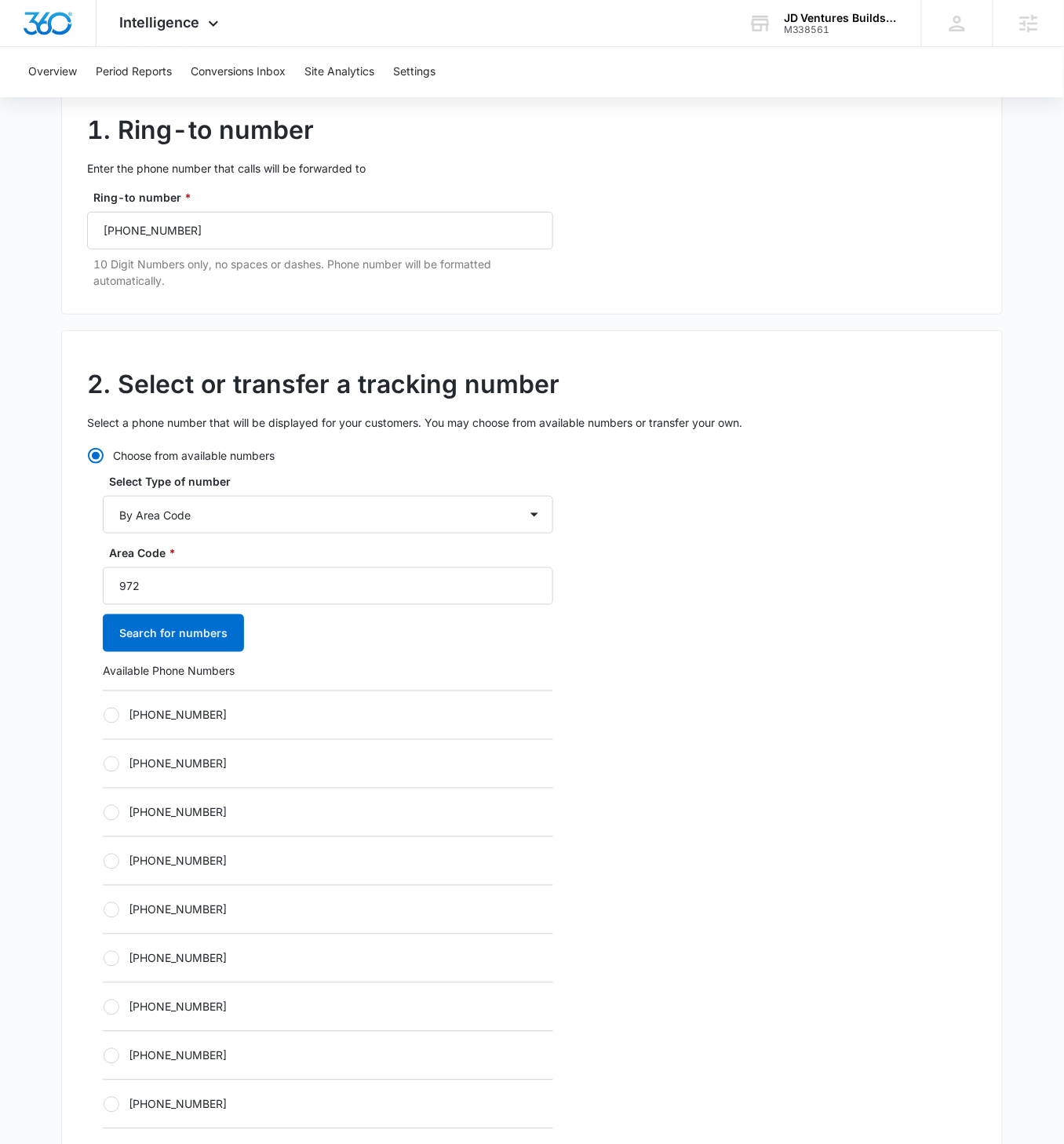
scroll to position [221, 0]
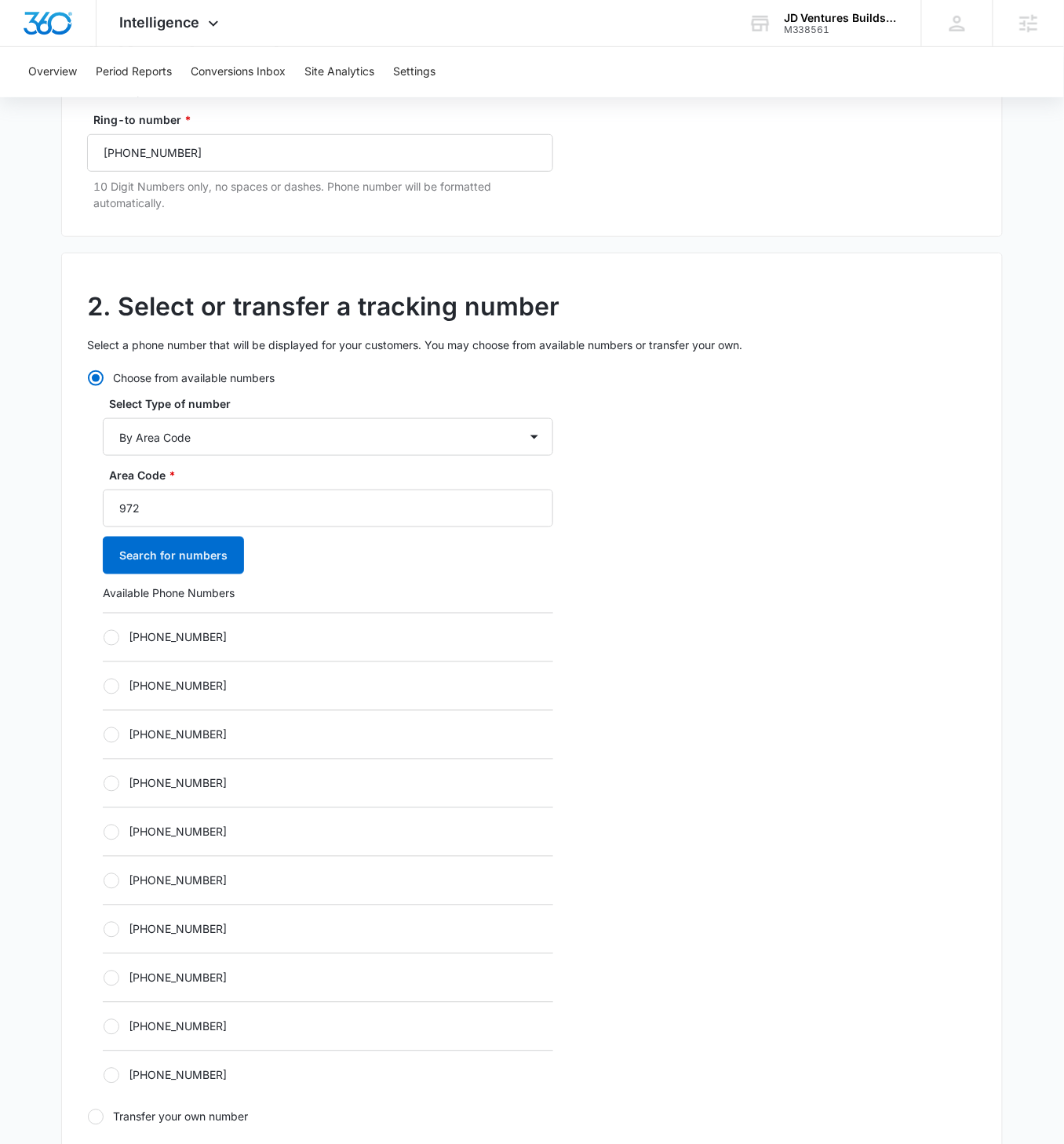
drag, startPoint x: 114, startPoint y: 636, endPoint x: 127, endPoint y: 642, distance: 14.3
click at [114, 635] on div at bounding box center [112, 638] width 16 height 16
click at [104, 638] on input "+19726661321" at bounding box center [103, 638] width 1 height 1
radio input "true"
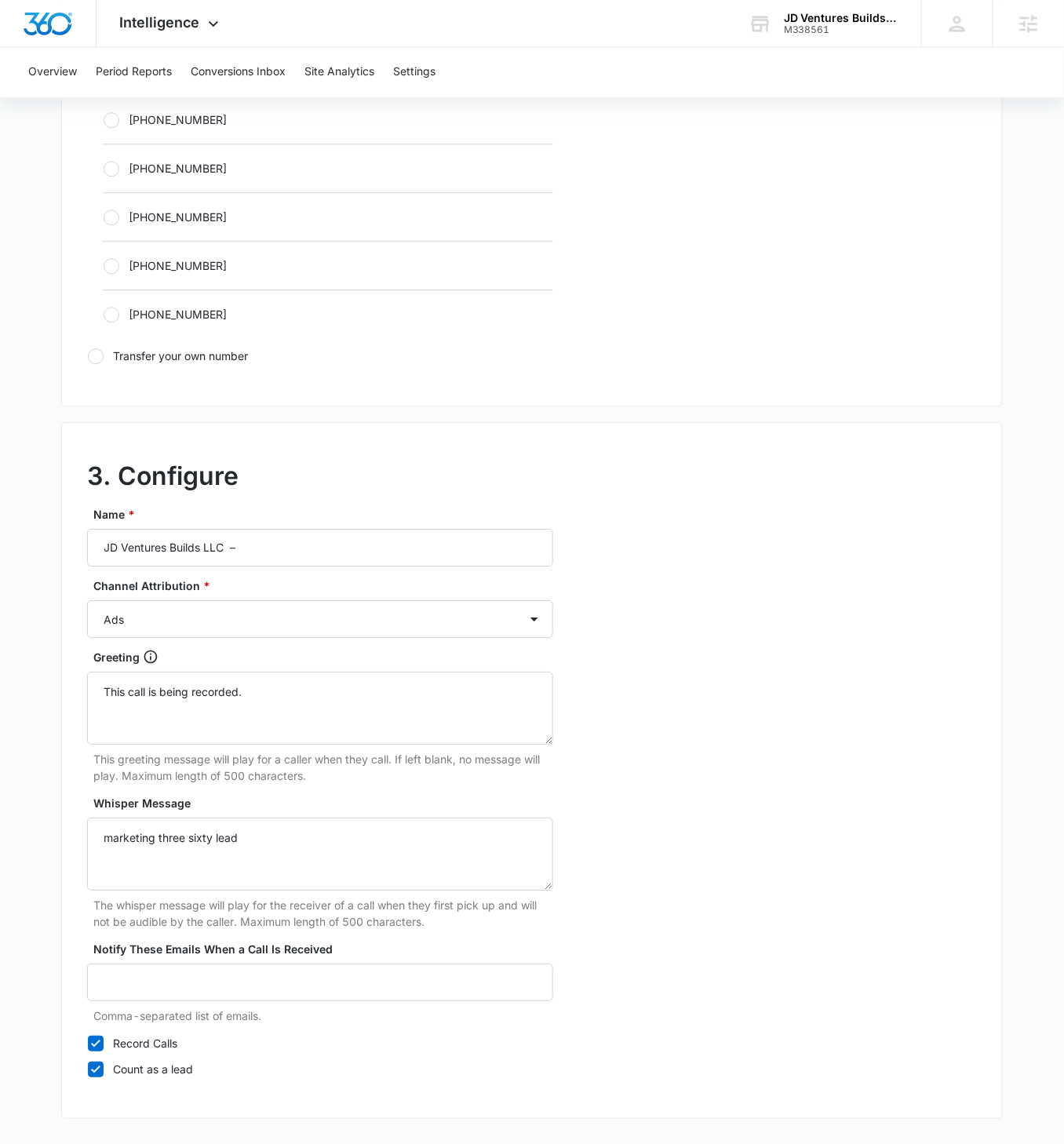
scroll to position [1033, 0]
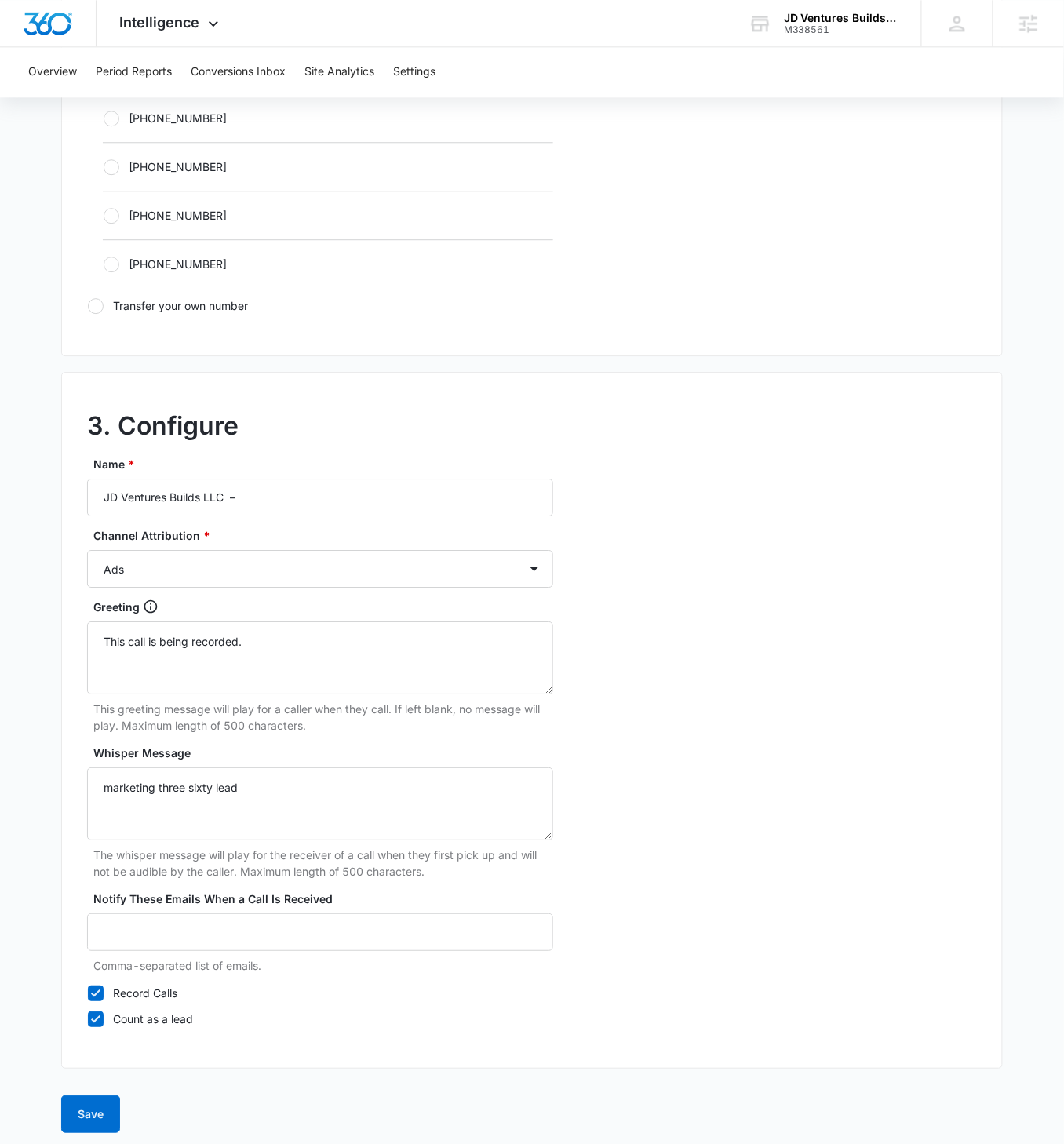
click at [299, 513] on div "Name * JD Ventures Builds LLC – Channel Attribution * Ads Local Service Ads Con…" at bounding box center [319, 742] width 466 height 572
click at [304, 507] on input "JD Ventures Builds LLC –" at bounding box center [319, 498] width 466 height 38
type input "JD Ventures Builds LLC – Content"
click at [344, 550] on select "Ads Local Service Ads Content Social Other" at bounding box center [319, 569] width 466 height 38
select select "CONTENT"
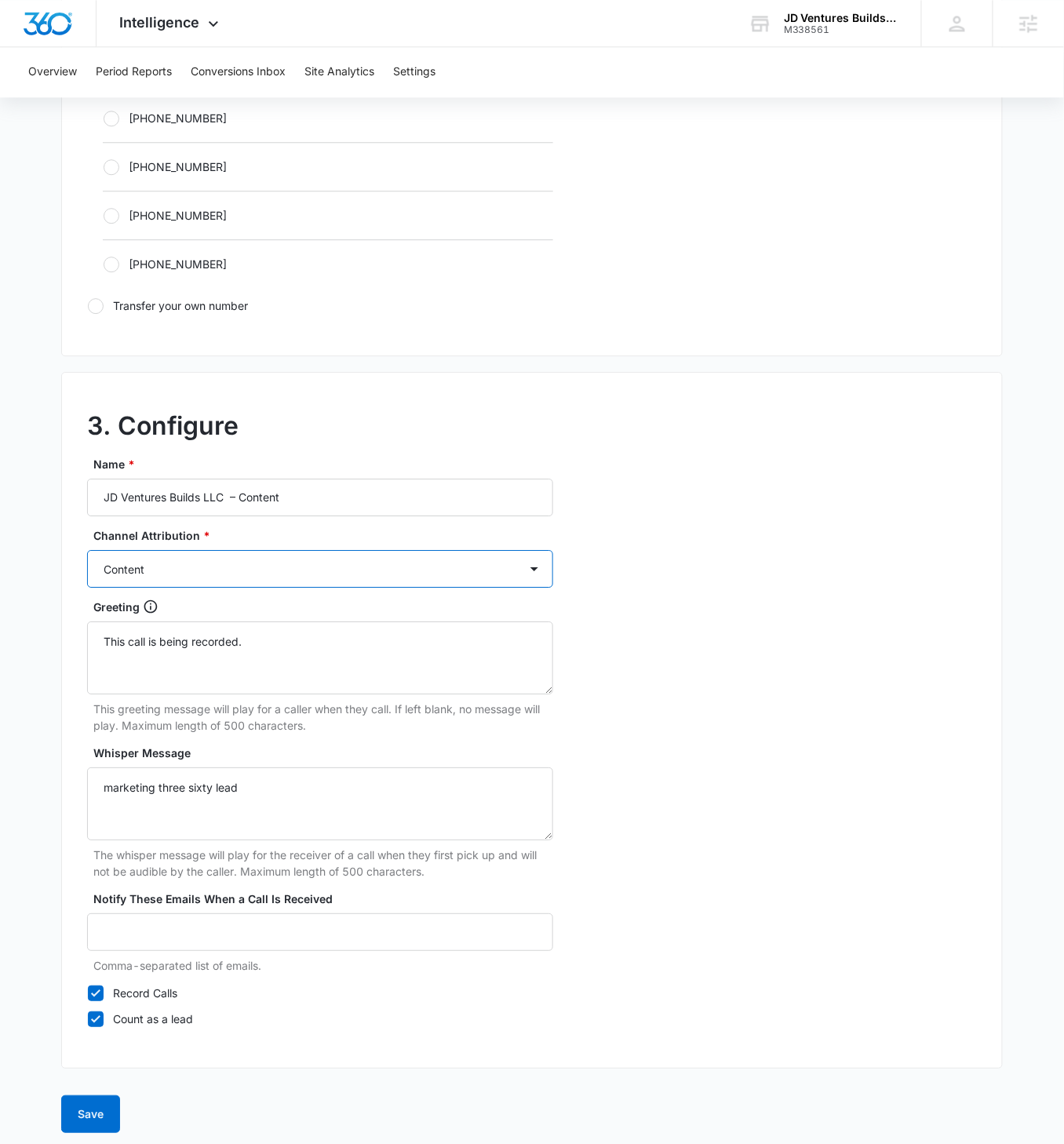
click at [87, 550] on select "Ads Local Service Ads Content Social Other" at bounding box center [319, 569] width 466 height 38
click at [82, 658] on button "Save" at bounding box center [91, 1115] width 59 height 38
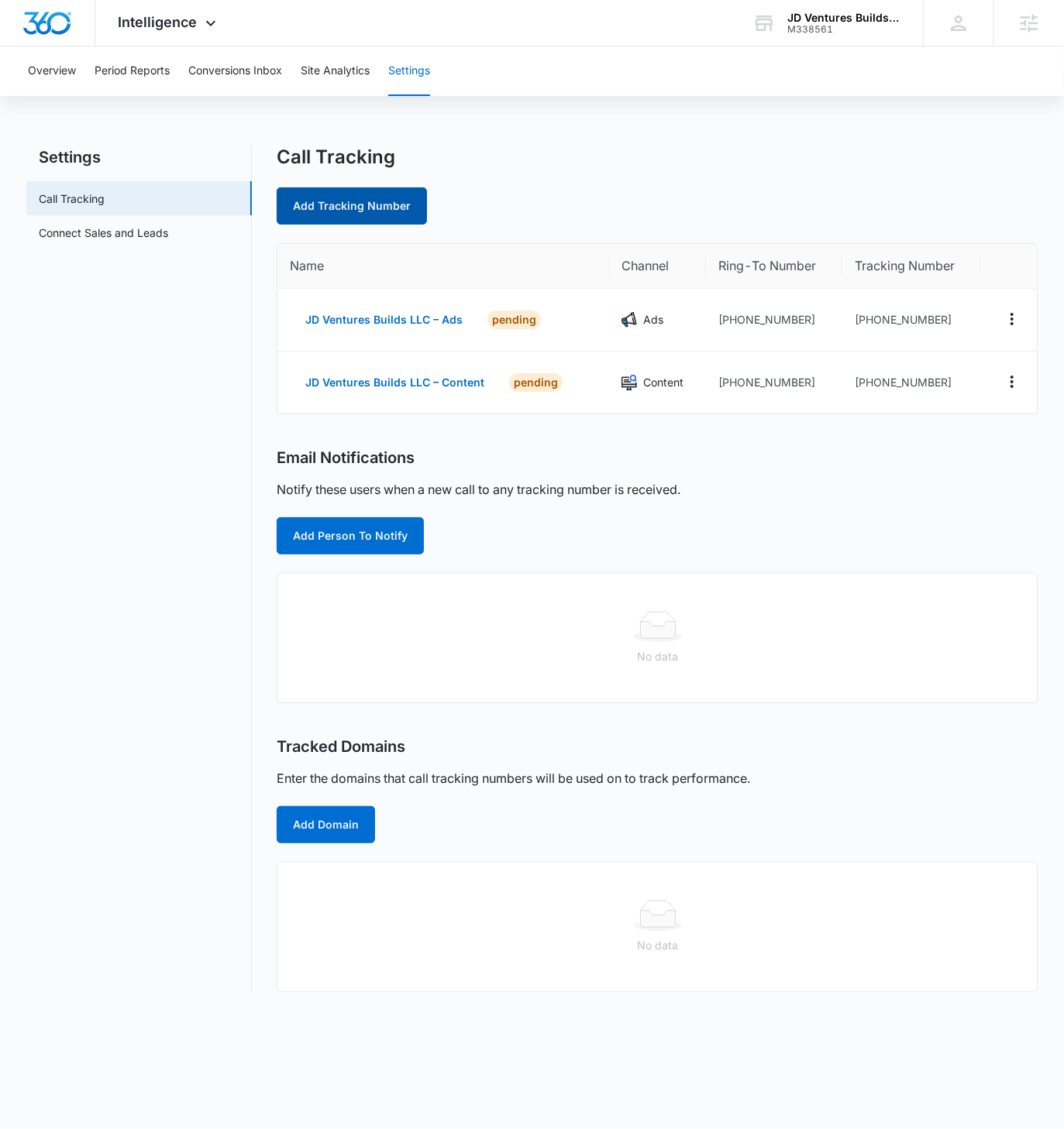
click at [392, 206] on link "Add Tracking Number" at bounding box center [352, 206] width 150 height 37
select select "by_area_code"
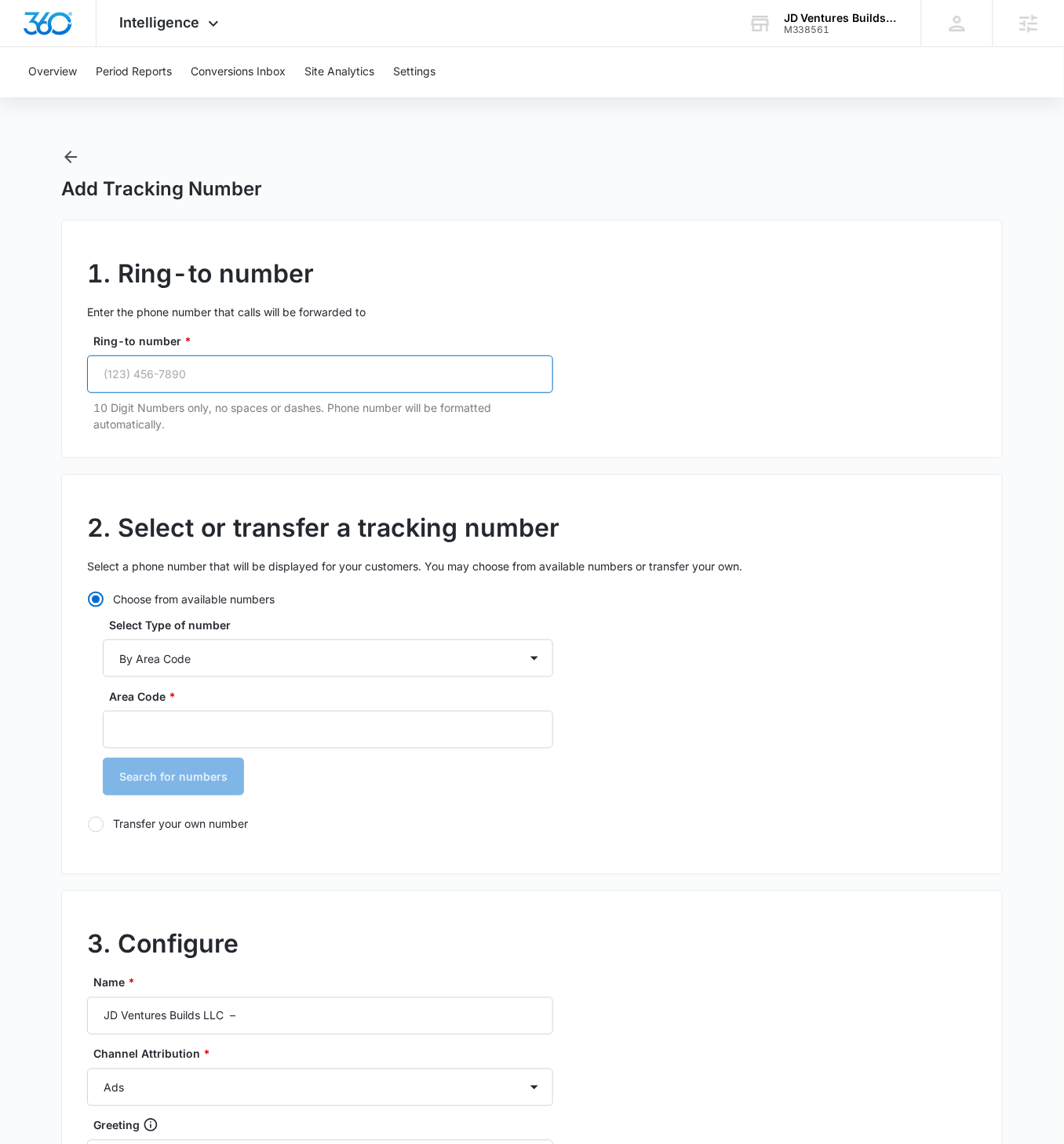
click at [308, 364] on input "Ring-to number *" at bounding box center [319, 374] width 466 height 38
paste input "(972) 741-9702"
type input "(972) 741-9702"
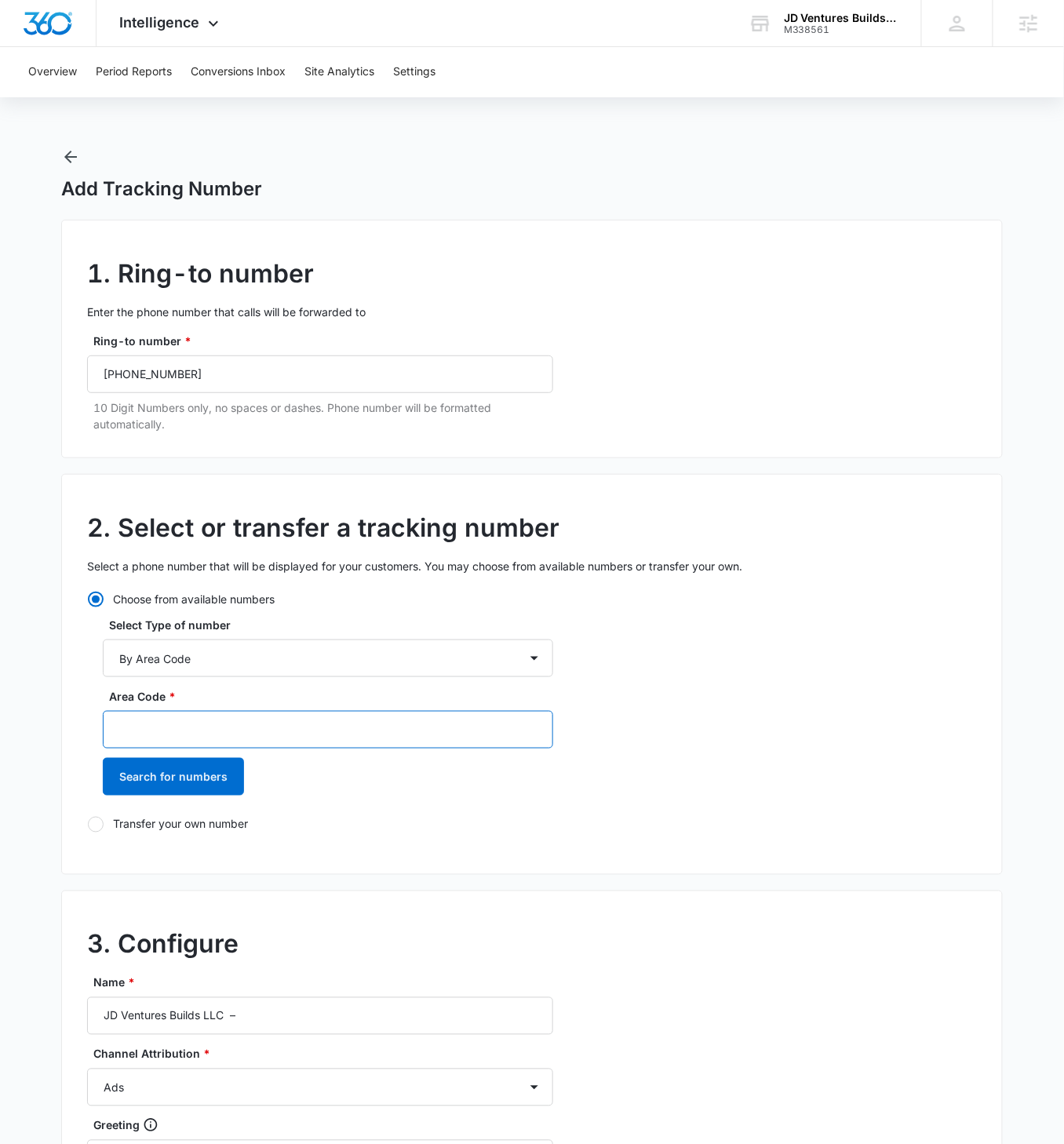
click at [216, 658] on input "Area Code *" at bounding box center [328, 730] width 451 height 38
type input "972"
click at [103, 658] on button "Search for numbers" at bounding box center [174, 777] width 142 height 38
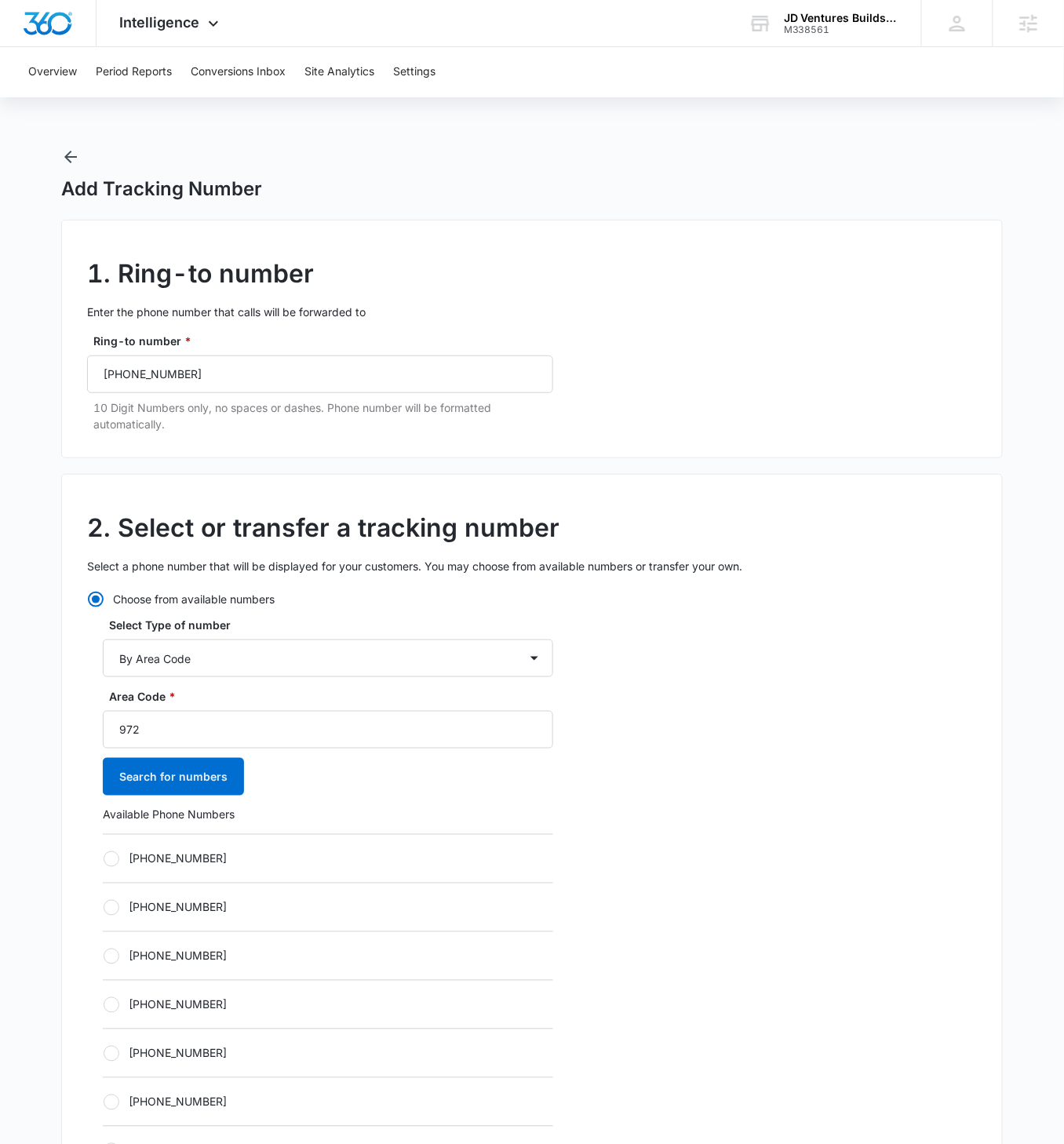
click at [101, 658] on div "Choose from available numbers Select Type of number By City & State By State On…" at bounding box center [319, 969] width 466 height 756
click at [114, 658] on div at bounding box center [112, 859] width 16 height 16
click at [104, 658] on input "+19726661326" at bounding box center [103, 859] width 1 height 1
radio input "true"
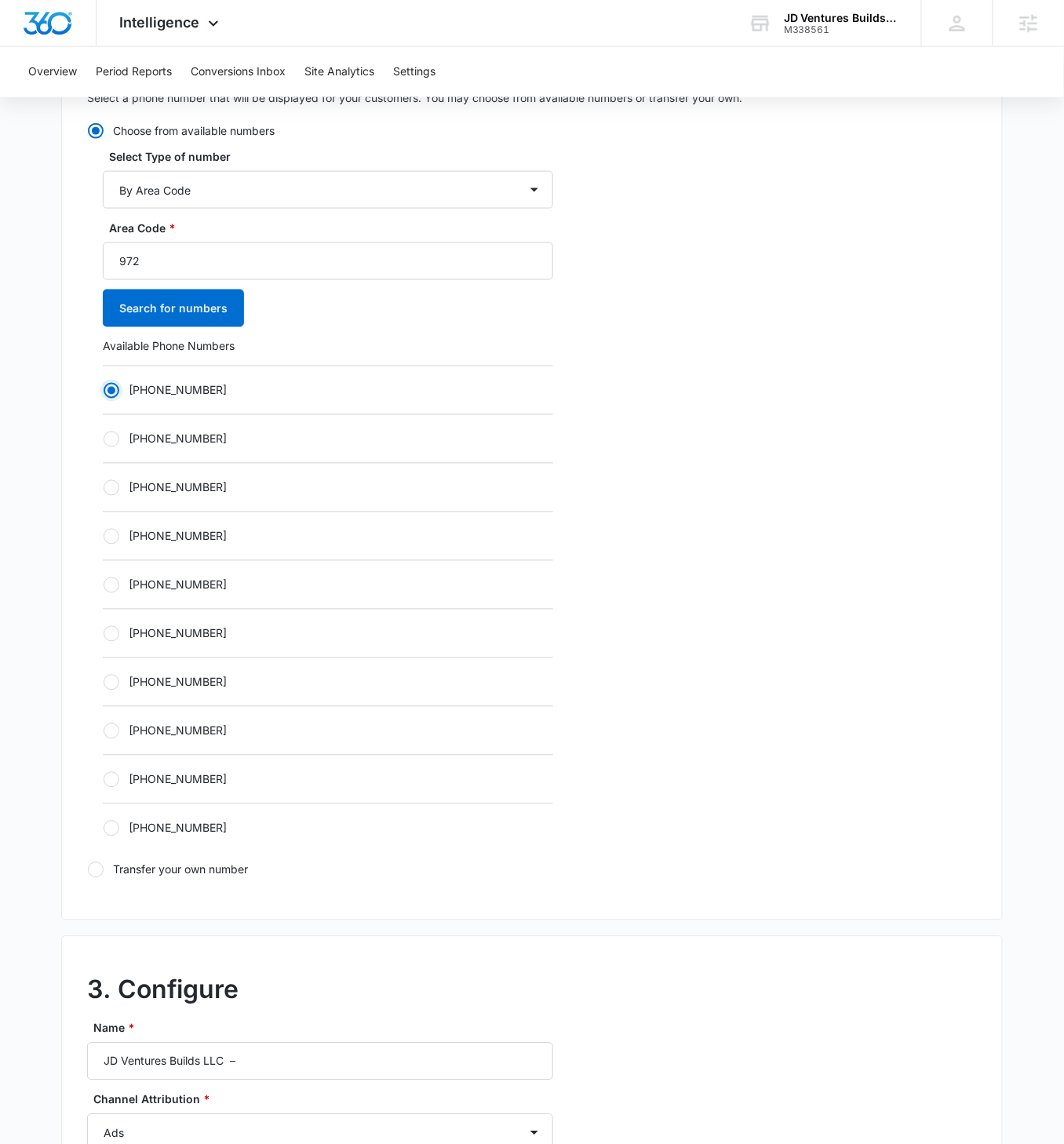
scroll to position [1033, 0]
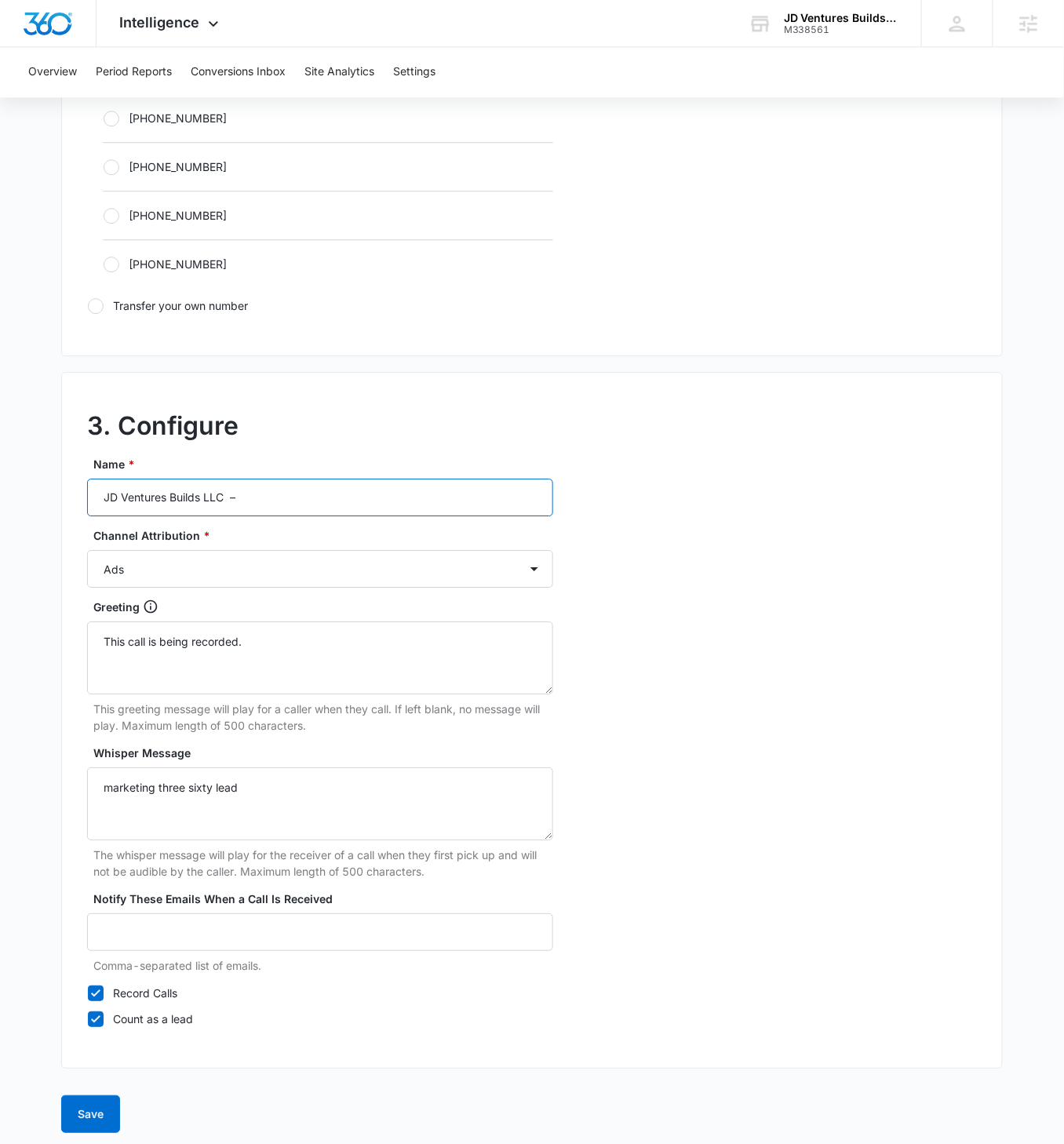
click at [288, 494] on input "JD Ventures Builds LLC –" at bounding box center [319, 498] width 466 height 38
type input "JD Ventures Builds LLC – Social"
click at [324, 551] on select "Ads Local Service Ads Content Social Other" at bounding box center [319, 569] width 466 height 38
select select "SOCIAL"
click at [87, 550] on select "Ads Local Service Ads Content Social Other" at bounding box center [319, 569] width 466 height 38
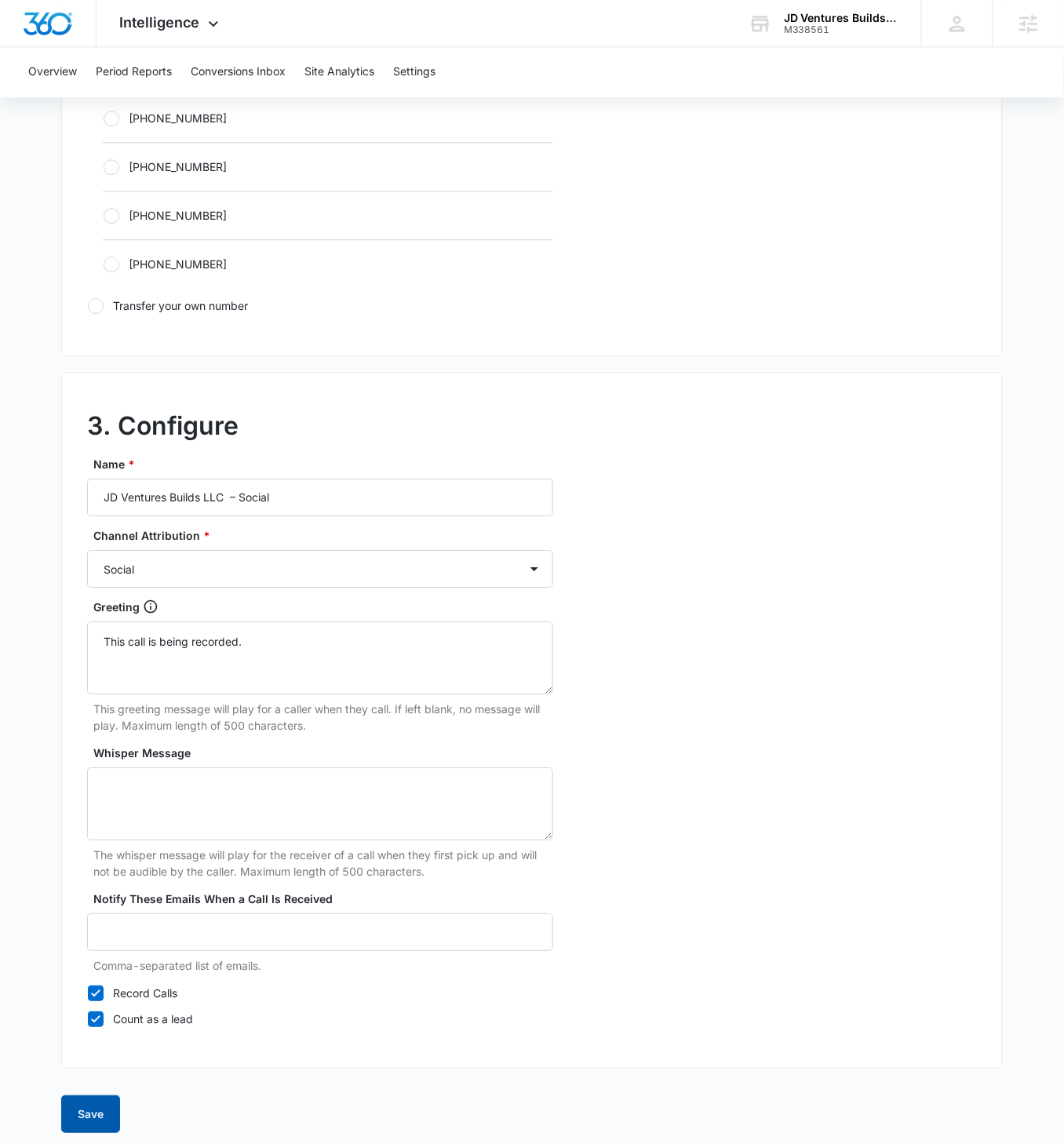
click at [95, 658] on button "Save" at bounding box center [91, 1115] width 59 height 38
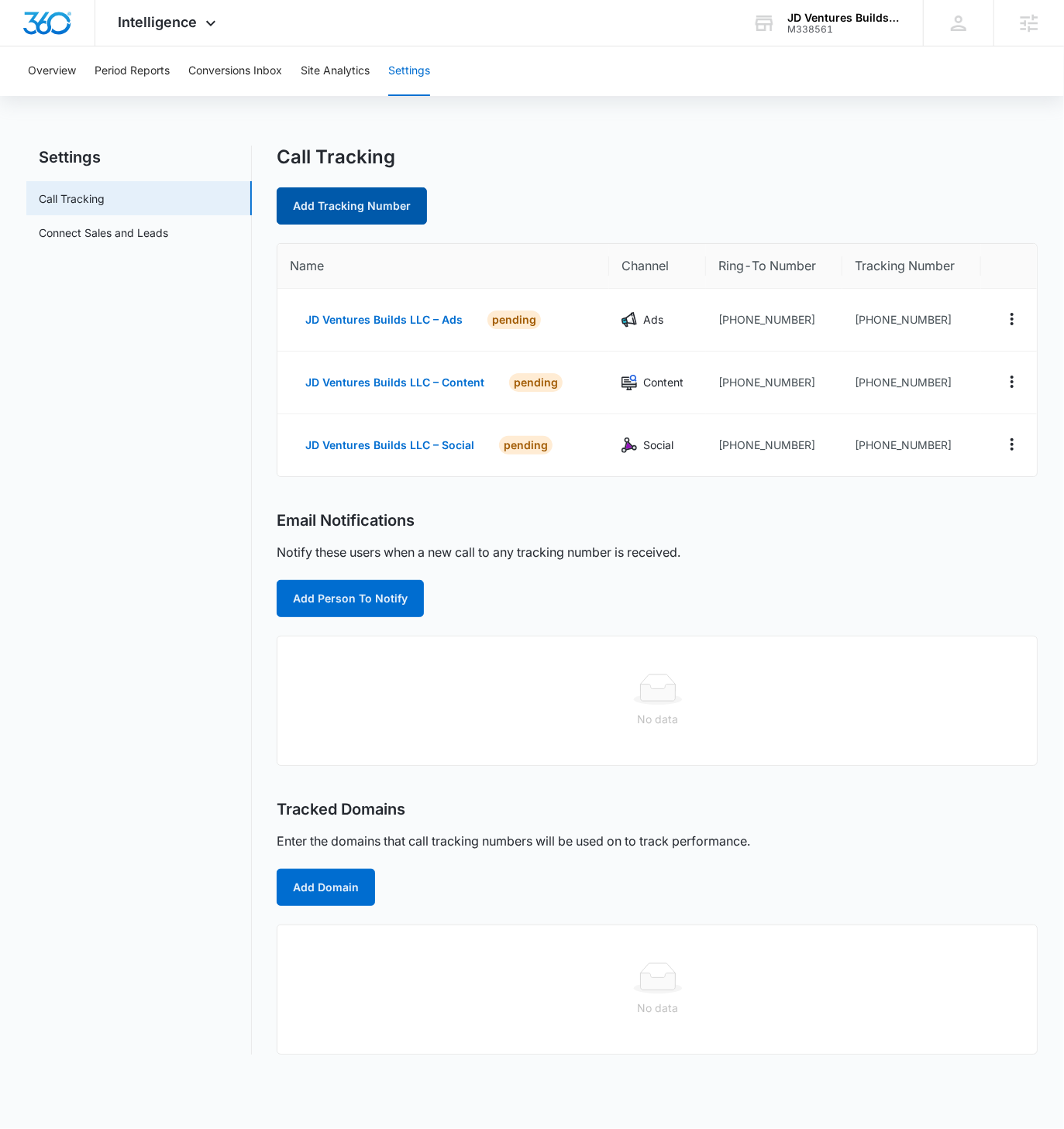
click at [391, 202] on link "Add Tracking Number" at bounding box center [352, 206] width 150 height 37
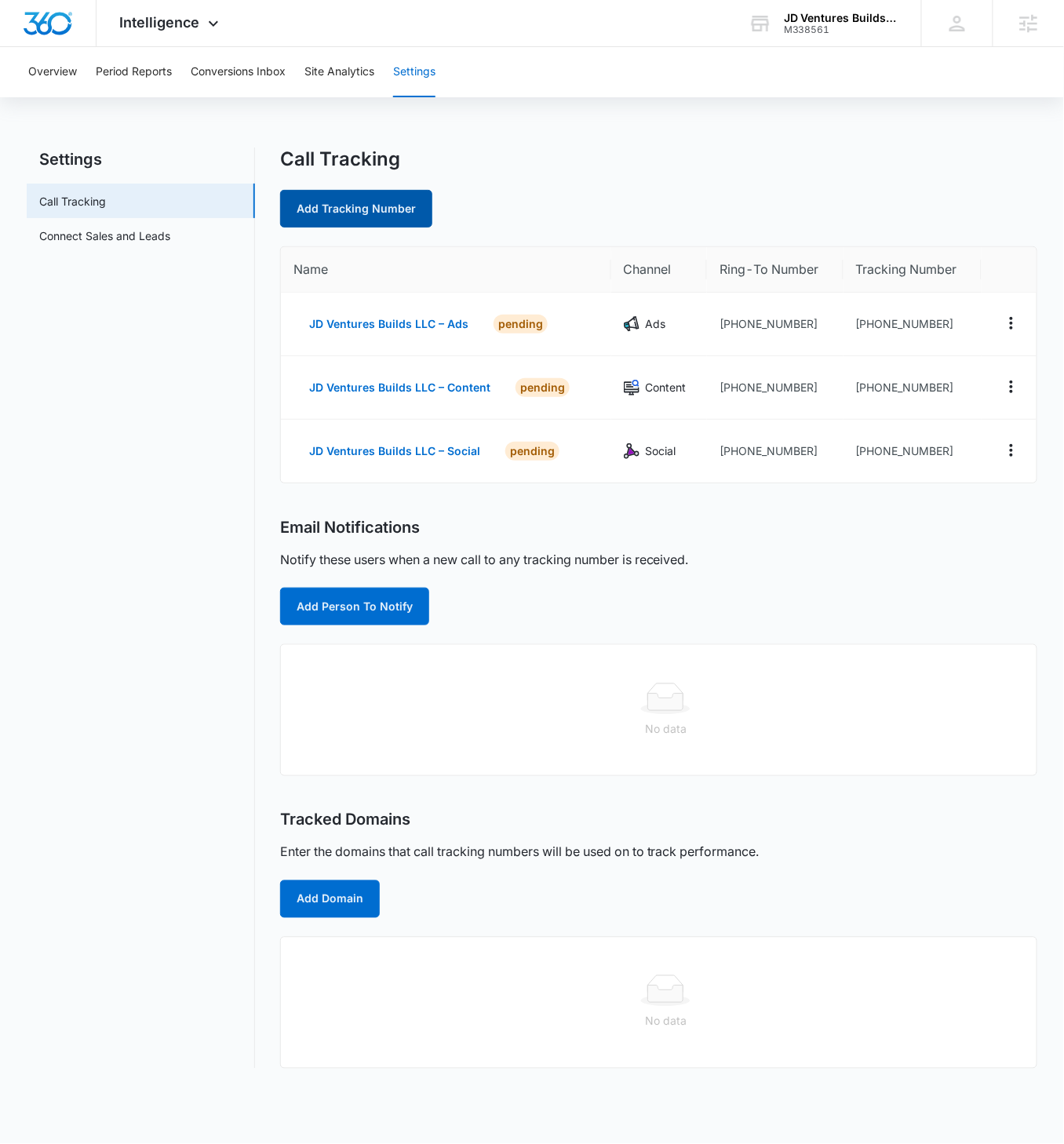
select select "by_area_code"
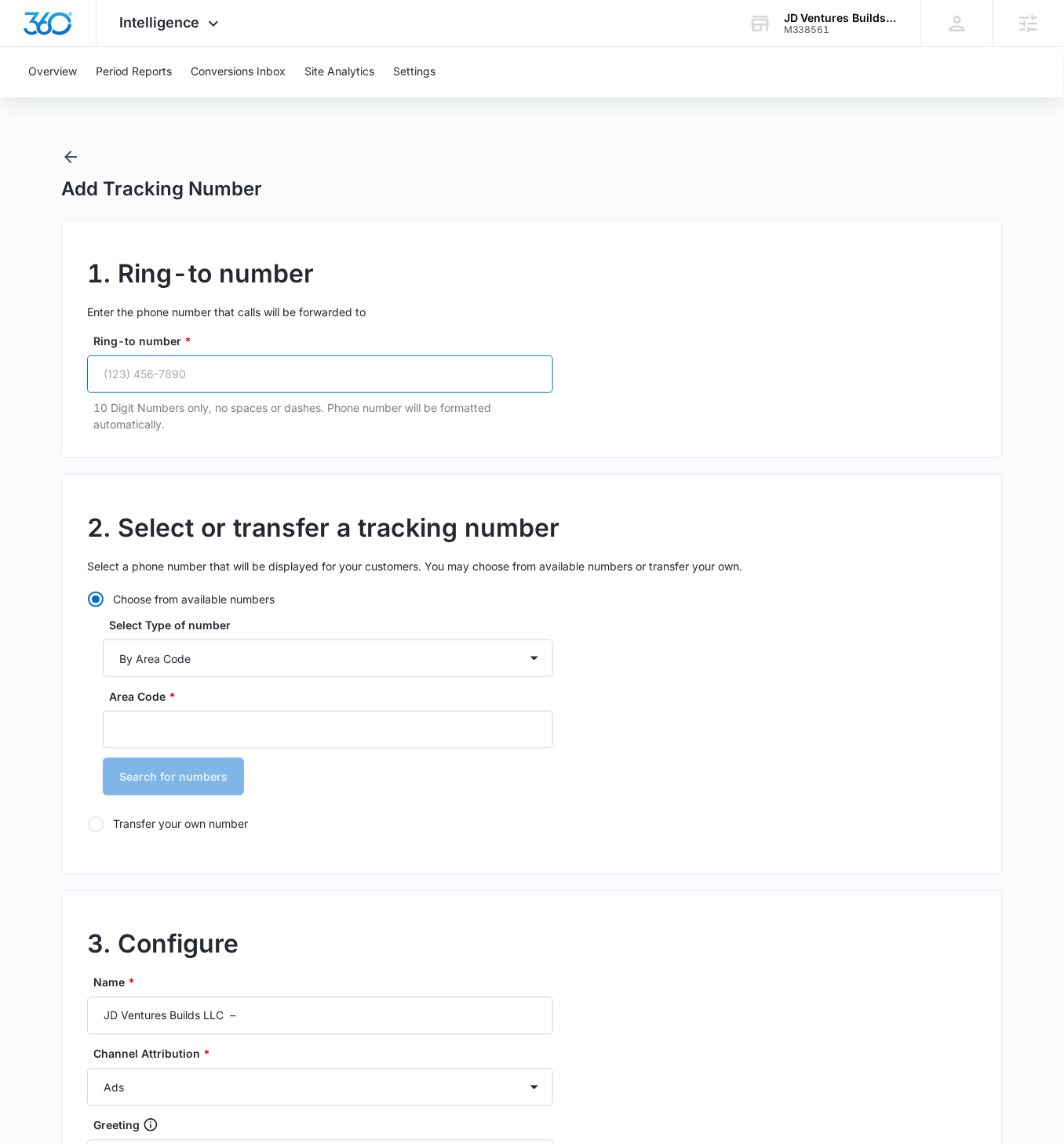
click at [233, 377] on input "Ring-to number *" at bounding box center [319, 374] width 466 height 38
paste input "(972) 741-9702"
type input "(972) 741-9702"
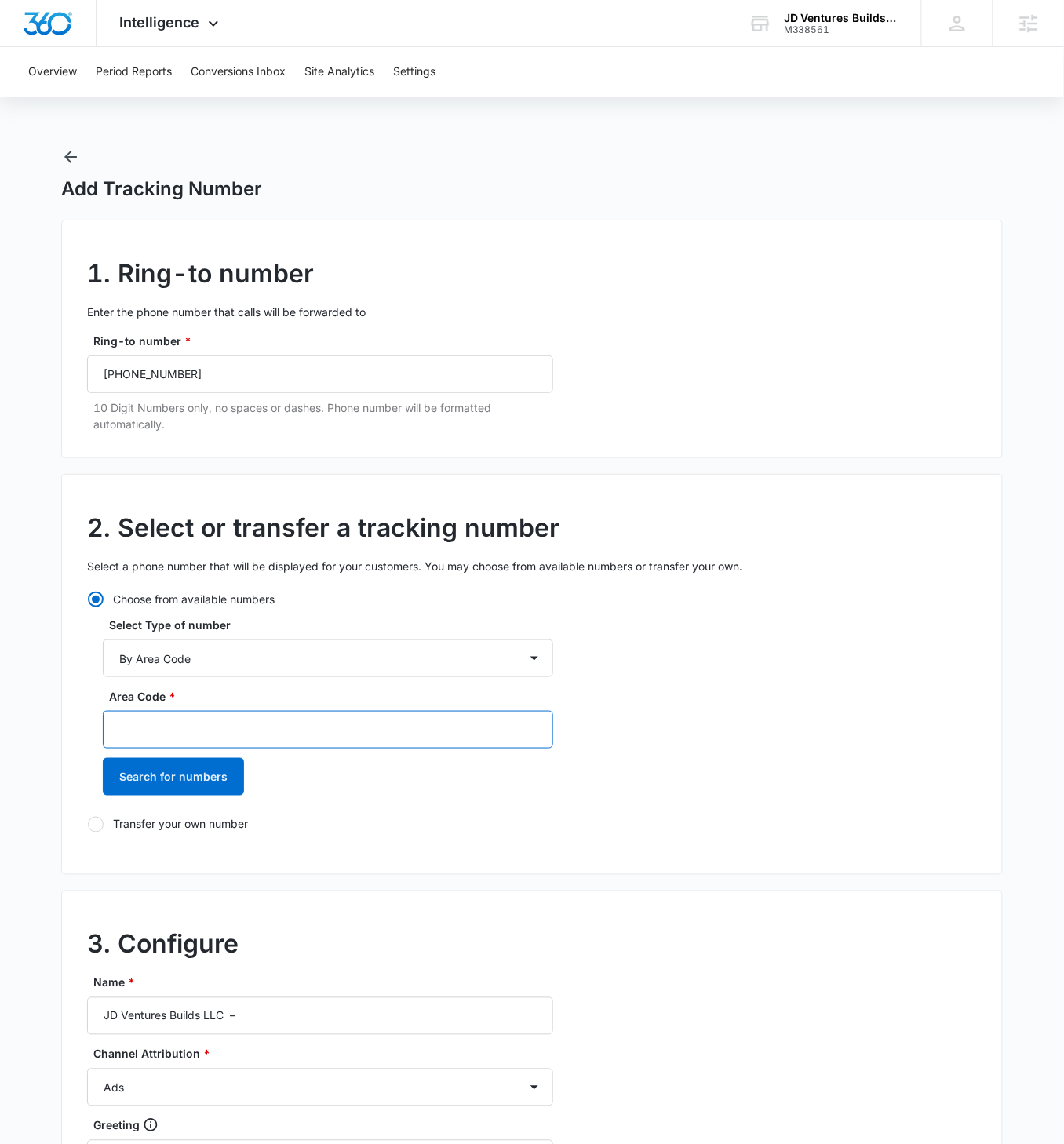
click at [262, 658] on input "Area Code *" at bounding box center [328, 730] width 451 height 38
type input "972"
click at [103, 658] on button "Search for numbers" at bounding box center [174, 777] width 142 height 38
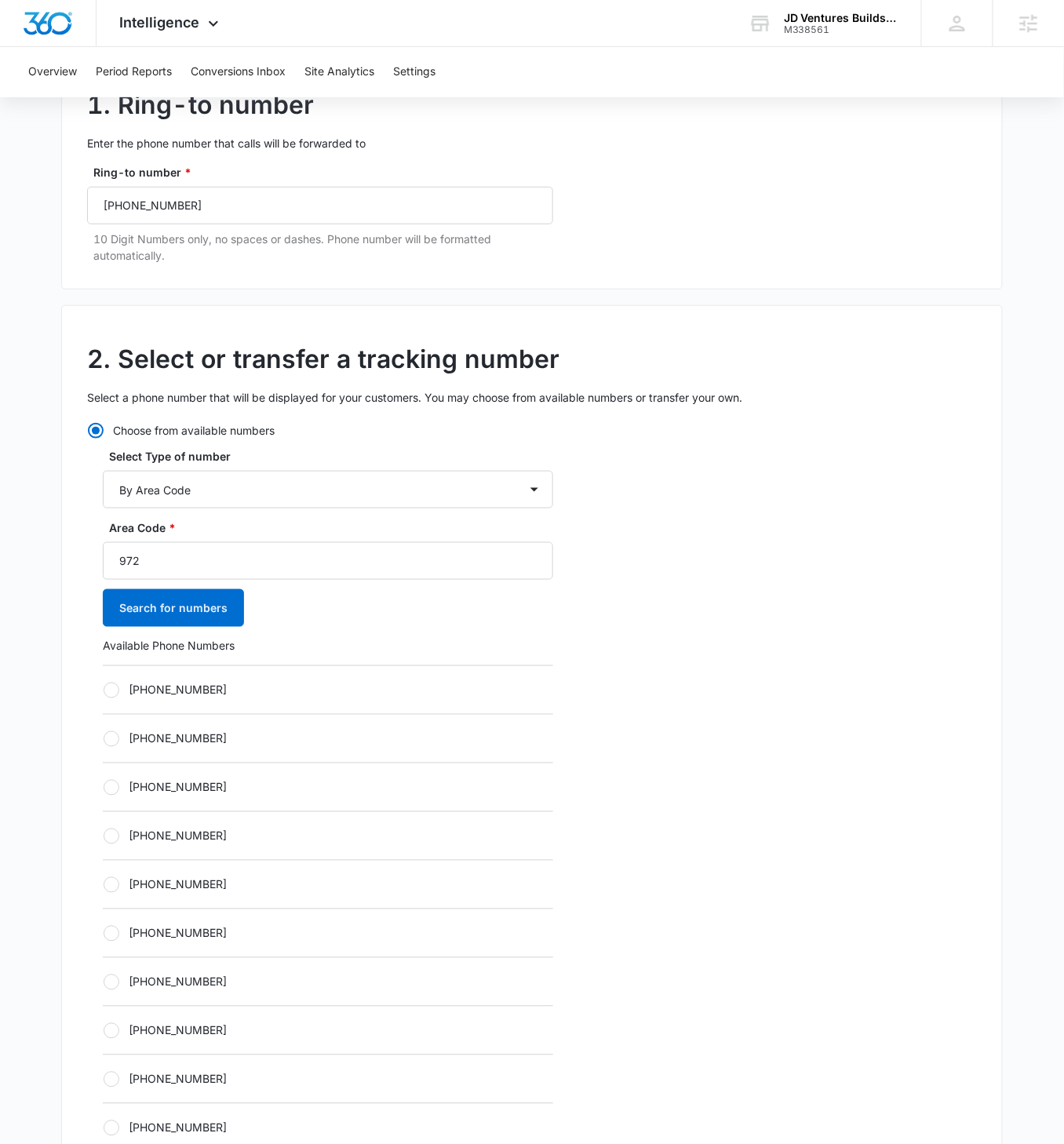
scroll to position [235, 0]
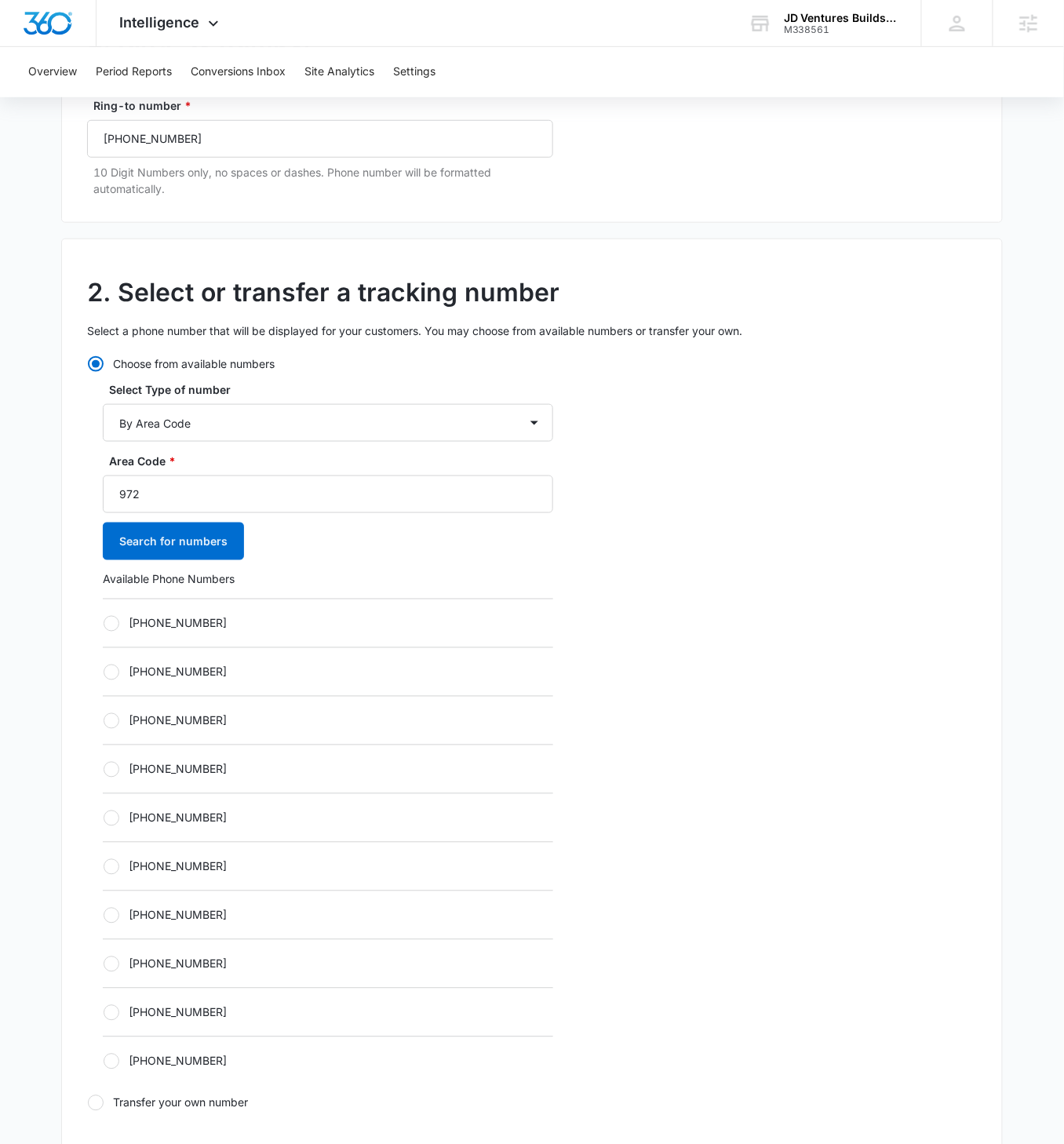
click at [118, 625] on div at bounding box center [112, 623] width 16 height 16
click at [104, 623] on input "+19726661328" at bounding box center [103, 623] width 1 height 1
radio input "true"
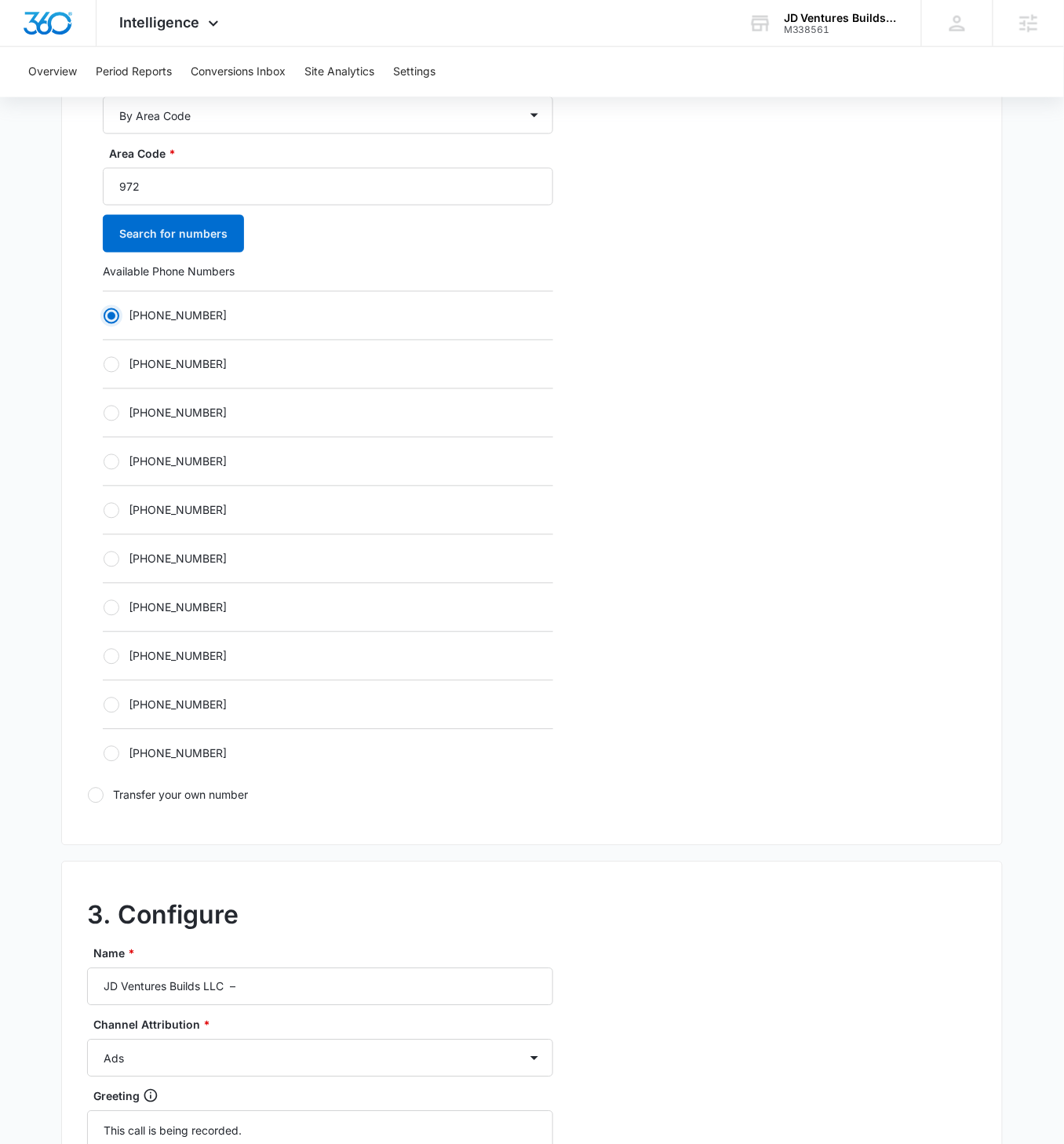
scroll to position [777, 0]
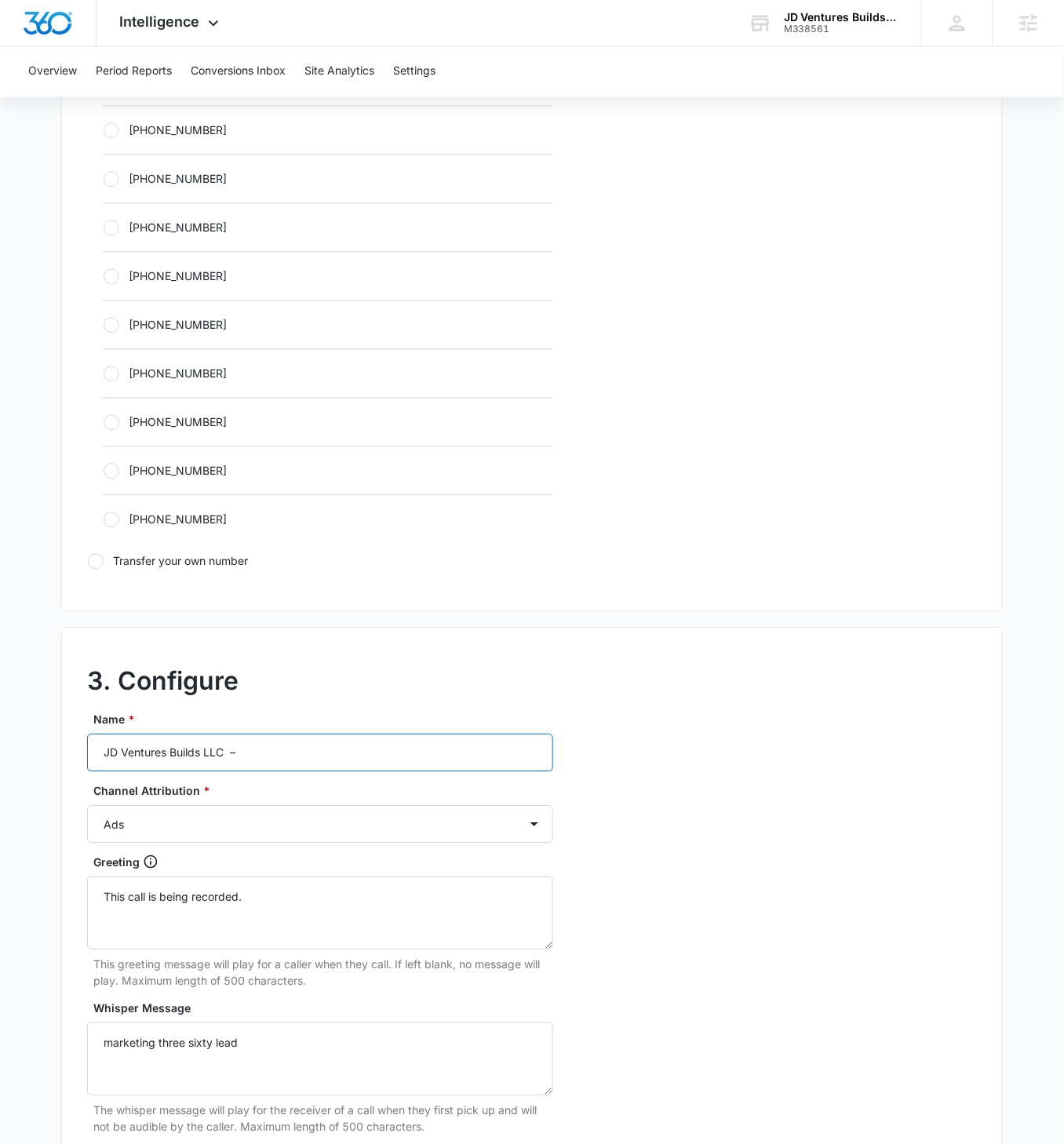
click at [324, 658] on input "JD Ventures Builds LLC –" at bounding box center [319, 754] width 466 height 38
type input "JD Ventures Builds LLC – Other"
drag, startPoint x: 380, startPoint y: 845, endPoint x: 383, endPoint y: 829, distance: 16.3
click at [380, 658] on div "Name * JD Ventures Builds LLC – Other Channel Attribution * Ads Local Service A…" at bounding box center [319, 997] width 466 height 572
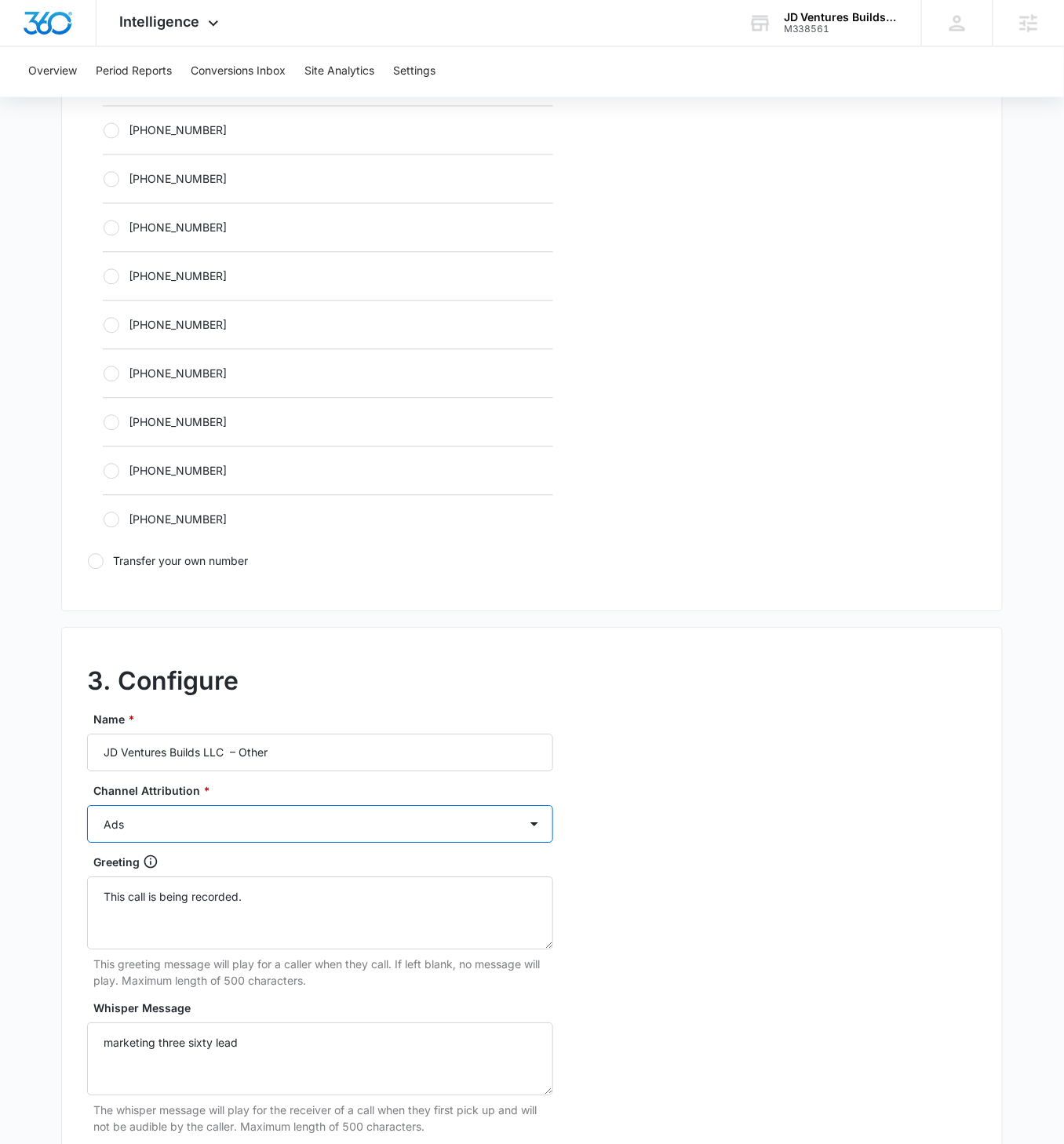
click at [384, 658] on select "Ads Local Service Ads Content Social Other" at bounding box center [319, 825] width 466 height 38
select select "OTHER"
click at [87, 658] on select "Ads Local Service Ads Content Social Other" at bounding box center [319, 825] width 466 height 38
click at [776, 658] on div "3. Configure Name * JD Ventures Builds LLC – Other Channel Attribution * Ads Lo…" at bounding box center [532, 977] width 942 height 697
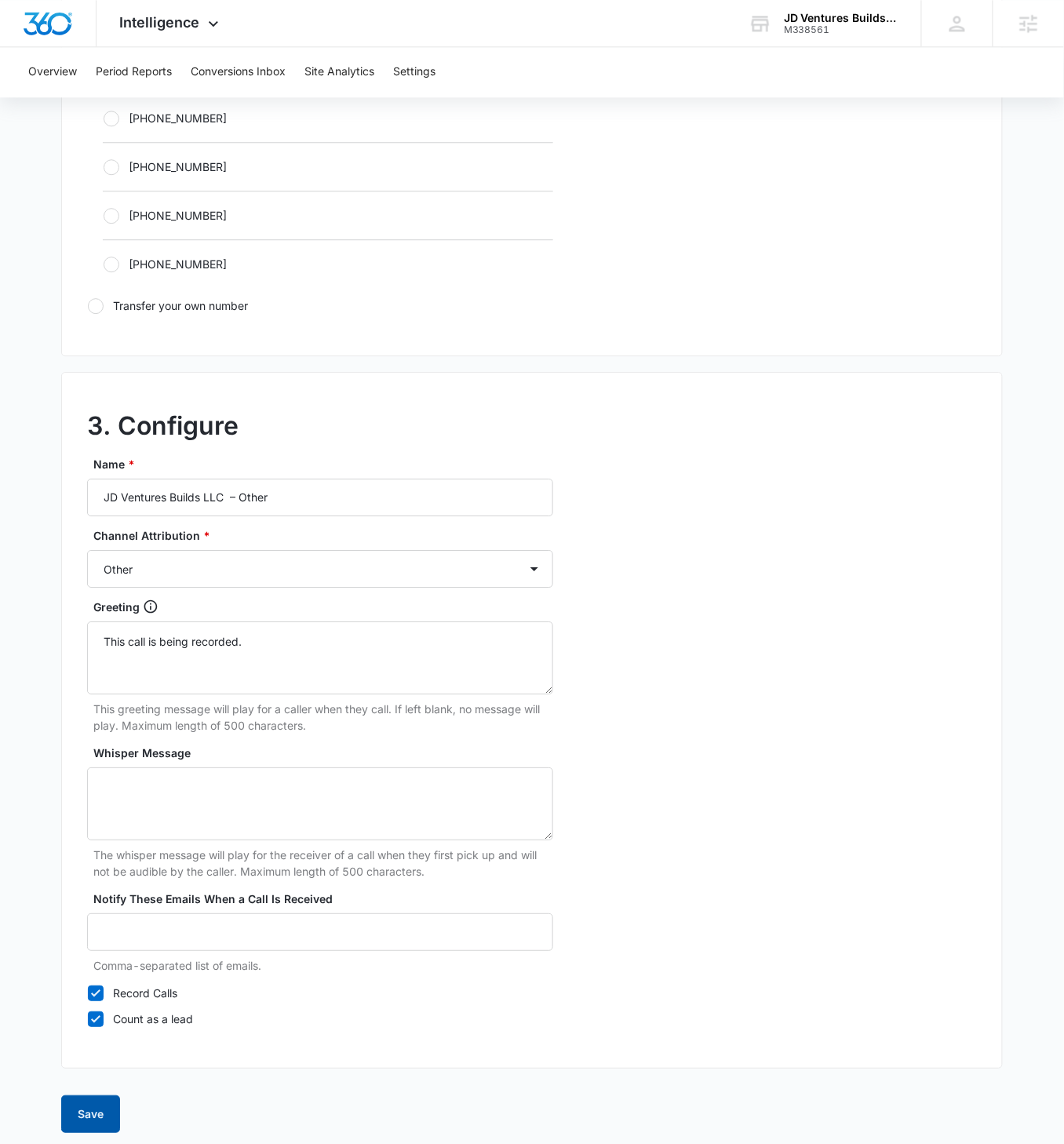
drag, startPoint x: 107, startPoint y: 1105, endPoint x: 118, endPoint y: 1101, distance: 11.7
click at [108, 658] on button "Save" at bounding box center [91, 1115] width 59 height 38
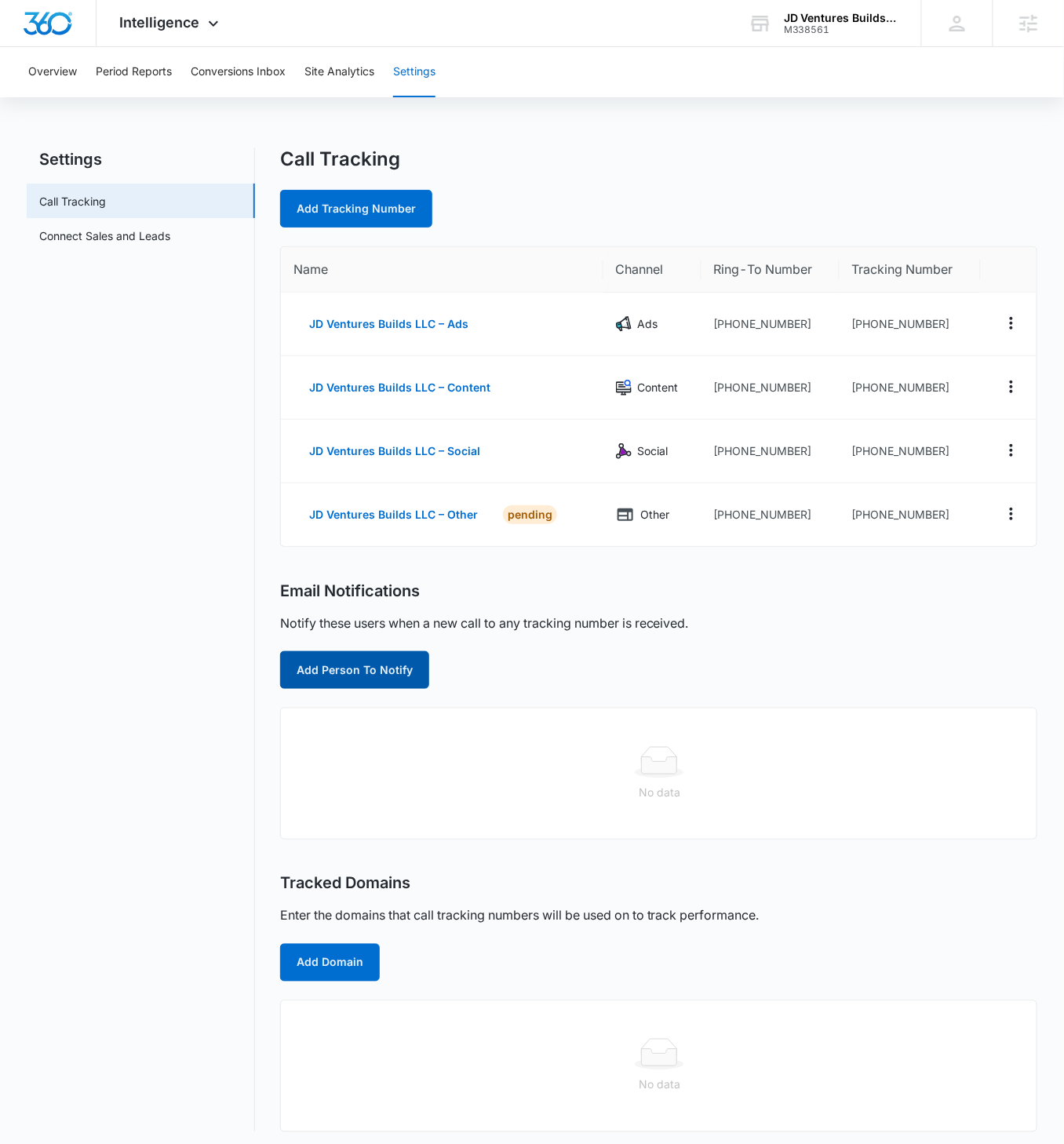
click at [413, 658] on button "Add Person To Notify" at bounding box center [355, 670] width 149 height 38
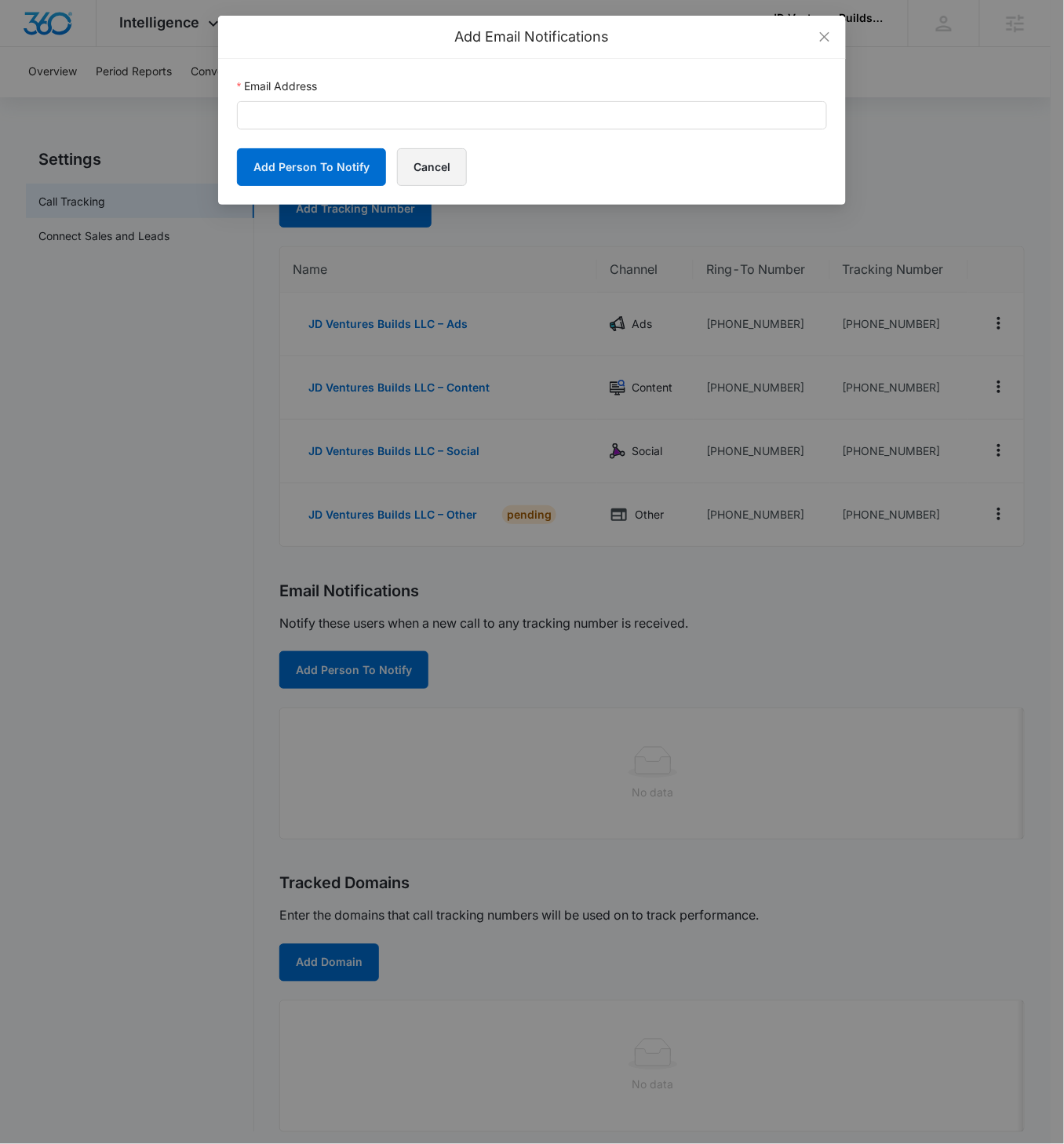
click at [431, 168] on button "Cancel" at bounding box center [432, 167] width 70 height 38
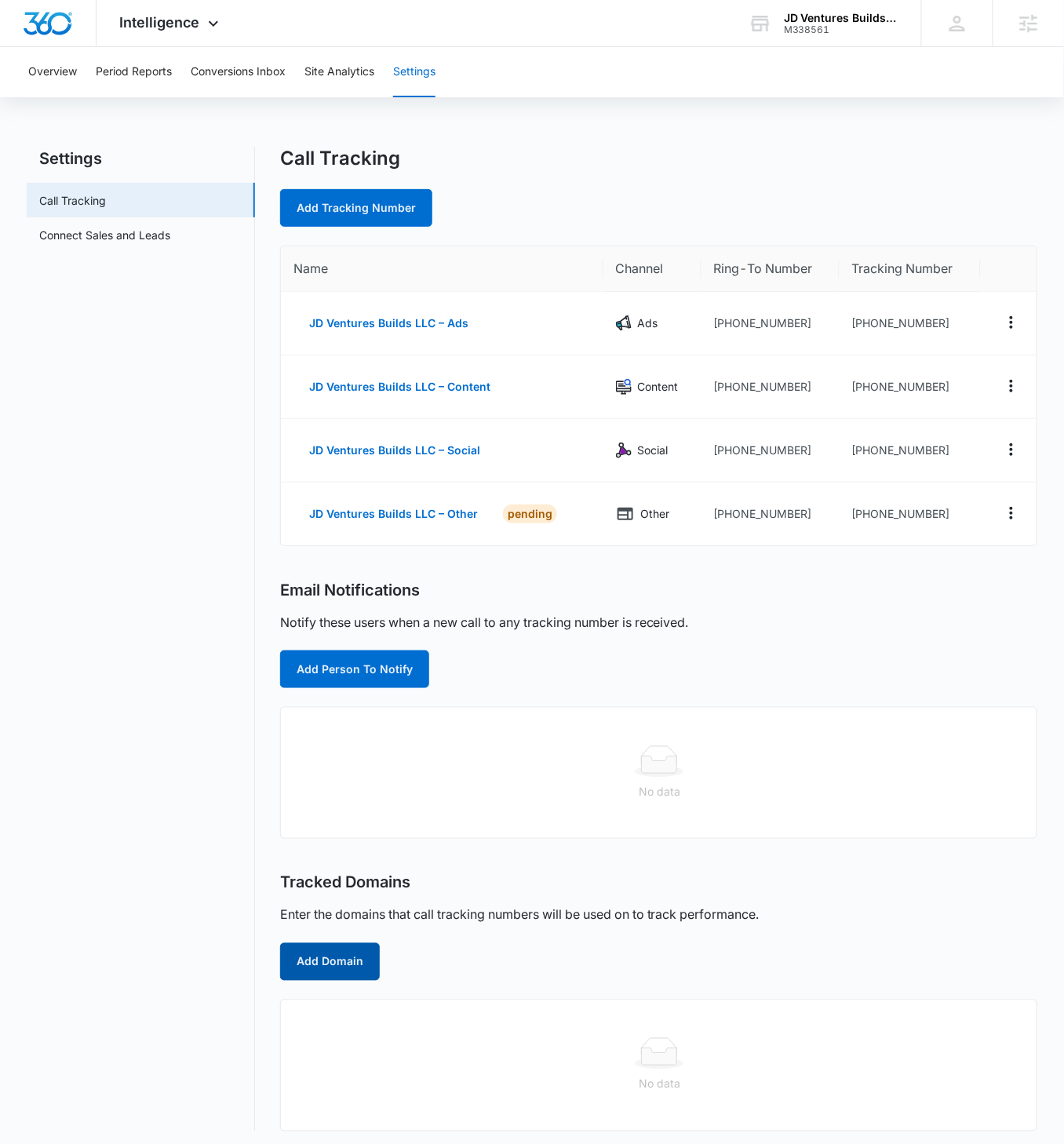
click at [341, 658] on button "Add Domain" at bounding box center [331, 963] width 100 height 38
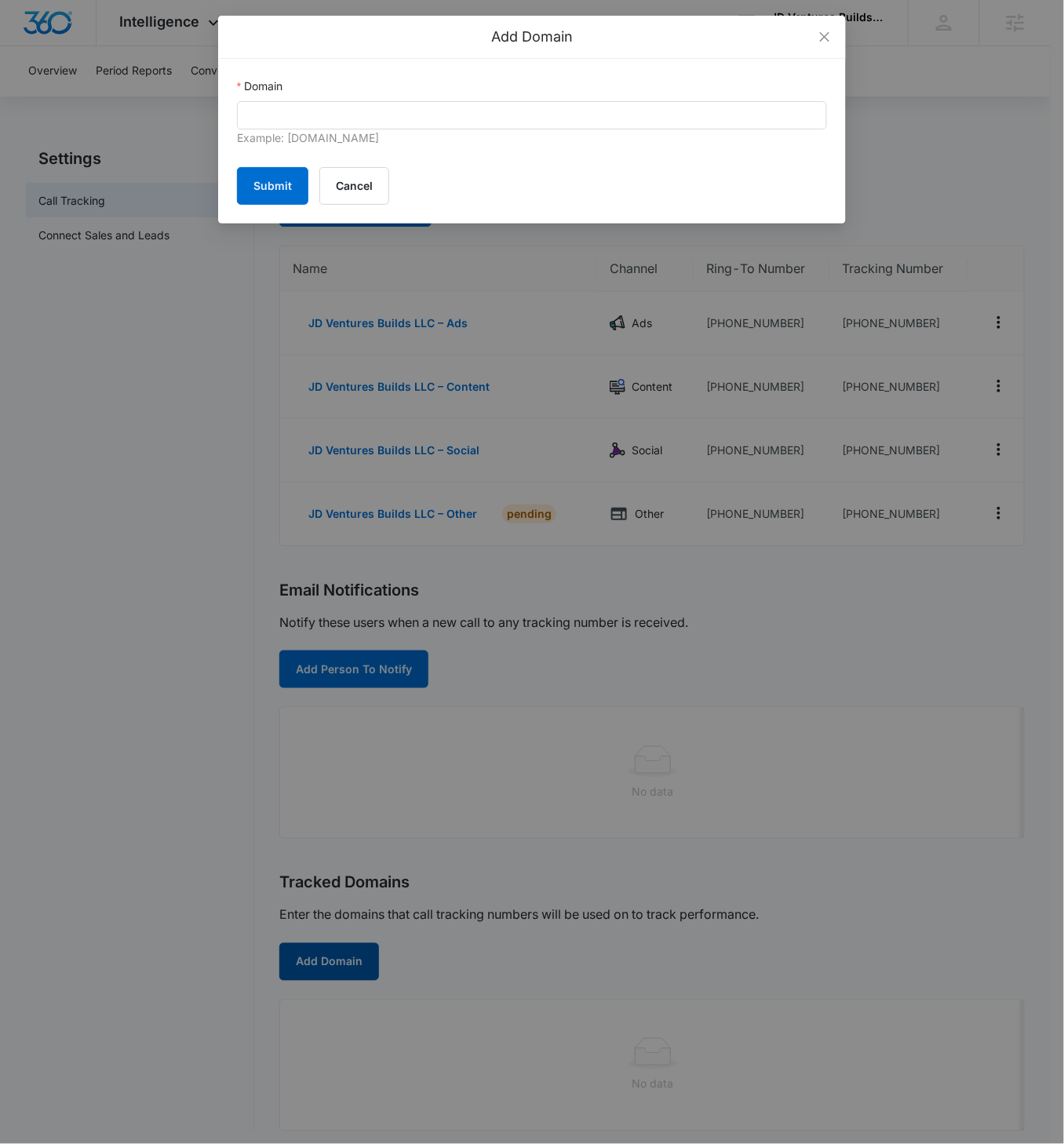
scroll to position [2, 0]
click at [412, 132] on div "Example: marketing360.com" at bounding box center [532, 139] width 591 height 19
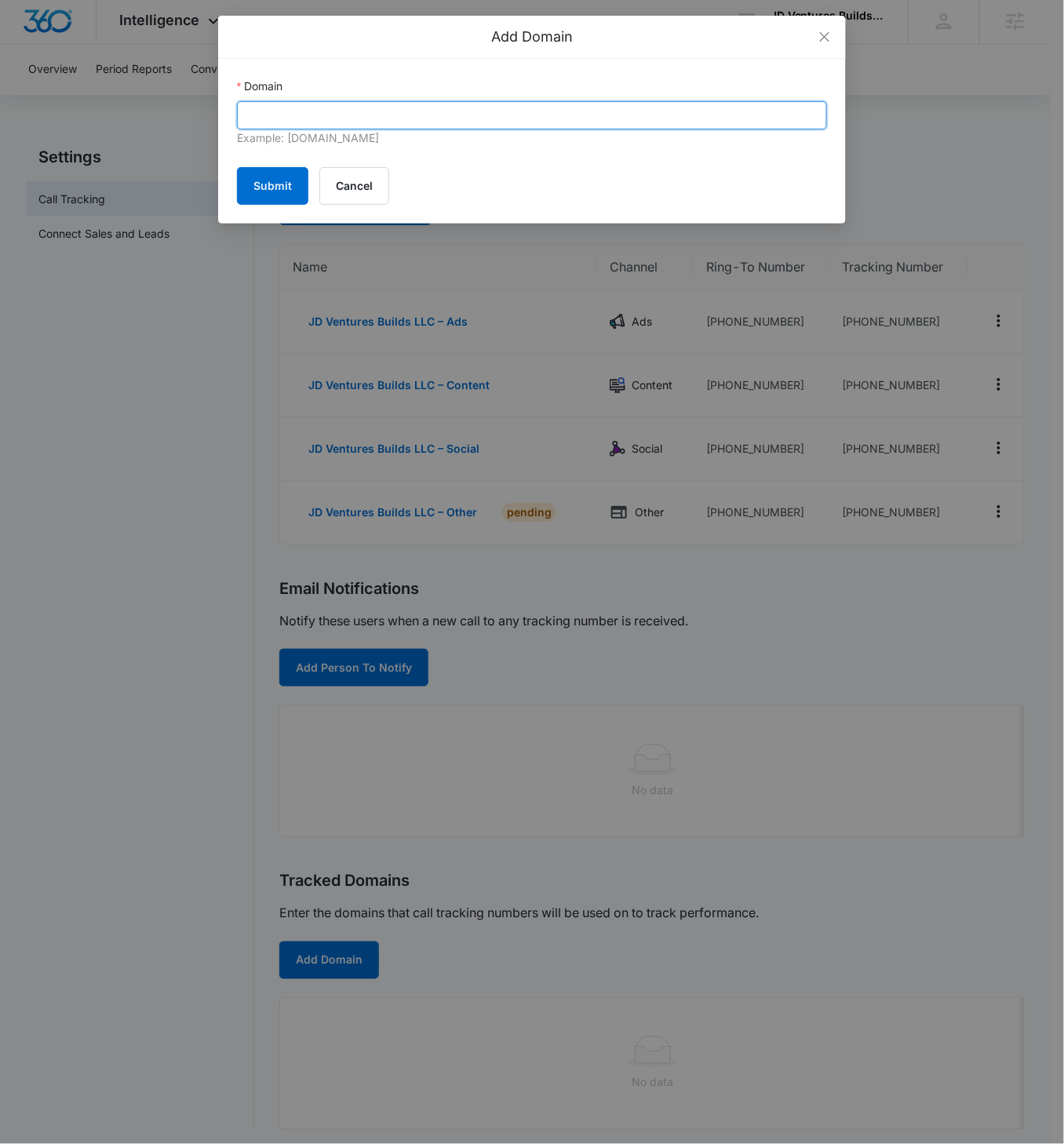
click at [408, 125] on input "Domain" at bounding box center [532, 115] width 591 height 28
paste input "jdventuresbuilds.com"
type input "jdventuresbuilds.com"
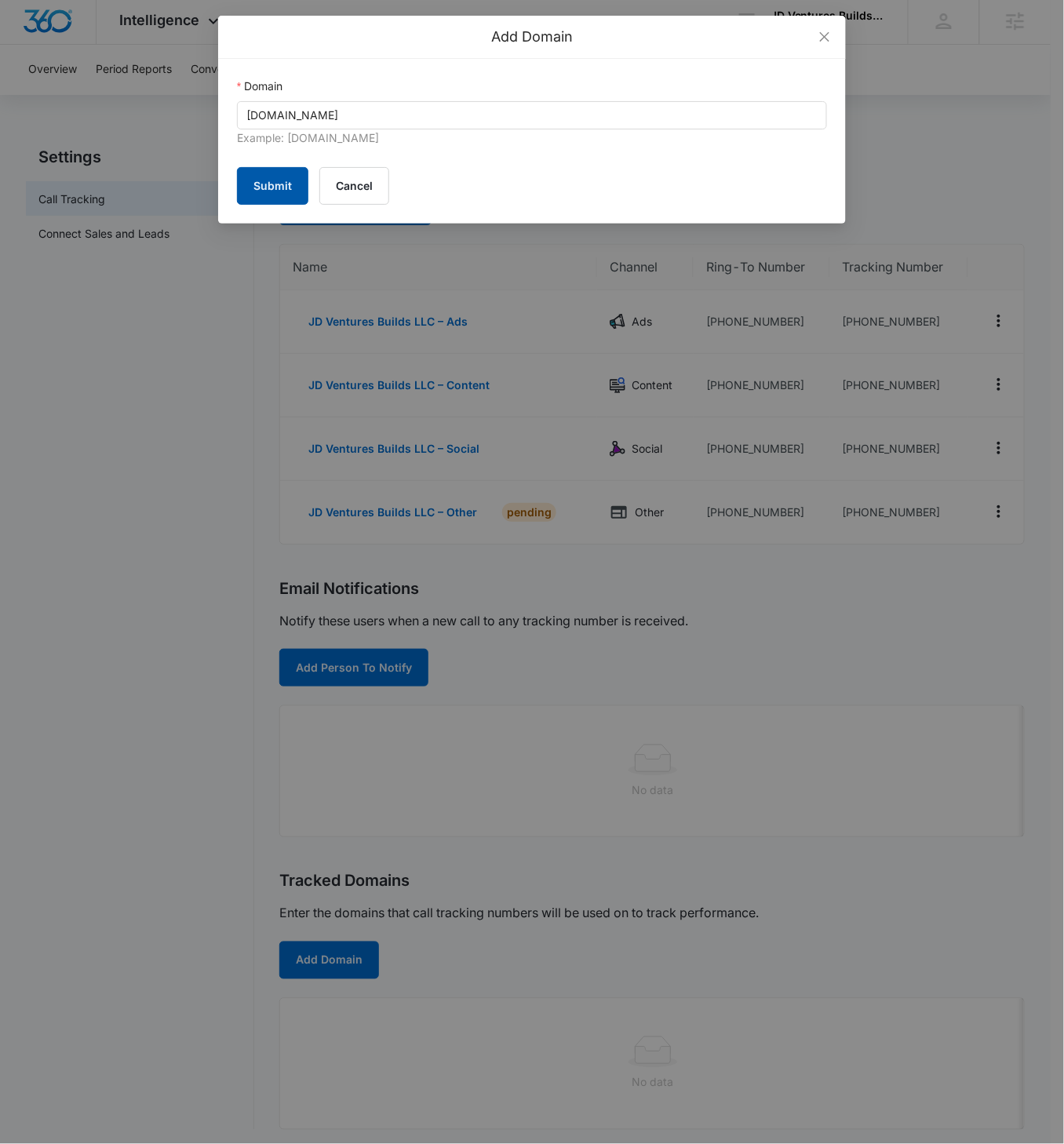
click at [281, 183] on button "Submit" at bounding box center [273, 186] width 72 height 38
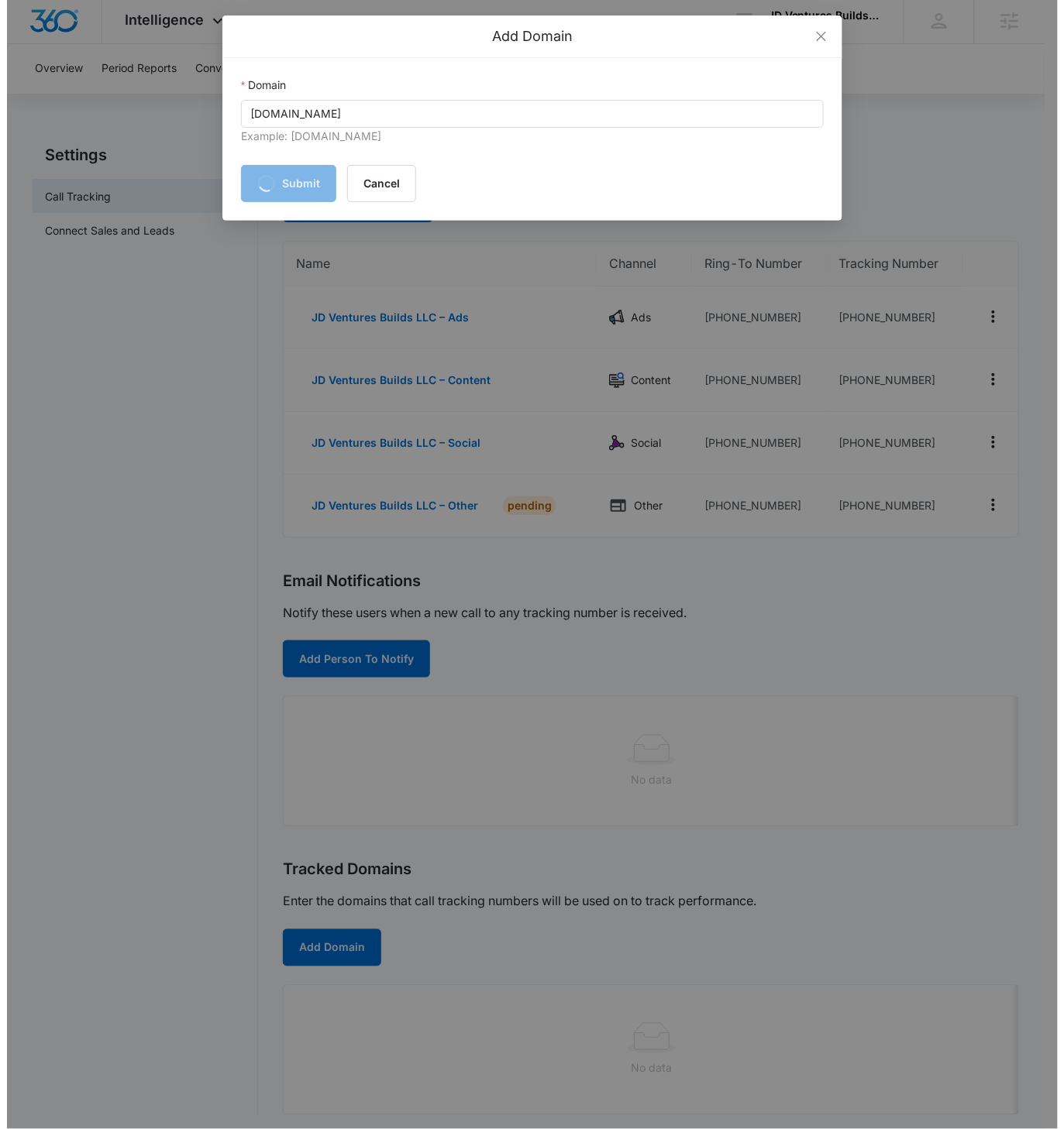
scroll to position [0, 0]
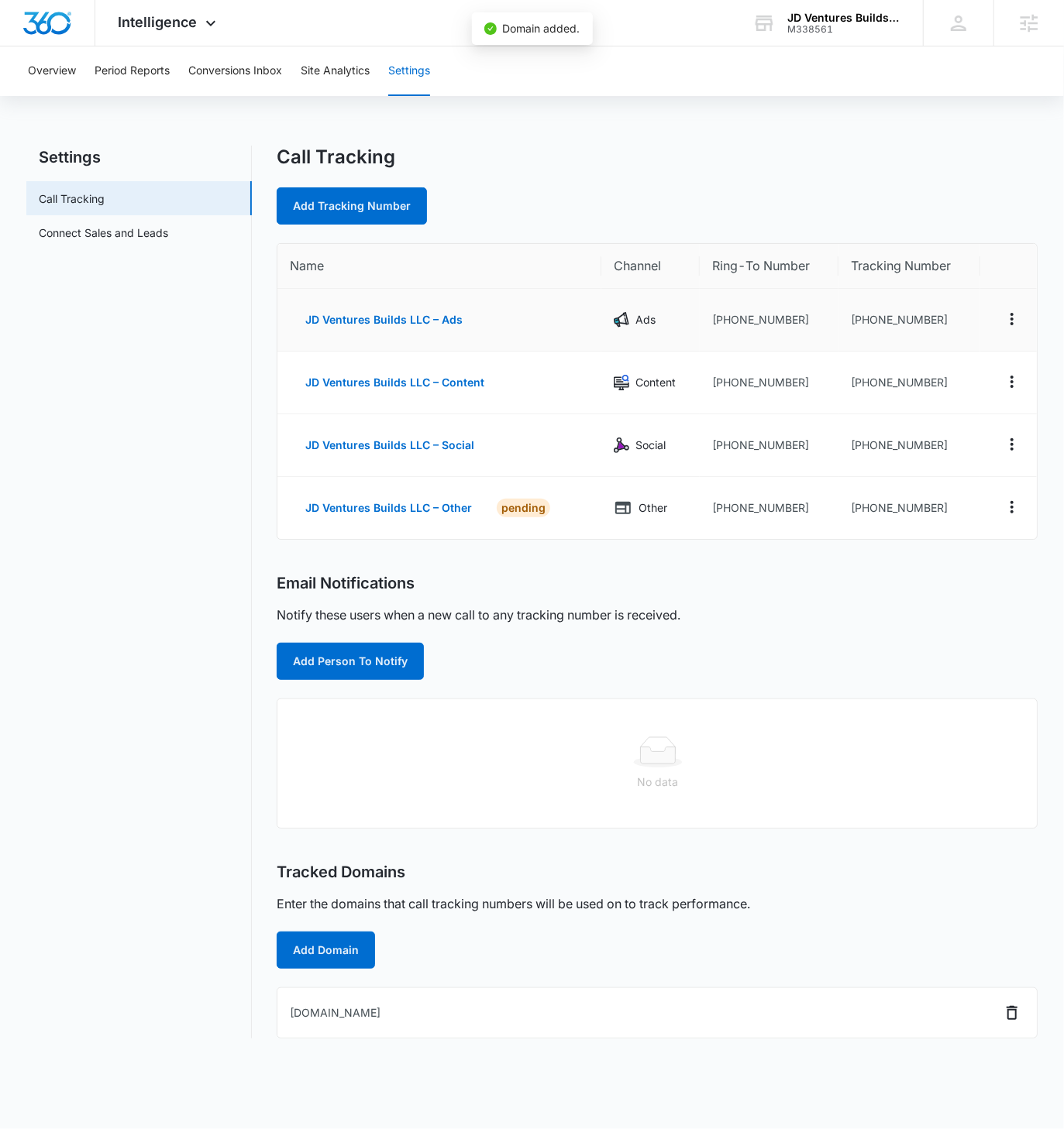
click at [936, 324] on td "+19726661315" at bounding box center [909, 320] width 142 height 62
drag, startPoint x: 936, startPoint y: 321, endPoint x: 861, endPoint y: 324, distance: 75.1
click at [861, 324] on td "+19726661315" at bounding box center [909, 320] width 142 height 62
copy td "9726661315"
drag, startPoint x: 936, startPoint y: 383, endPoint x: 859, endPoint y: 382, distance: 77.0
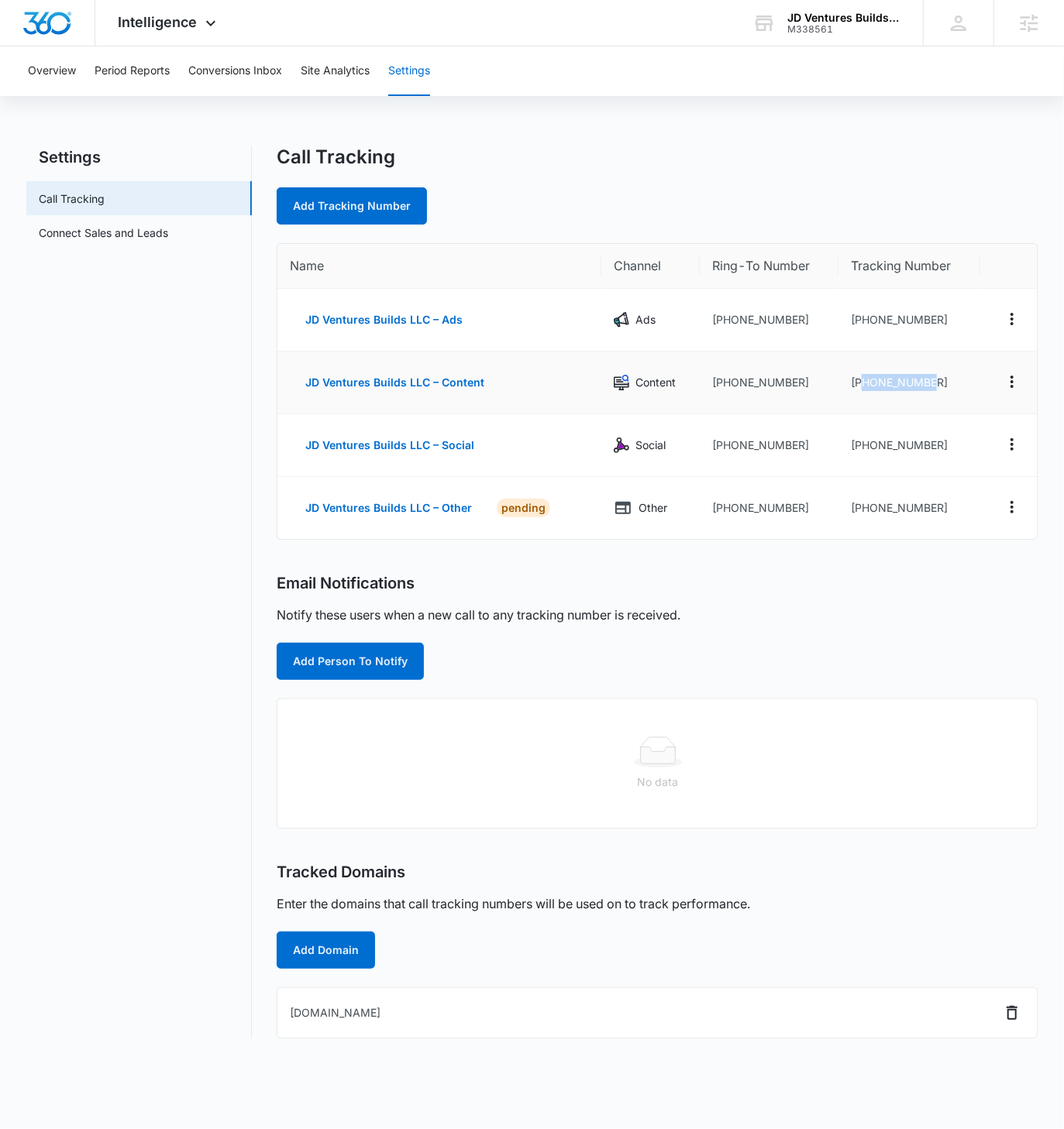
click at [859, 382] on td "+19726661321" at bounding box center [909, 382] width 142 height 62
copy td "9726661321"
drag, startPoint x: 935, startPoint y: 446, endPoint x: 863, endPoint y: 447, distance: 72.0
click at [863, 447] on td "+19726661326" at bounding box center [909, 445] width 142 height 62
copy td "9726661326"
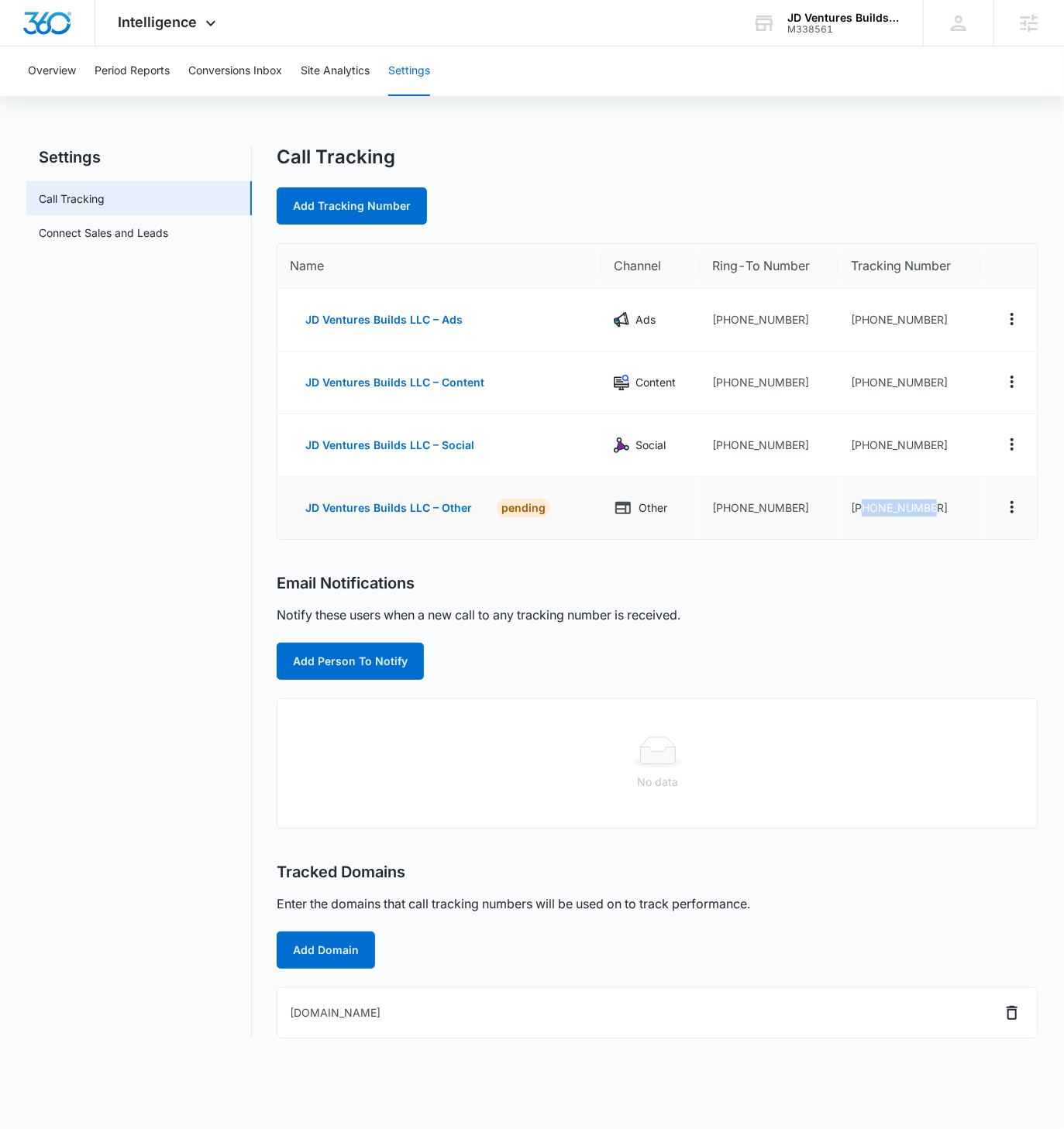
drag, startPoint x: 939, startPoint y: 505, endPoint x: 864, endPoint y: 507, distance: 75.0
click at [863, 506] on td "+19726661328" at bounding box center [909, 508] width 142 height 62
copy td "9726661328"
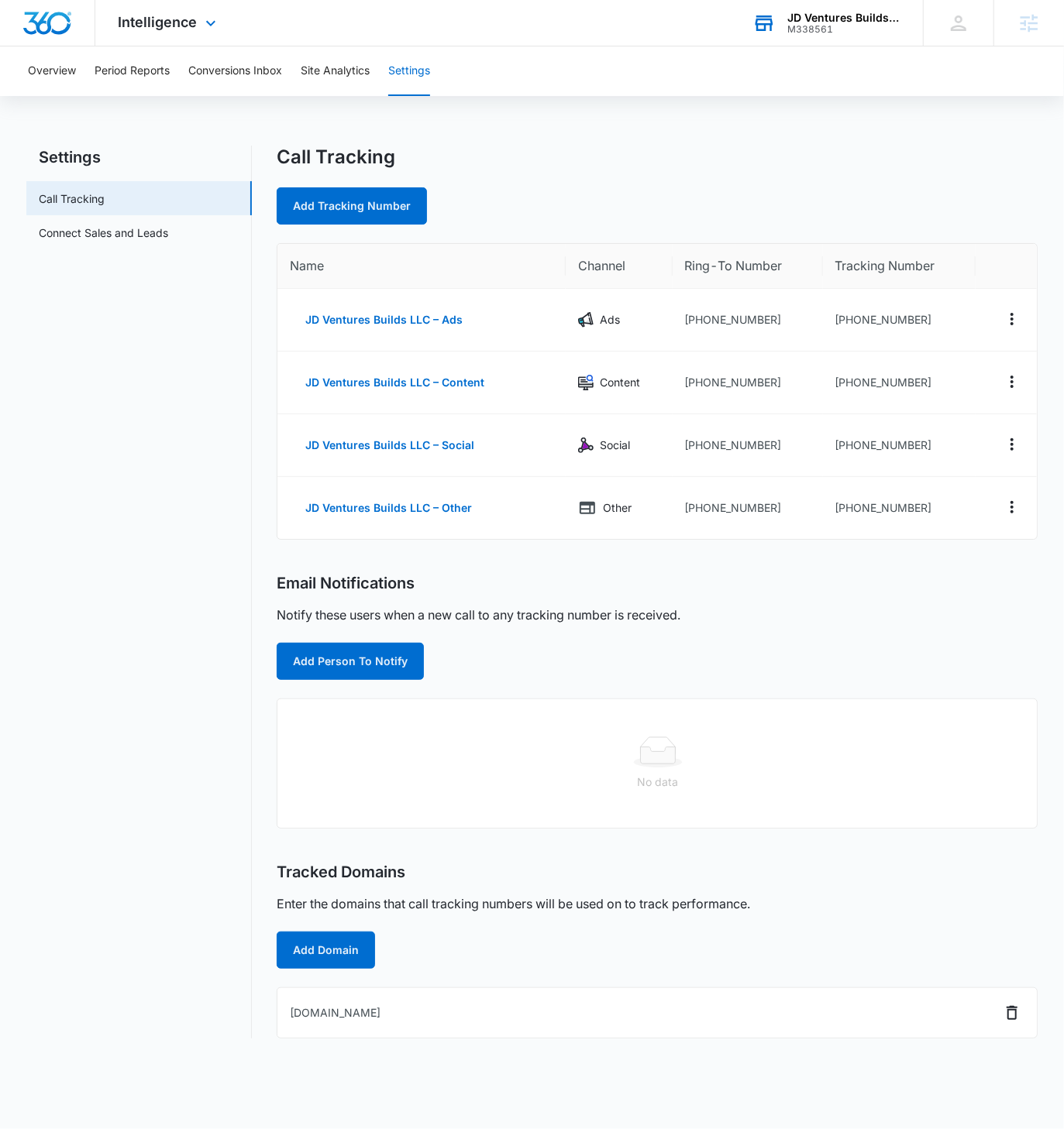
click at [872, 22] on div "JD Ventures Builds LLC" at bounding box center [843, 17] width 113 height 12
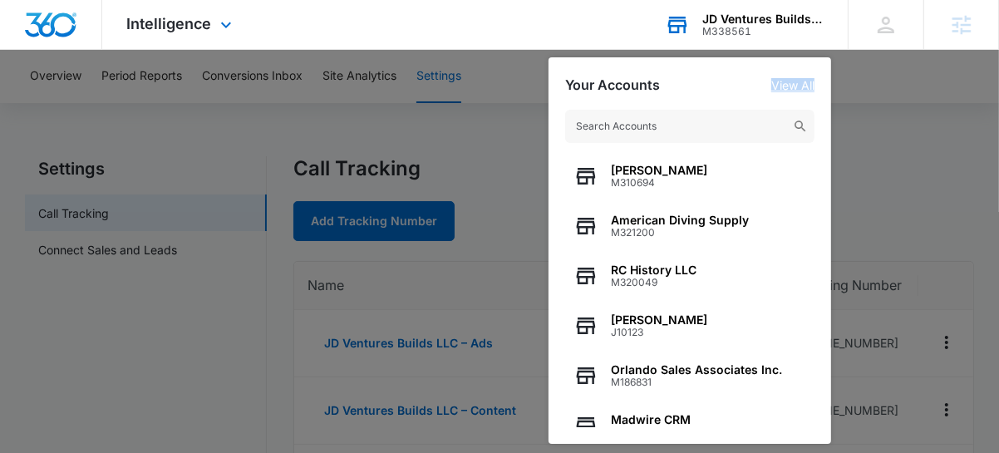
click at [791, 85] on link "View All" at bounding box center [792, 85] width 43 height 14
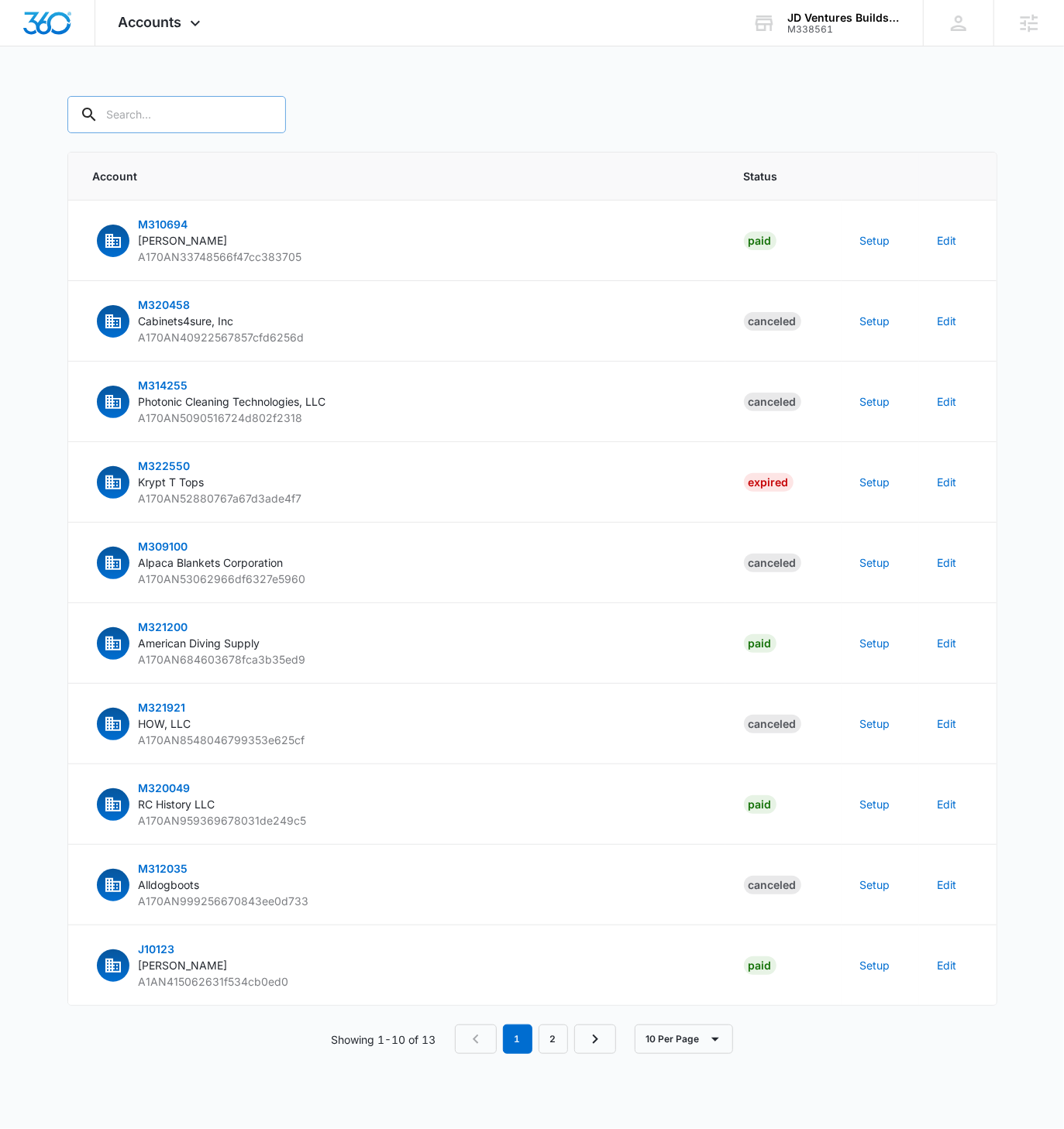
click at [161, 117] on input "text" at bounding box center [176, 115] width 218 height 37
paste input "M338561"
type input "M338561"
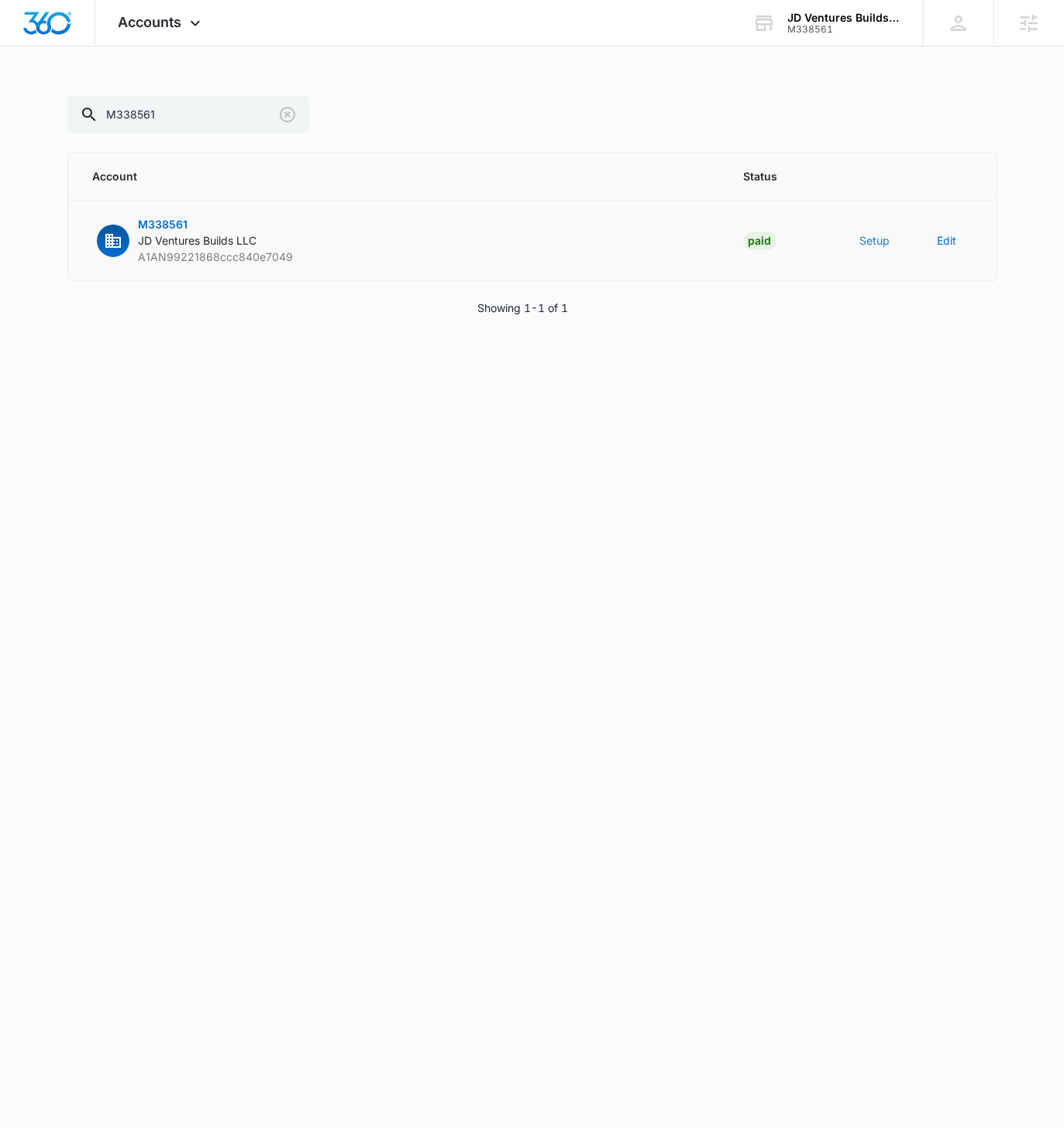
click at [869, 236] on button "Setup" at bounding box center [875, 240] width 30 height 16
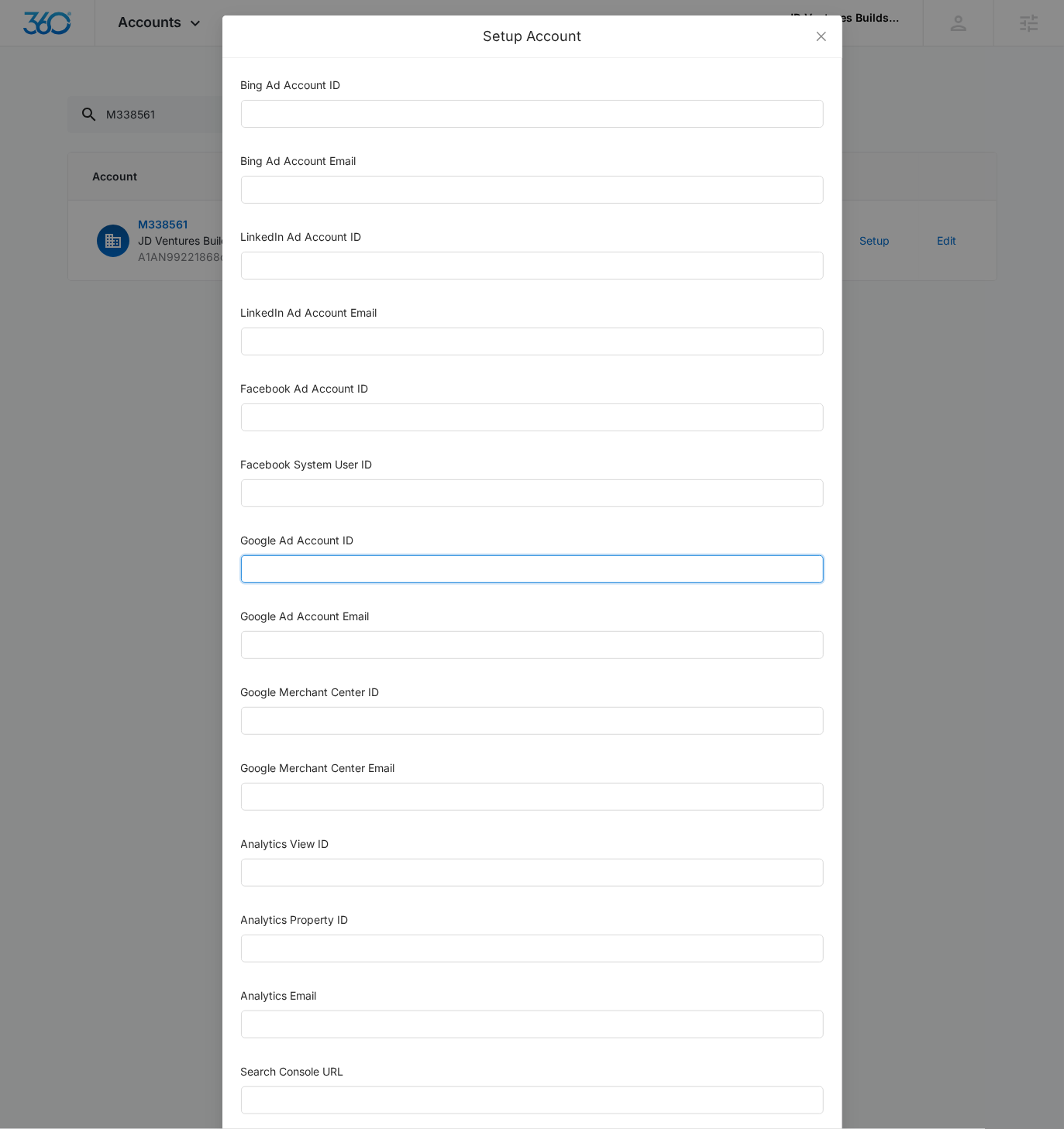
click at [321, 570] on input "Google Ad Account ID" at bounding box center [532, 570] width 583 height 28
paste input "653-052-3196"
type input "653-052-3196"
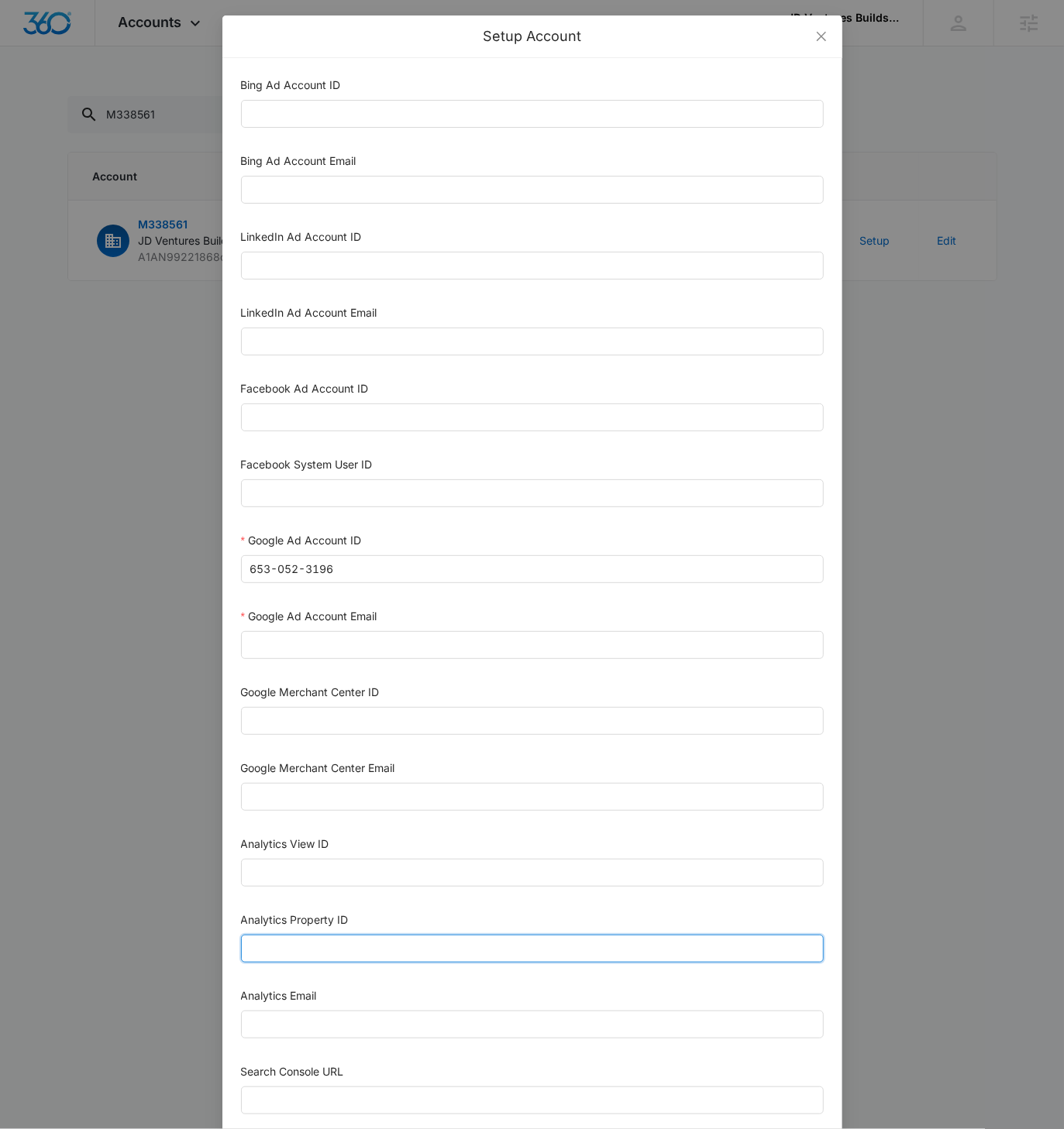
click at [286, 935] on input "Analytics Property ID" at bounding box center [532, 949] width 583 height 28
paste input "507796909"
type input "507796909"
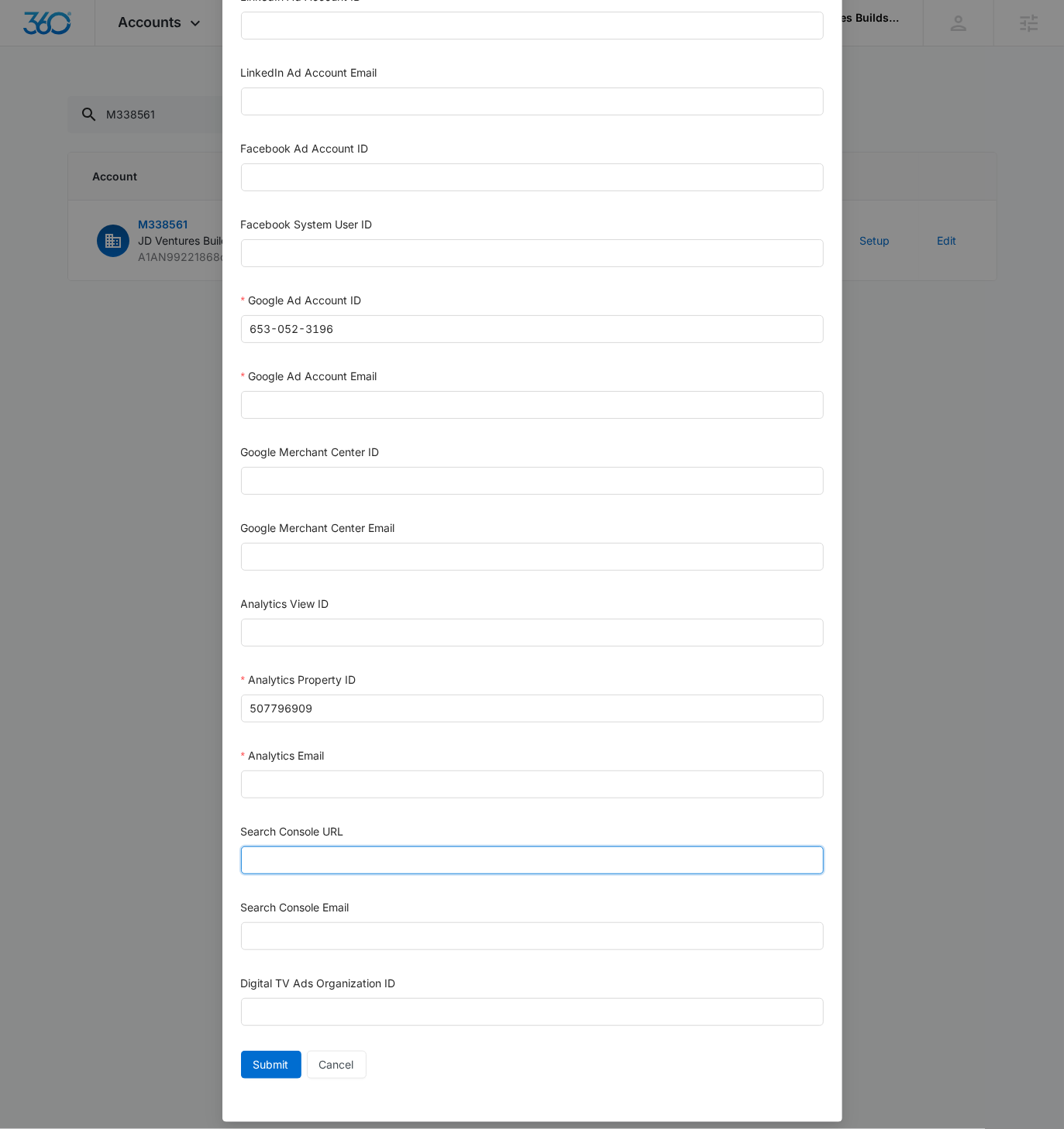
click at [314, 847] on input "Search Console URL" at bounding box center [532, 861] width 583 height 28
paste input "[URL][DOMAIN_NAME]"
type input "[URL][DOMAIN_NAME]"
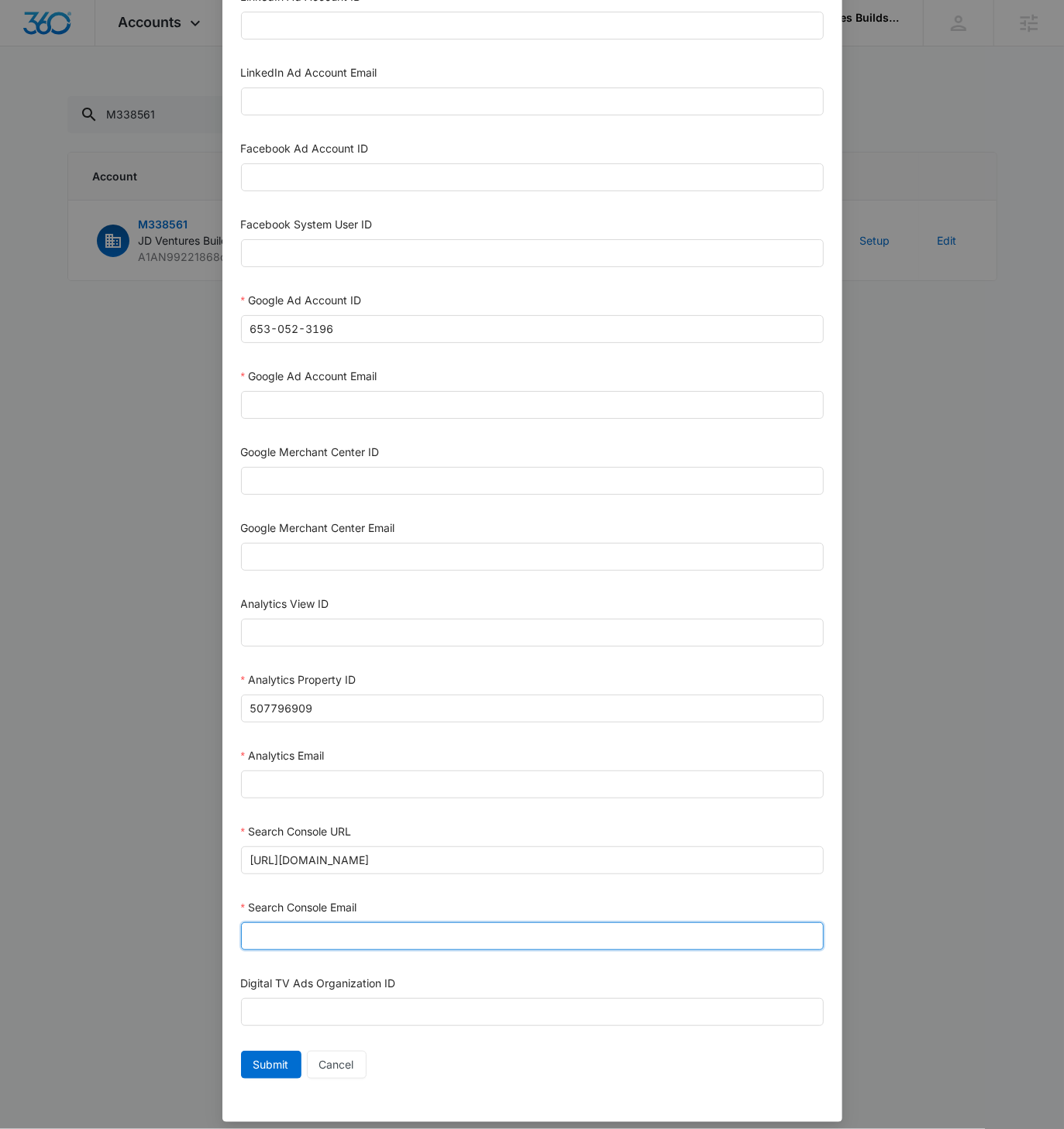
click at [325, 924] on input "Search Console Email" at bounding box center [532, 936] width 583 height 28
paste input "[EMAIL_ADDRESS][DOMAIN_NAME]"
type input "[EMAIL_ADDRESS][DOMAIN_NAME]"
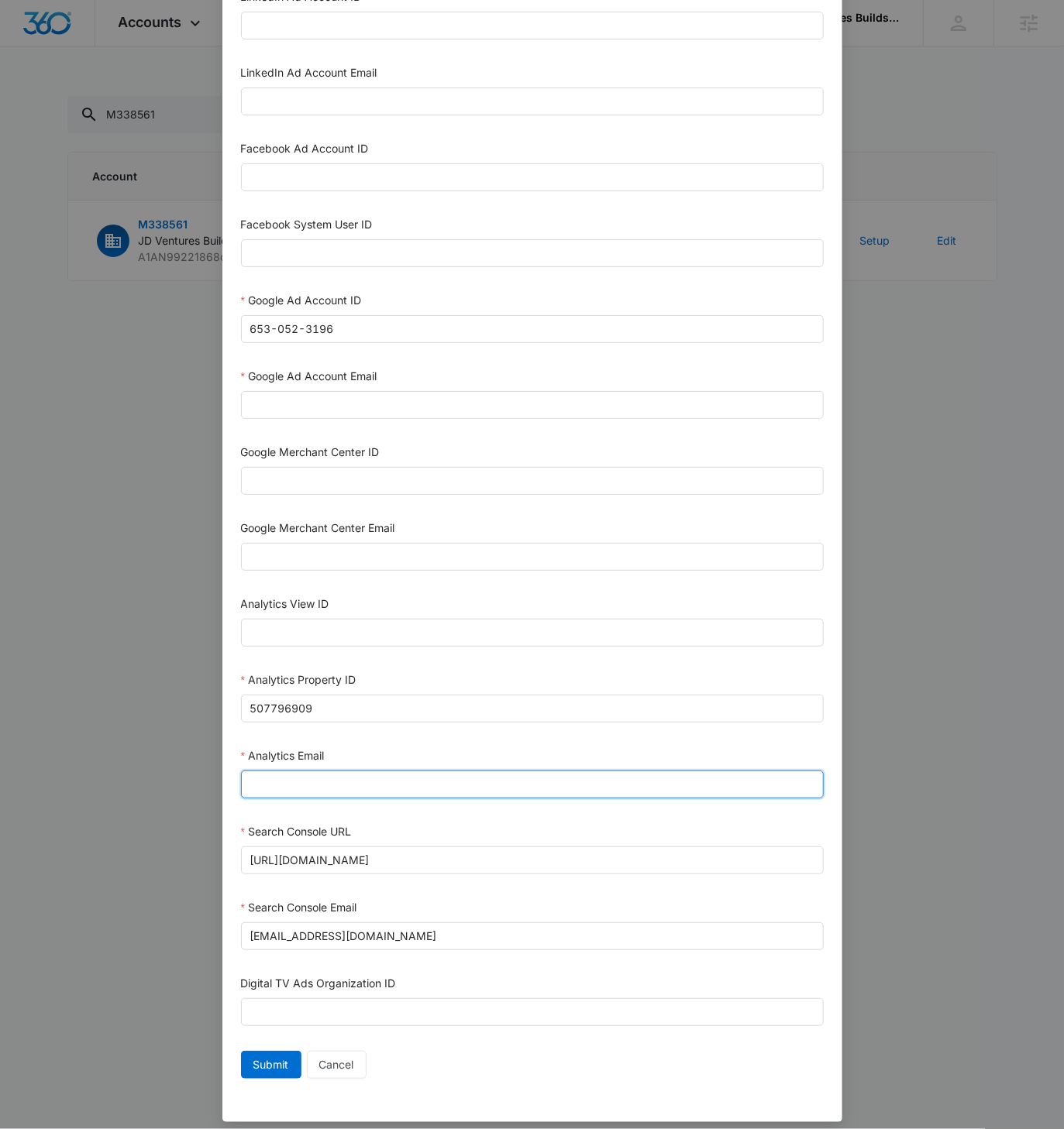
click at [302, 776] on input "Analytics Email" at bounding box center [532, 785] width 583 height 28
paste input "[EMAIL_ADDRESS][DOMAIN_NAME]"
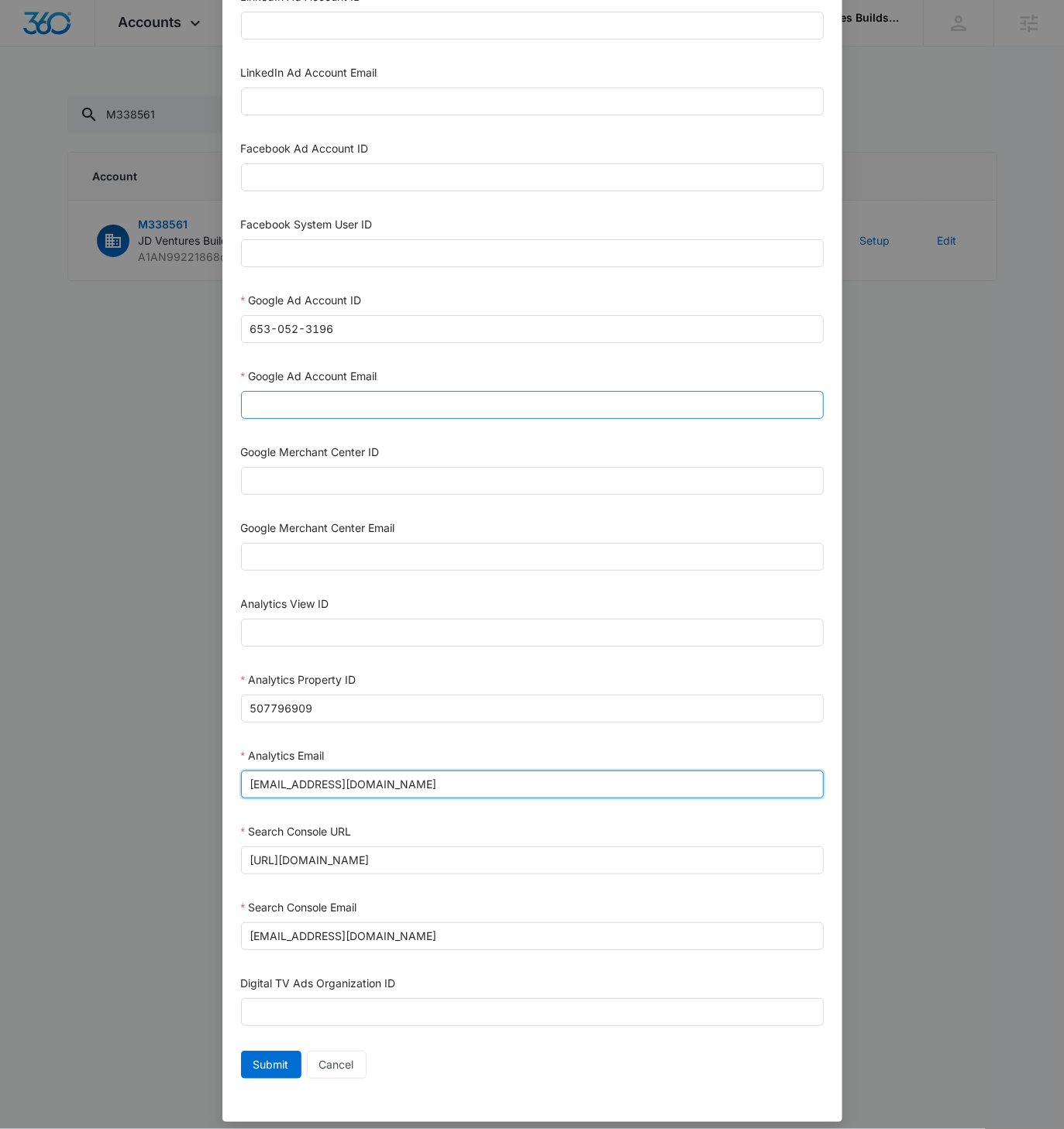
type input "[EMAIL_ADDRESS][DOMAIN_NAME]"
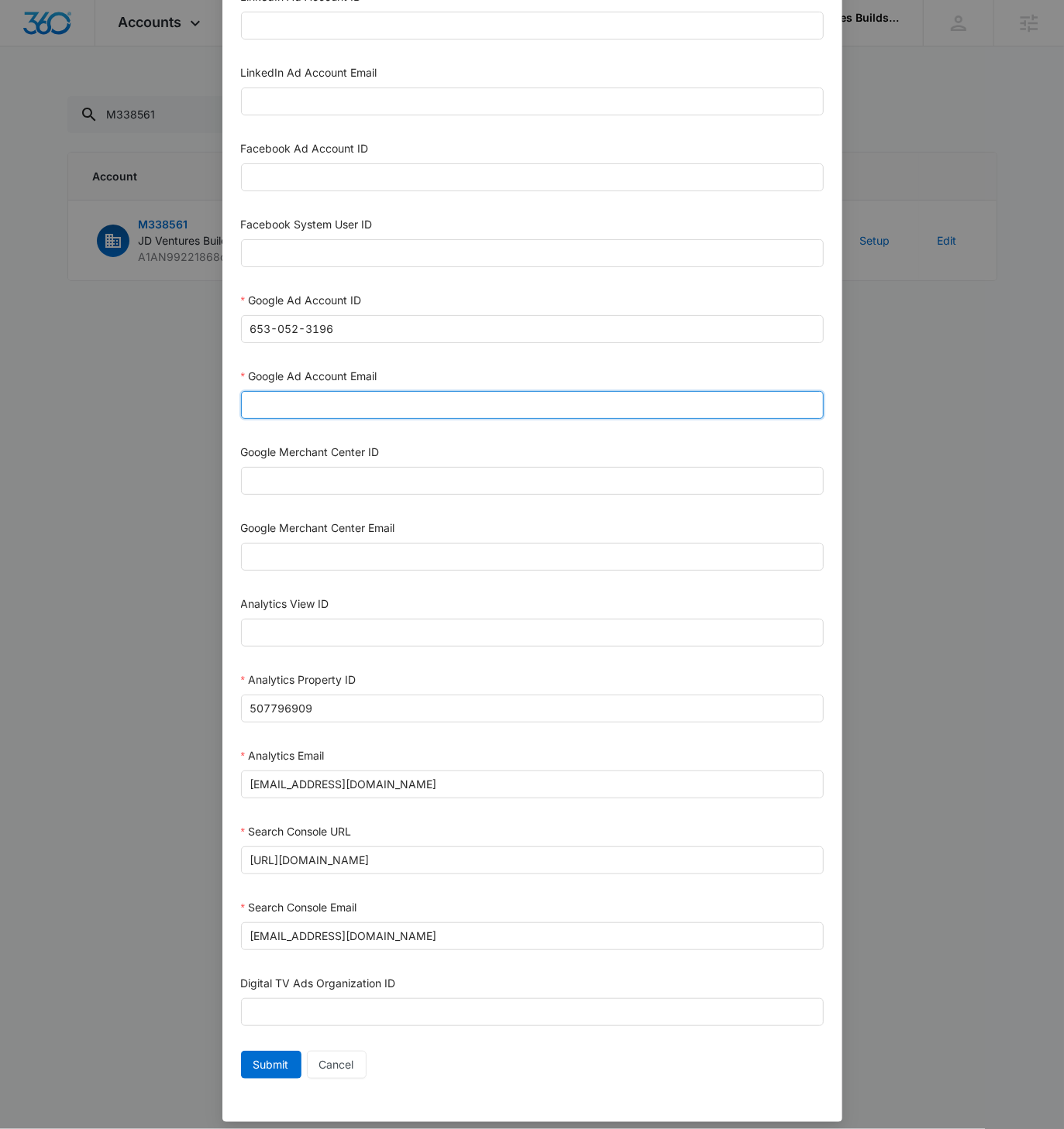
click at [281, 402] on input "Google Ad Account Email" at bounding box center [532, 406] width 583 height 28
paste input "[EMAIL_ADDRESS][DOMAIN_NAME]"
type input "[EMAIL_ADDRESS][DOMAIN_NAME]"
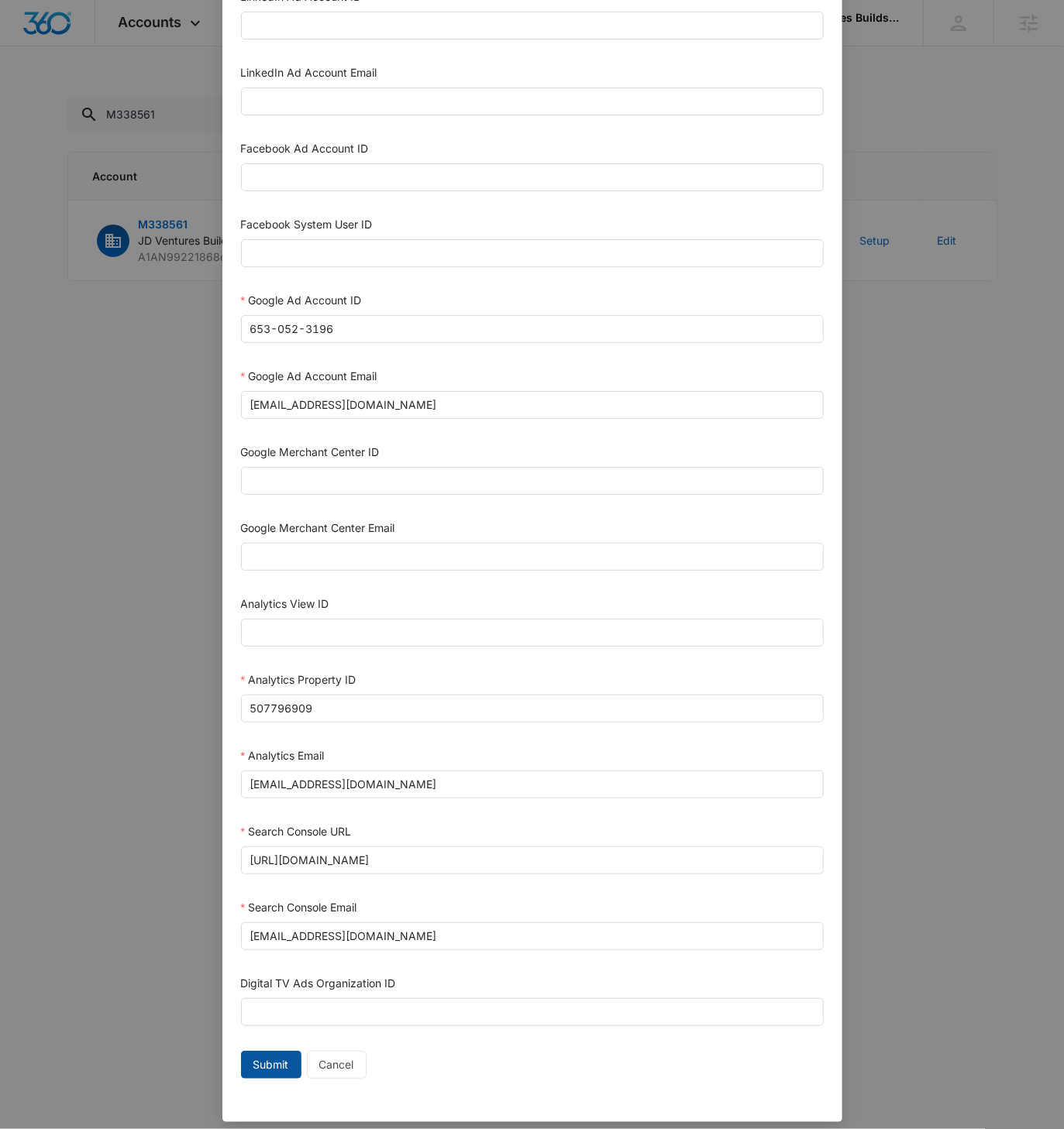
click at [267, 1059] on span "Submit" at bounding box center [271, 1065] width 35 height 17
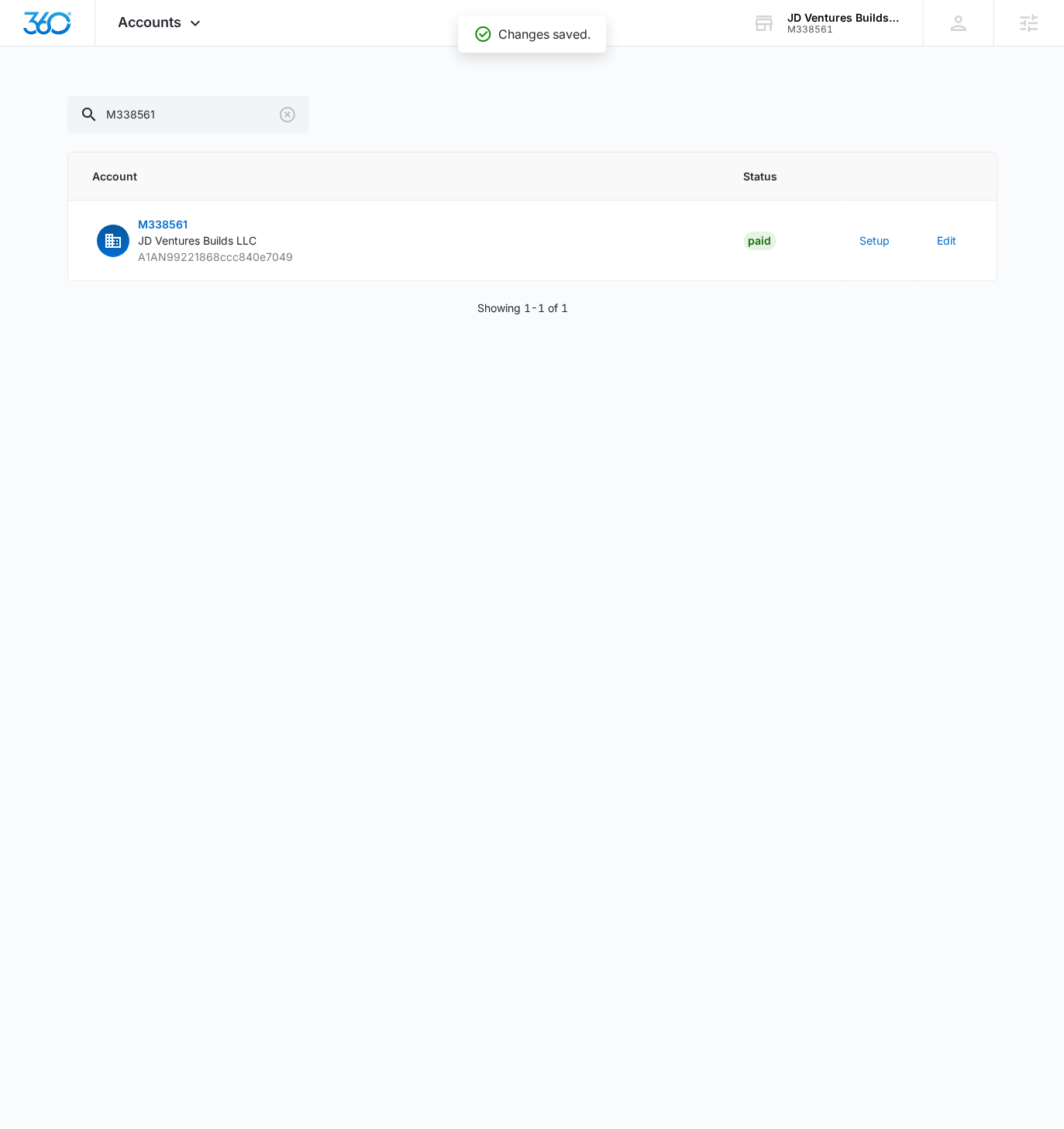
scroll to position [225, 0]
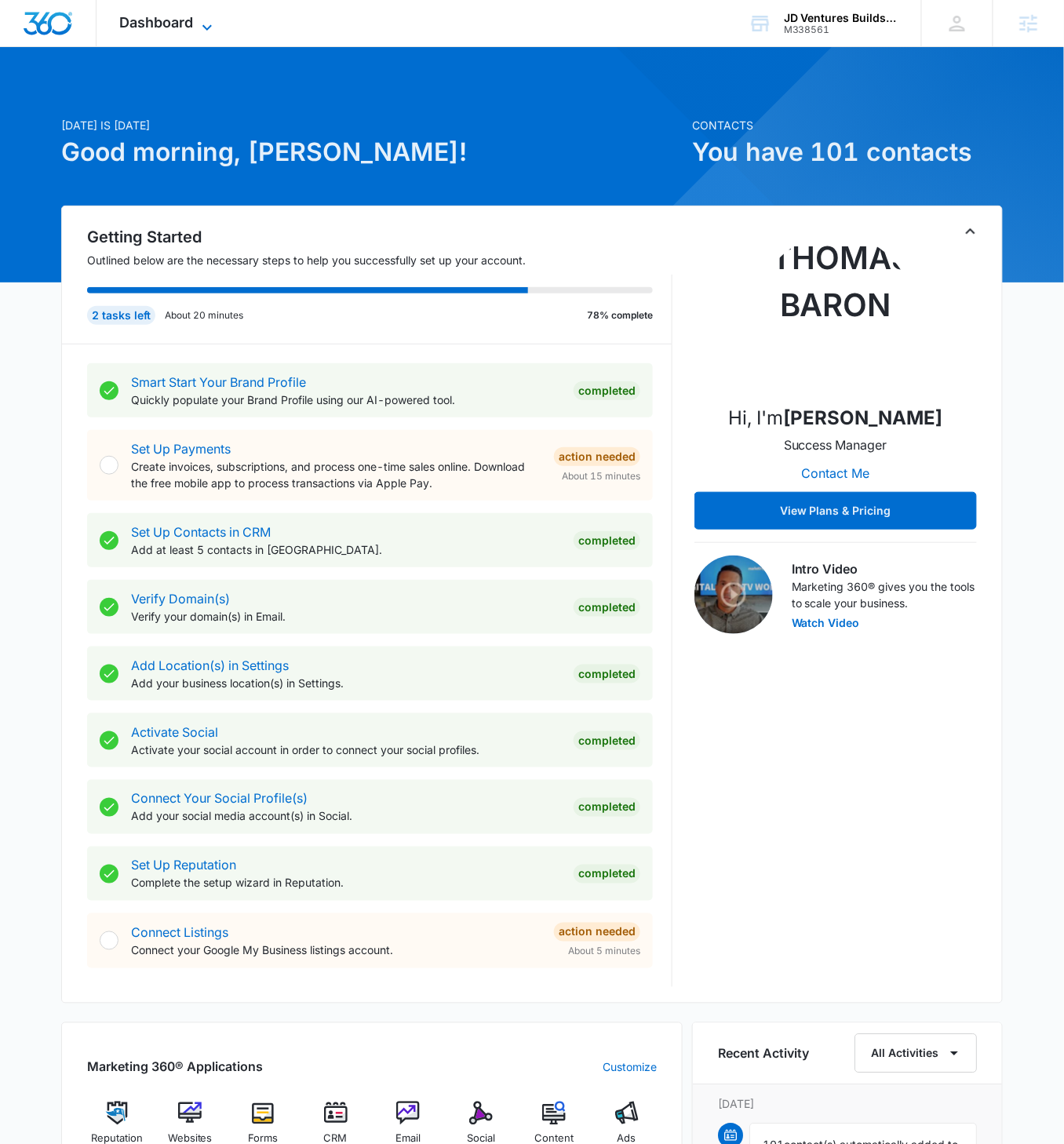
click at [199, 19] on icon at bounding box center [207, 27] width 19 height 19
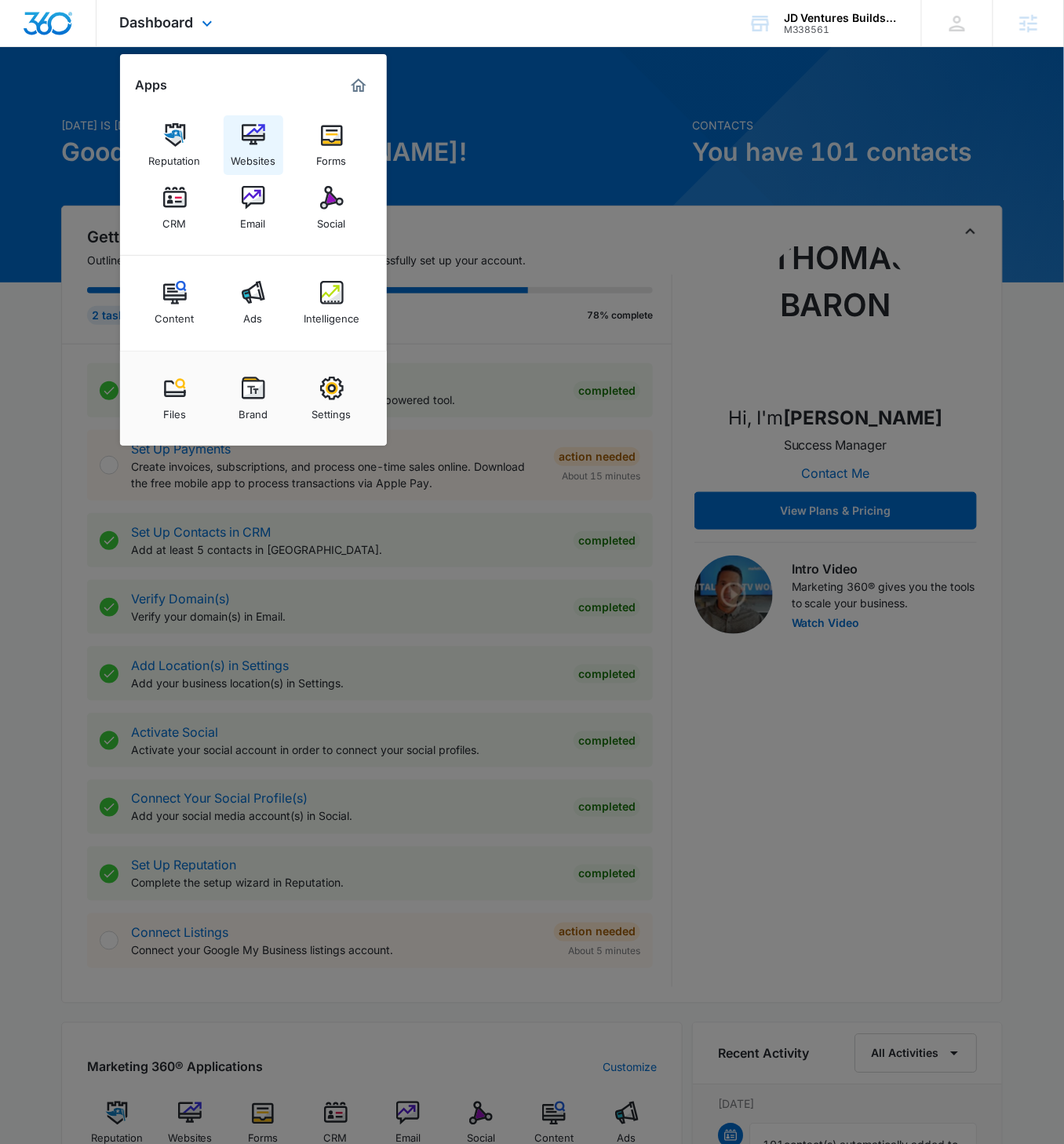
click at [242, 137] on img at bounding box center [253, 134] width 24 height 24
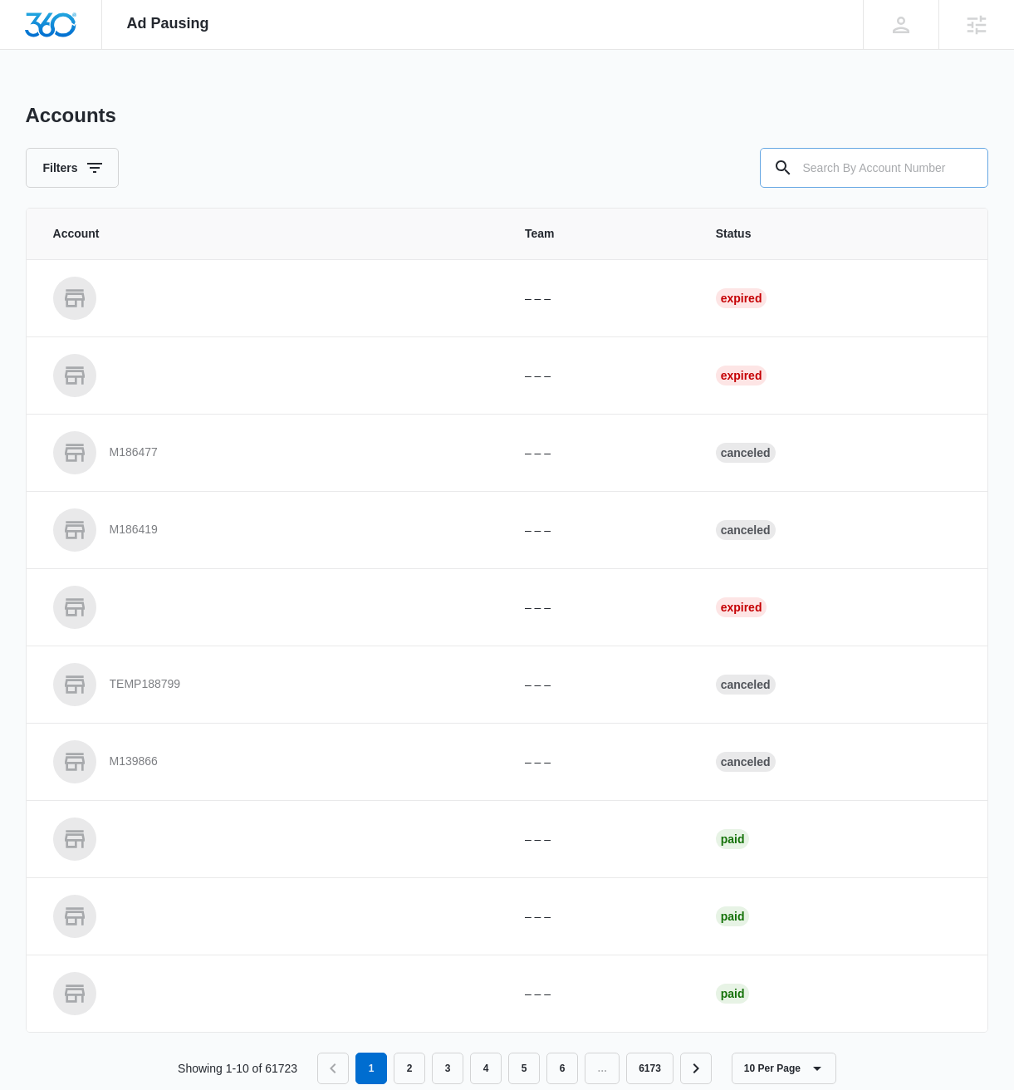
click at [857, 165] on input "text" at bounding box center [874, 168] width 228 height 40
paste input "M338561"
type input "M338561"
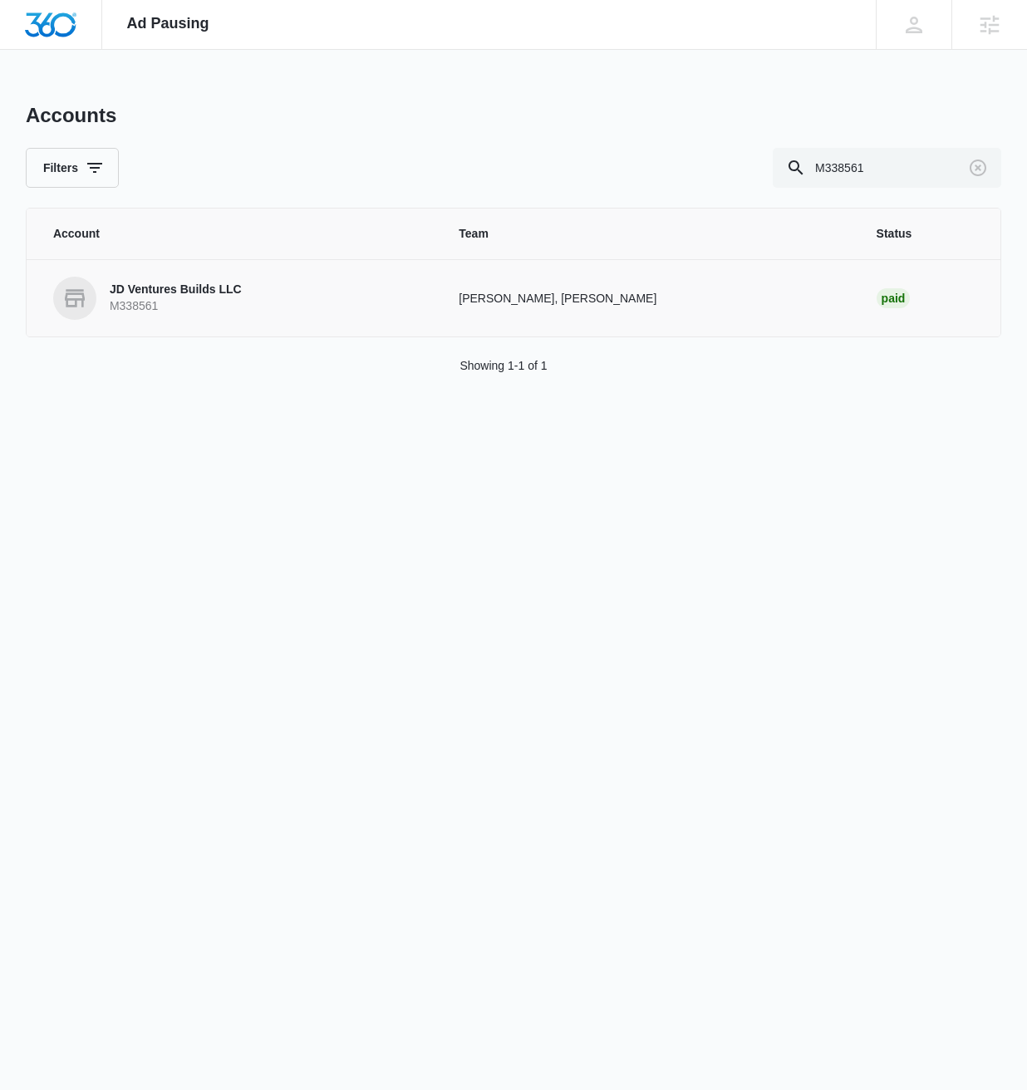
click at [241, 297] on link "JD Ventures Builds LLC M338561" at bounding box center [236, 298] width 366 height 43
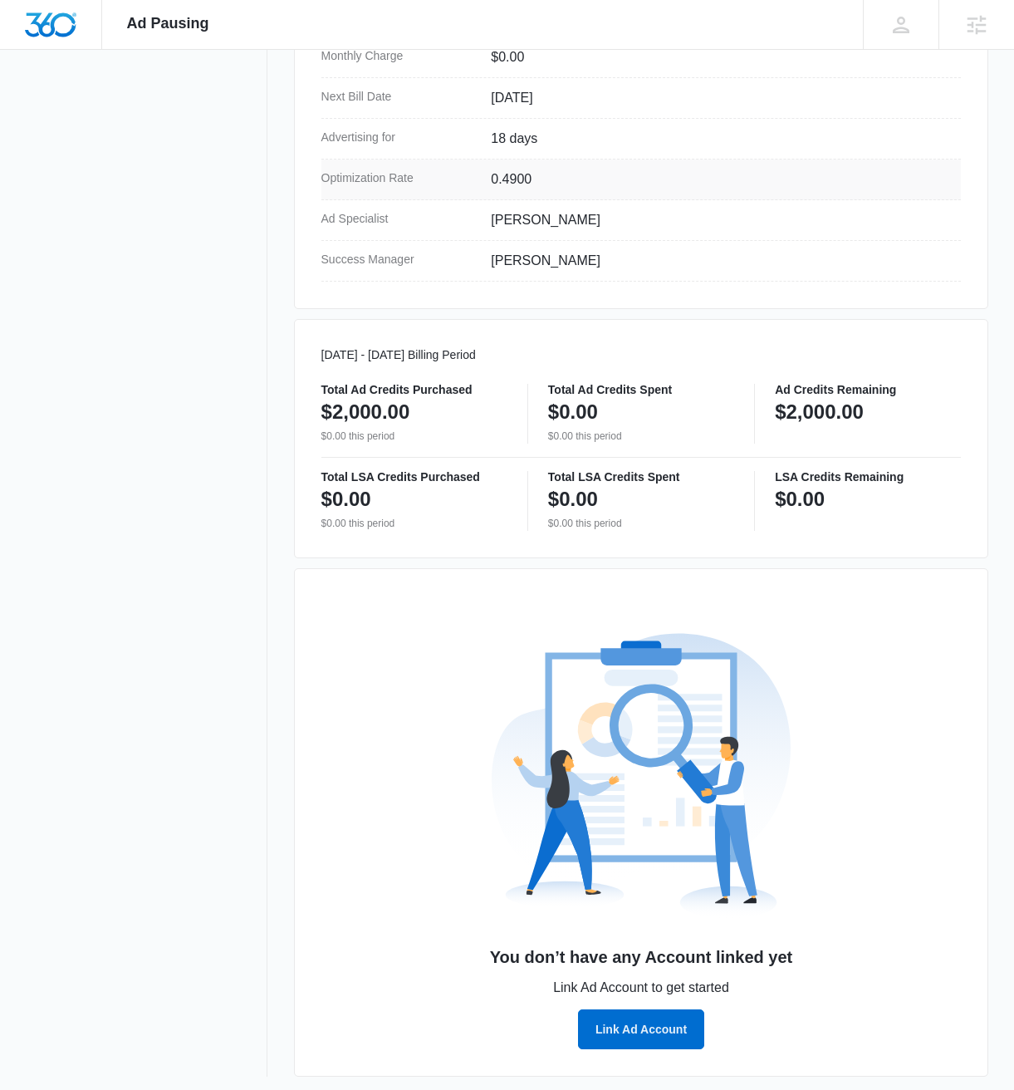
scroll to position [573, 0]
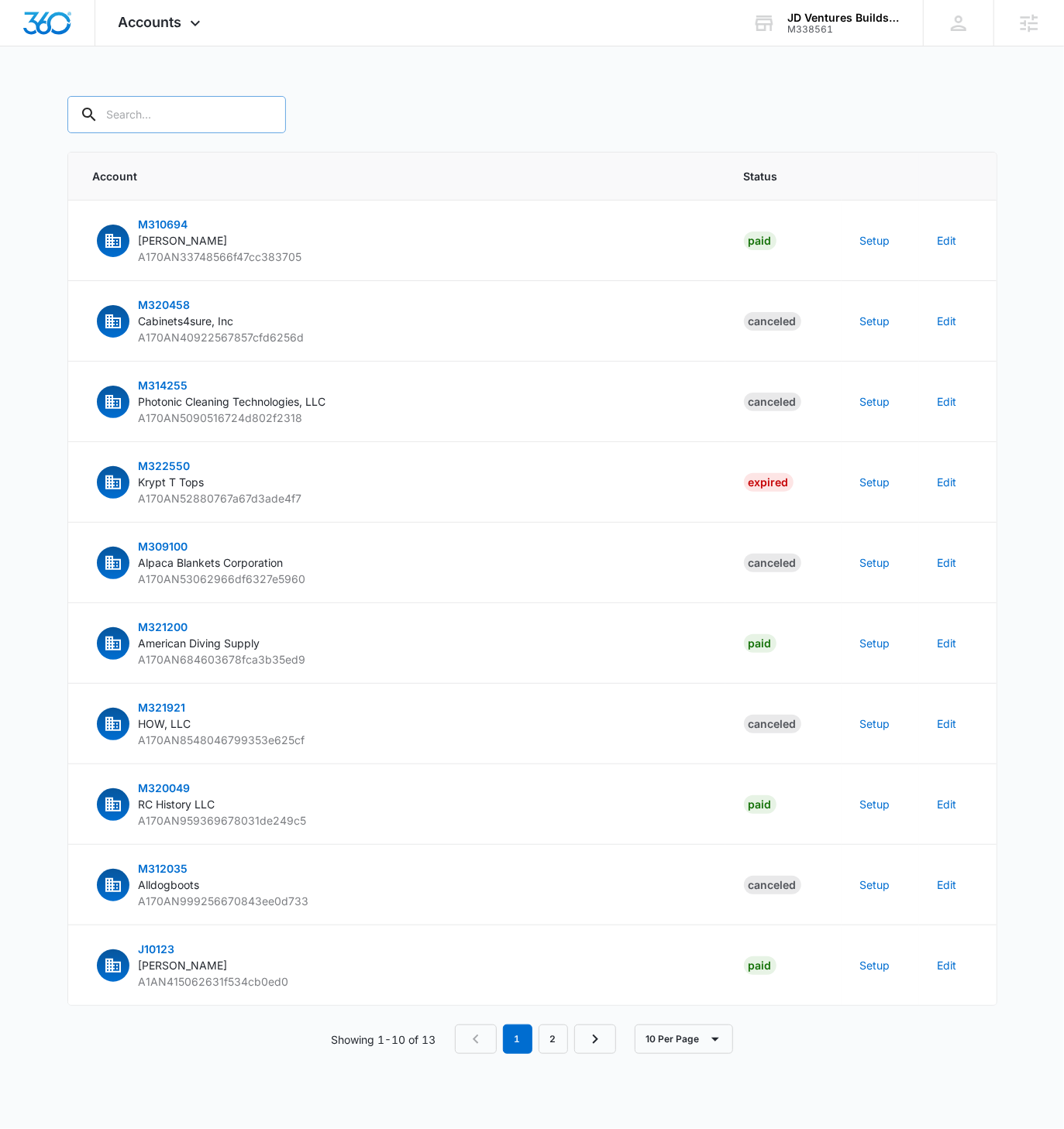
click at [156, 118] on input "text" at bounding box center [176, 115] width 218 height 37
paste input "M338561"
type input "M338561"
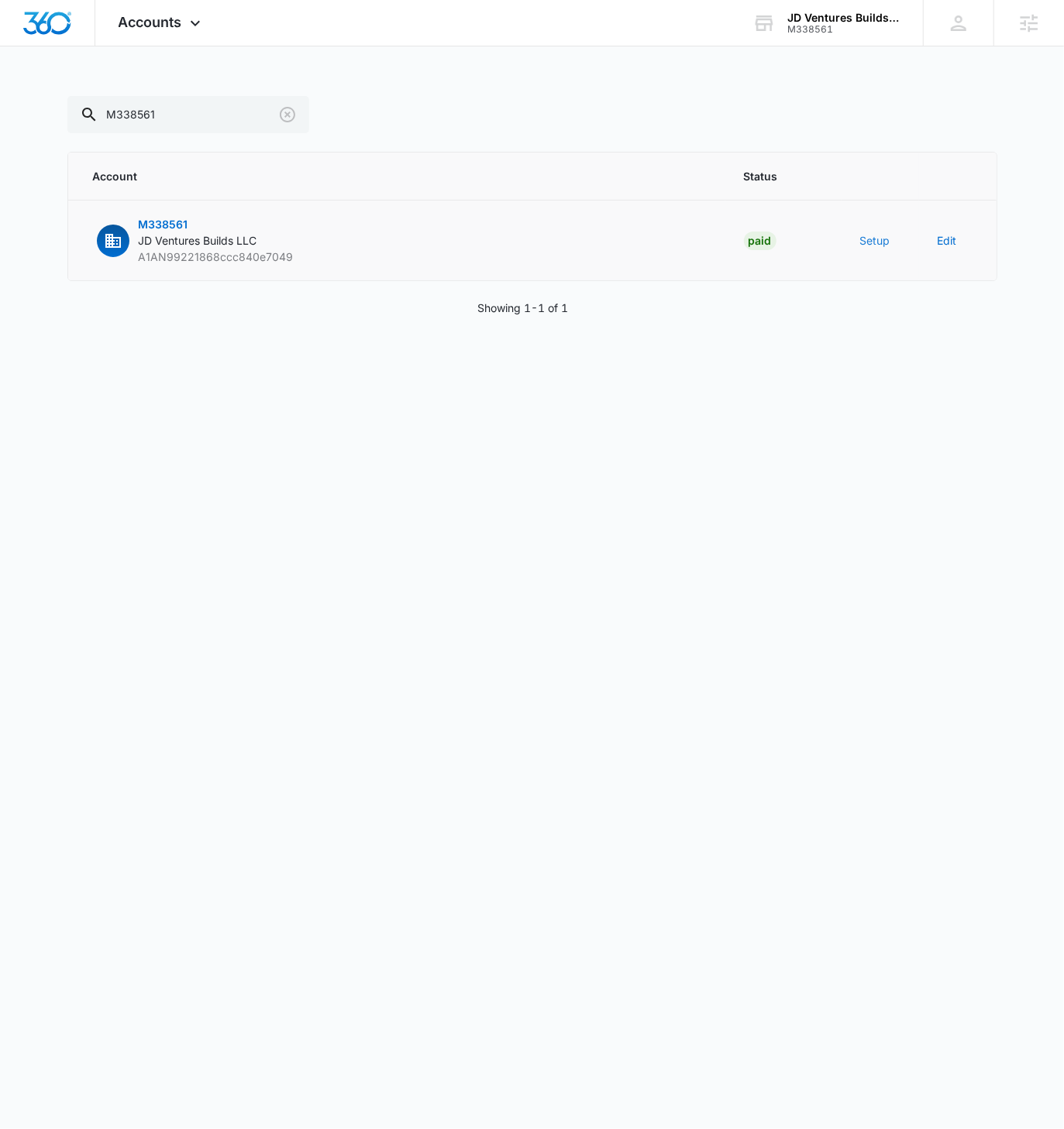
click at [882, 243] on button "Setup" at bounding box center [875, 240] width 30 height 16
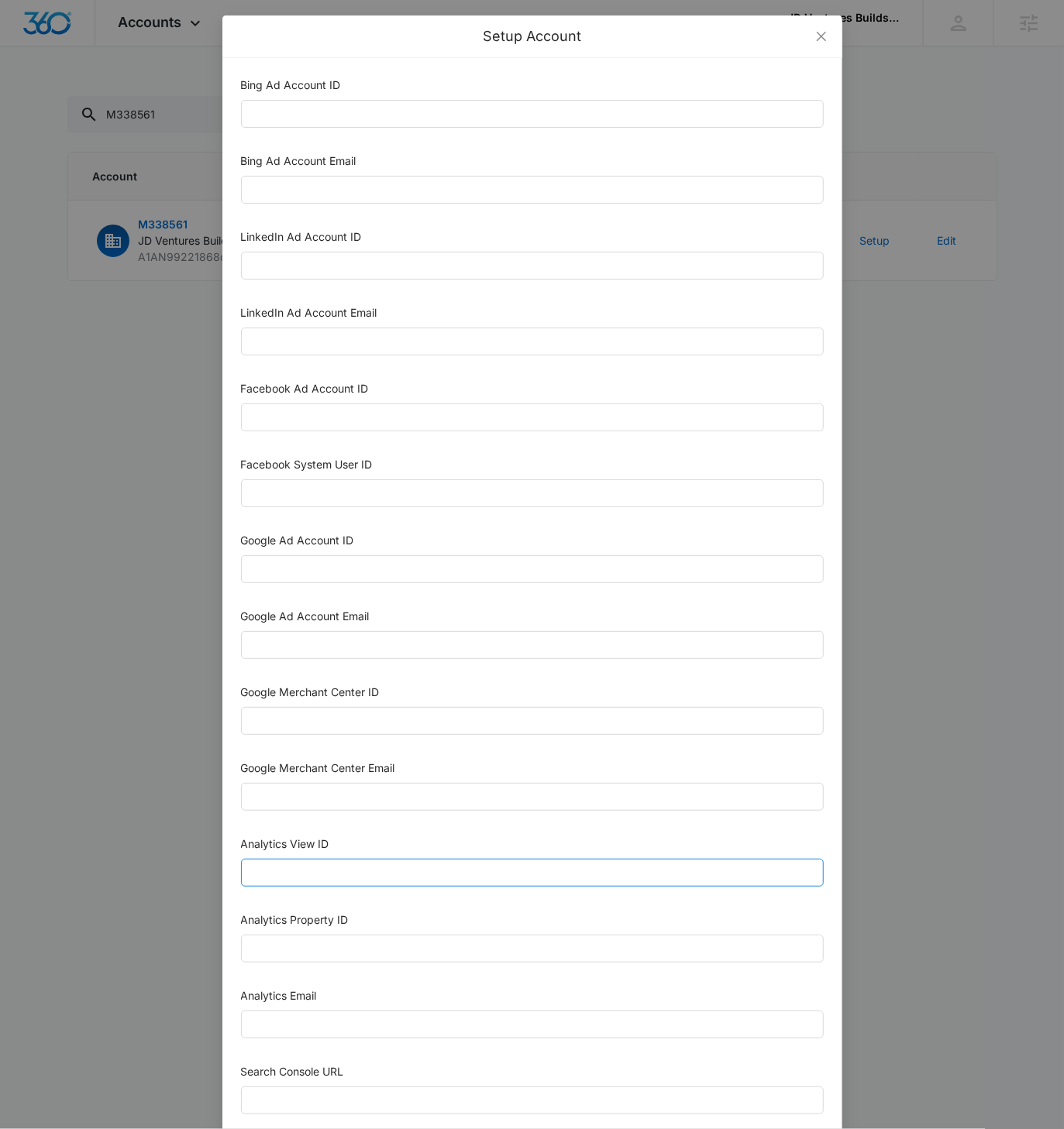
scroll to position [241, 0]
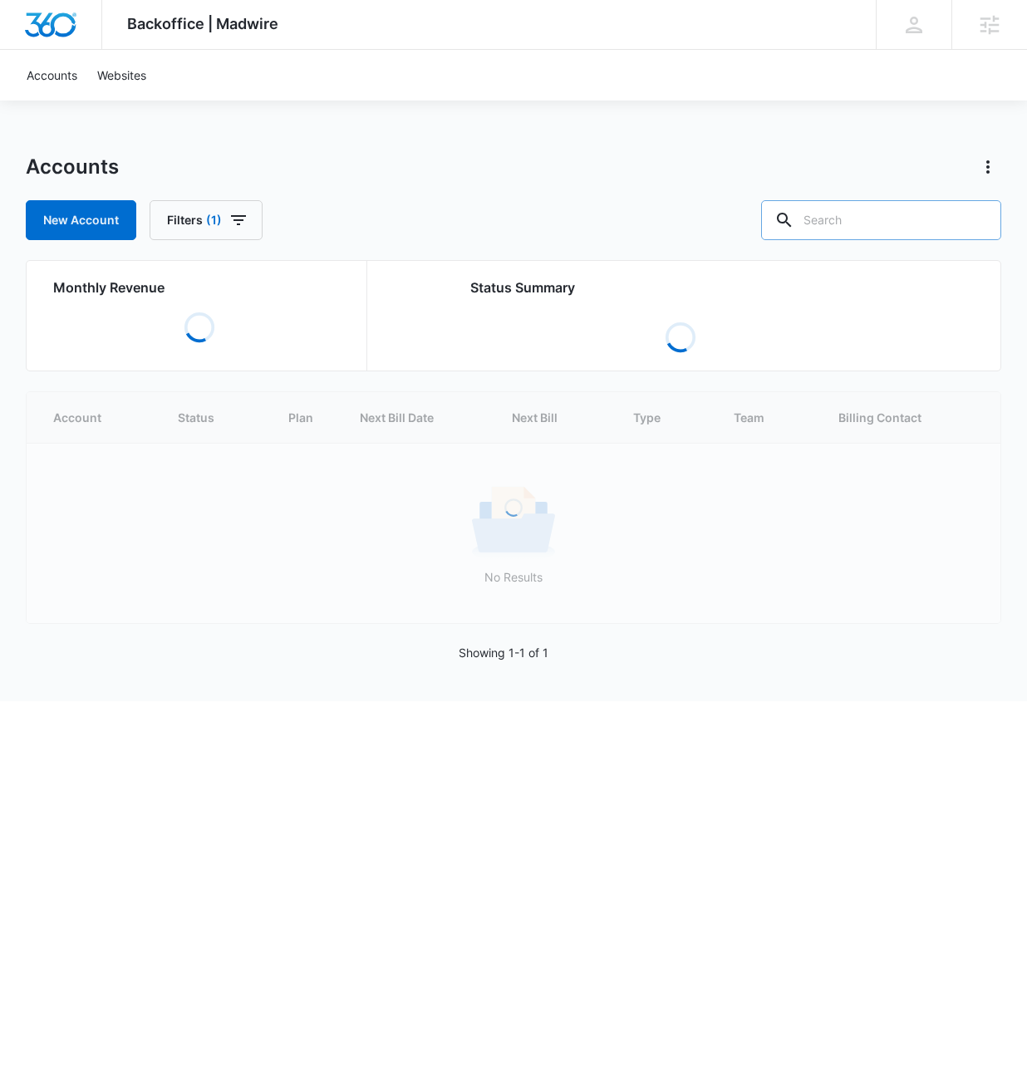
click at [899, 213] on input "text" at bounding box center [881, 220] width 240 height 40
paste input "M338561"
type input "M338561"
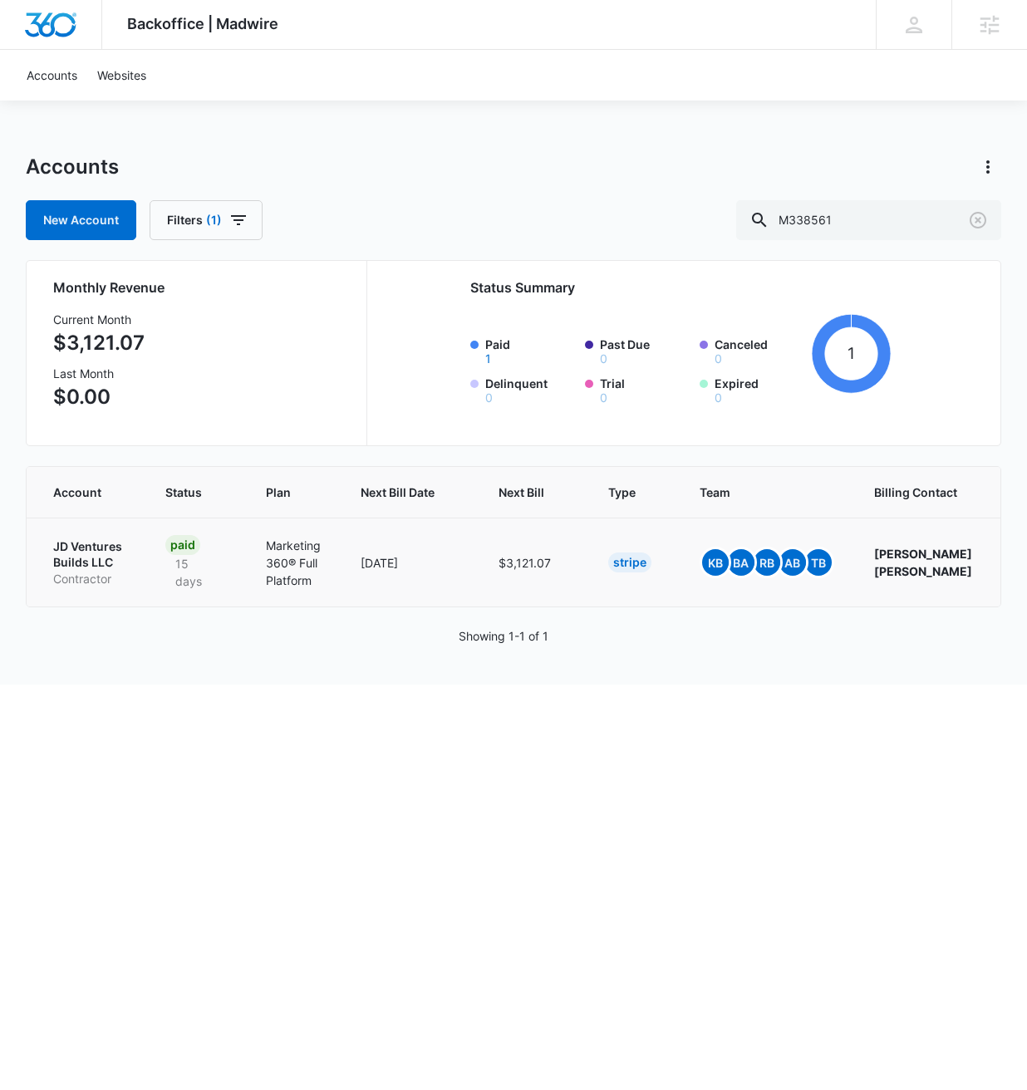
click at [86, 566] on p "JD Ventures Builds LLC" at bounding box center [89, 554] width 72 height 32
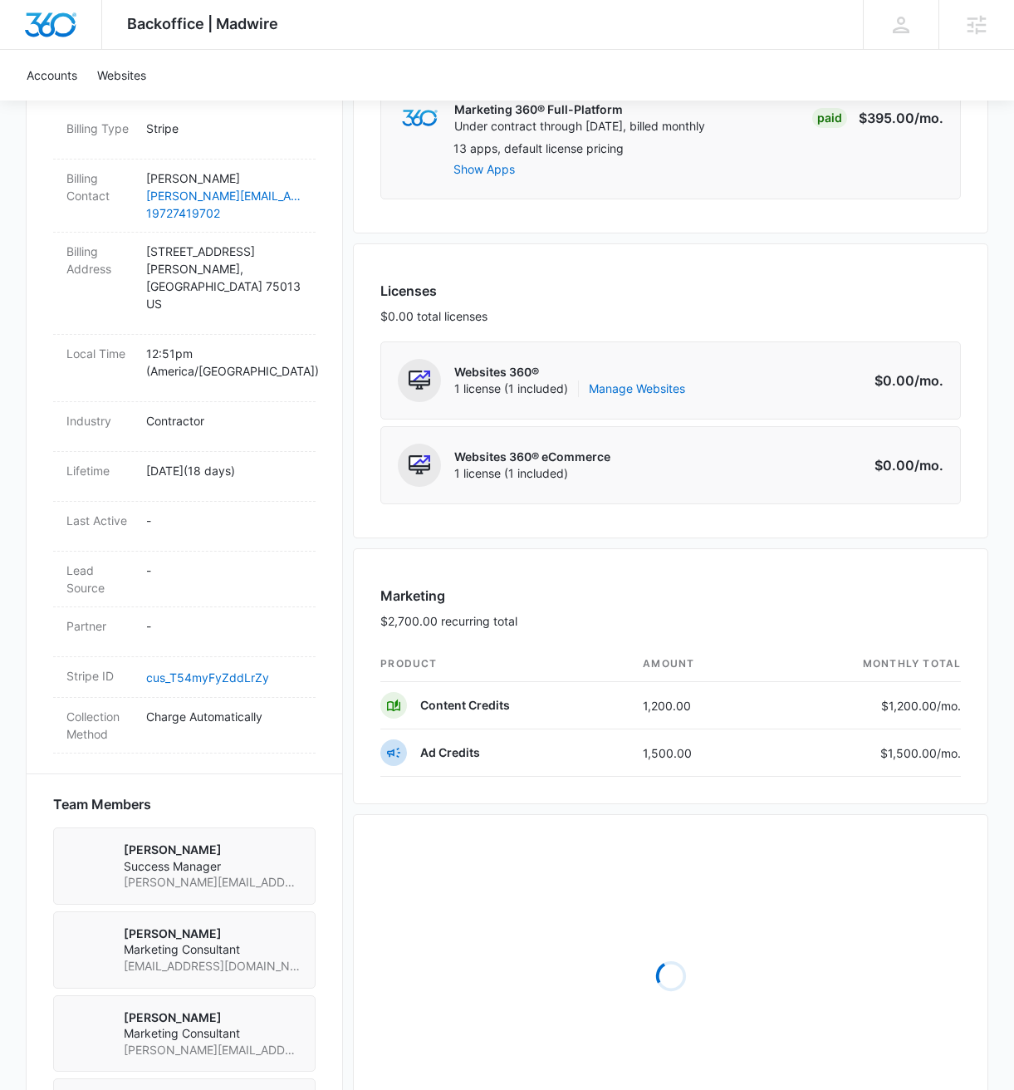
scroll to position [621, 0]
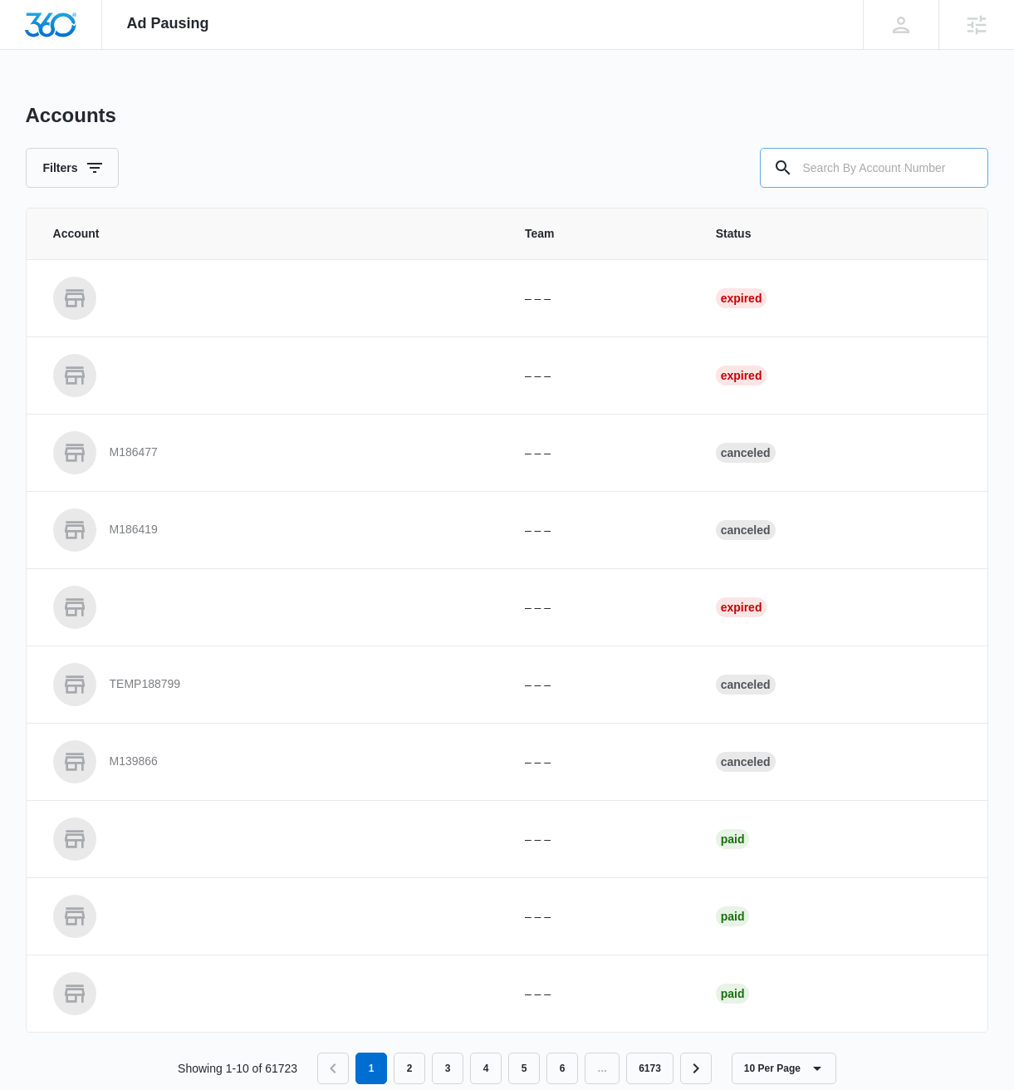
click at [876, 165] on input "text" at bounding box center [874, 168] width 228 height 40
paste input "M338561"
type input "M338561"
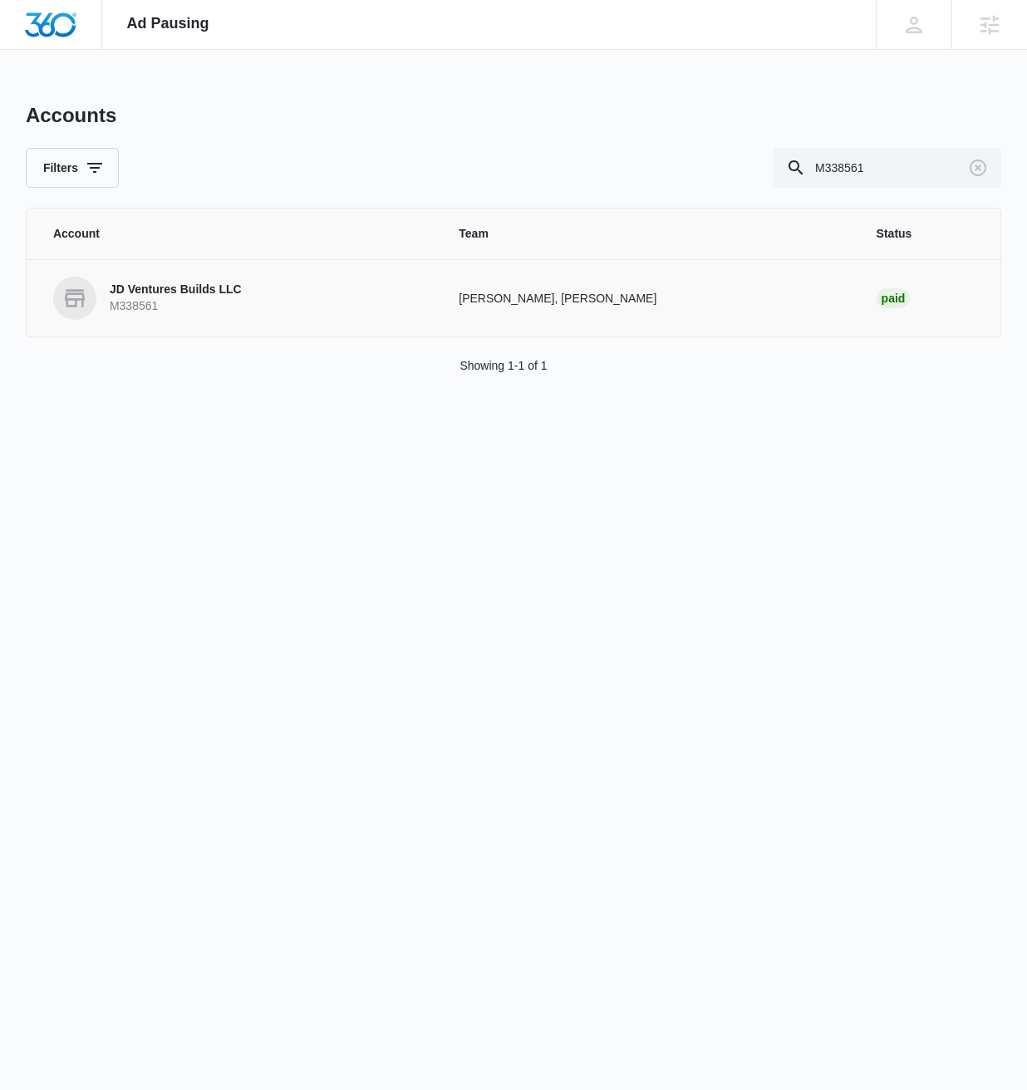
click at [182, 294] on p "JD Ventures Builds LLC" at bounding box center [176, 290] width 132 height 17
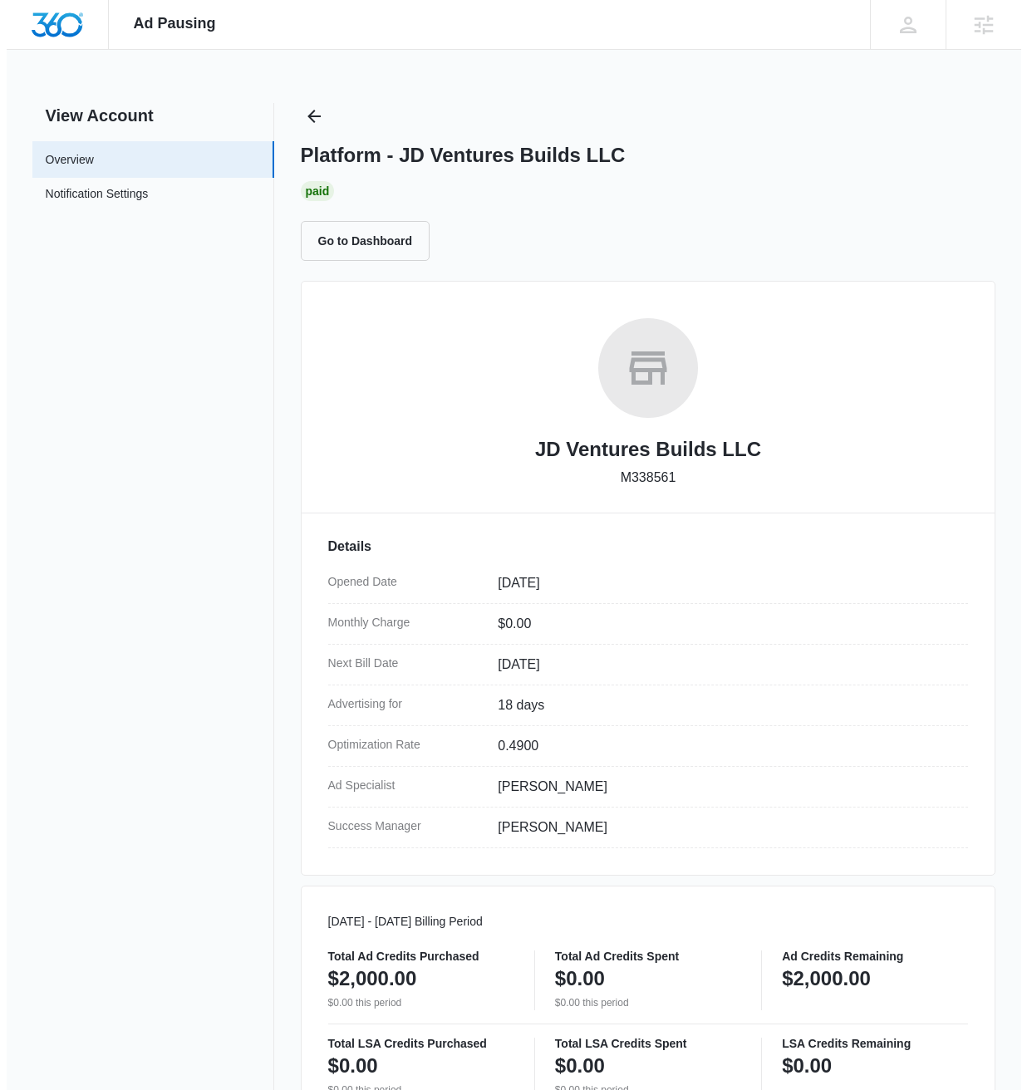
scroll to position [573, 0]
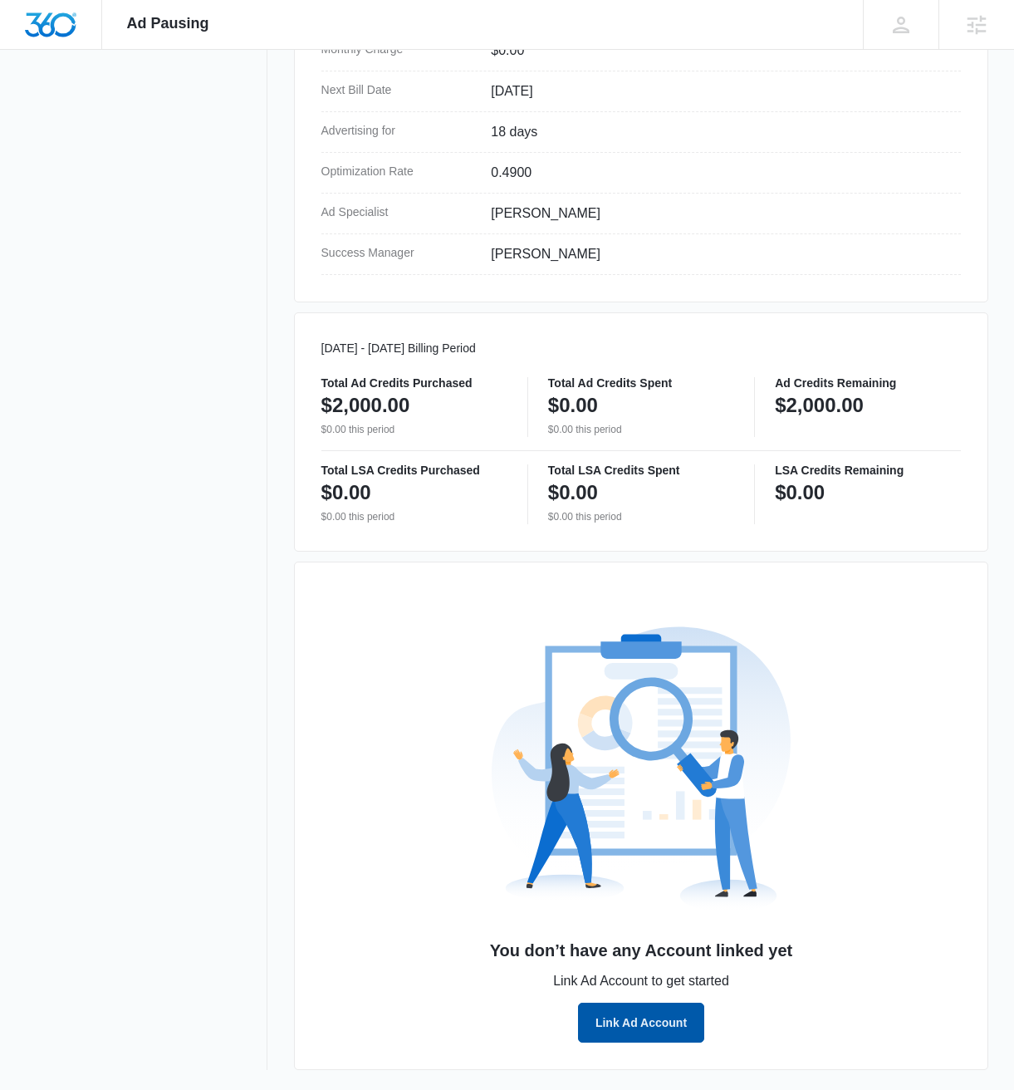
click at [652, 1024] on button "Link Ad Account" at bounding box center [641, 1023] width 126 height 40
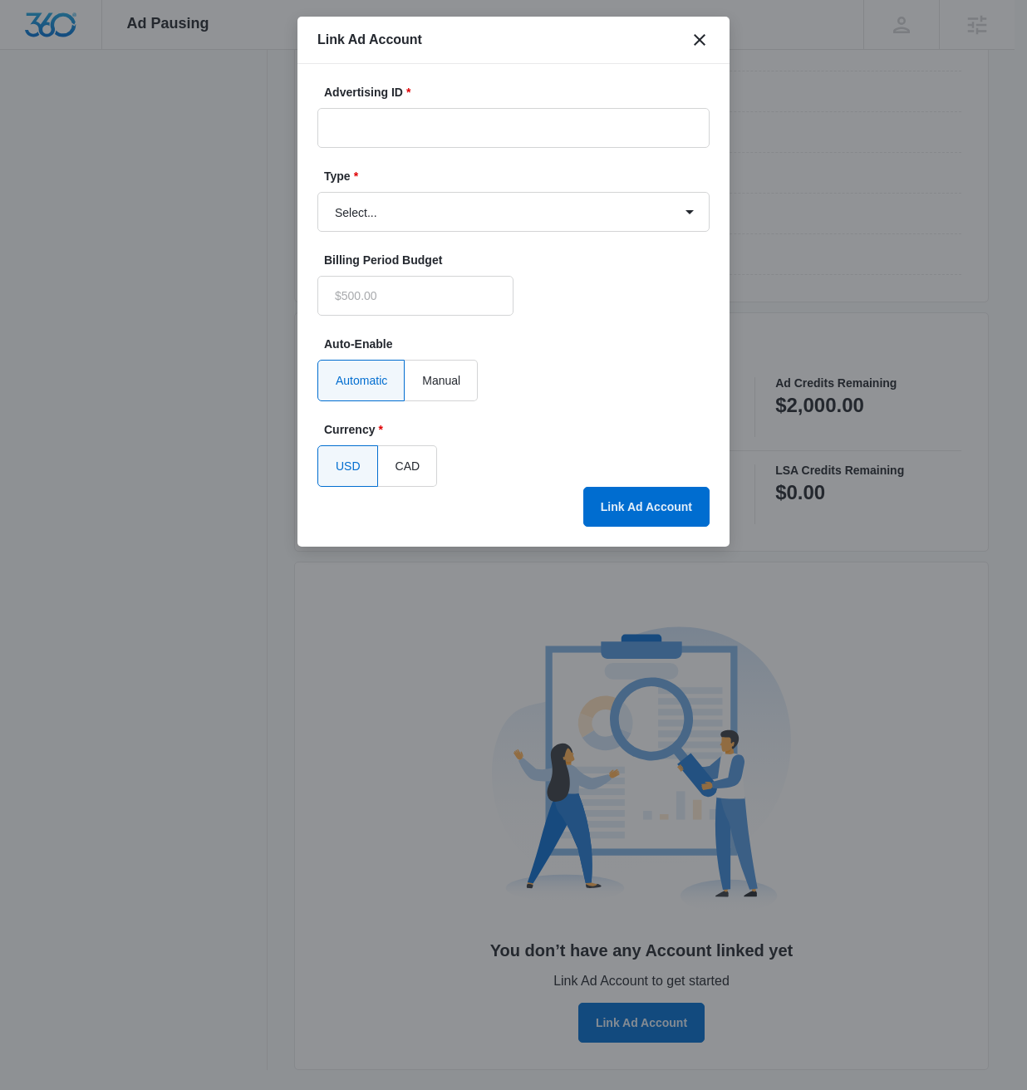
type input "$0.00"
click at [491, 136] on input "Advertising ID *" at bounding box center [513, 128] width 392 height 40
paste input "653-052-3196"
type input "653-052-3196"
click at [563, 213] on select "Select... Bing Ads Facebook Ads Google Ads" at bounding box center [513, 212] width 392 height 40
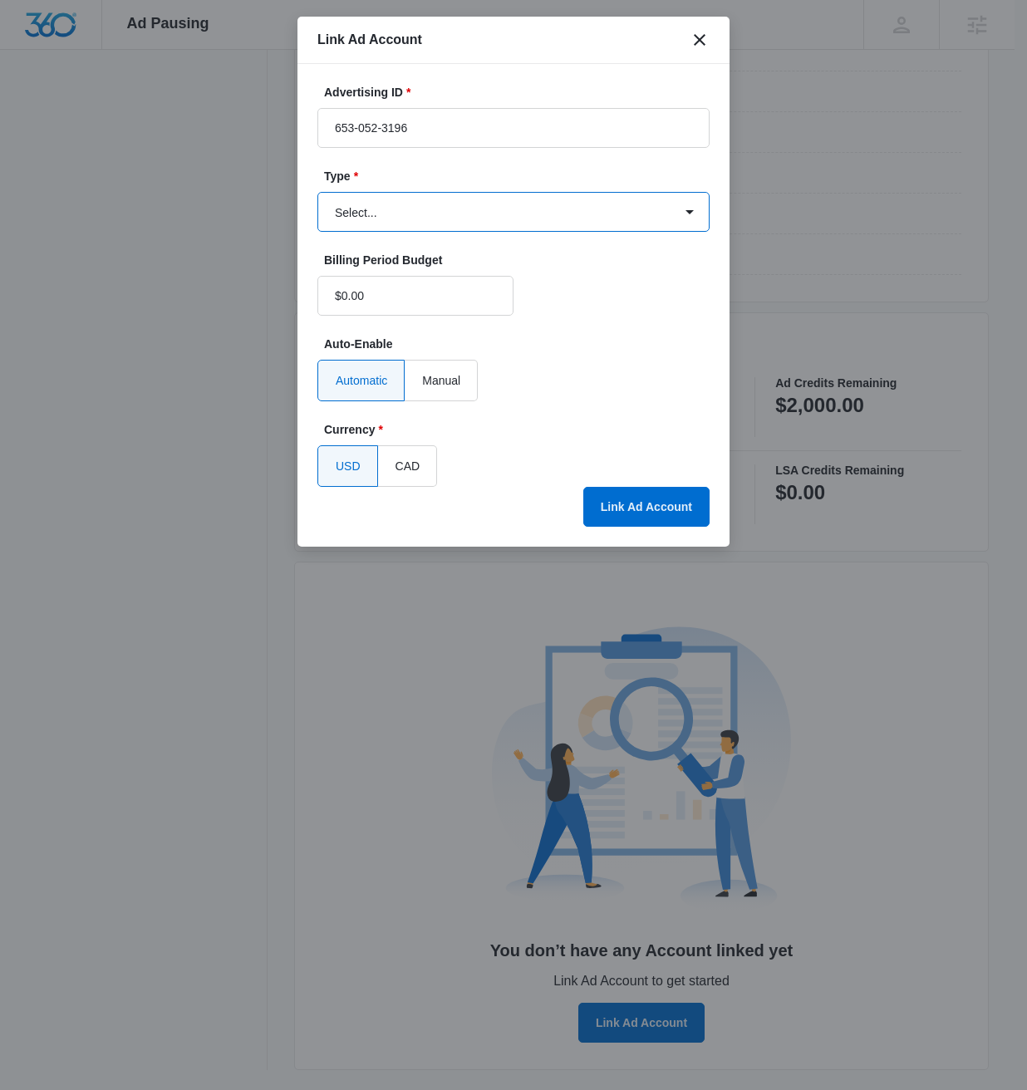
select select "google"
click at [317, 192] on select "Select... Bing Ads Facebook Ads Google Ads" at bounding box center [513, 212] width 392 height 40
click at [633, 494] on button "Link Ad Account" at bounding box center [646, 507] width 126 height 40
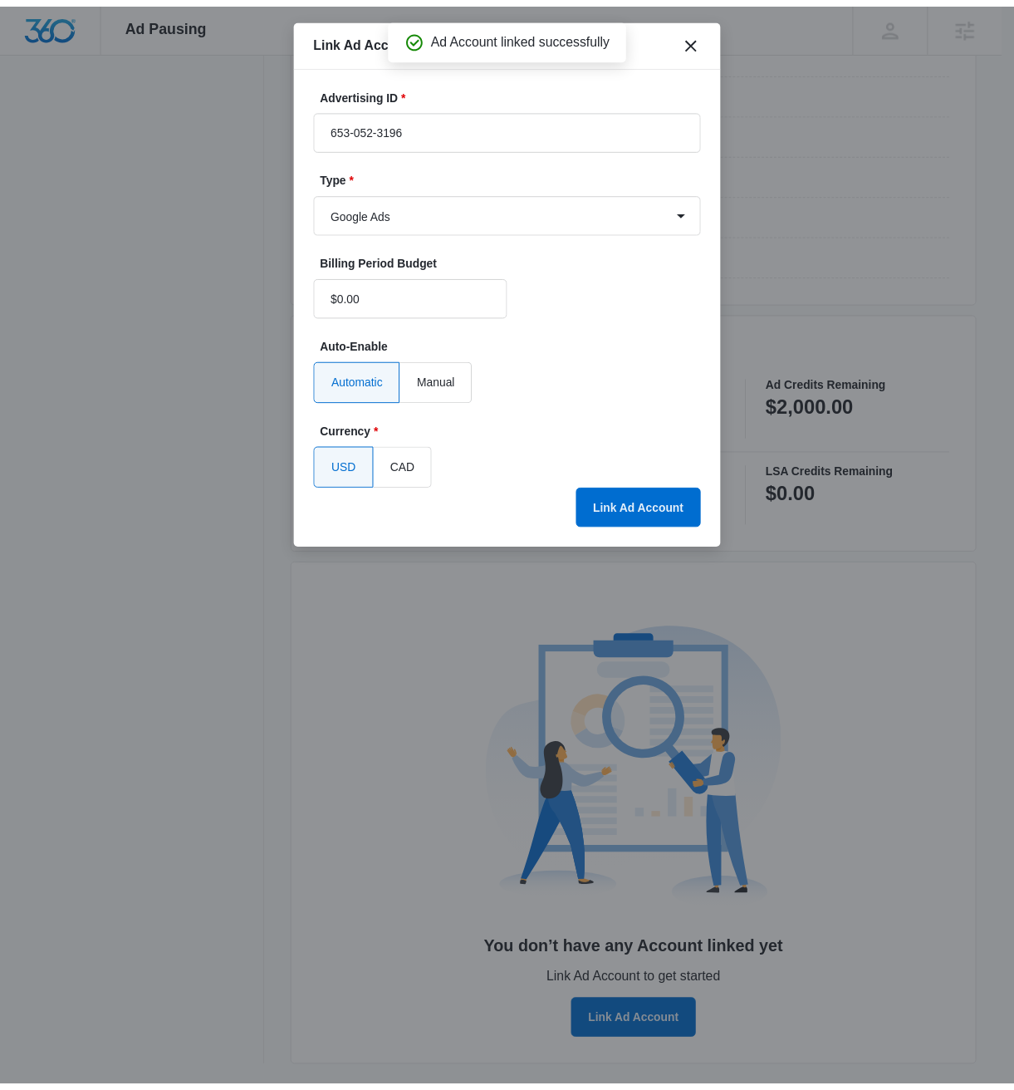
scroll to position [270, 0]
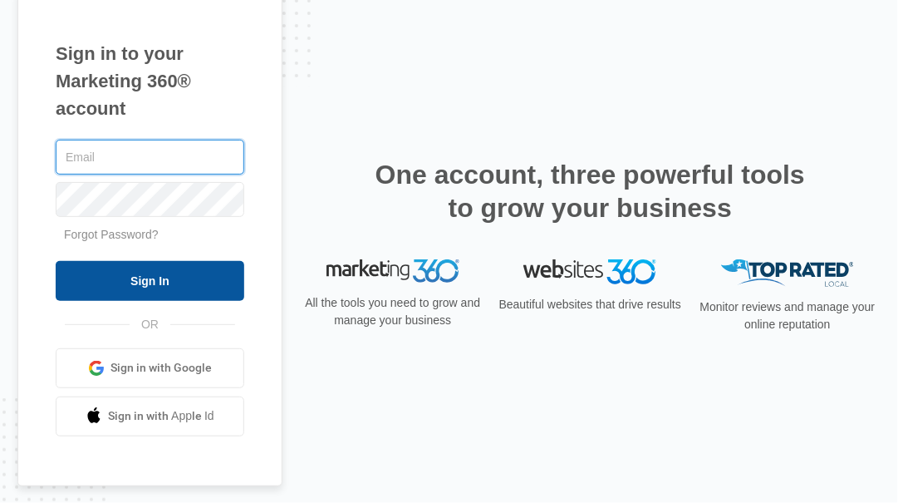
type input "[PERSON_NAME][EMAIL_ADDRESS][PERSON_NAME][DOMAIN_NAME]"
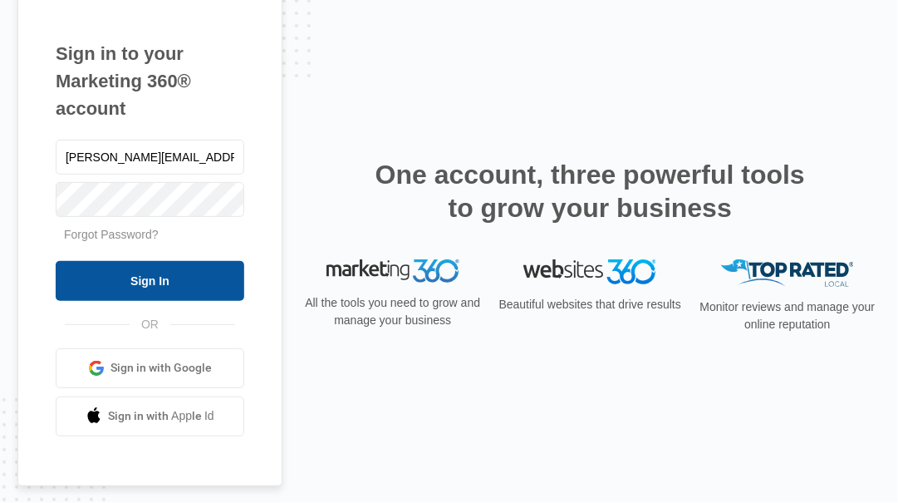
drag, startPoint x: 148, startPoint y: 284, endPoint x: 174, endPoint y: 277, distance: 26.6
click at [149, 284] on input "Sign In" at bounding box center [150, 281] width 189 height 40
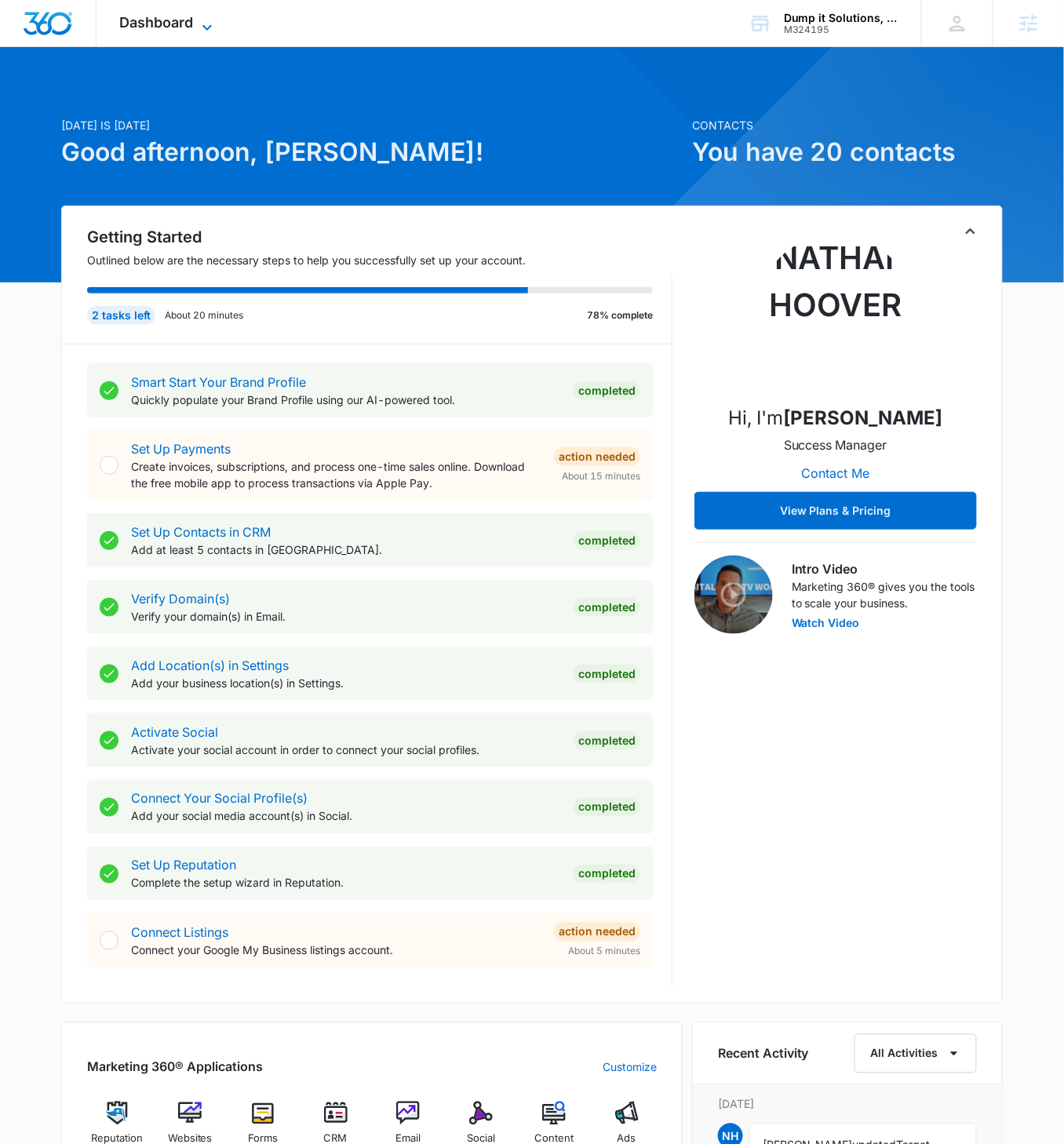
click at [208, 26] on icon at bounding box center [207, 27] width 19 height 19
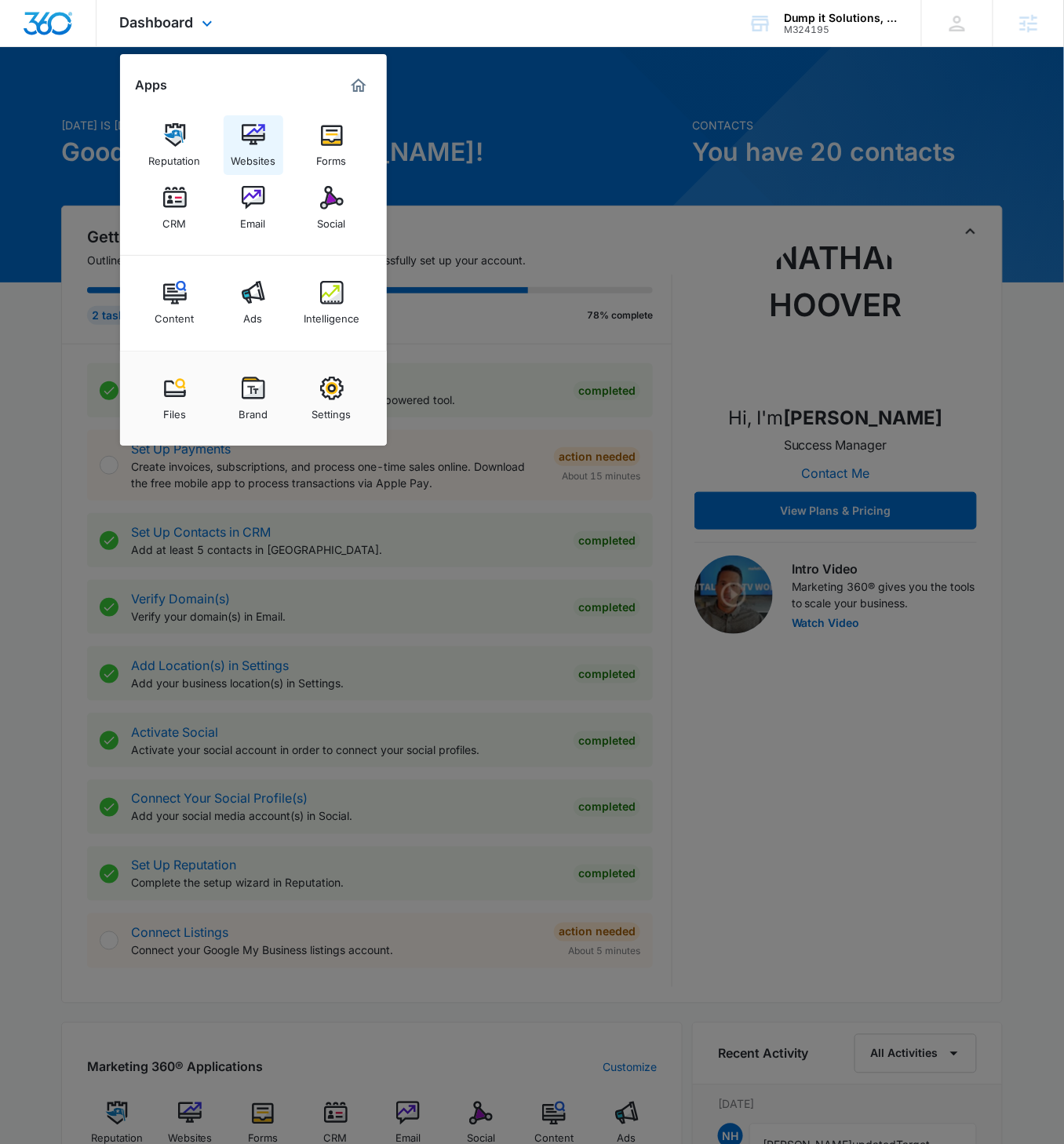
click at [244, 128] on img at bounding box center [253, 134] width 24 height 24
